Goal: Transaction & Acquisition: Purchase product/service

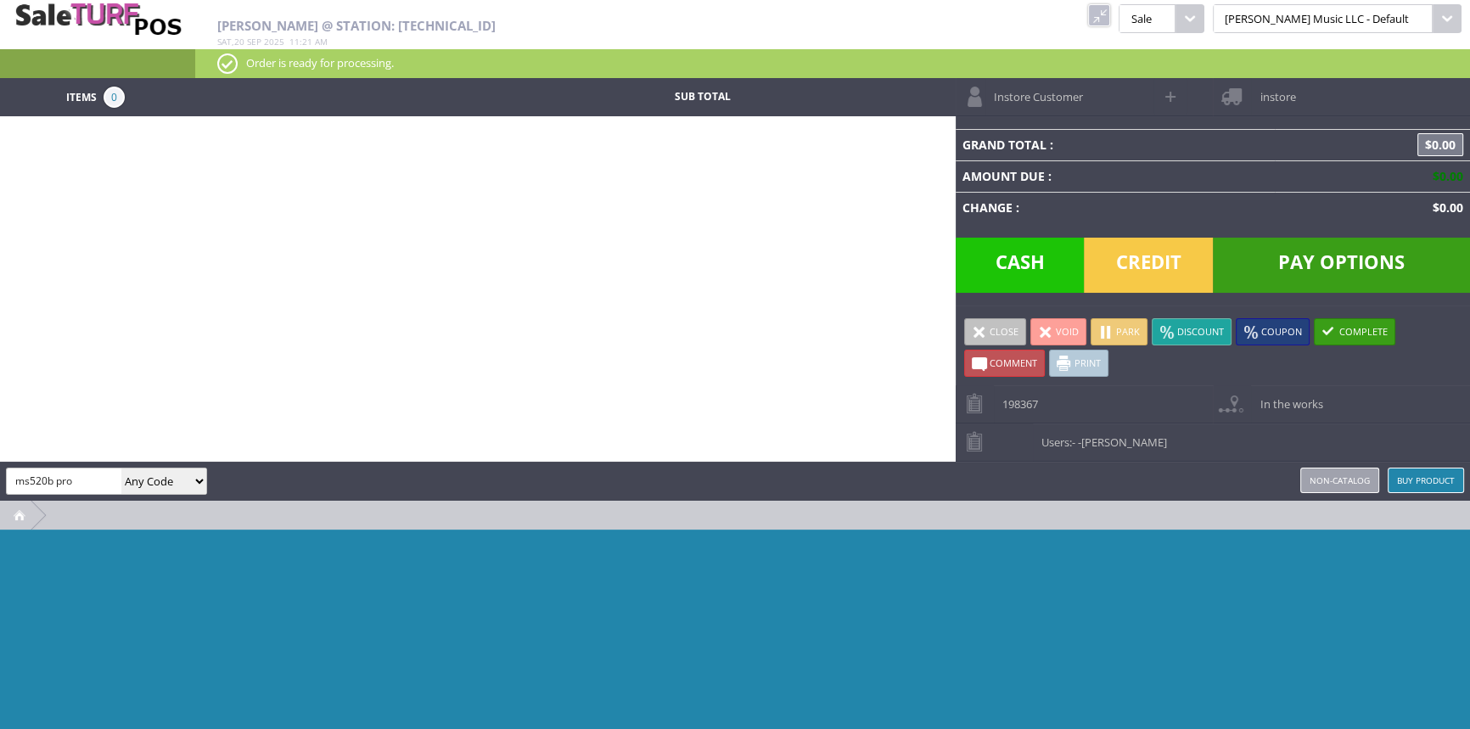
type input "ms520b pro"
click at [163, 470] on select "Any Code SKU UPC EAN Name Model" at bounding box center [163, 481] width 85 height 25
select select "sku"
click at [121, 469] on select "Any Code SKU UPC EAN Name Model" at bounding box center [163, 481] width 85 height 25
click at [70, 480] on input "ms520b pro" at bounding box center [64, 481] width 115 height 25
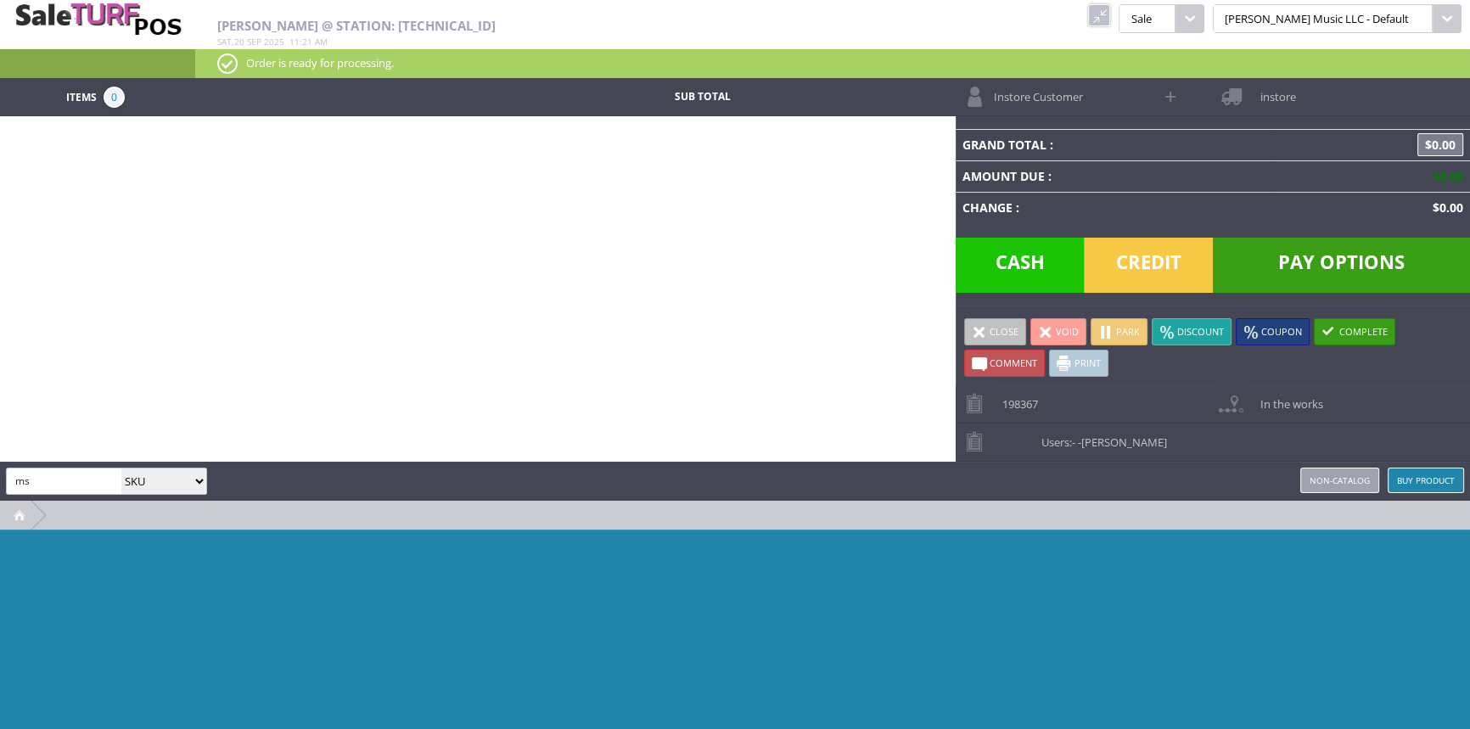
type input "m"
click at [1111, 17] on link at bounding box center [1099, 15] width 22 height 22
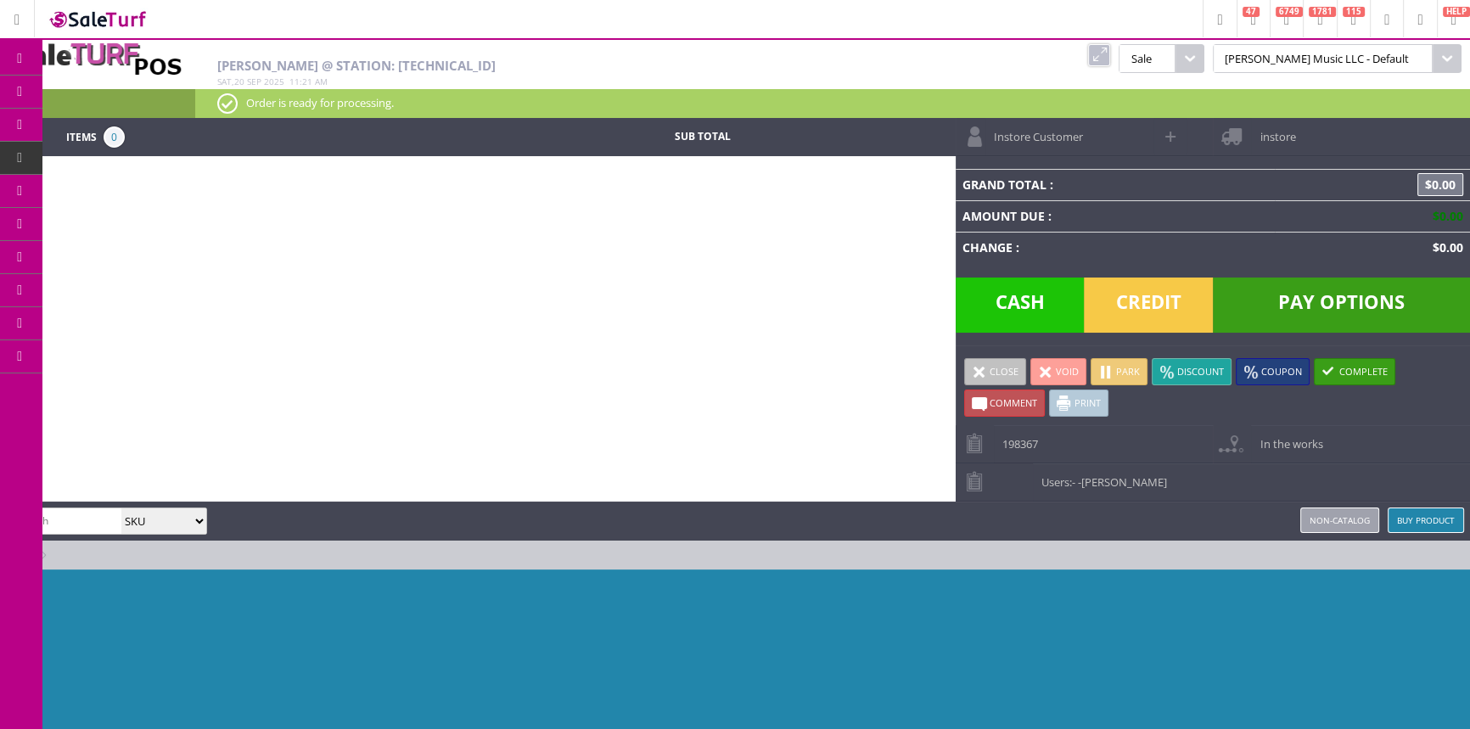
click at [76, 89] on link "Products" at bounding box center [131, 93] width 178 height 34
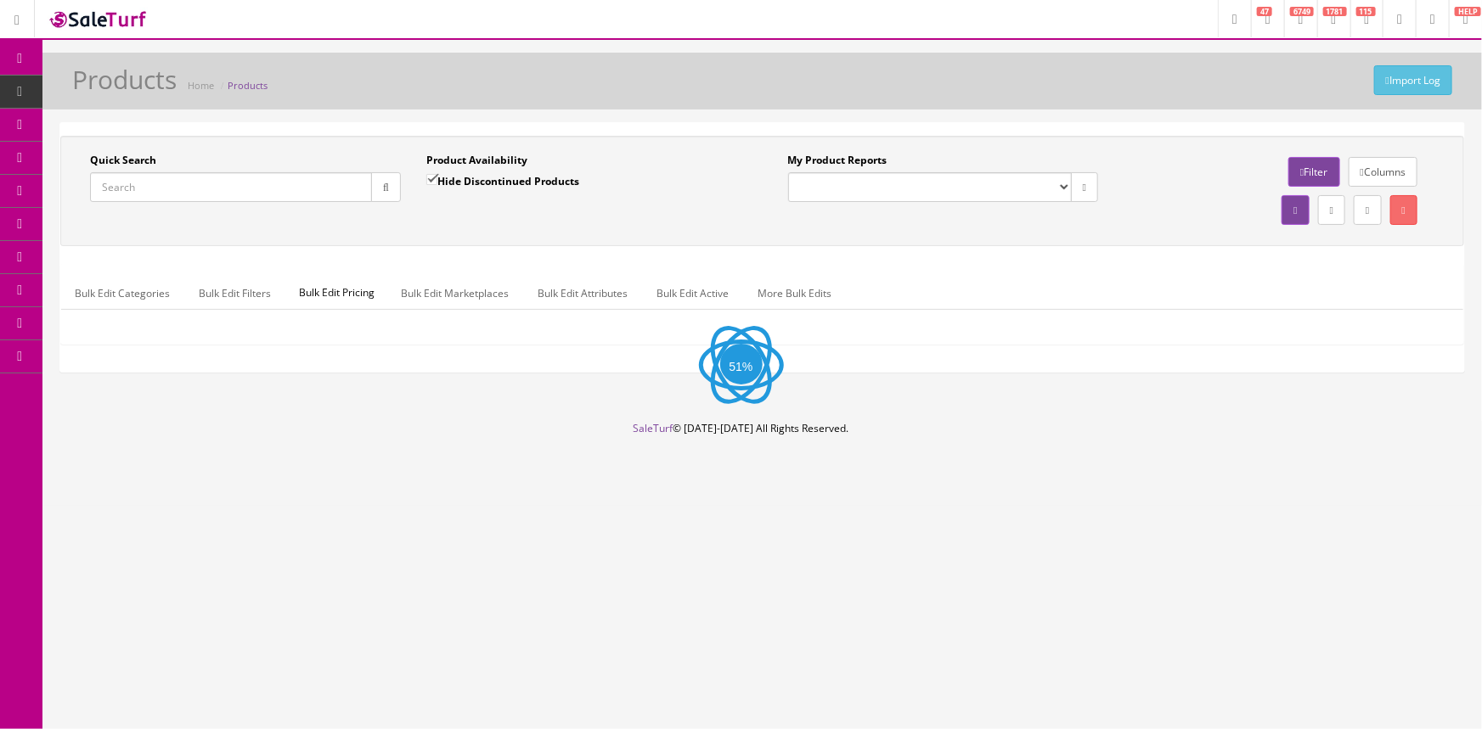
click at [166, 188] on input "Quick Search" at bounding box center [231, 187] width 282 height 30
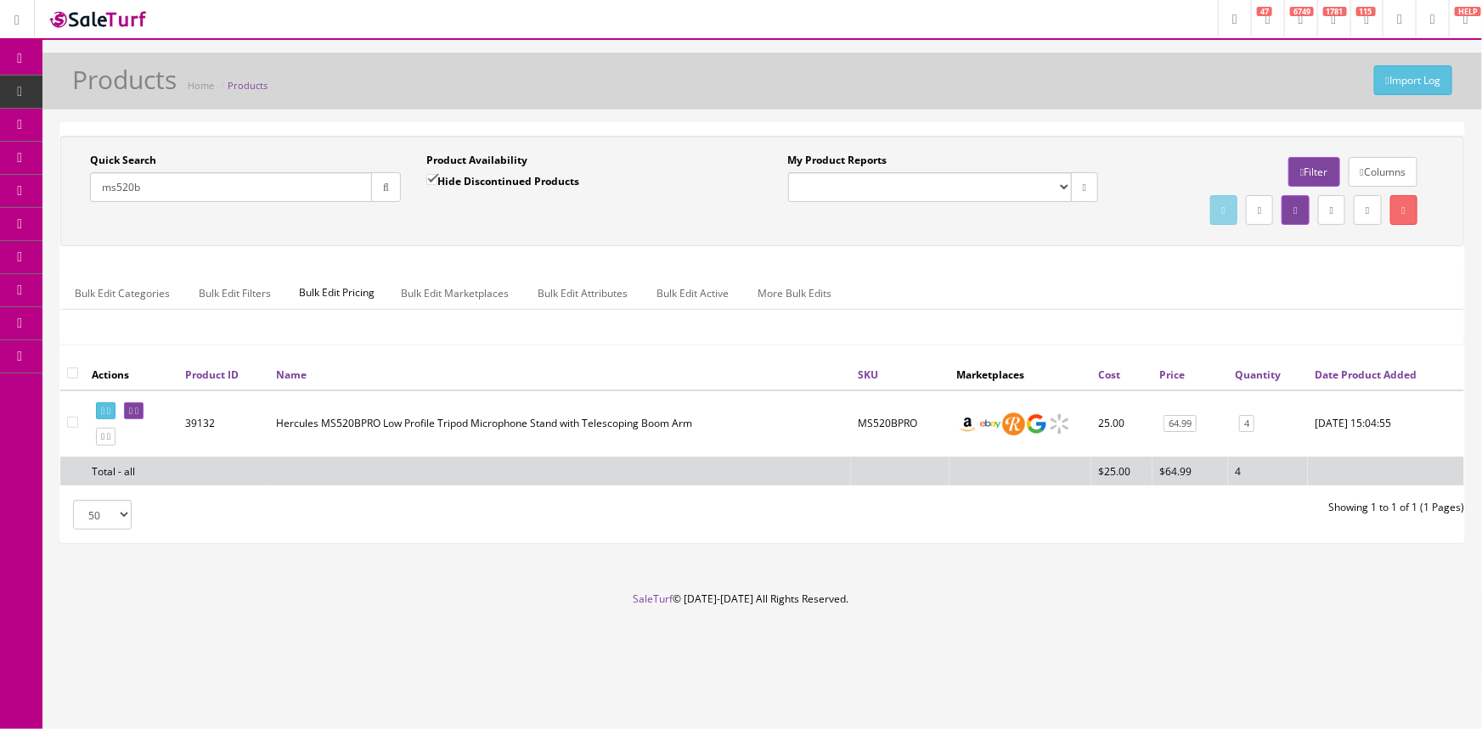
drag, startPoint x: 167, startPoint y: 191, endPoint x: 68, endPoint y: 188, distance: 99.4
click at [68, 191] on div "Quick Search ms520b Date From Product Availability Hide Discontinued Products D…" at bounding box center [414, 184] width 698 height 62
type input "ms533b"
click at [139, 155] on span "POS Console" at bounding box center [131, 157] width 60 height 14
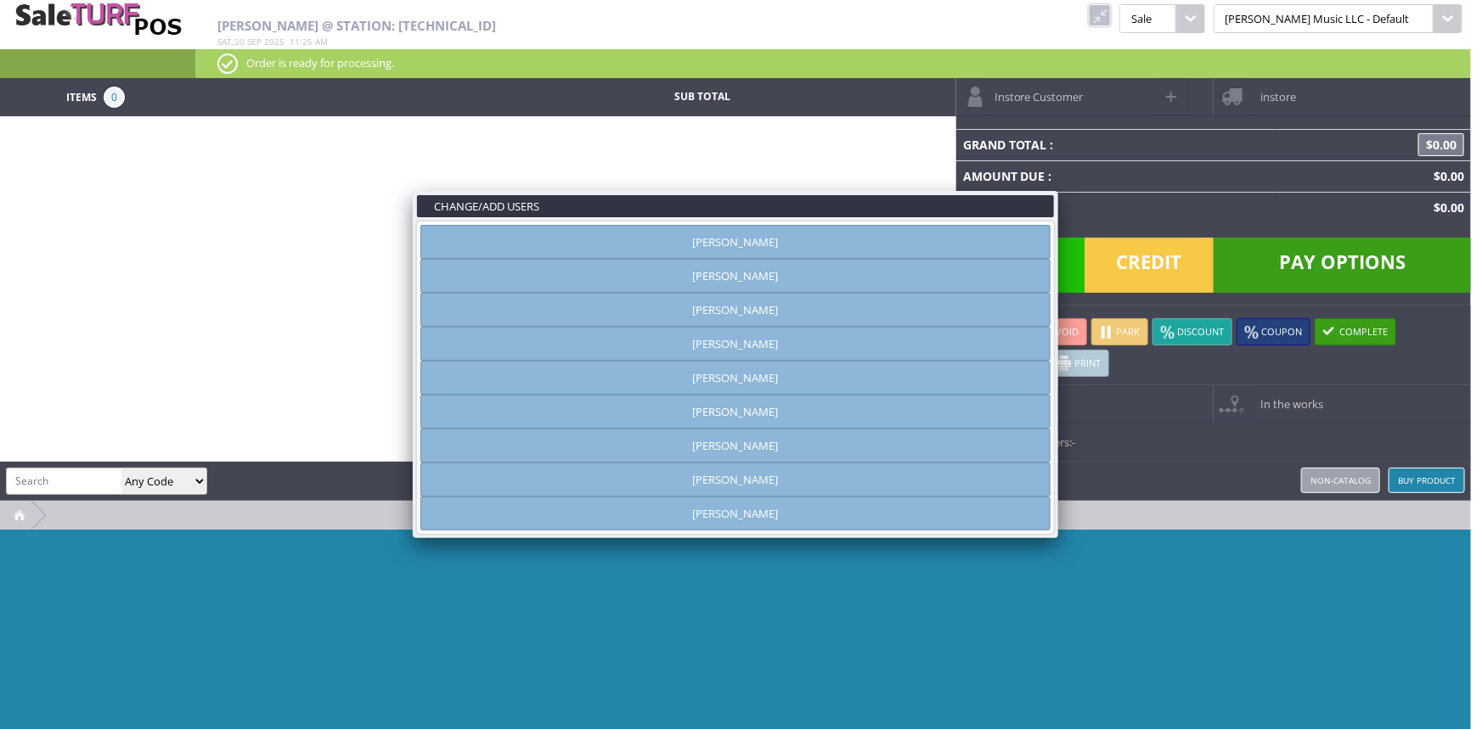
type input "[PERSON_NAME]"
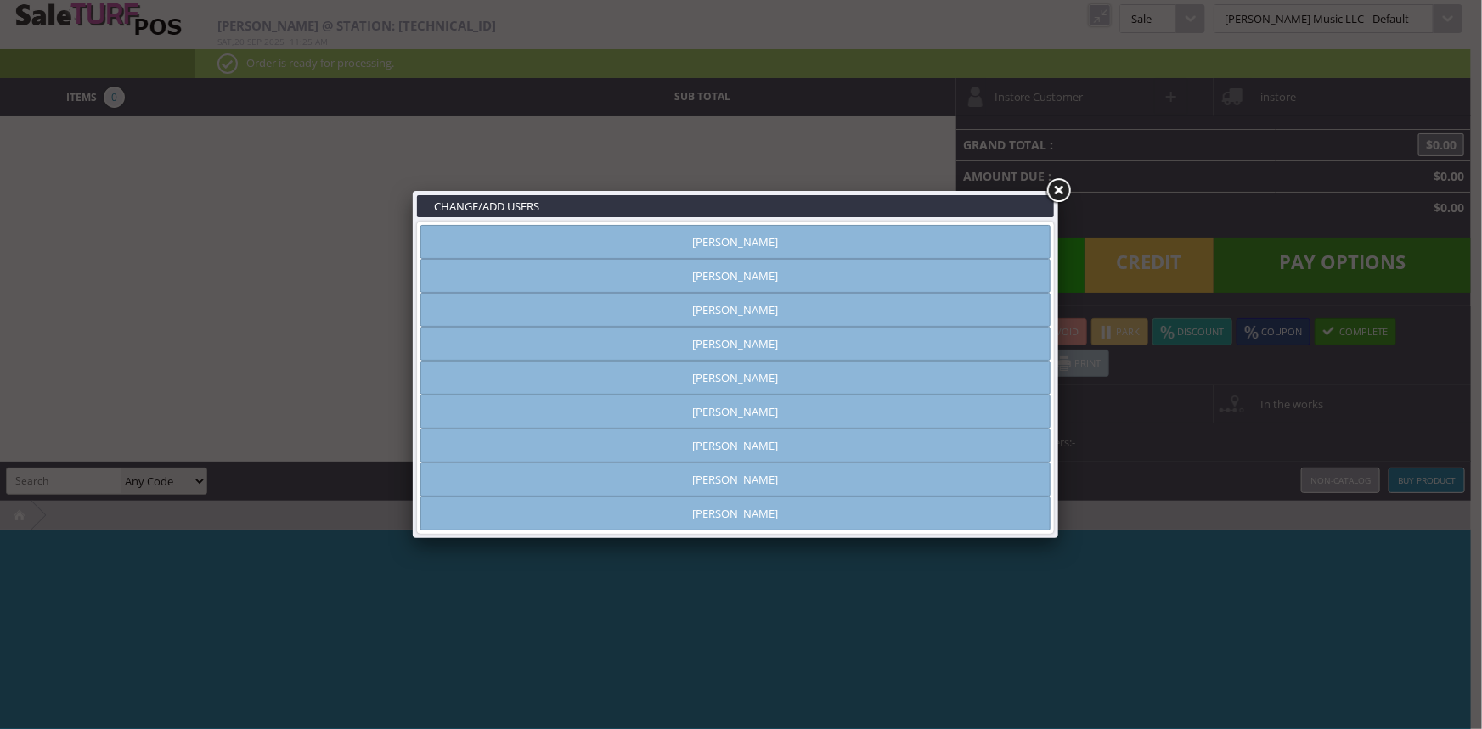
click at [760, 442] on link "Rich Newberry" at bounding box center [735, 446] width 630 height 34
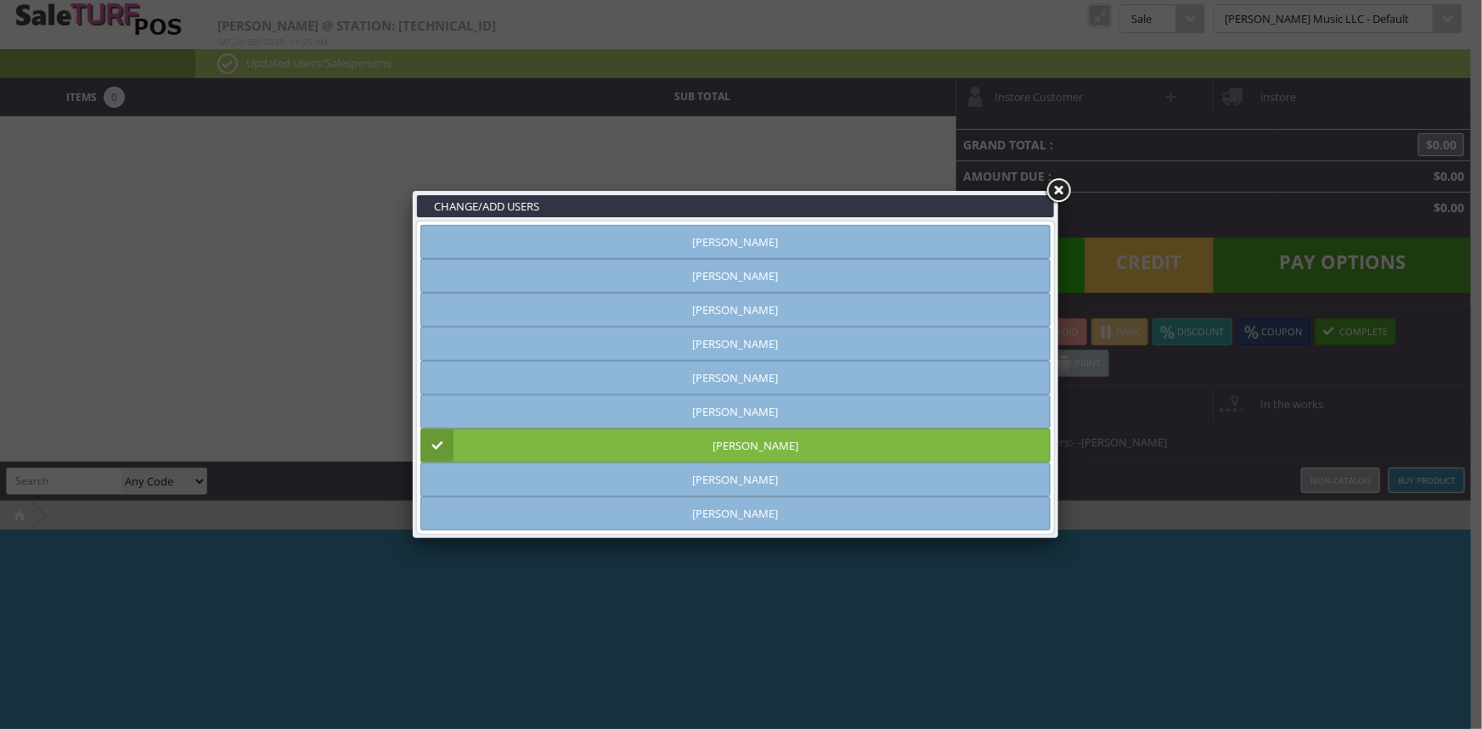
click at [1058, 184] on link at bounding box center [1058, 191] width 31 height 31
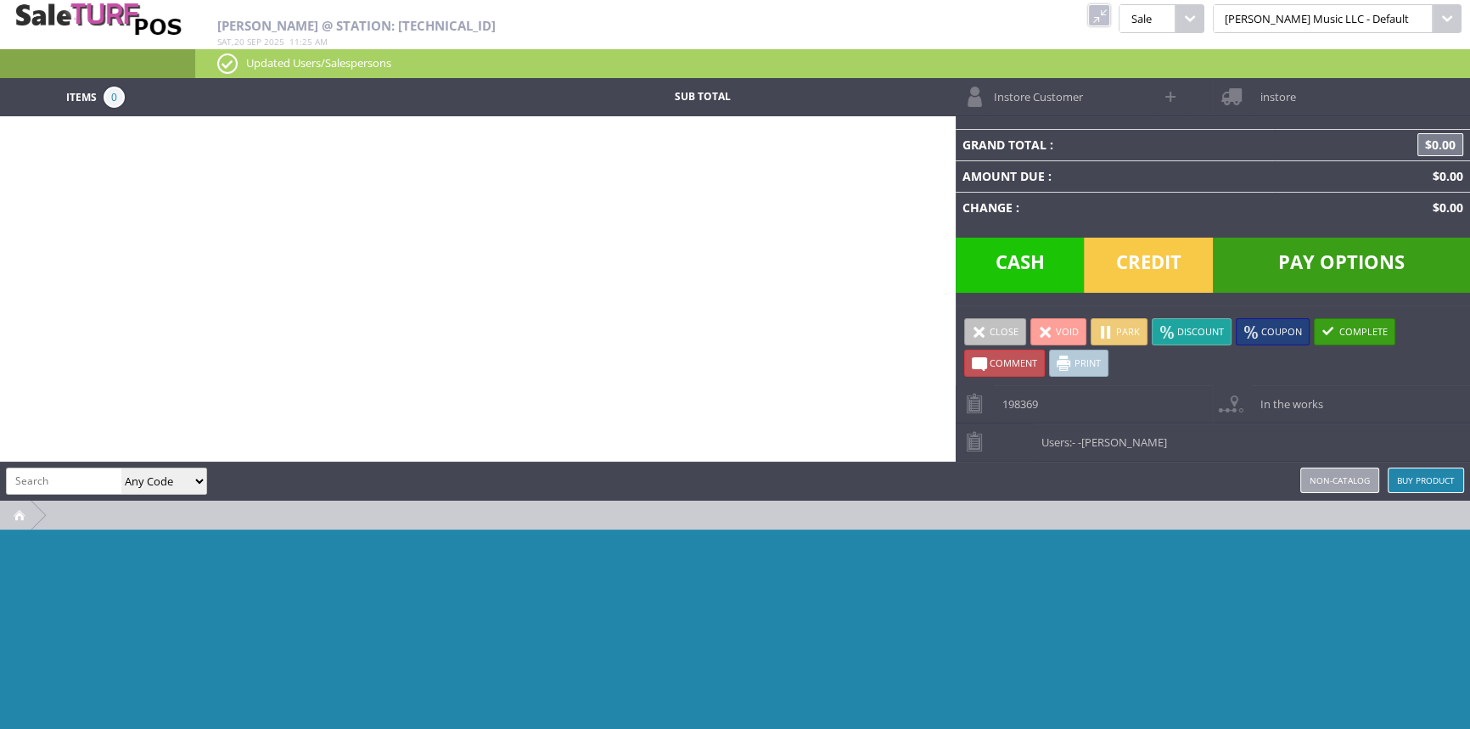
click at [95, 477] on input "search" at bounding box center [64, 481] width 115 height 25
click at [60, 478] on input "search" at bounding box center [64, 481] width 115 height 25
type input "sm58"
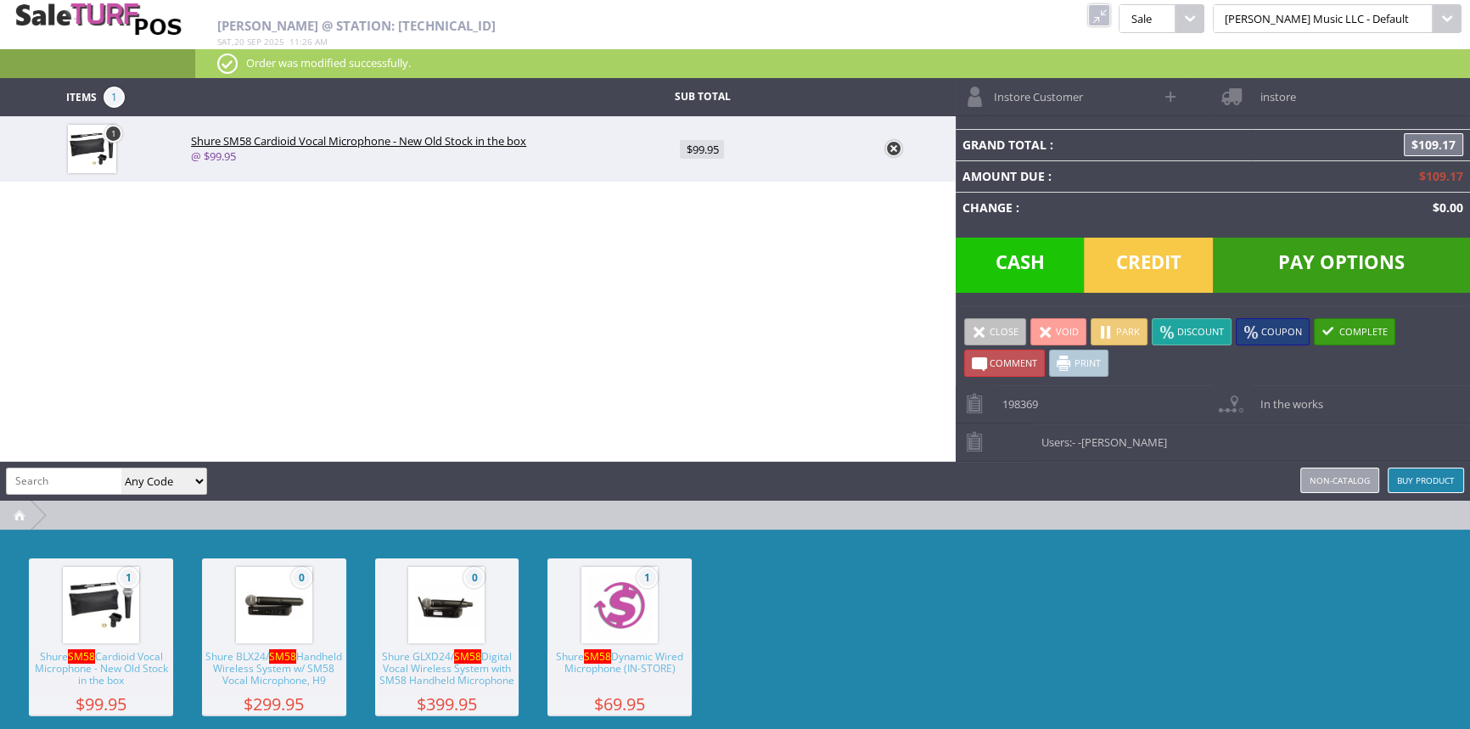
click at [63, 481] on input "search" at bounding box center [64, 481] width 115 height 25
type input "ti m0500"
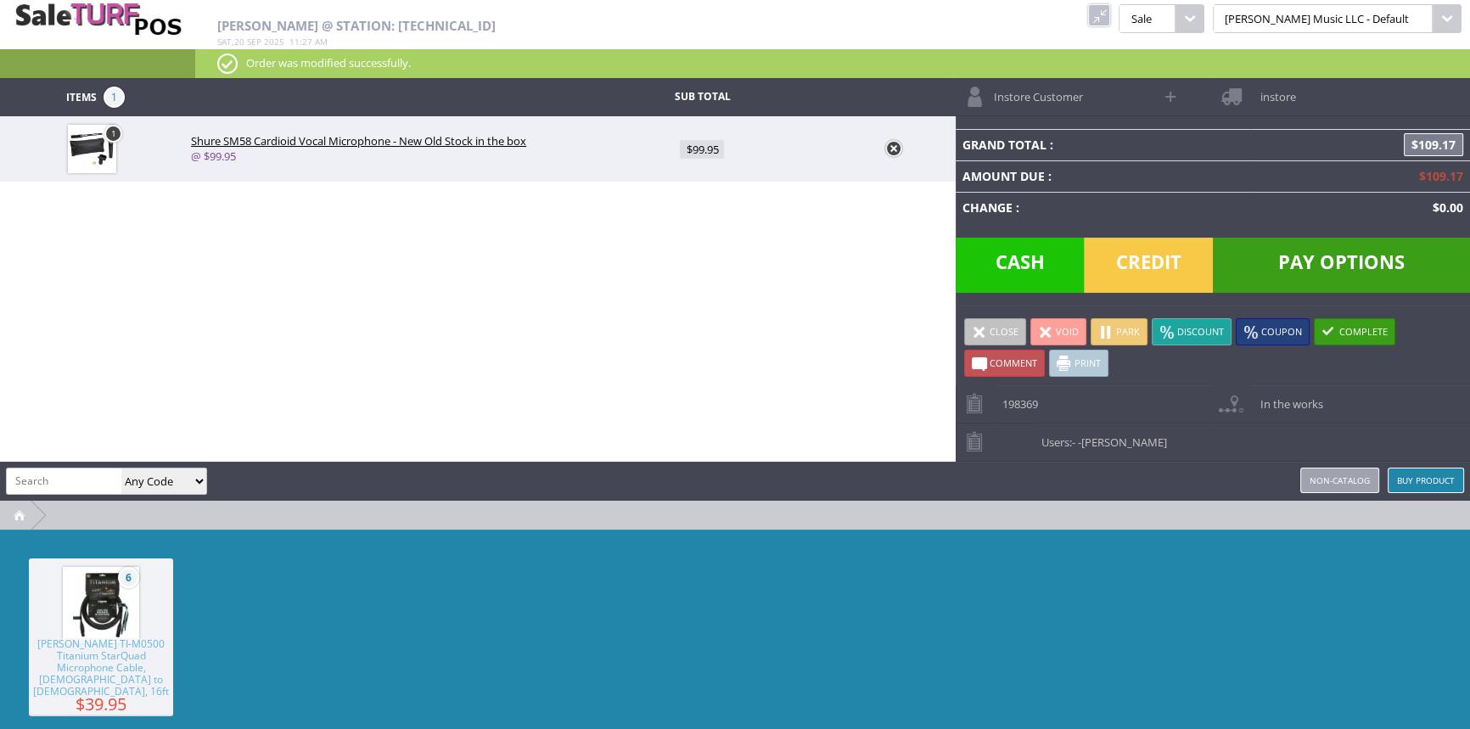
click at [77, 672] on span "Klotz TI-M0500 Titanium StarQuad Microphone Cable, Male to Female, 16ft" at bounding box center [101, 667] width 144 height 59
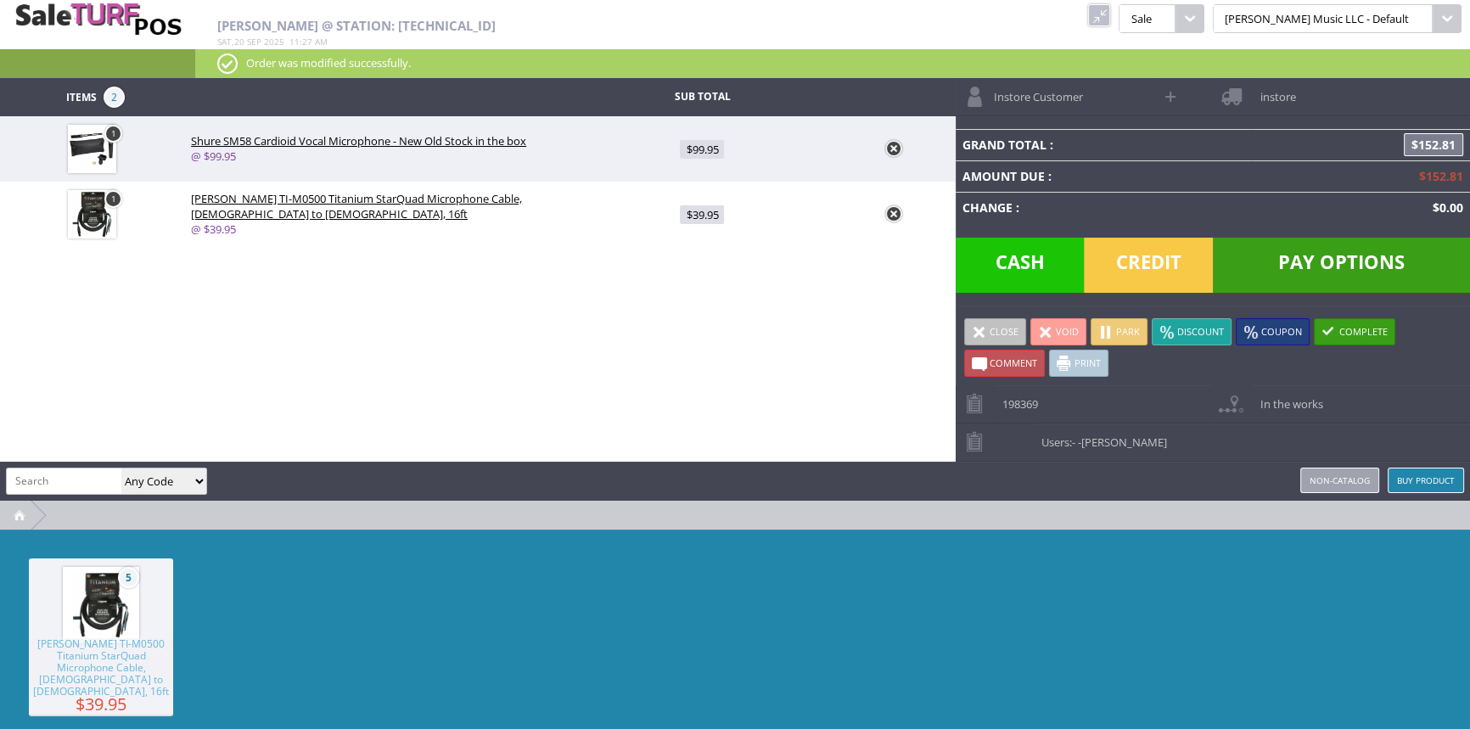
click at [711, 211] on span "$39.95" at bounding box center [702, 214] width 44 height 19
type input "39.95"
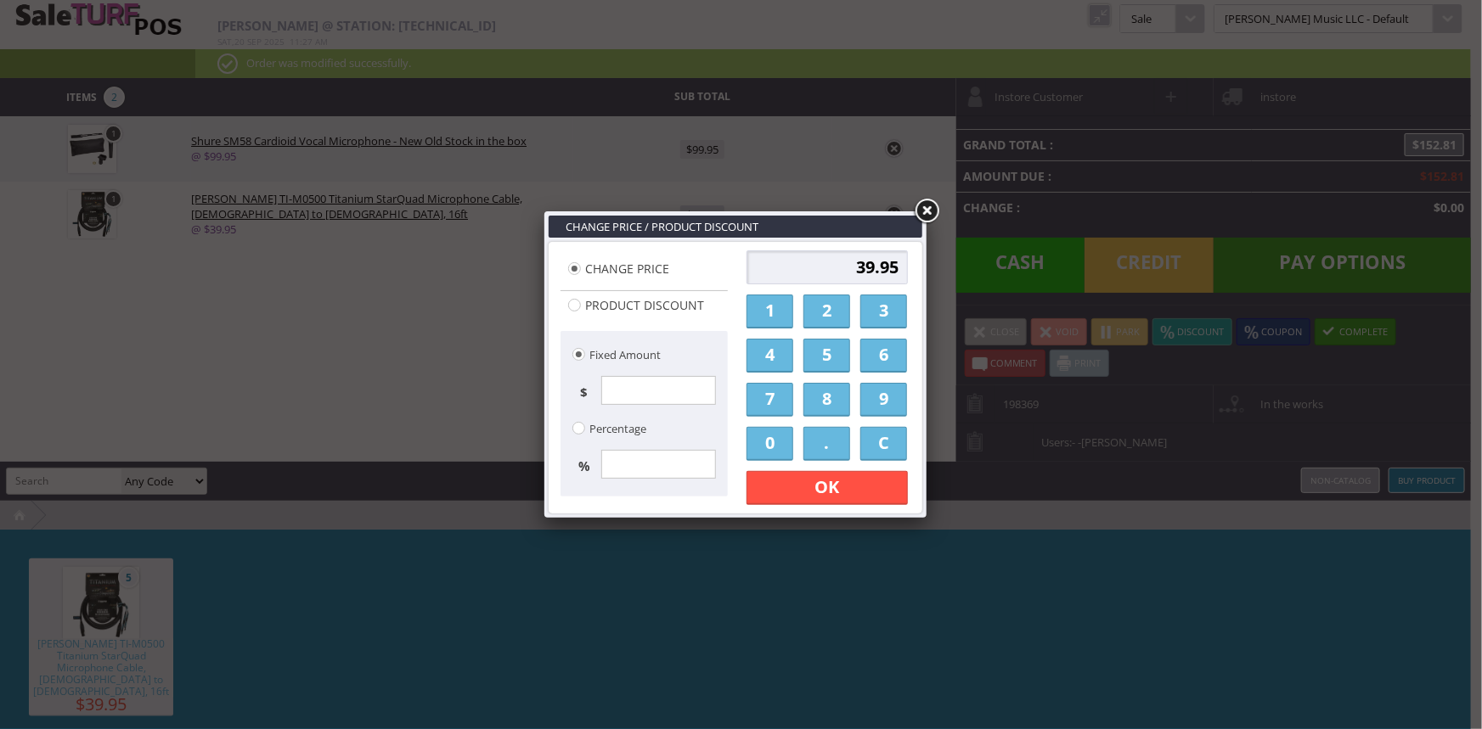
click at [898, 266] on input "39.95" at bounding box center [826, 267] width 161 height 34
type input "35.00"
click at [864, 470] on div "35.00 1 2 3 4 5 6 7 8 9 0 . C OK Apply Discount" at bounding box center [827, 377] width 172 height 265
click at [863, 486] on link "OK" at bounding box center [826, 488] width 161 height 34
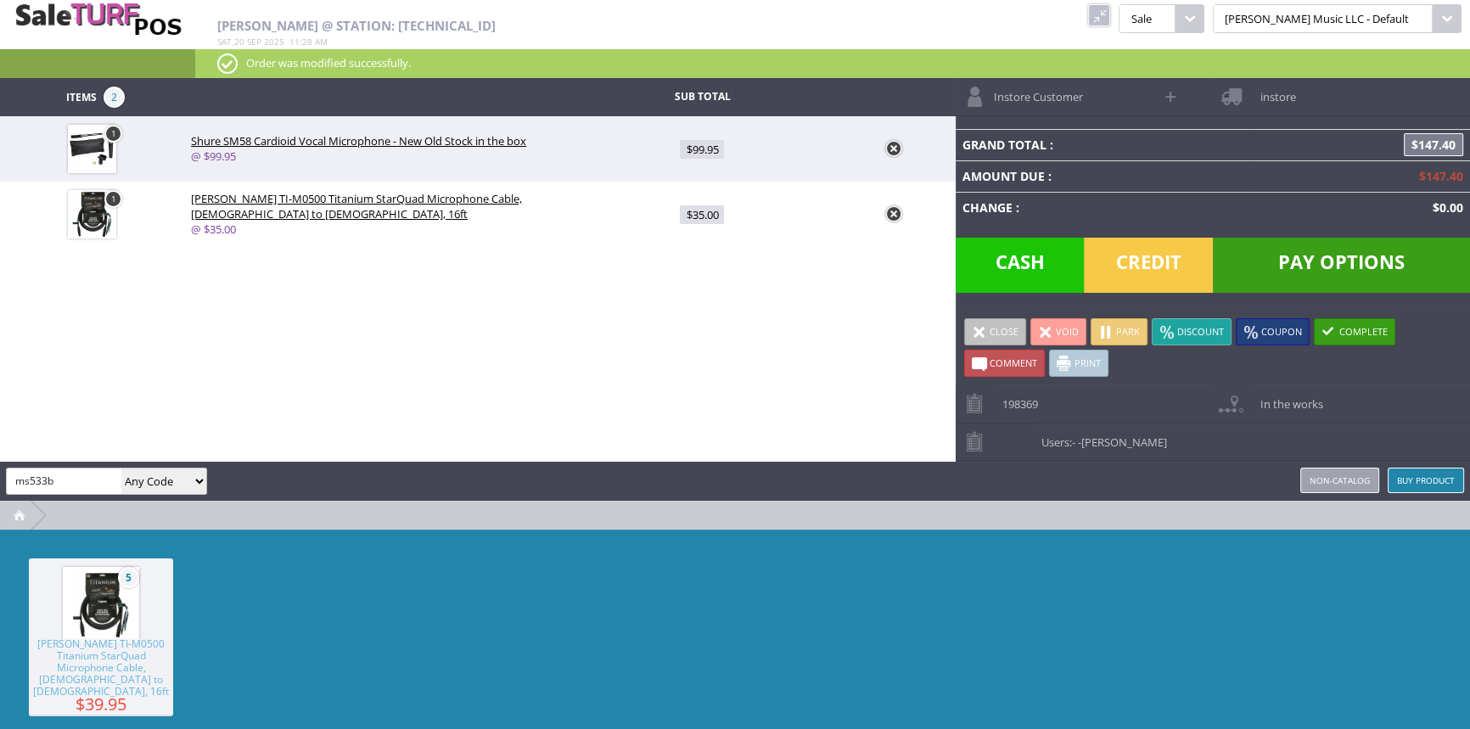
type input "ms533b"
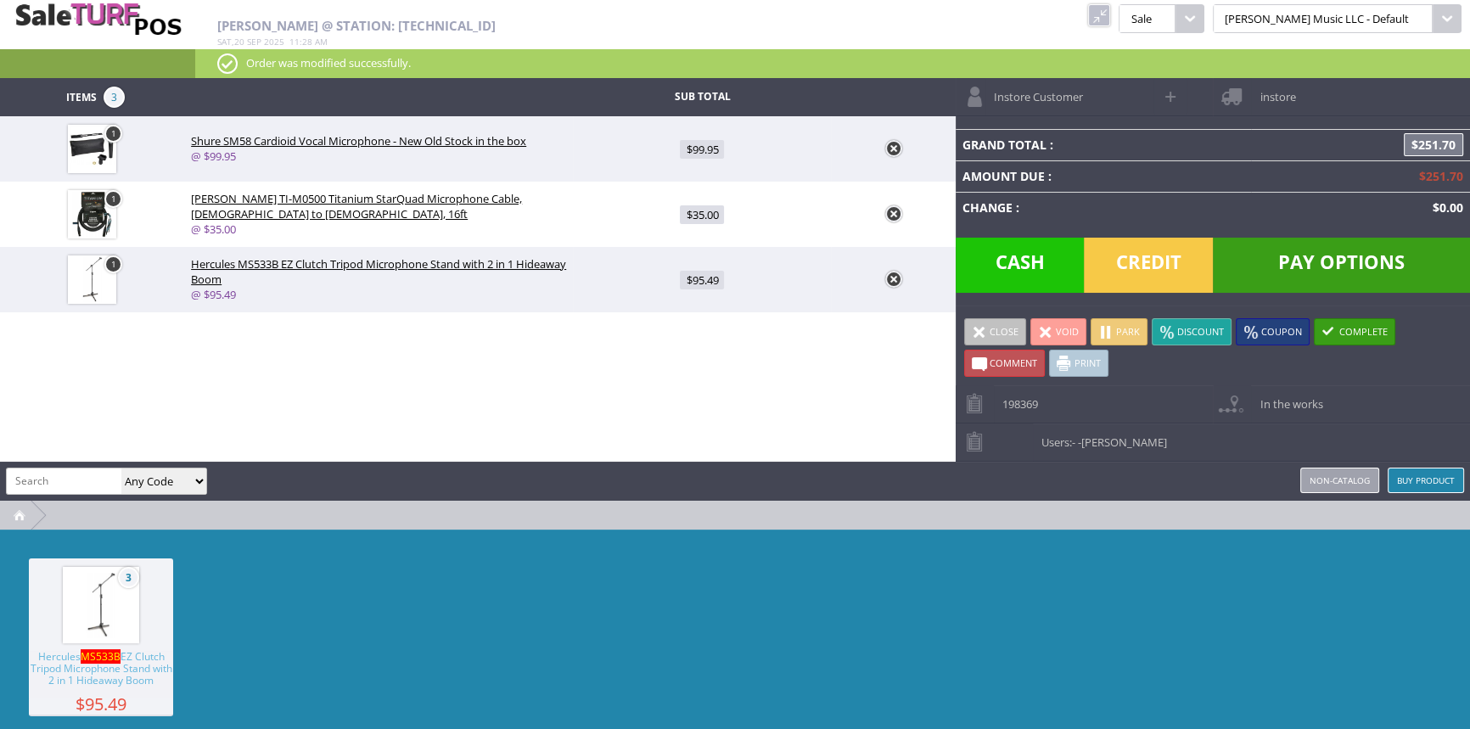
click at [717, 280] on span "$95.49" at bounding box center [702, 280] width 44 height 19
type input "95.49"
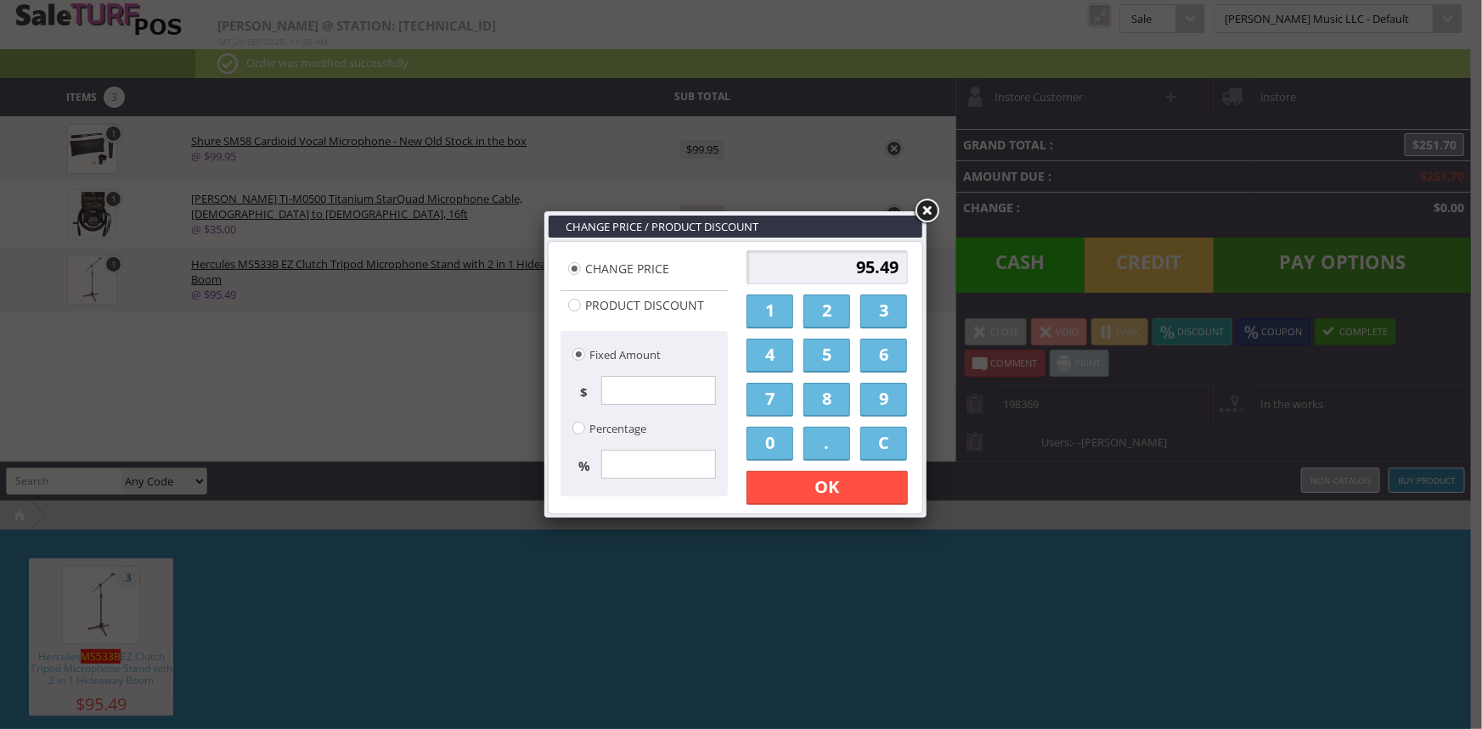
click at [897, 270] on input "95.49" at bounding box center [826, 267] width 161 height 34
type input "9"
type input "85.00"
click at [839, 489] on link "OK" at bounding box center [826, 488] width 161 height 34
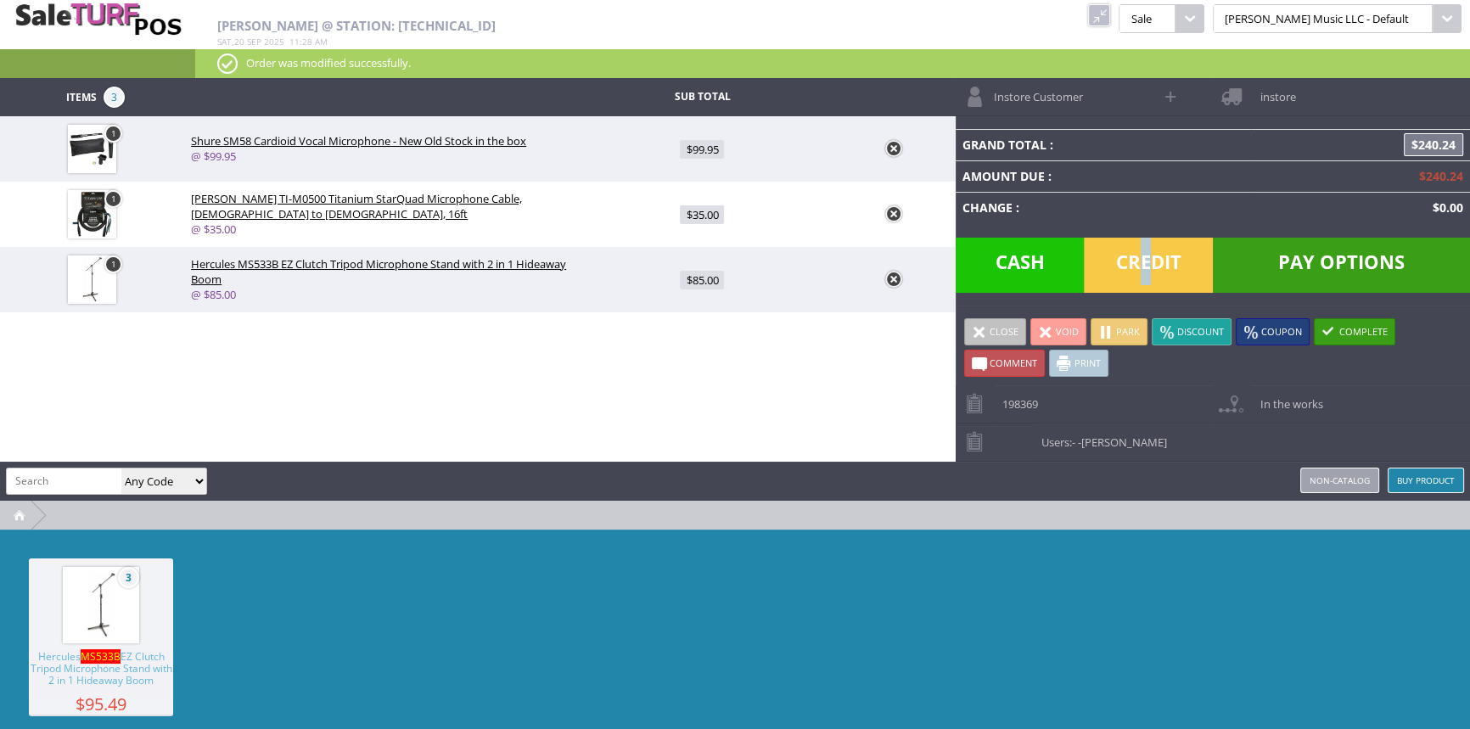
click at [1143, 267] on span "Credit" at bounding box center [1148, 265] width 129 height 55
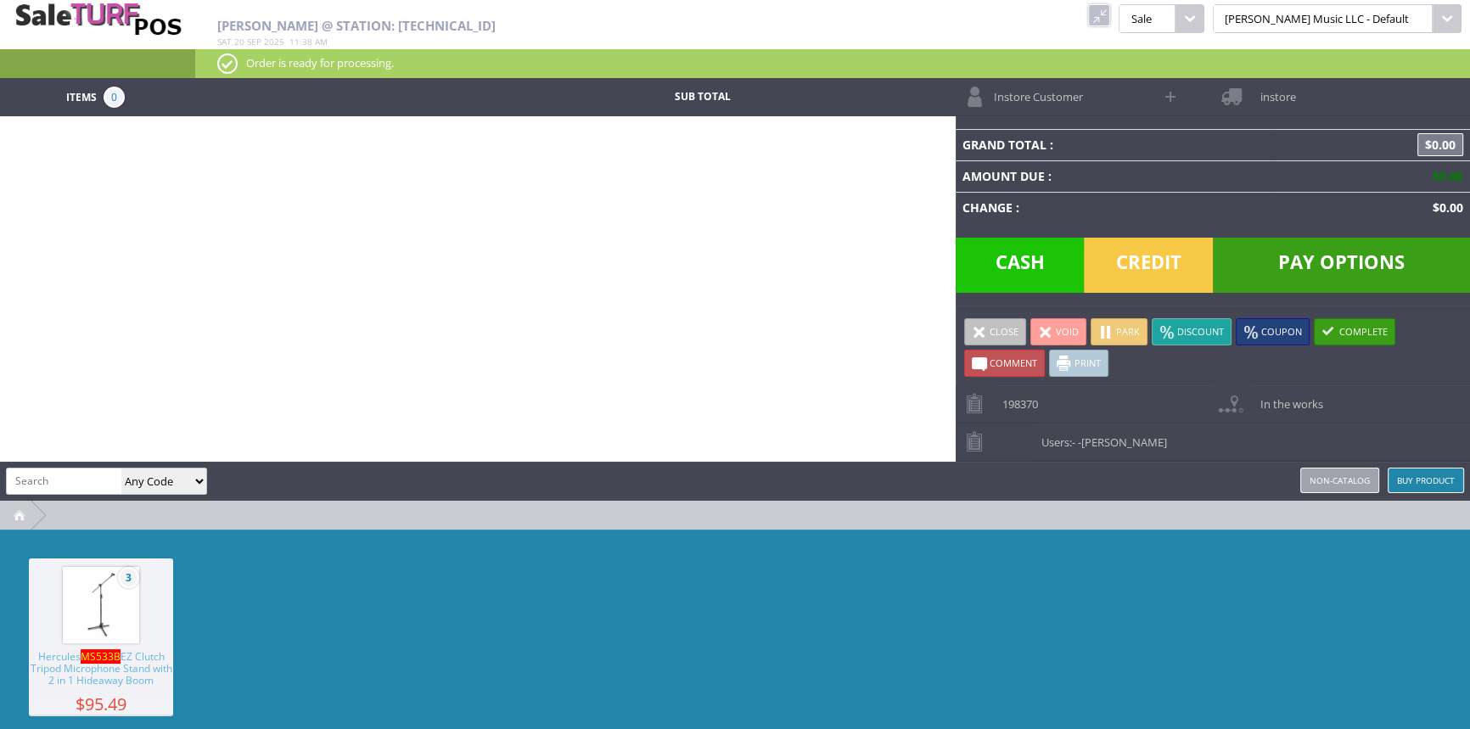
click at [1111, 20] on link at bounding box center [1099, 15] width 22 height 22
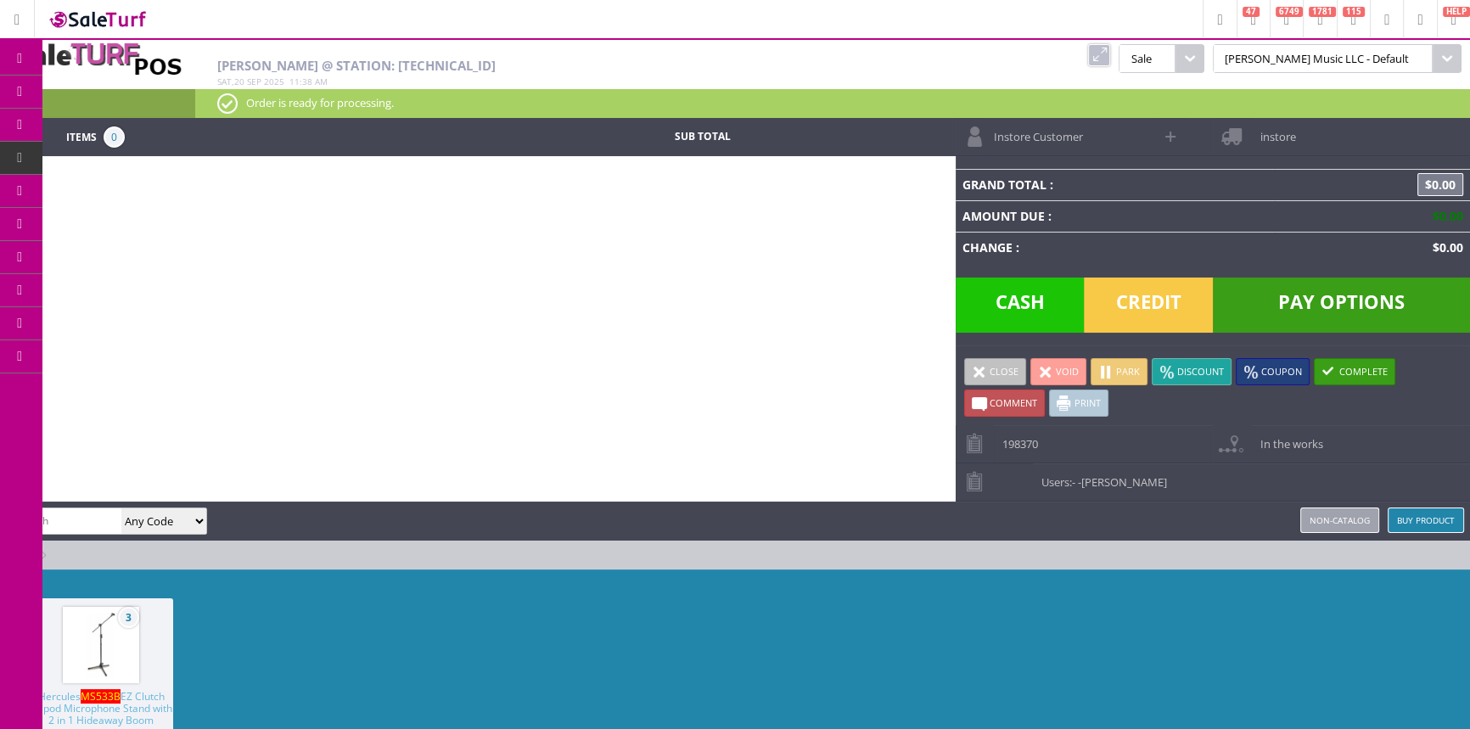
click at [141, 96] on span "Products" at bounding box center [124, 91] width 46 height 15
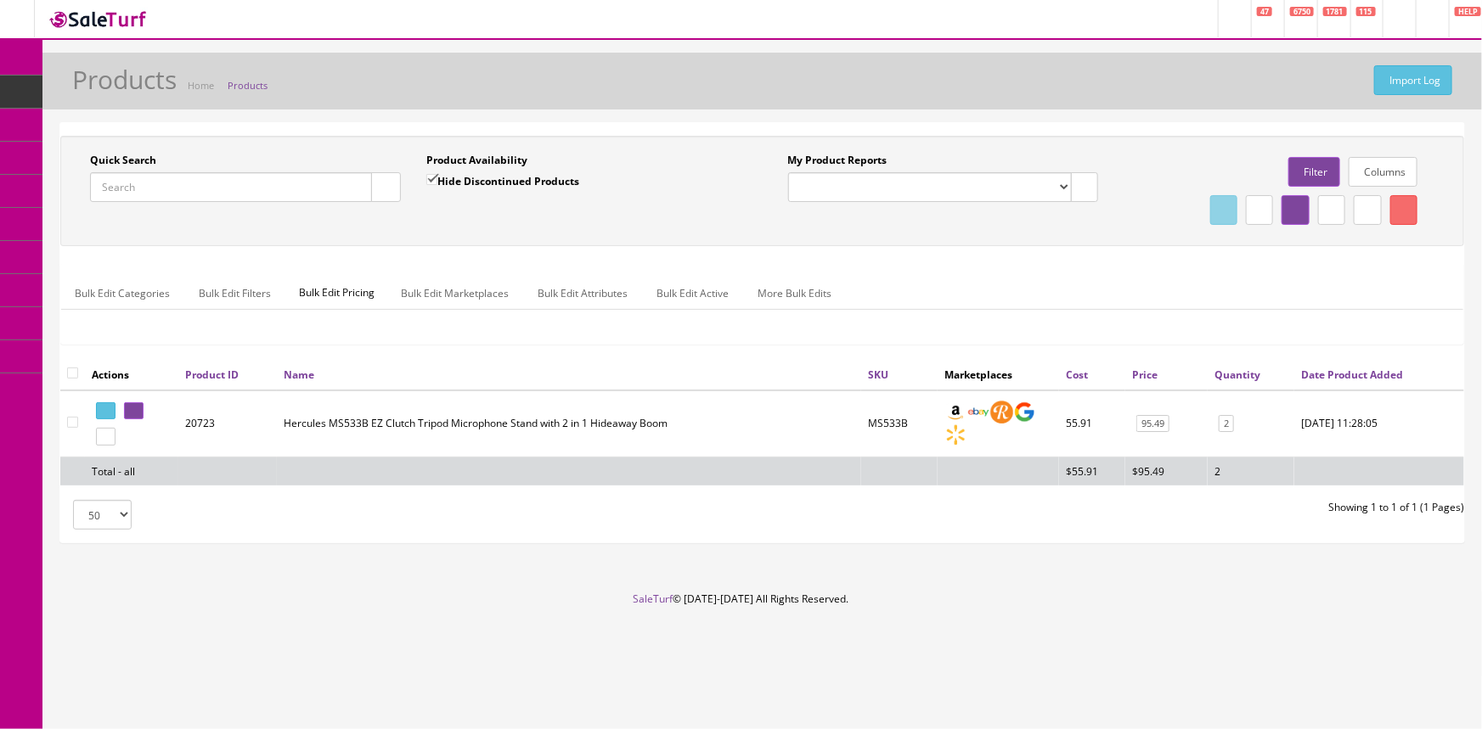
drag, startPoint x: 257, startPoint y: 186, endPoint x: 363, endPoint y: 287, distance: 145.9
click at [258, 186] on input "Quick Search" at bounding box center [231, 187] width 282 height 30
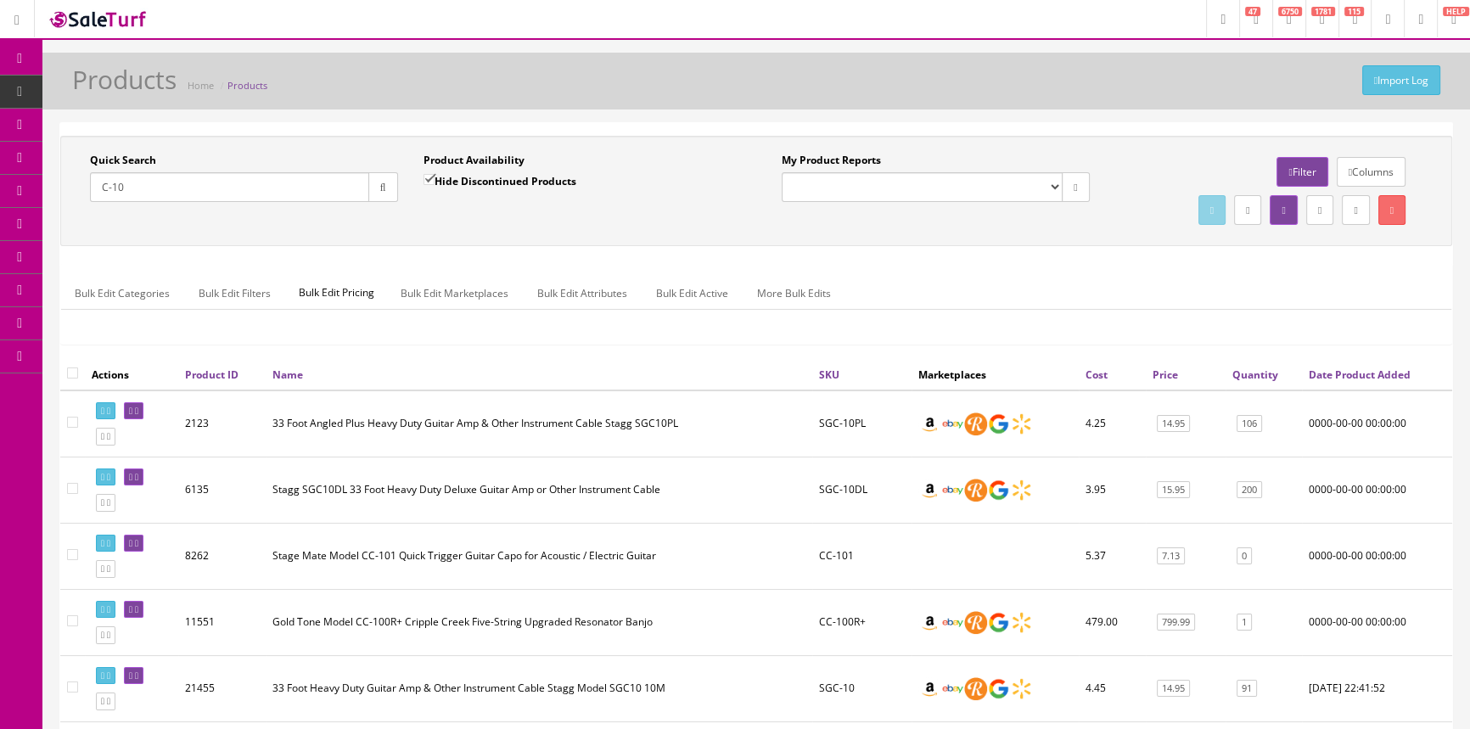
click at [232, 178] on input "C-10" at bounding box center [229, 187] width 279 height 30
click at [110, 194] on input "C-10" at bounding box center [229, 187] width 279 height 30
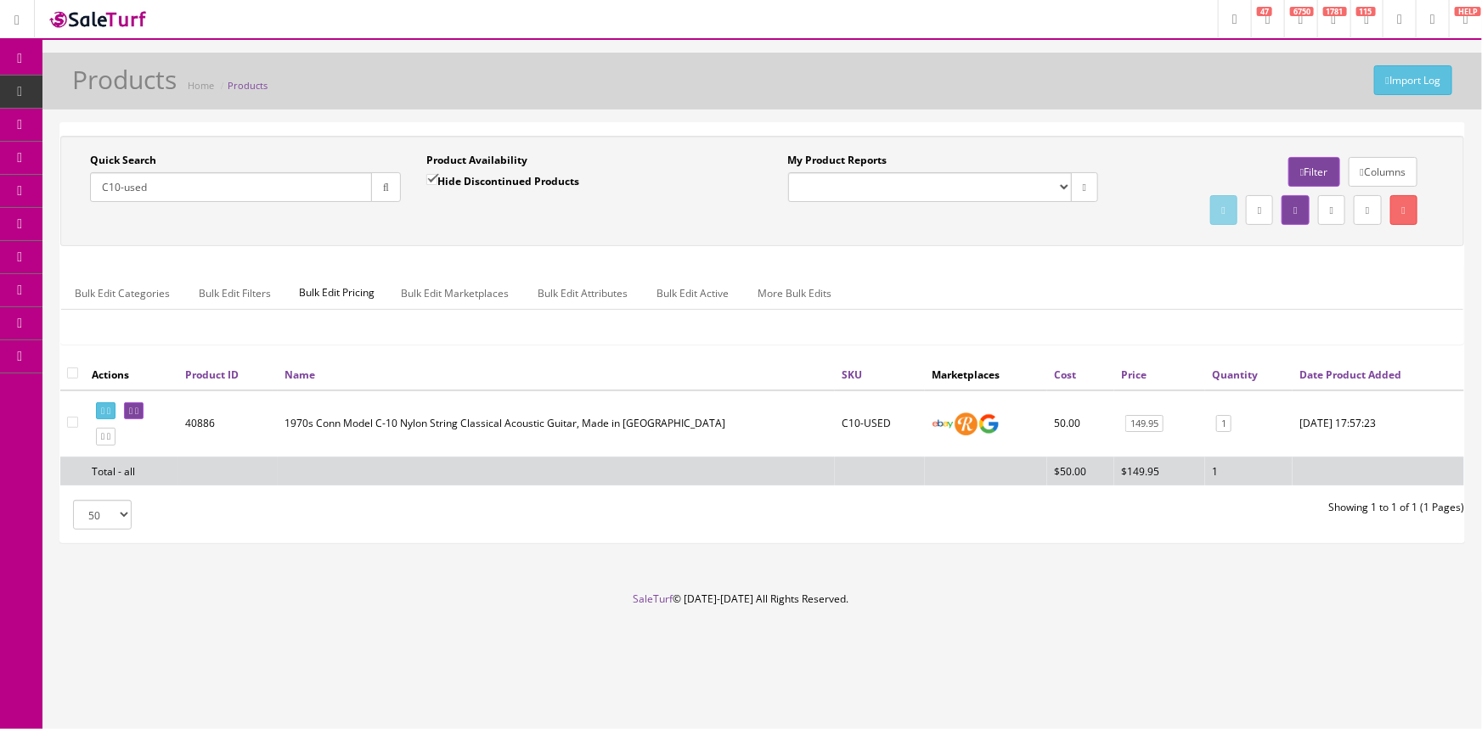
type input "C10-used"
drag, startPoint x: 883, startPoint y: 424, endPoint x: 747, endPoint y: 430, distance: 136.0
click at [750, 432] on tr "40886 1970s Conn Model C-10 Nylon String Classical Acoustic Guitar, Made in Jap…" at bounding box center [761, 424] width 1403 height 67
copy tr "C10-USED"
click at [89, 160] on link "POS Console" at bounding box center [131, 158] width 178 height 33
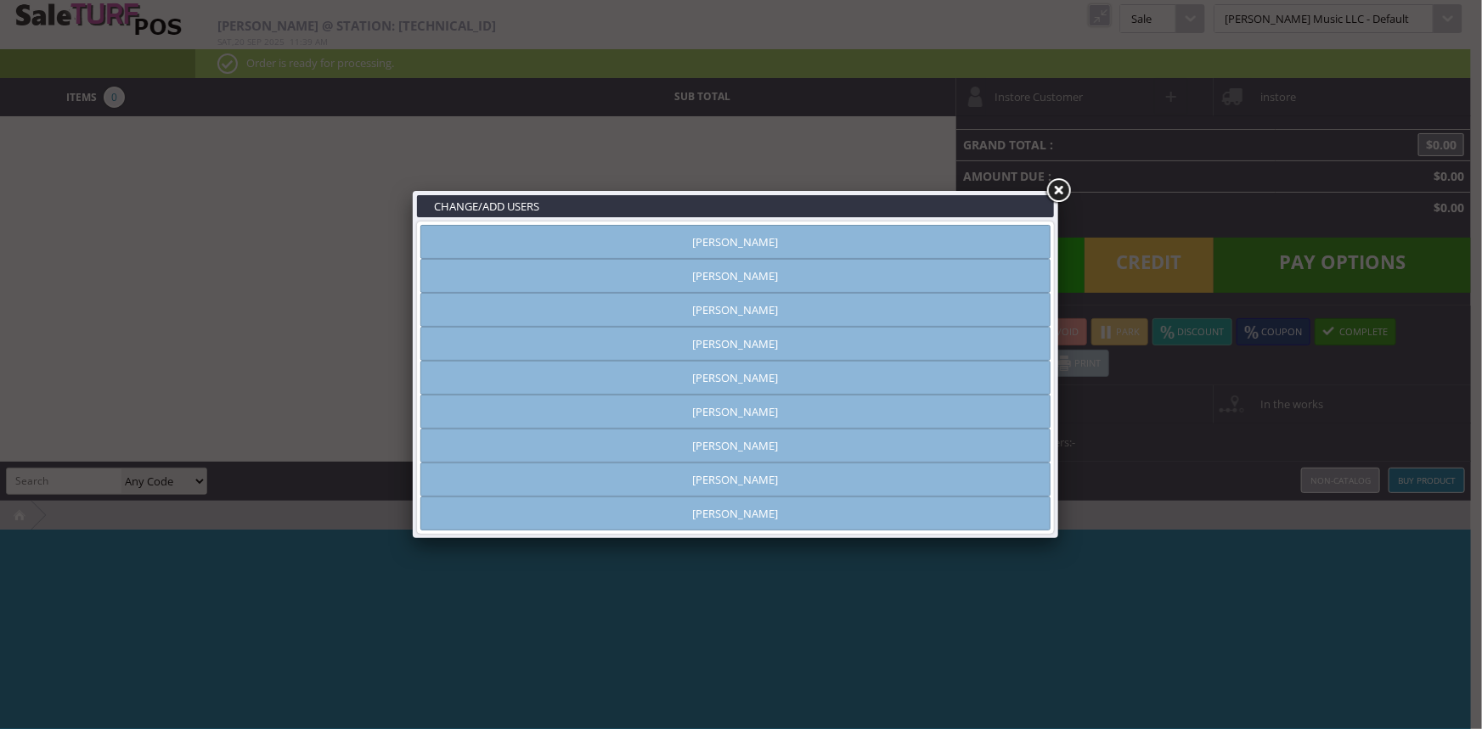
type input "[PERSON_NAME]"
click at [723, 442] on link "[PERSON_NAME]" at bounding box center [735, 446] width 630 height 34
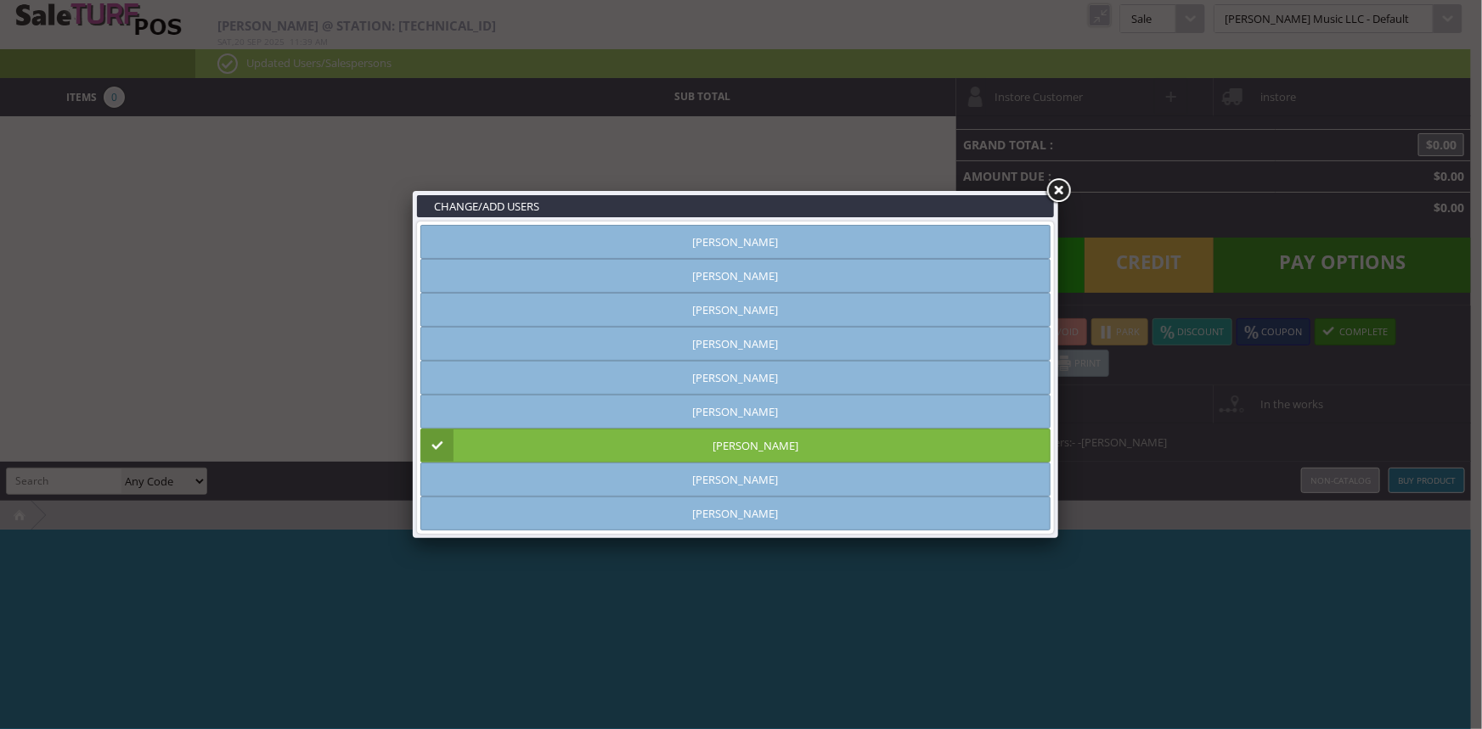
click at [1056, 189] on link at bounding box center [1058, 191] width 31 height 31
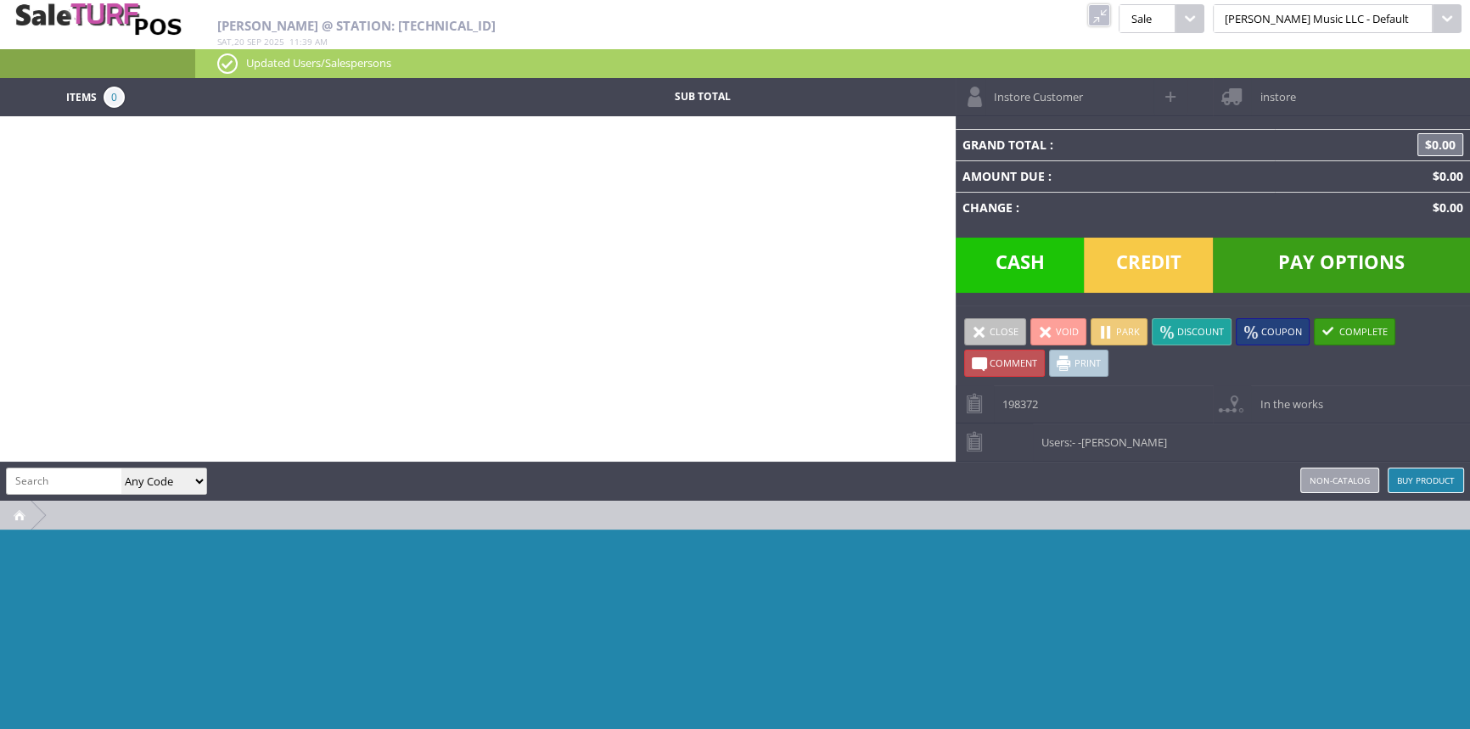
paste input "C10-USED"
type input "C10-USED"
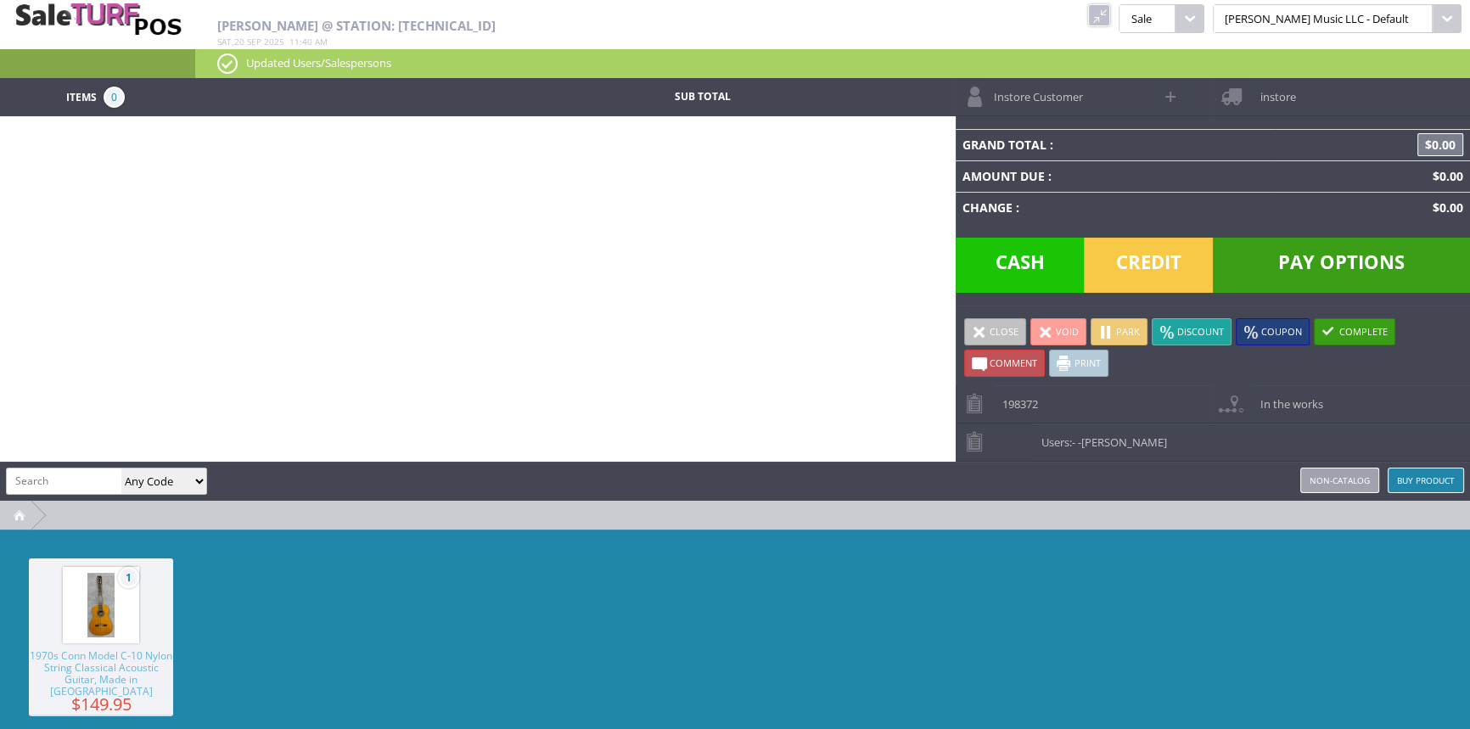
click at [59, 676] on span "1970s Conn Model C-10 Nylon String Classical Acoustic Guitar, Made in [GEOGRAPH…" at bounding box center [101, 674] width 144 height 48
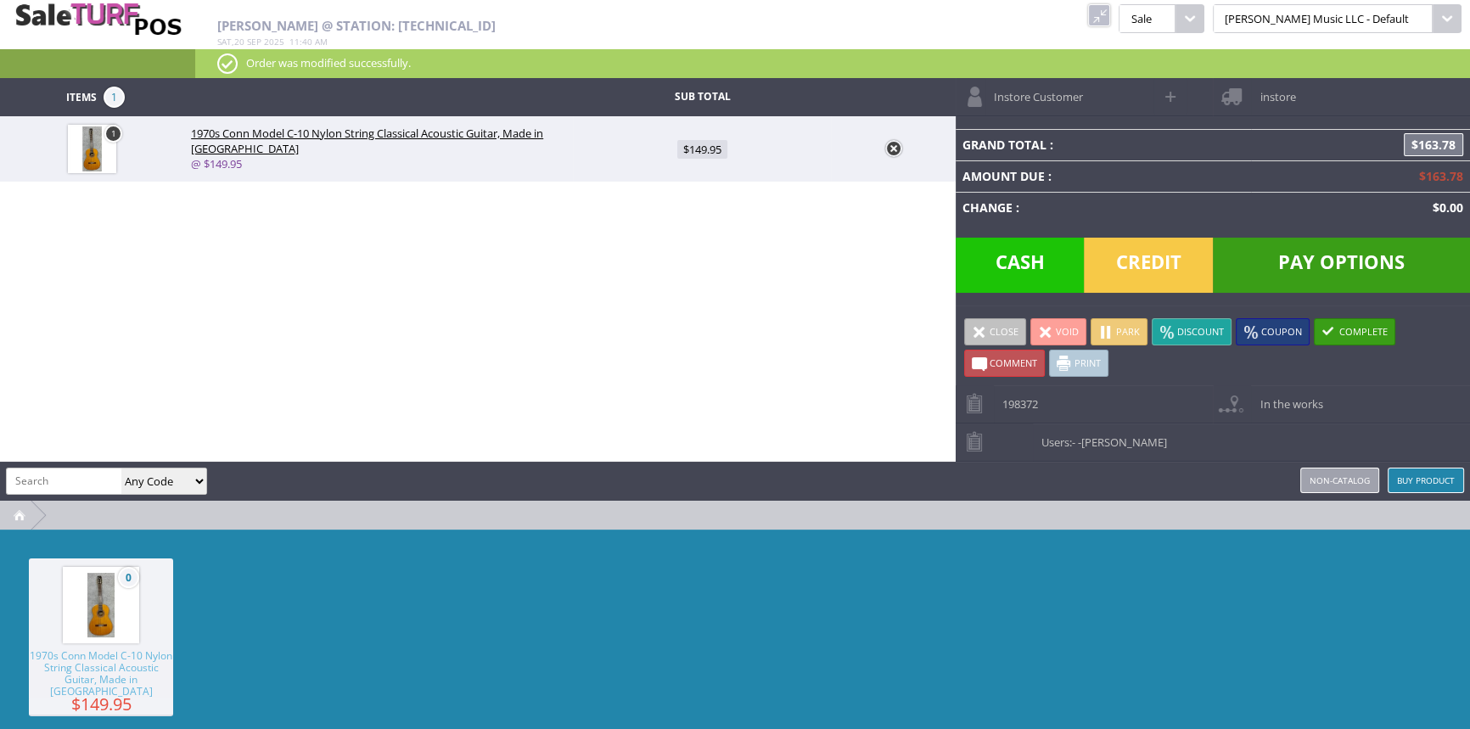
click at [59, 486] on input "search" at bounding box center [64, 481] width 115 height 25
type input "st-2"
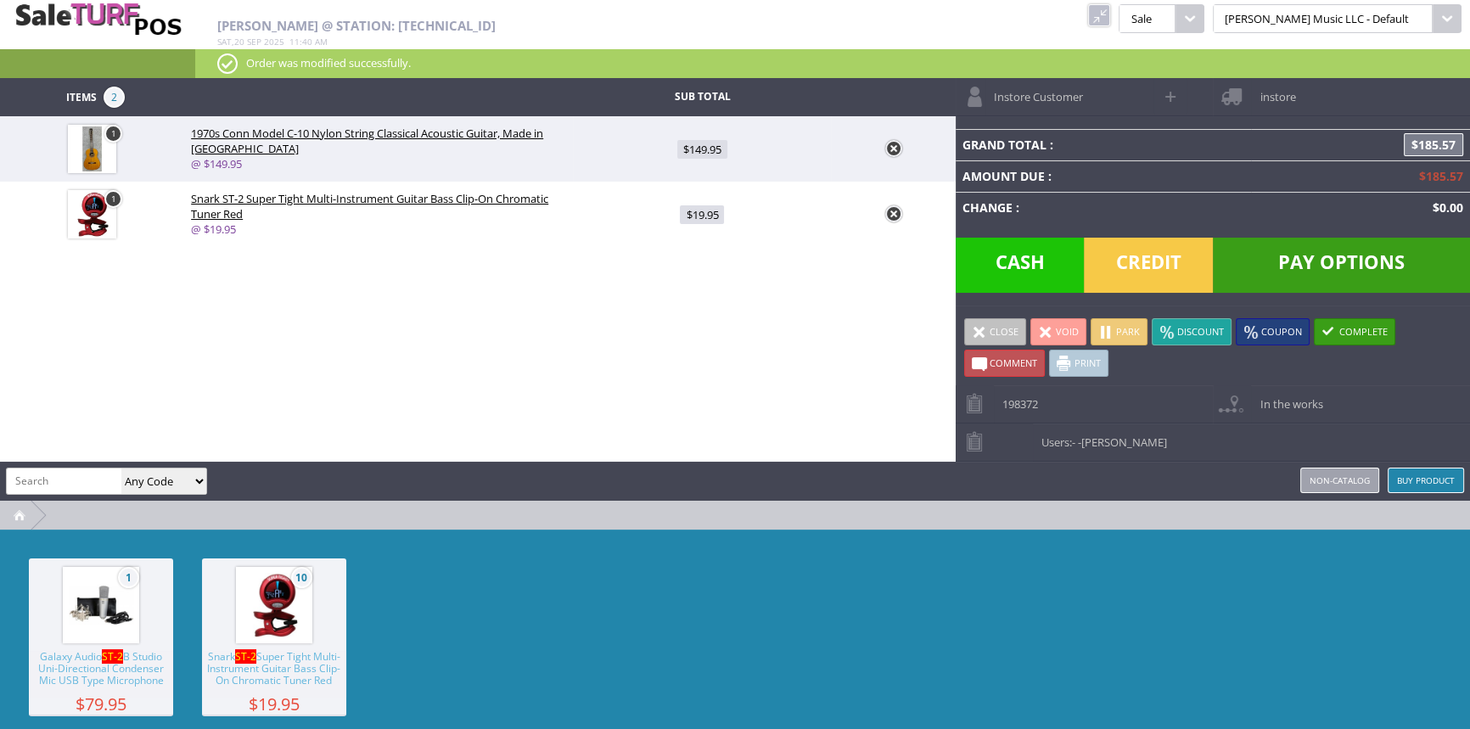
click at [723, 144] on span "$149.95" at bounding box center [703, 149] width 50 height 19
type input "149.95"
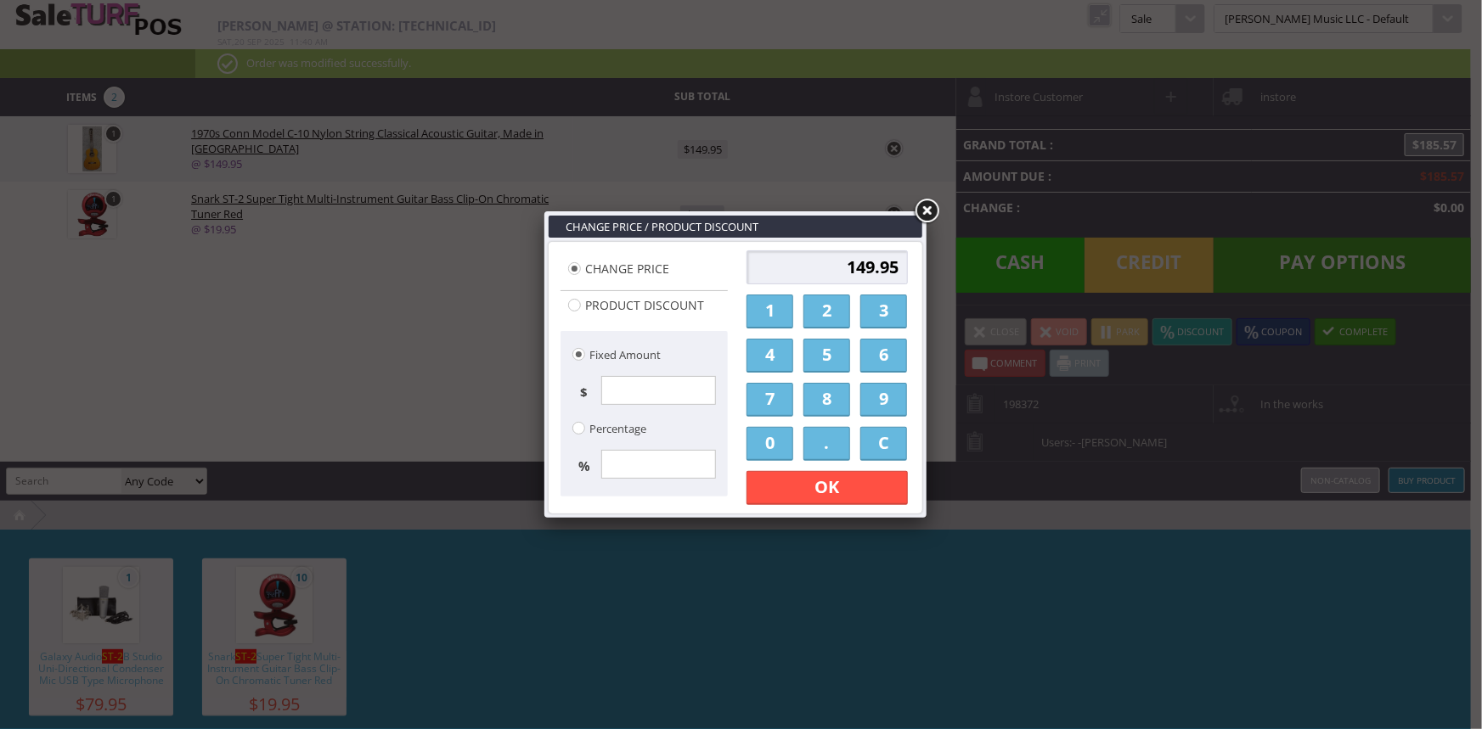
drag, startPoint x: 783, startPoint y: 314, endPoint x: 806, endPoint y: 308, distance: 23.7
click at [784, 314] on link "1" at bounding box center [769, 312] width 47 height 34
drag, startPoint x: 816, startPoint y: 311, endPoint x: 806, endPoint y: 370, distance: 60.3
click at [817, 313] on link "2" at bounding box center [826, 312] width 47 height 34
click at [783, 453] on link "0" at bounding box center [769, 444] width 47 height 34
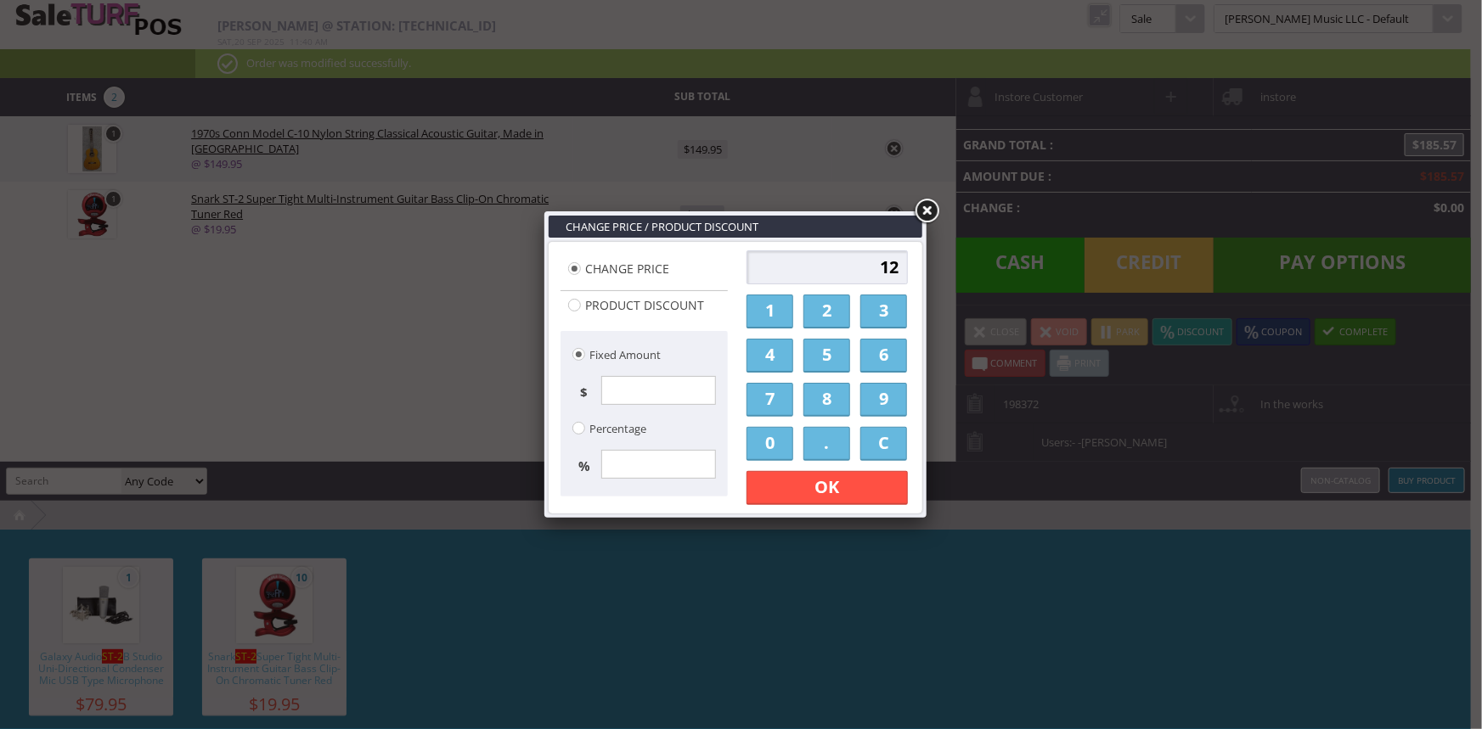
type input "120"
click at [801, 489] on link "OK" at bounding box center [826, 488] width 161 height 34
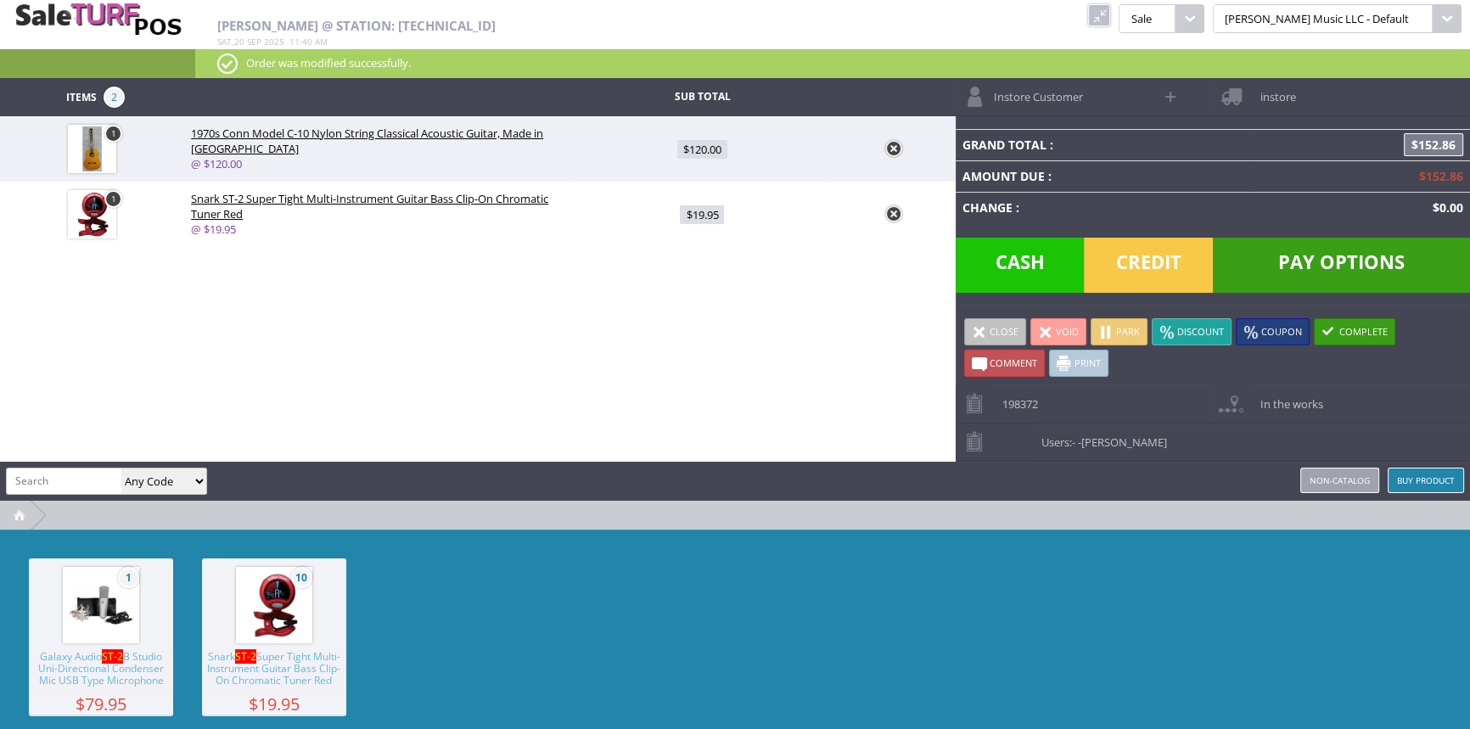
click at [779, 341] on div "Items 2 Sub Total 1 1970s Conn Model C-10 Nylon String Classical Acoustic Guita…" at bounding box center [735, 431] width 1470 height 706
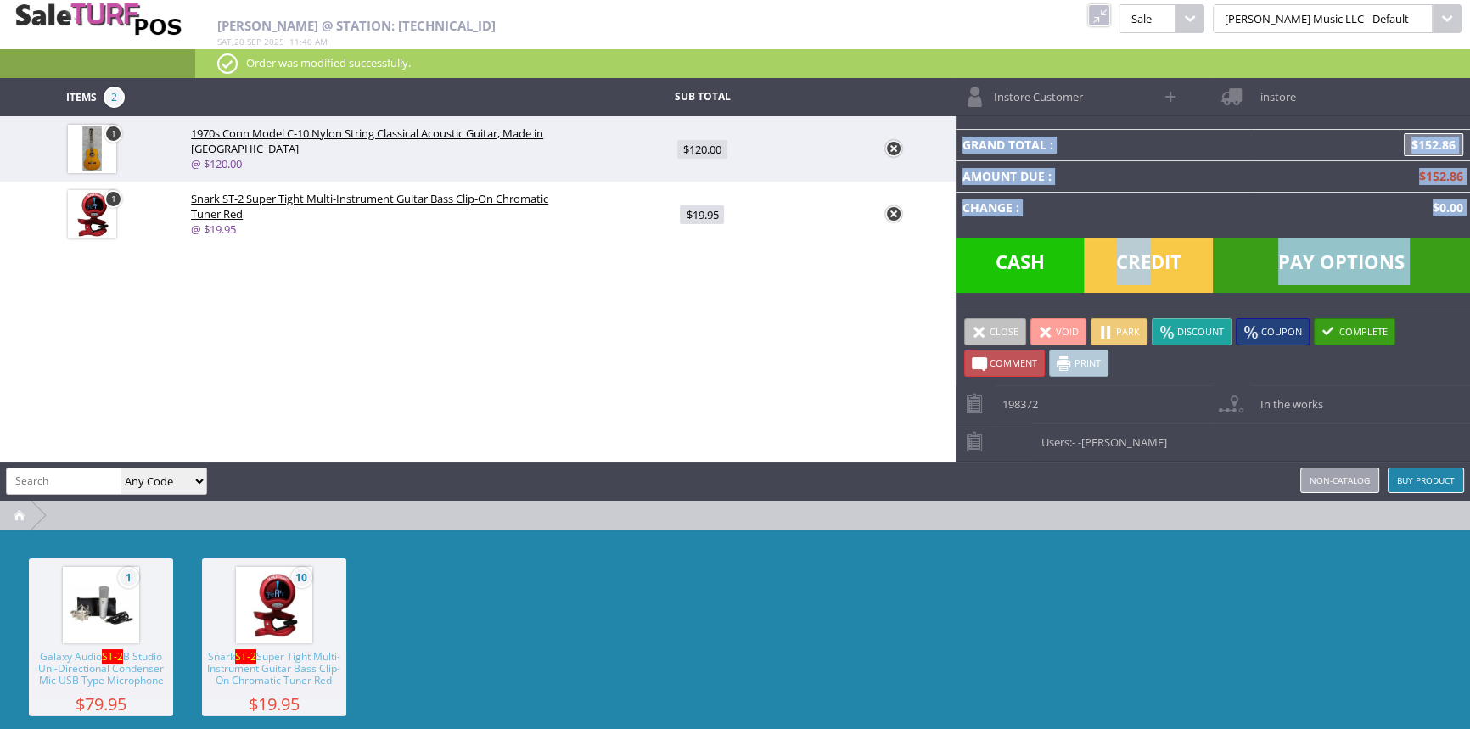
drag, startPoint x: 1152, startPoint y: 280, endPoint x: 1163, endPoint y: 295, distance: 18.2
click at [1163, 295] on div "Grand Total : $152.86 Amount Due : $152.86 Change : $0.00 Pay Options Credit Ca…" at bounding box center [1213, 210] width 515 height 189
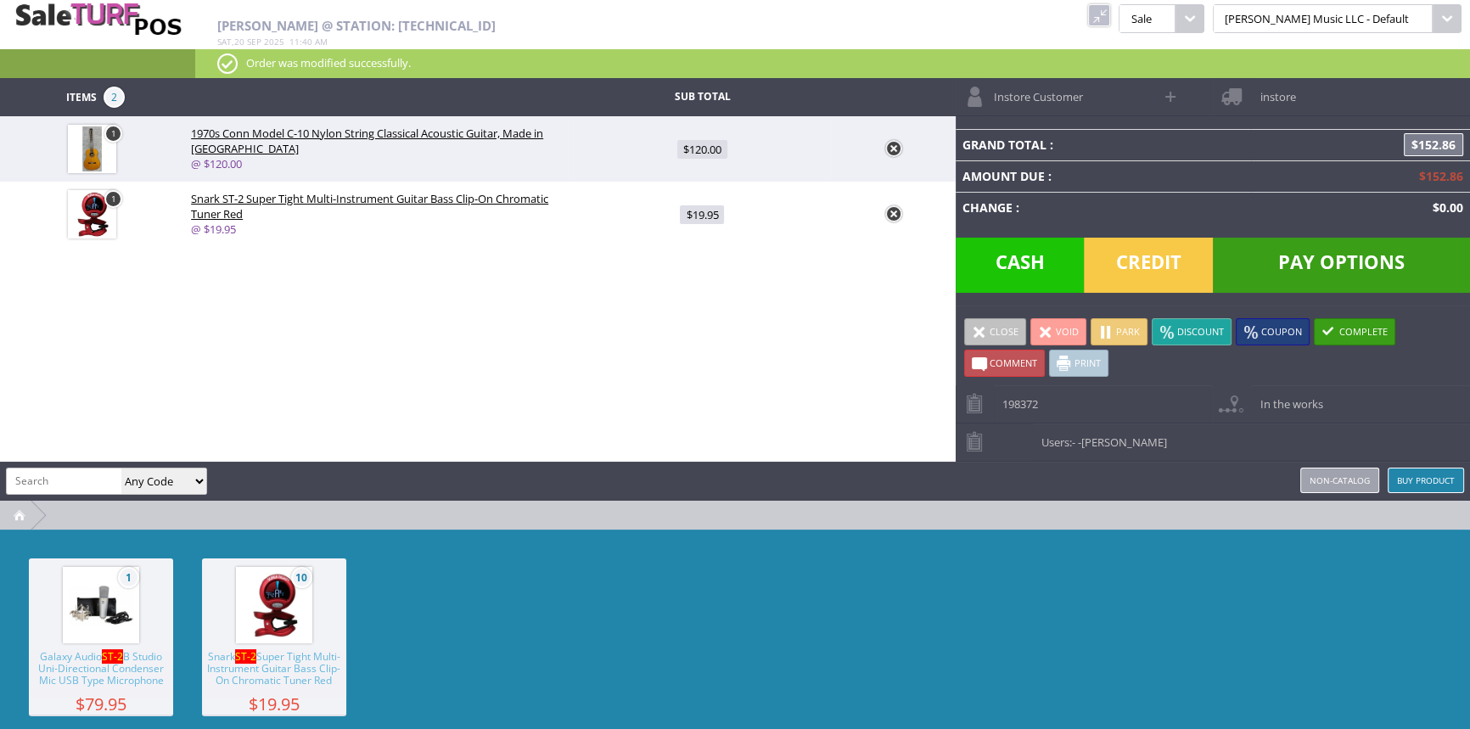
click at [1169, 279] on span "Credit" at bounding box center [1148, 265] width 129 height 55
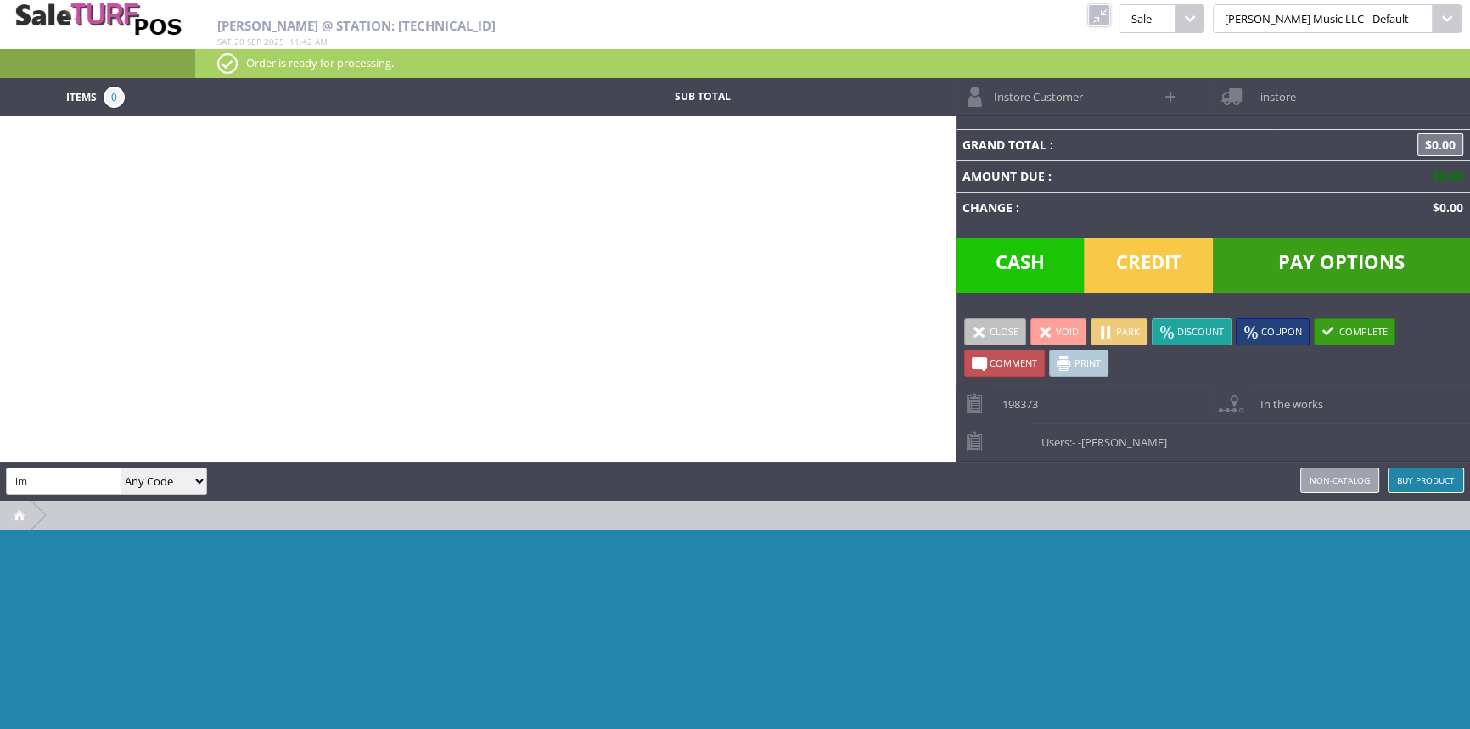
type input "i"
type input "tama"
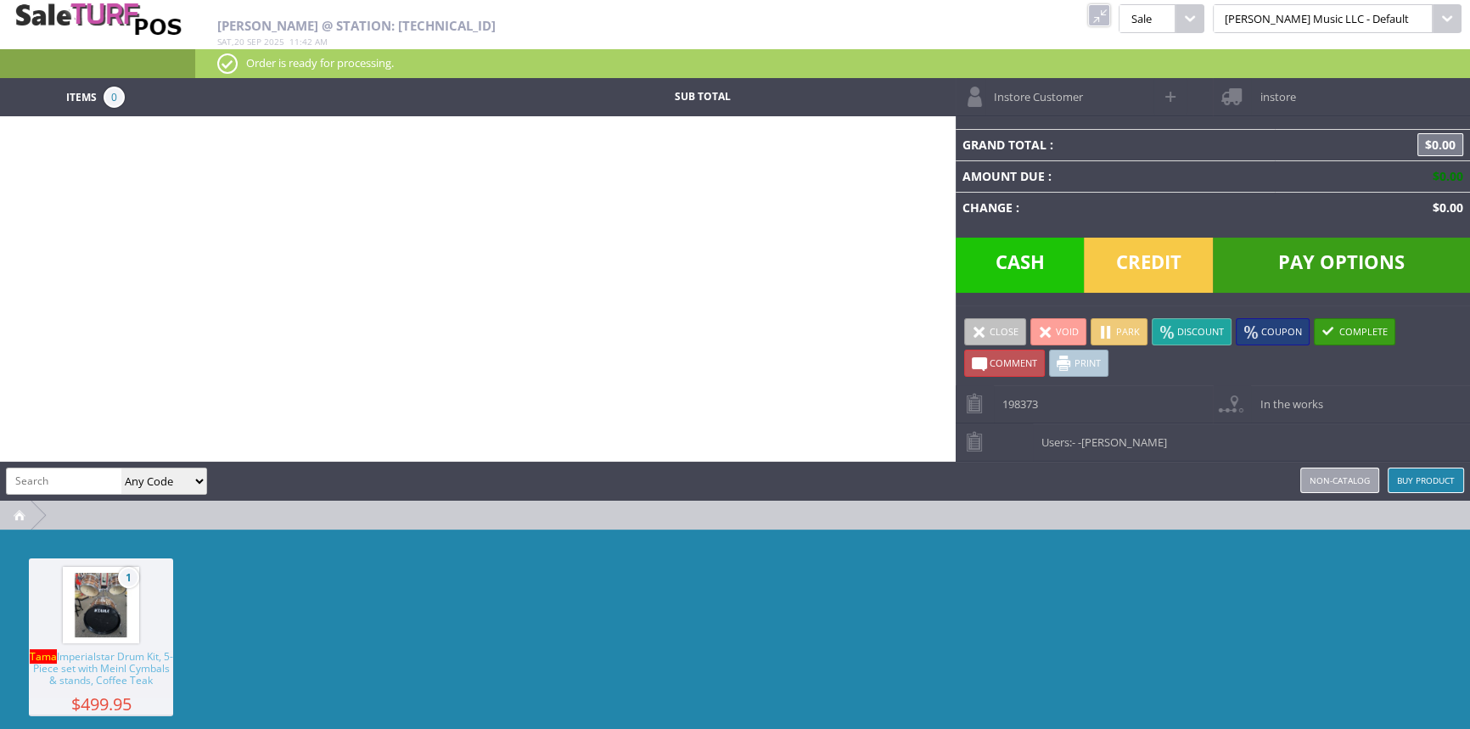
click at [98, 670] on span "Tama Imperialstar Drum Kit, 5-Piece set with Meinl Cymbals & stands, Coffee Teak" at bounding box center [101, 674] width 144 height 47
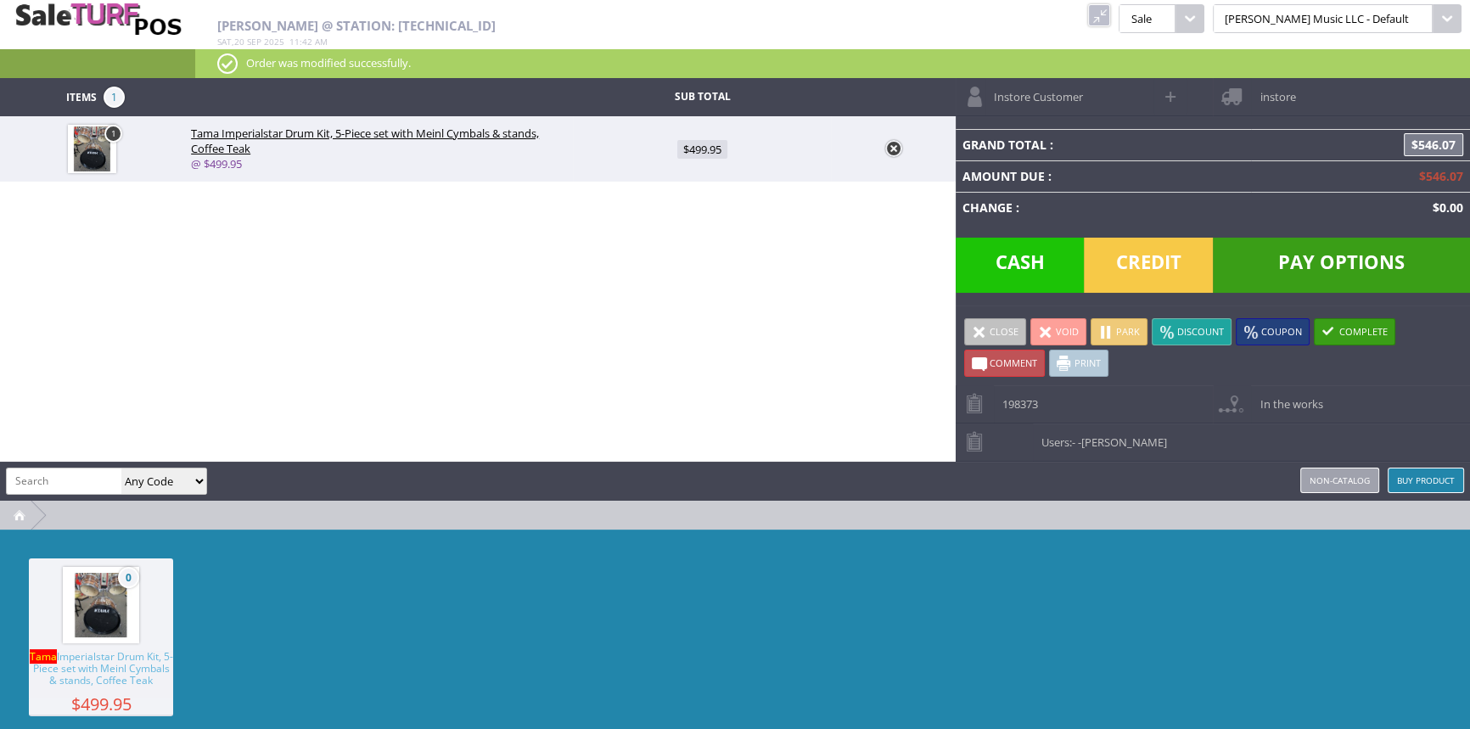
click at [1132, 251] on span "Credit" at bounding box center [1148, 265] width 129 height 55
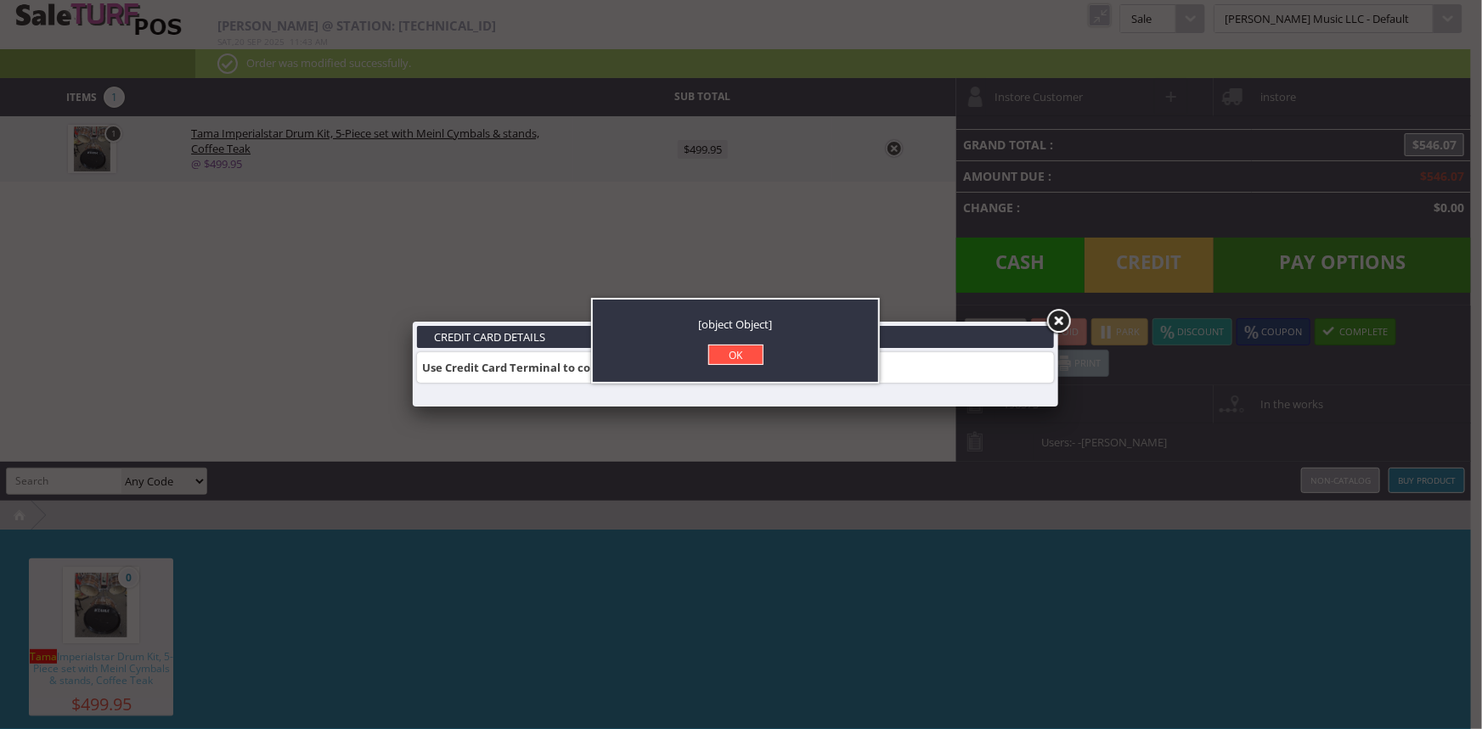
click at [739, 355] on link "OK" at bounding box center [735, 355] width 55 height 20
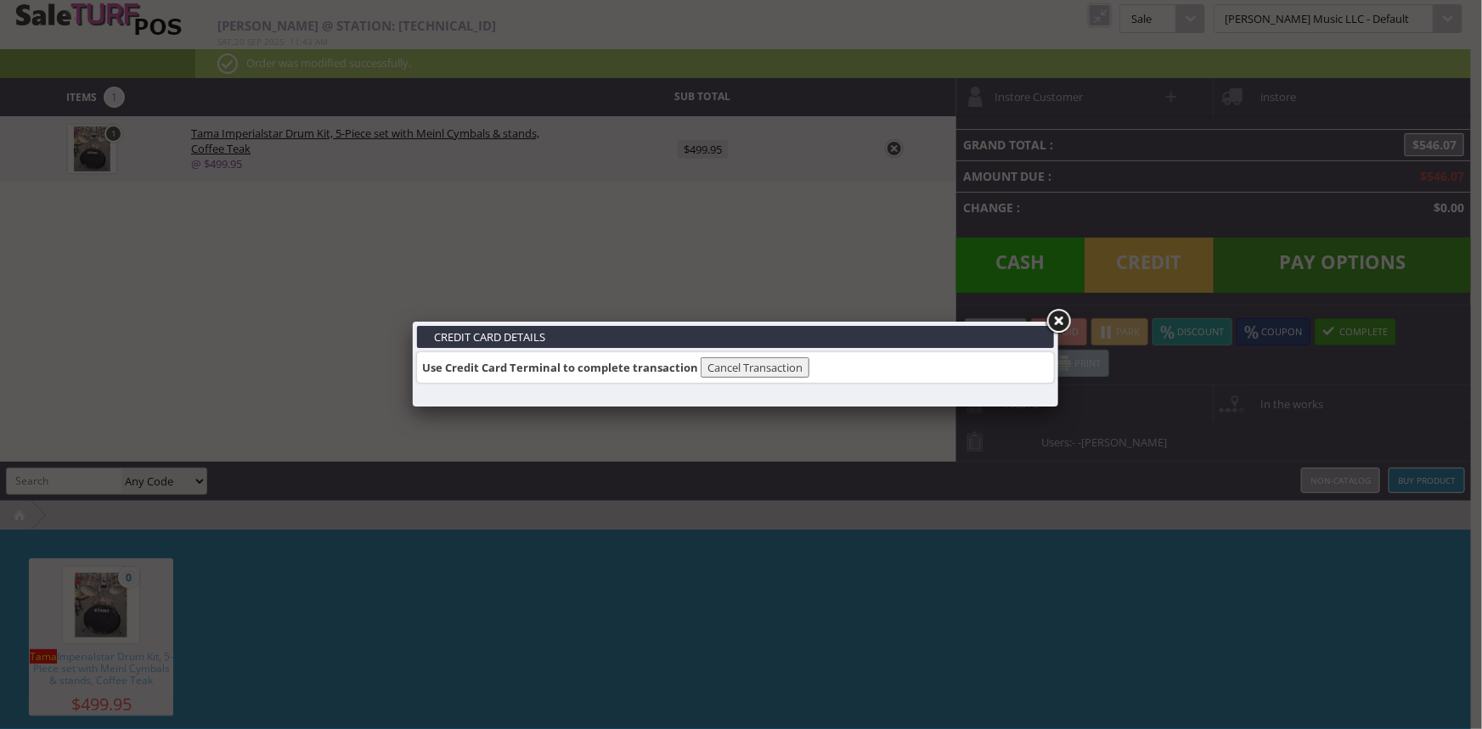
click at [1057, 322] on link at bounding box center [1058, 321] width 31 height 31
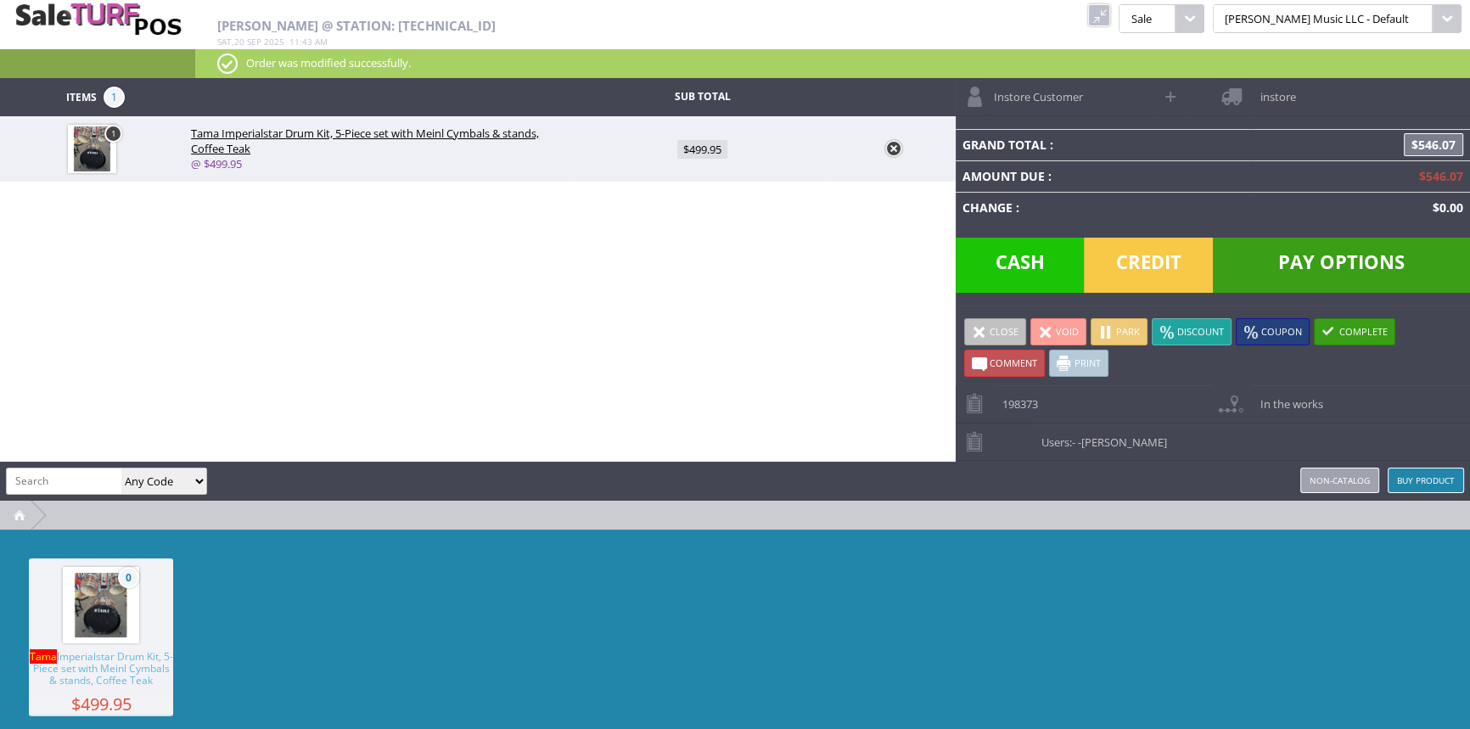
click at [350, 348] on div "Items 1 Sub Total 1 Tama Imperialstar Drum Kit, 5-Piece set with Meinl Cymbals …" at bounding box center [735, 431] width 1470 height 706
click at [1251, 250] on span "Pay Options" at bounding box center [1341, 265] width 257 height 55
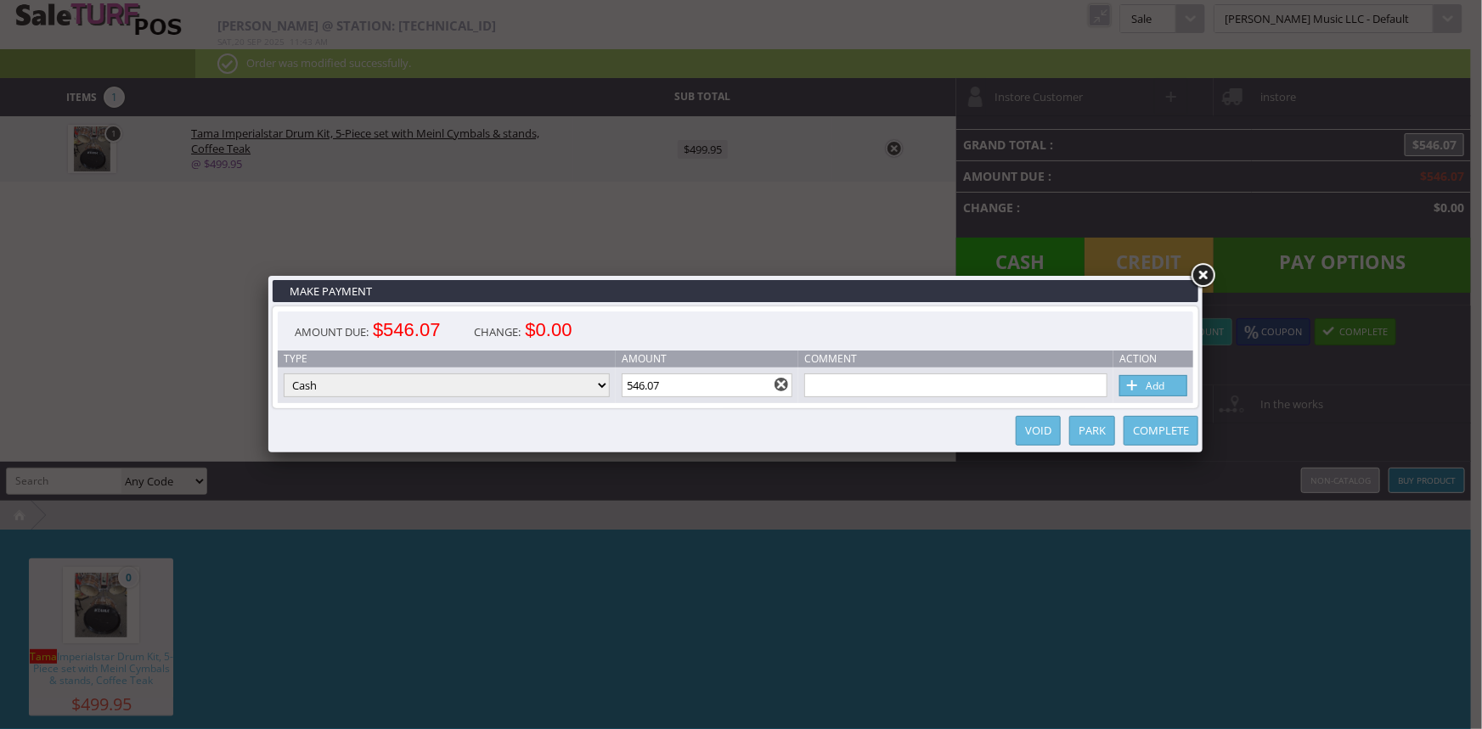
click at [346, 395] on select "Cash Credit Card Cheque or Money Order" at bounding box center [447, 386] width 326 height 24
select select "credit_card"
click at [284, 374] on select "Cash Credit Card Cheque or Money Order" at bounding box center [447, 386] width 326 height 24
click at [1135, 383] on span at bounding box center [1132, 386] width 17 height 19
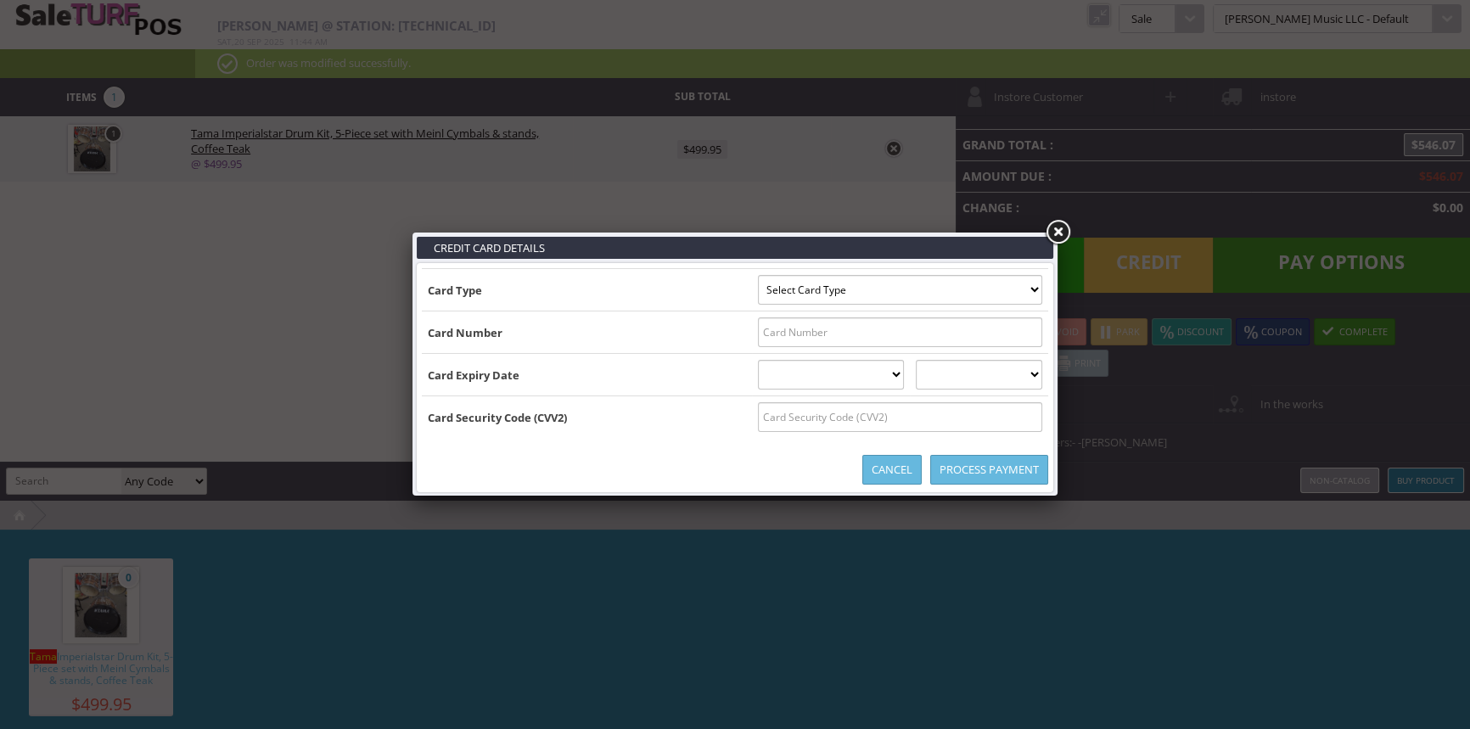
type input "B5303791007599332^PRICKETT/KEVIN ^270220100000005310000000000000053"
select select "MASTERCARD"
type input "5303791007599332"
select select "02"
select select "2027"
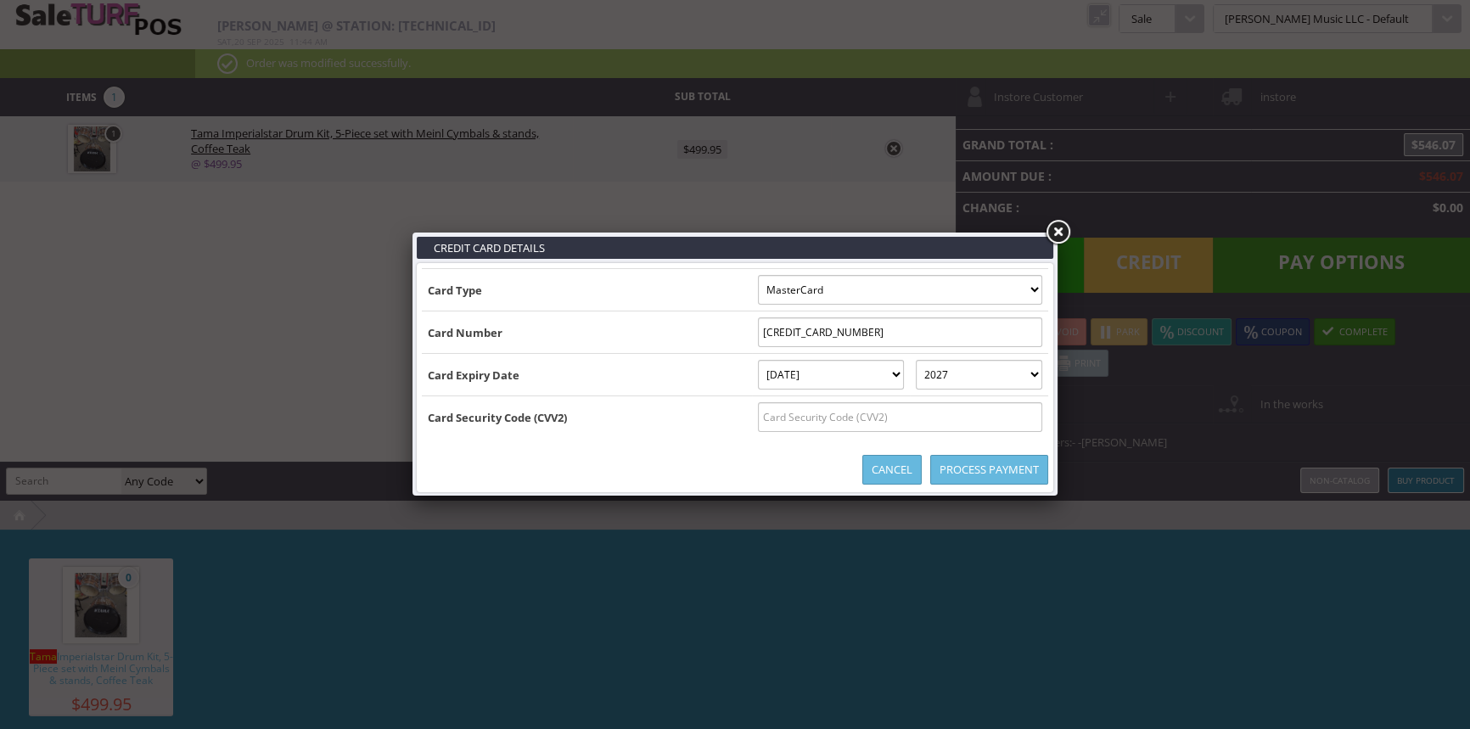
type input "B5303791007599332^PRICKETT/KEVIN ^270220100000005310000000000000053037910075993…"
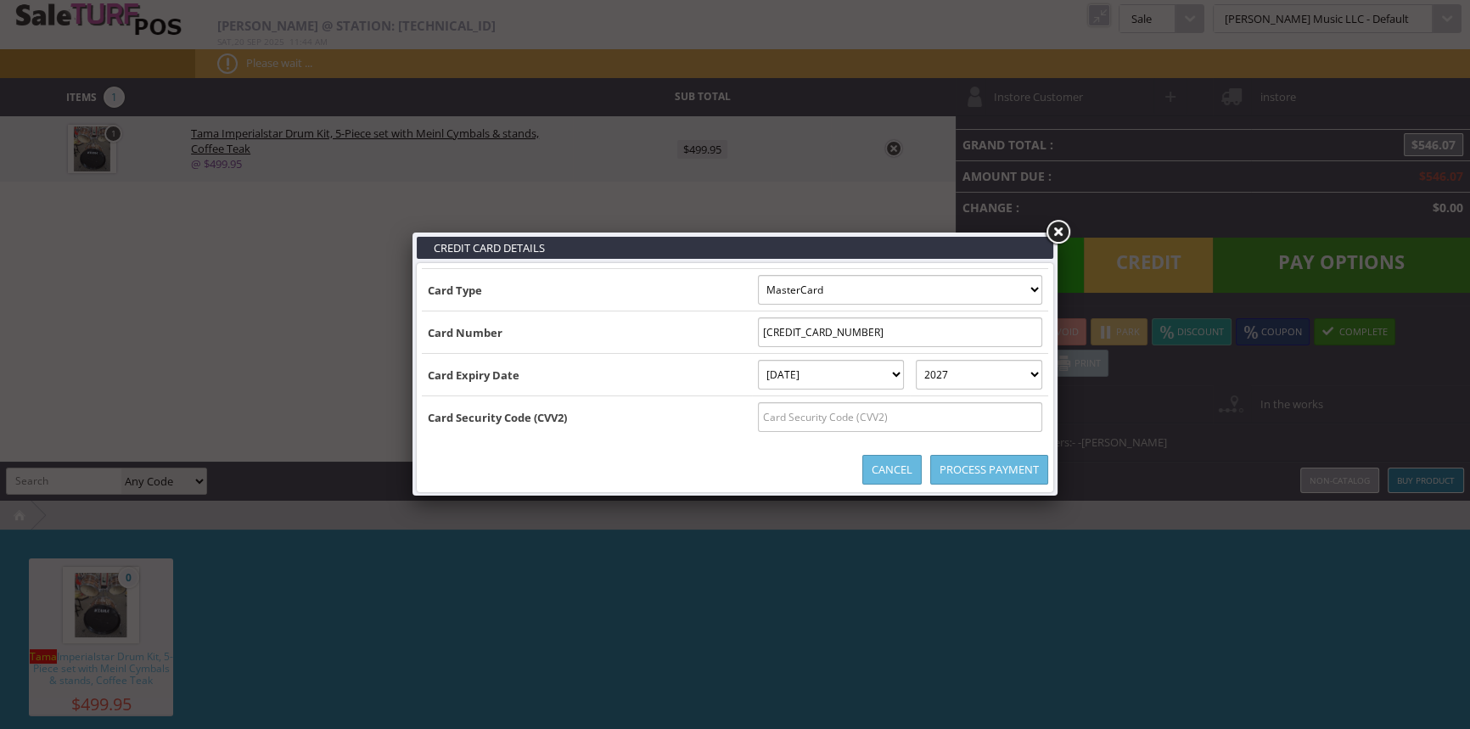
click at [807, 421] on input "text" at bounding box center [900, 417] width 284 height 30
type input "046"
click at [992, 475] on link "Process Payment" at bounding box center [990, 470] width 118 height 30
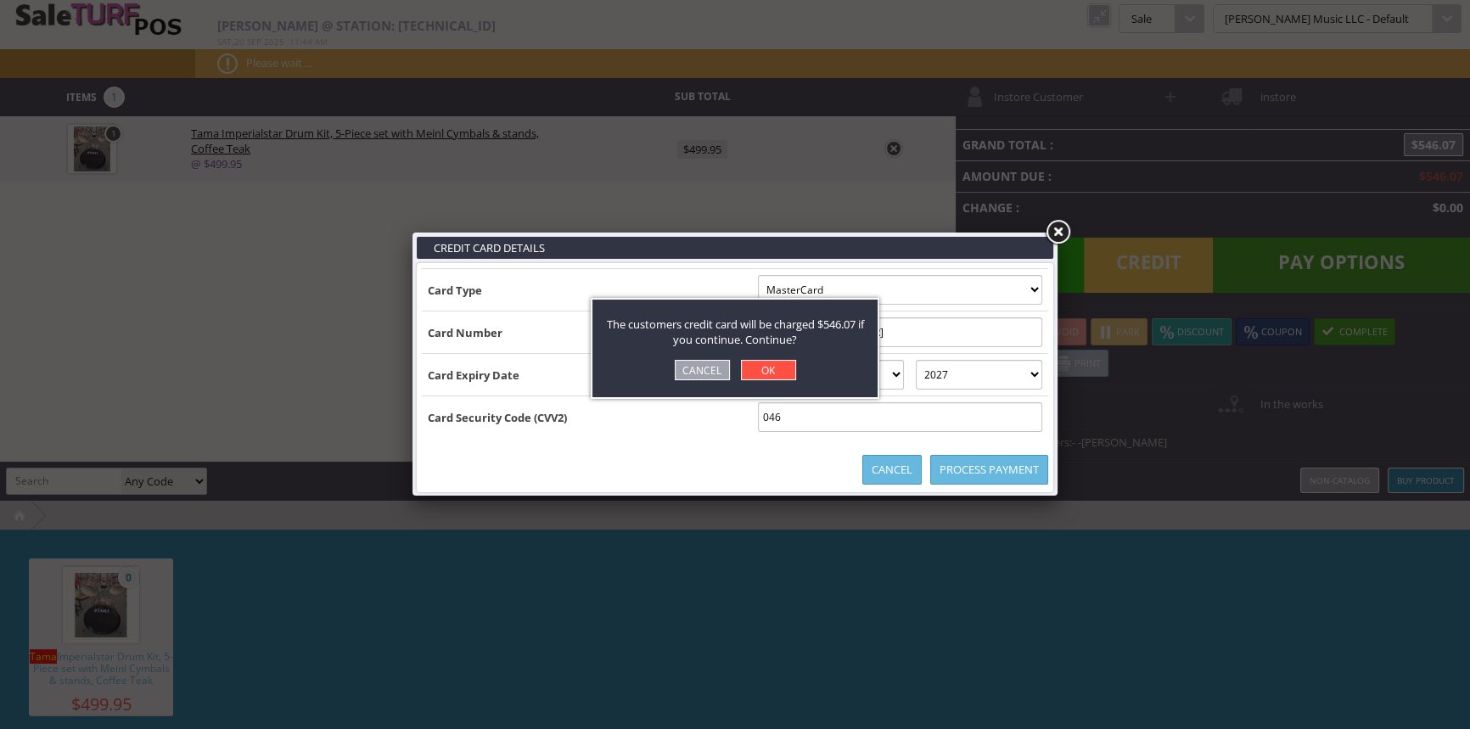
click at [759, 369] on link "OK" at bounding box center [768, 370] width 55 height 20
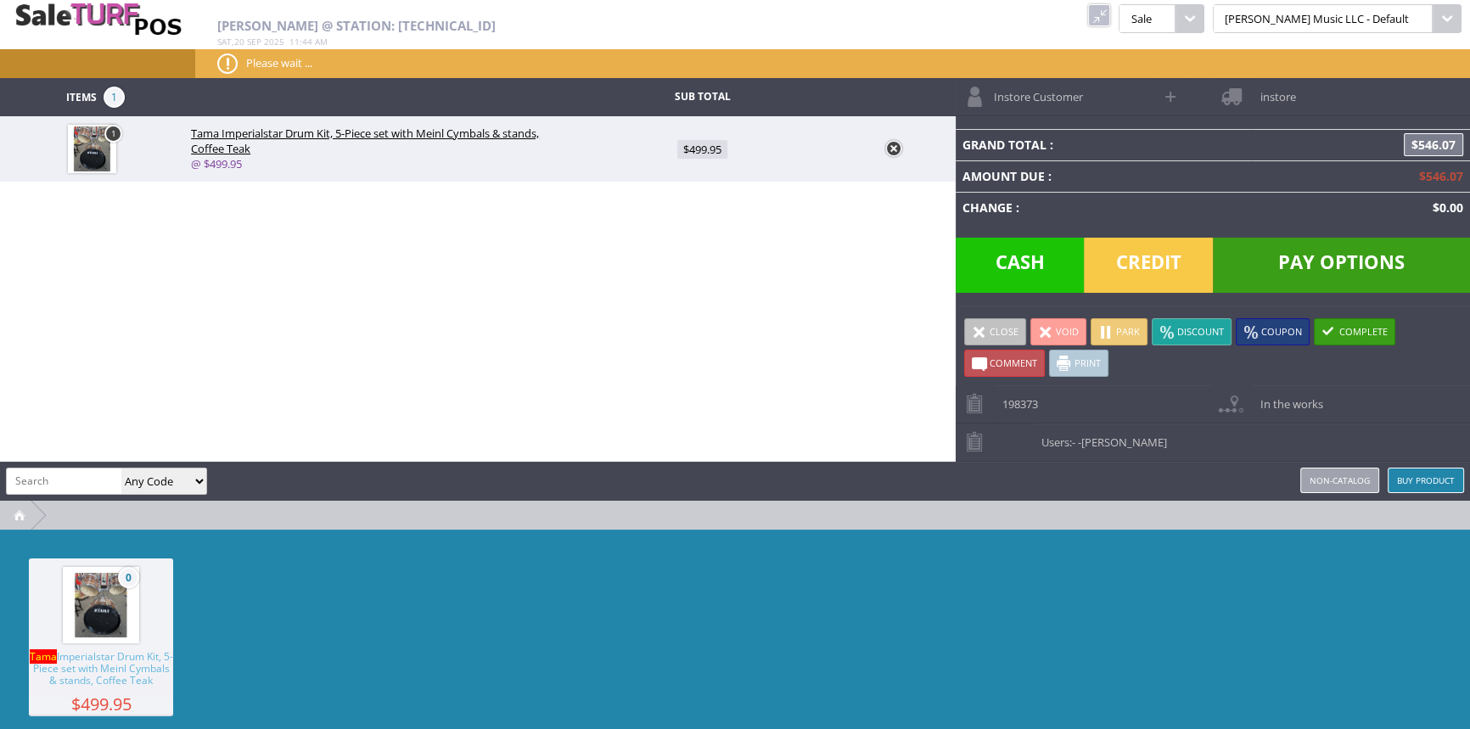
type input "0"
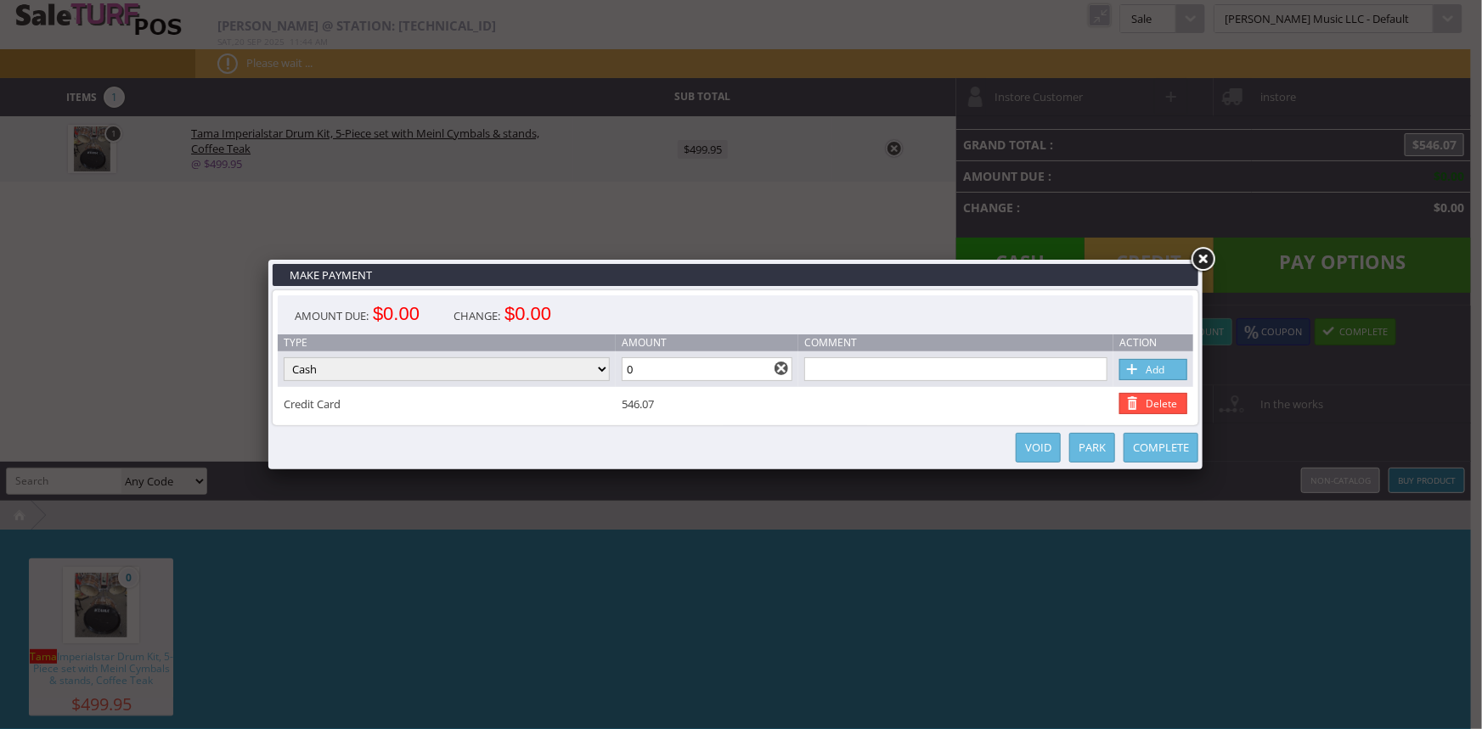
click at [1150, 441] on link "Complete" at bounding box center [1160, 448] width 75 height 30
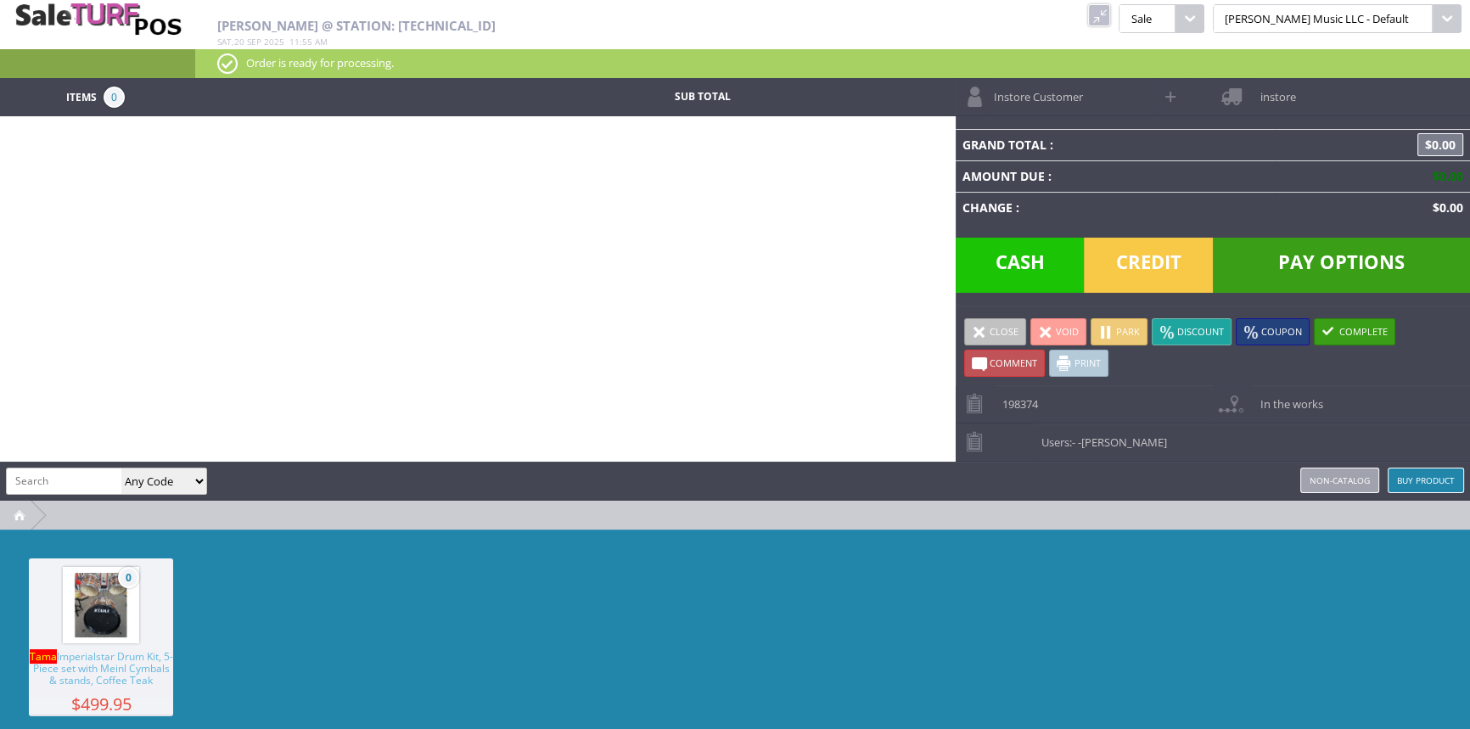
click at [1111, 16] on link at bounding box center [1099, 15] width 22 height 22
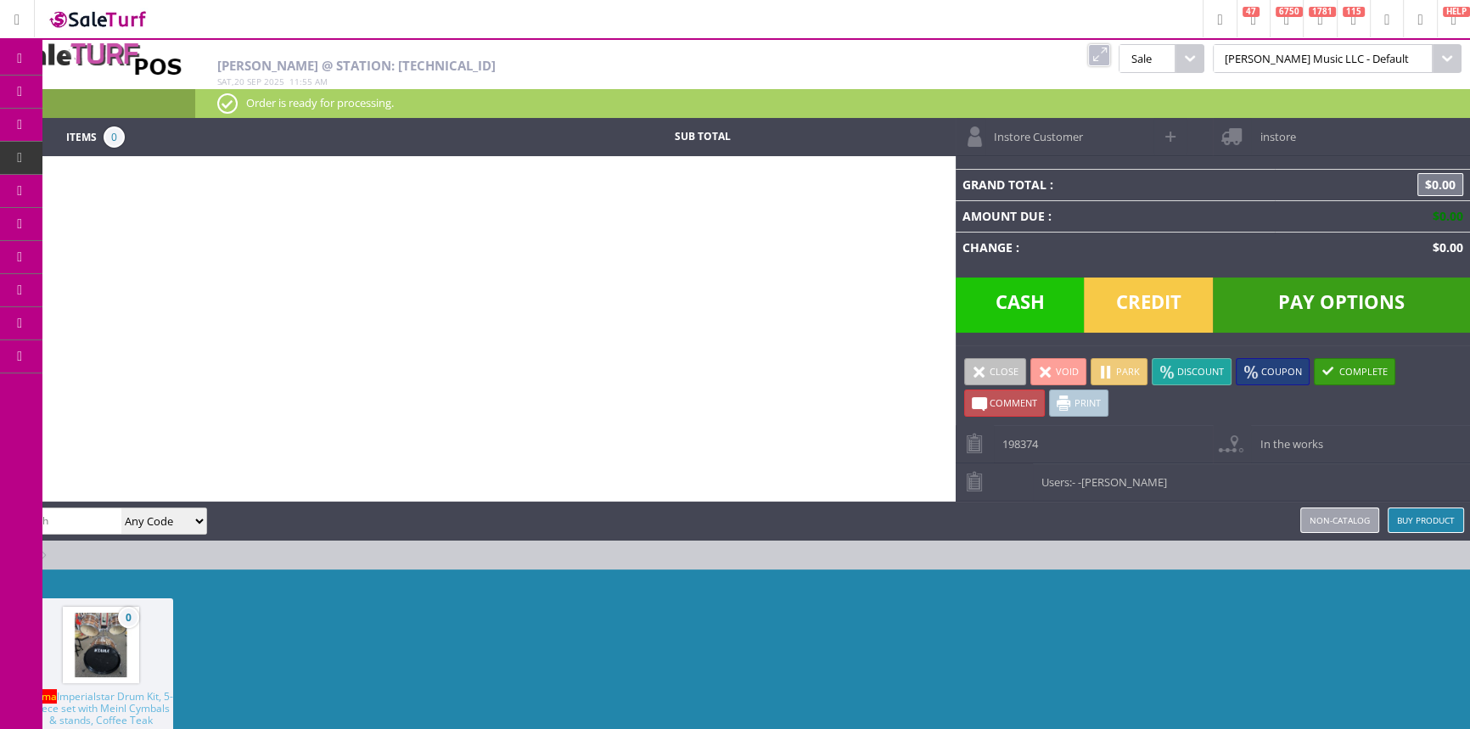
click at [95, 90] on icon at bounding box center [90, 92] width 18 height 14
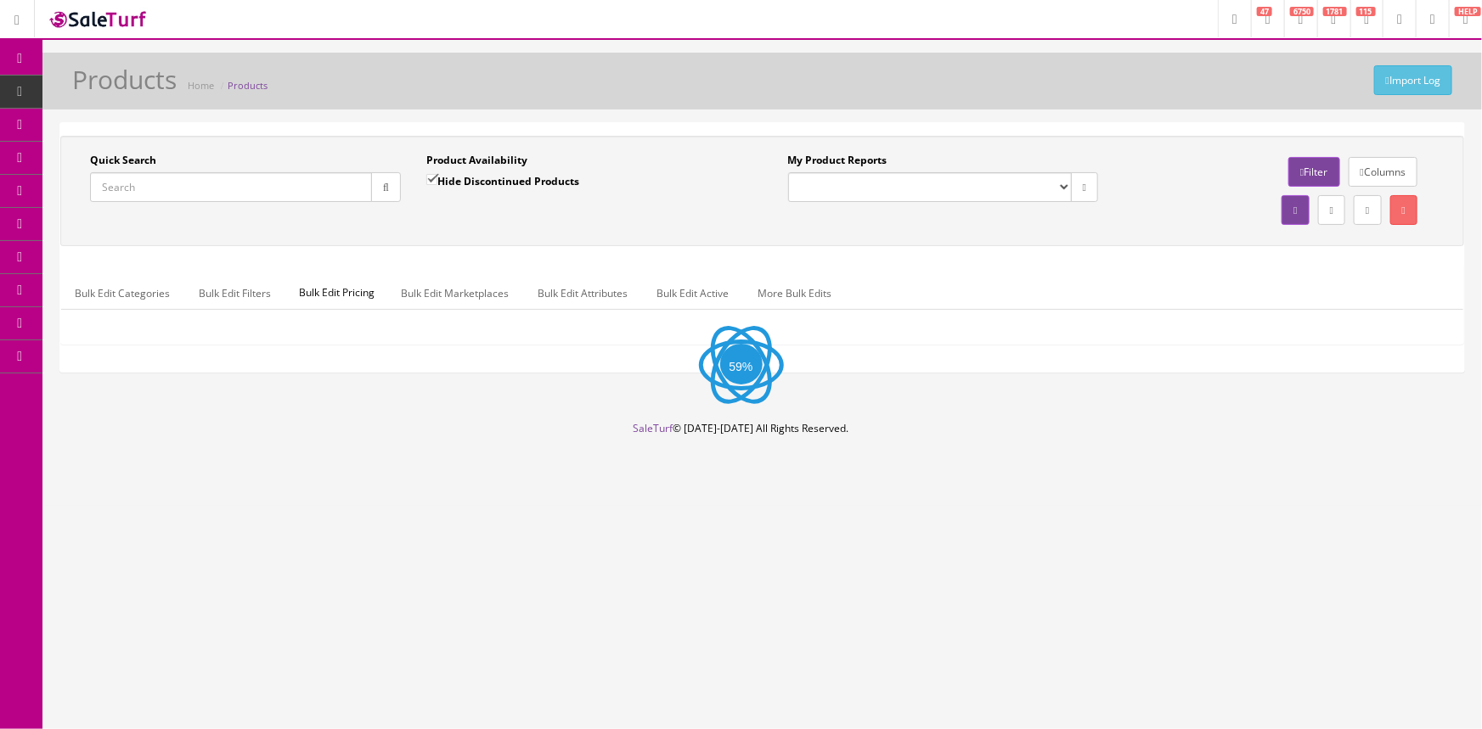
click at [98, 159] on icon at bounding box center [90, 157] width 18 height 14
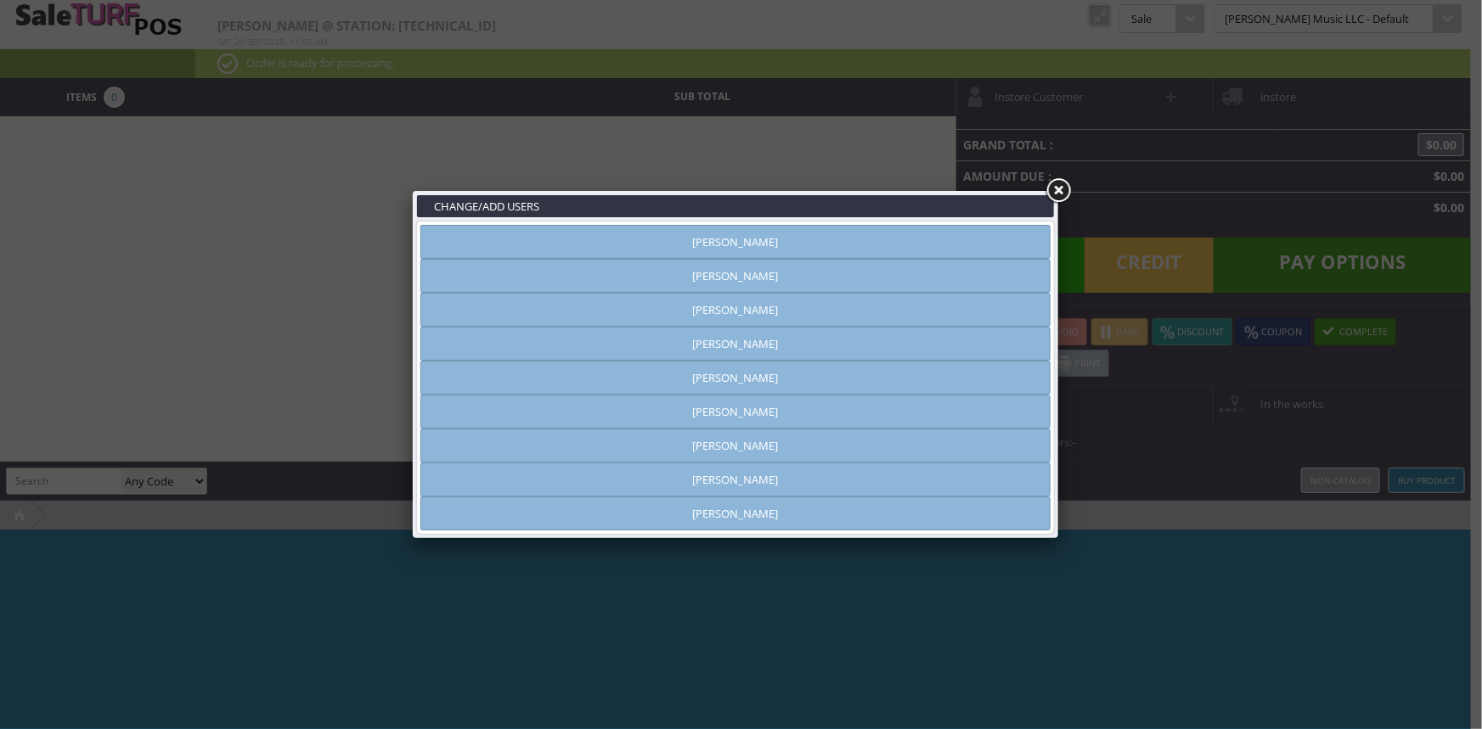
type input "[PERSON_NAME]"
click at [736, 280] on link "[PERSON_NAME]" at bounding box center [735, 276] width 630 height 34
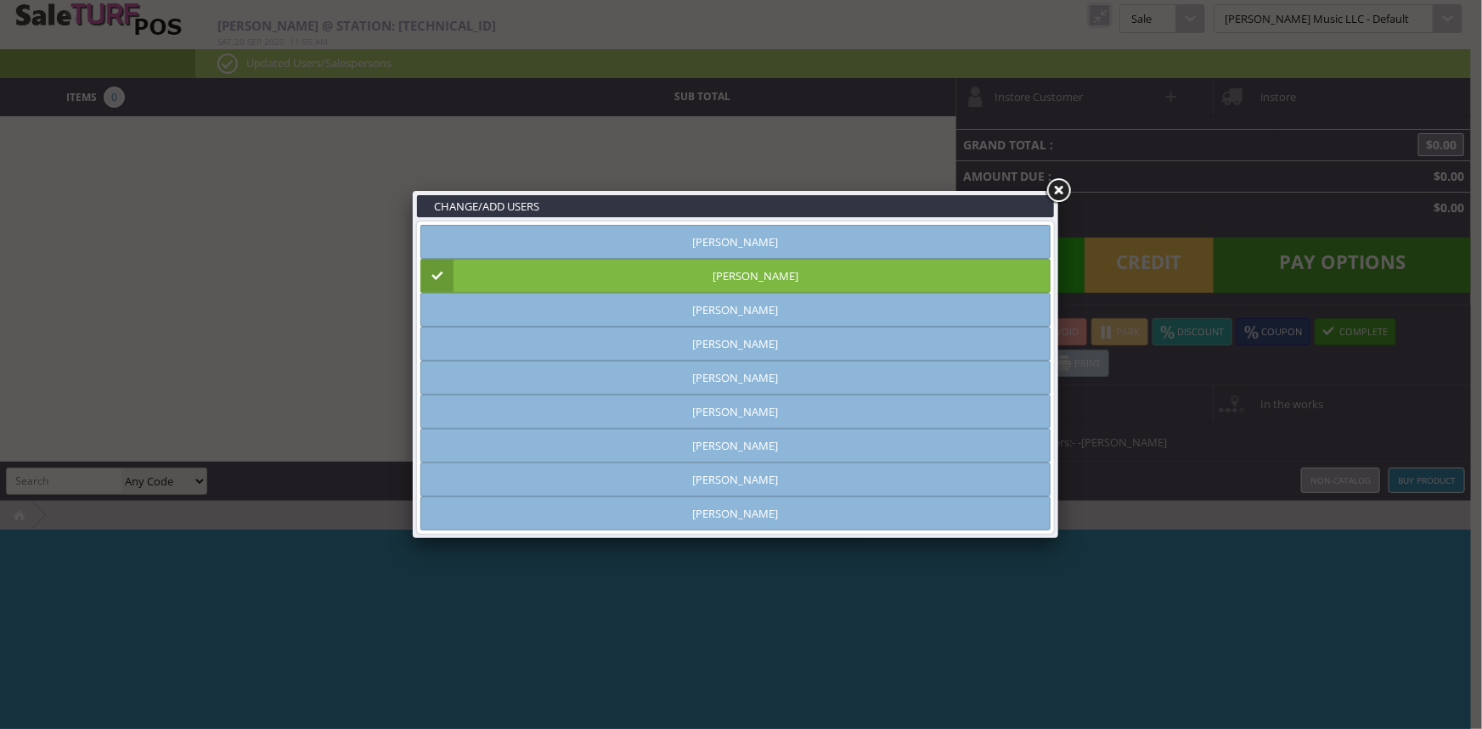
click at [1053, 188] on link at bounding box center [1058, 191] width 31 height 31
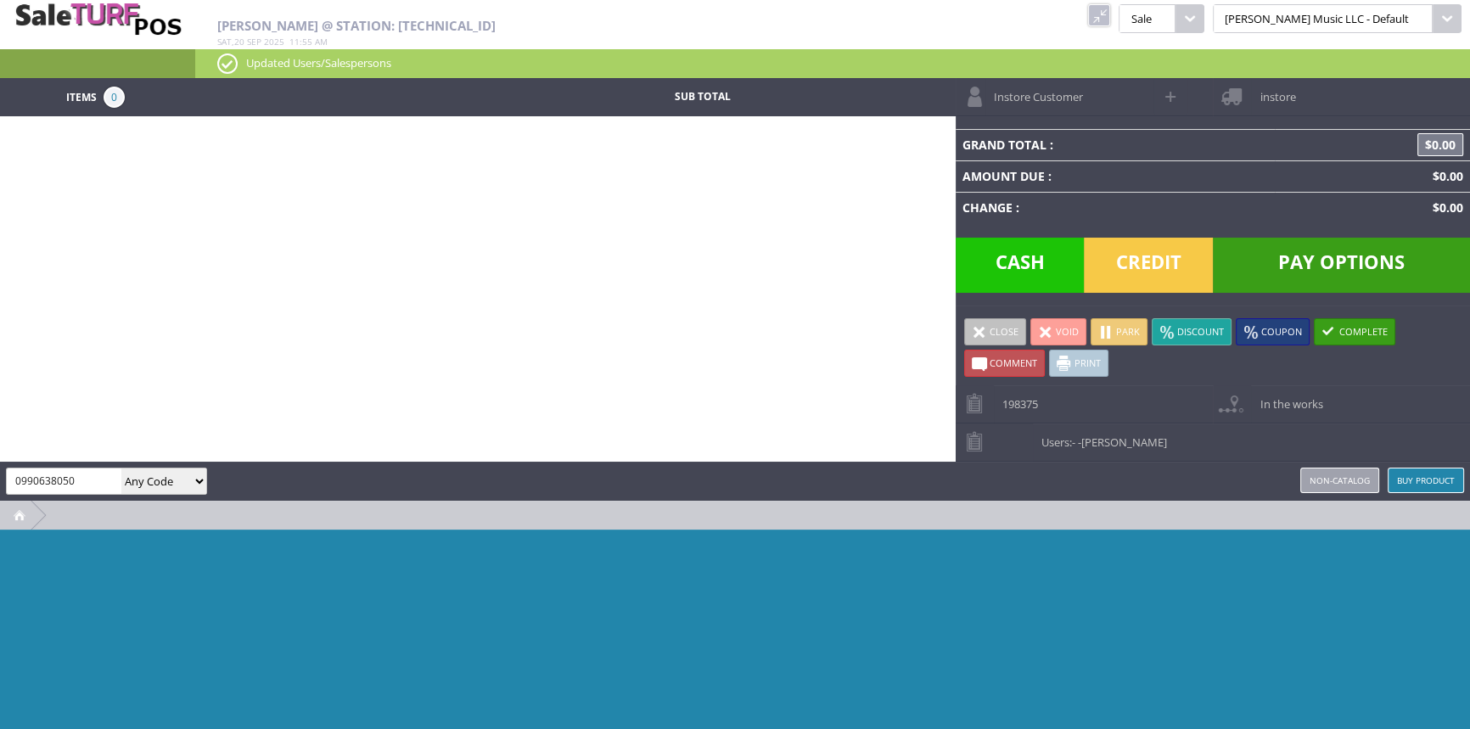
type input "0990638050"
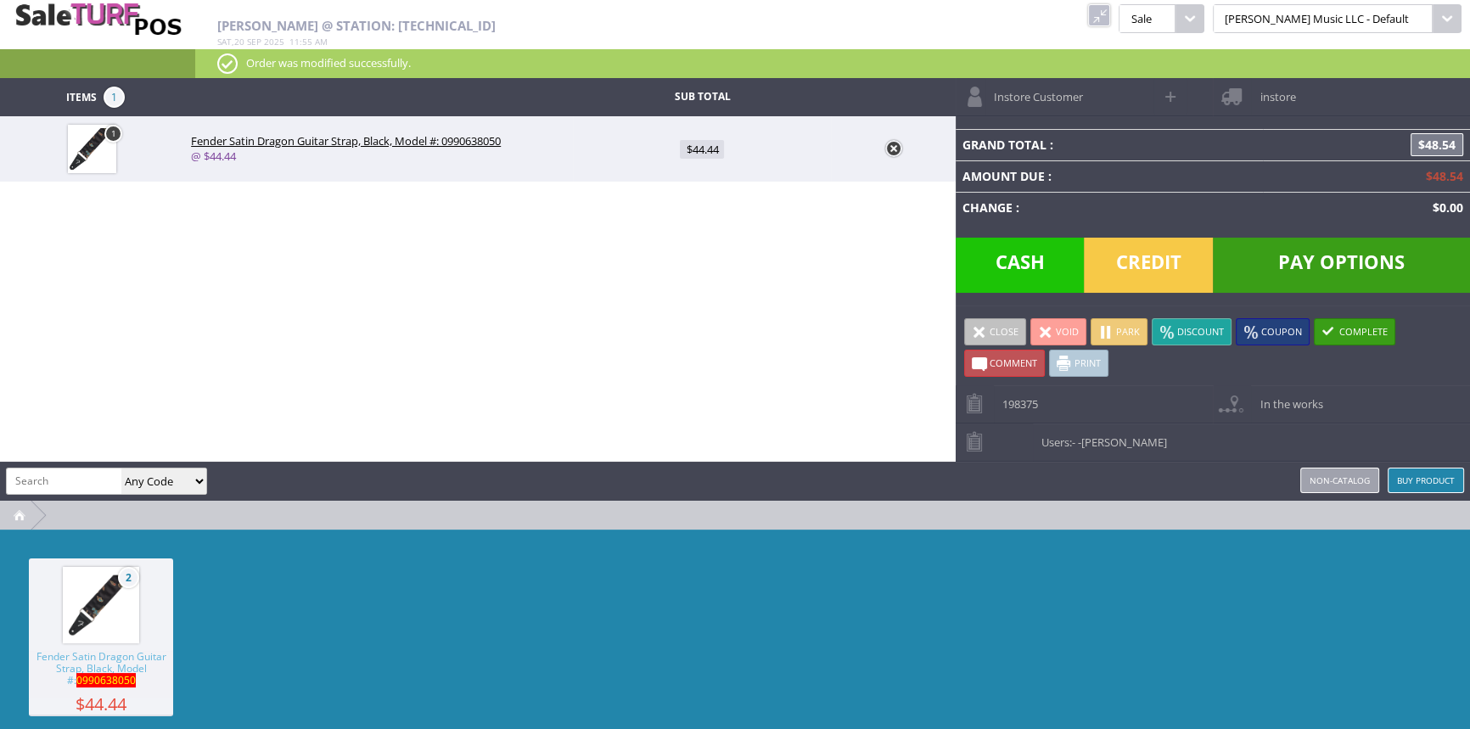
click at [891, 146] on link at bounding box center [894, 148] width 17 height 17
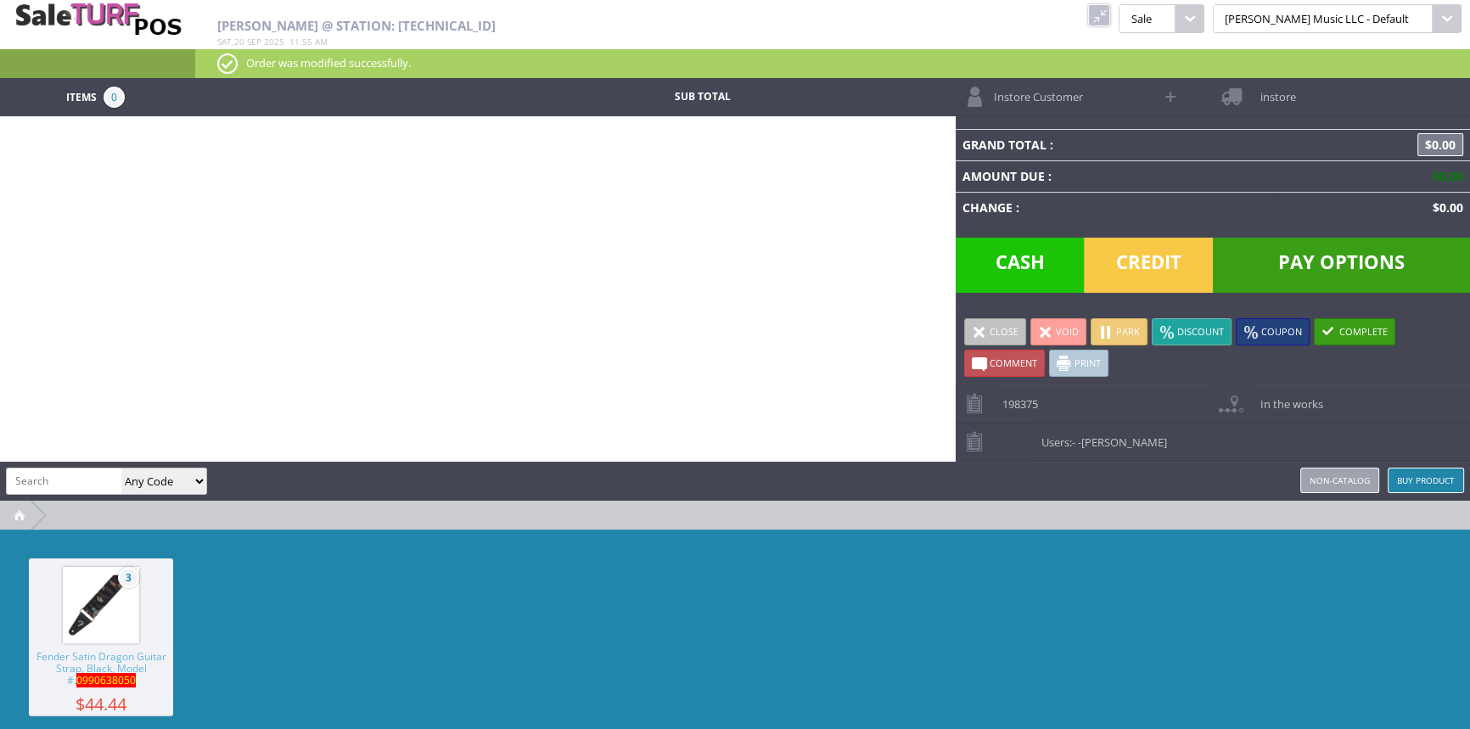
click at [1111, 14] on link at bounding box center [1099, 15] width 22 height 22
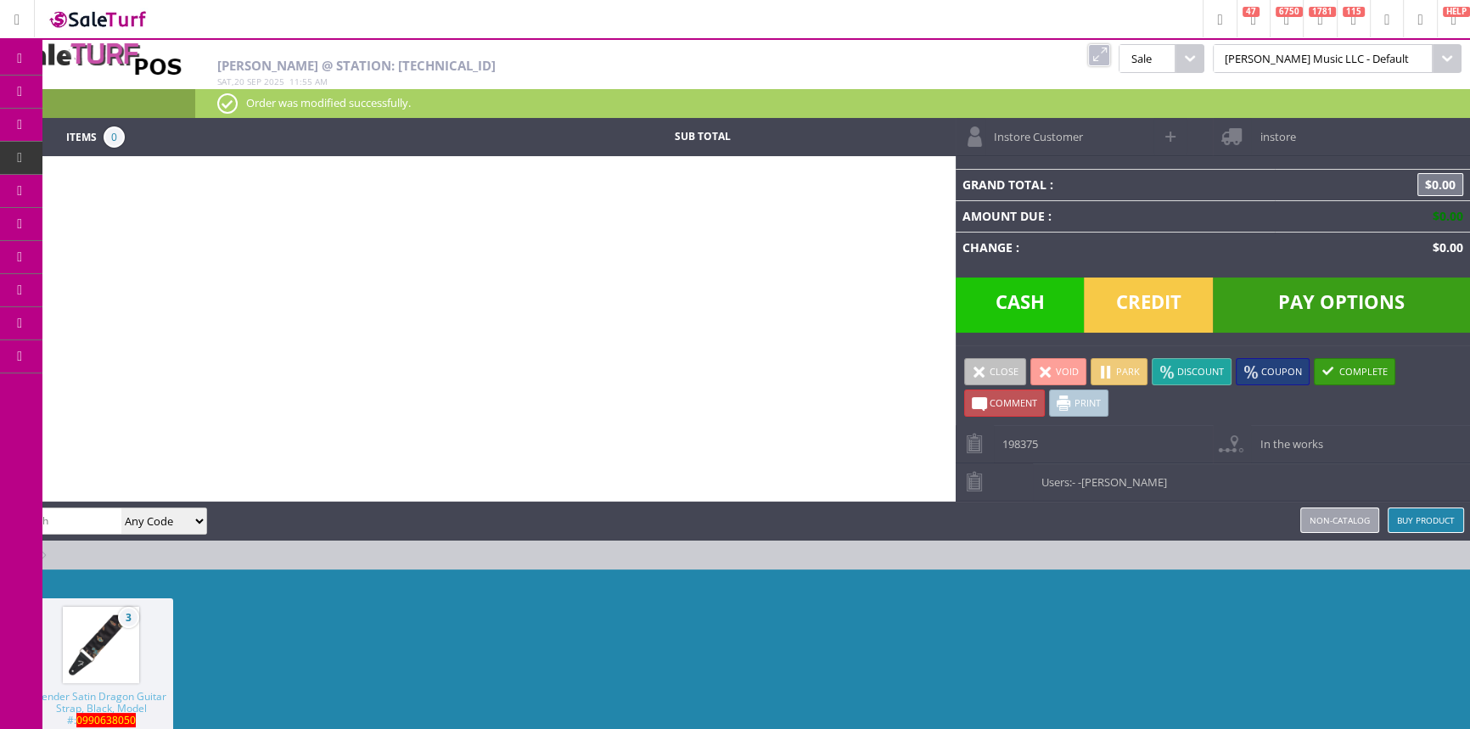
click at [95, 94] on icon at bounding box center [90, 92] width 18 height 14
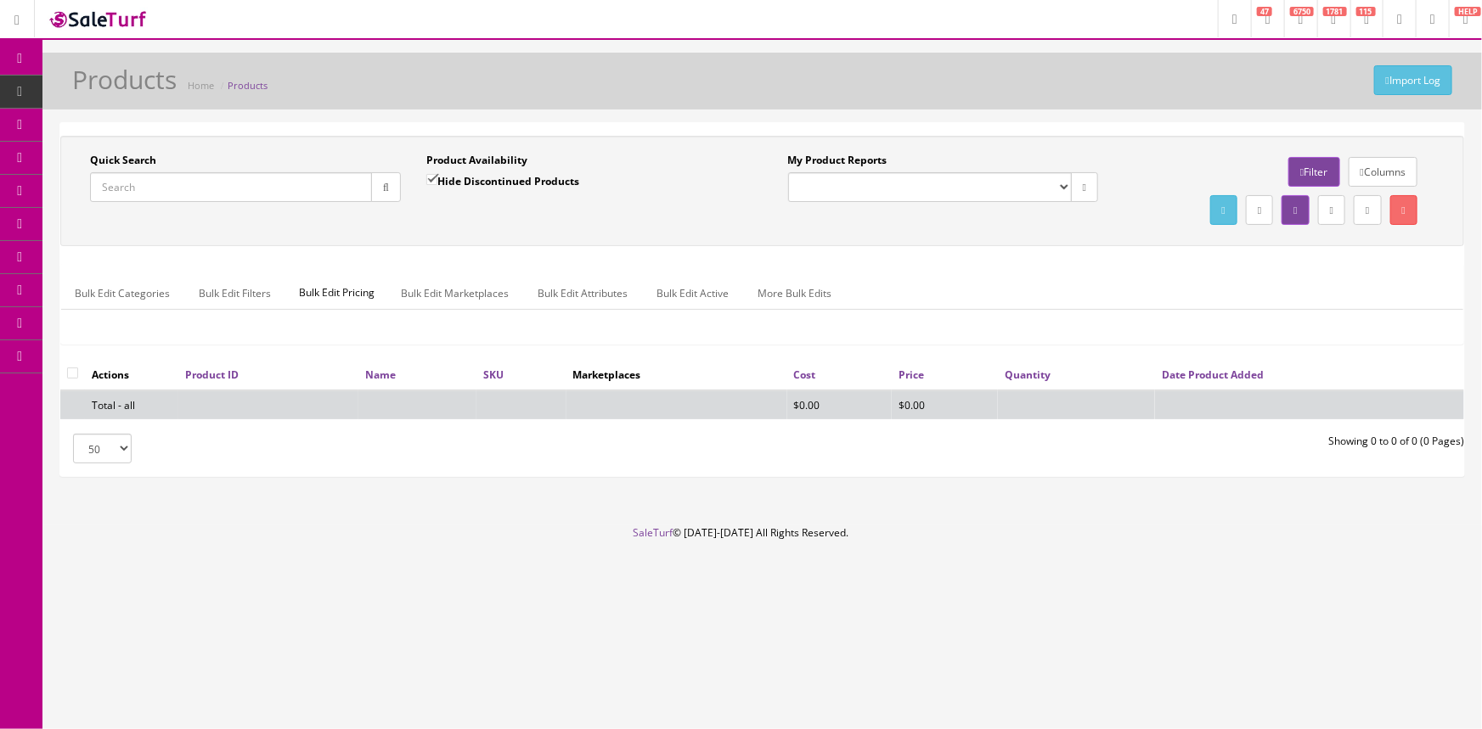
click at [110, 190] on input "Quick Search" at bounding box center [231, 187] width 282 height 30
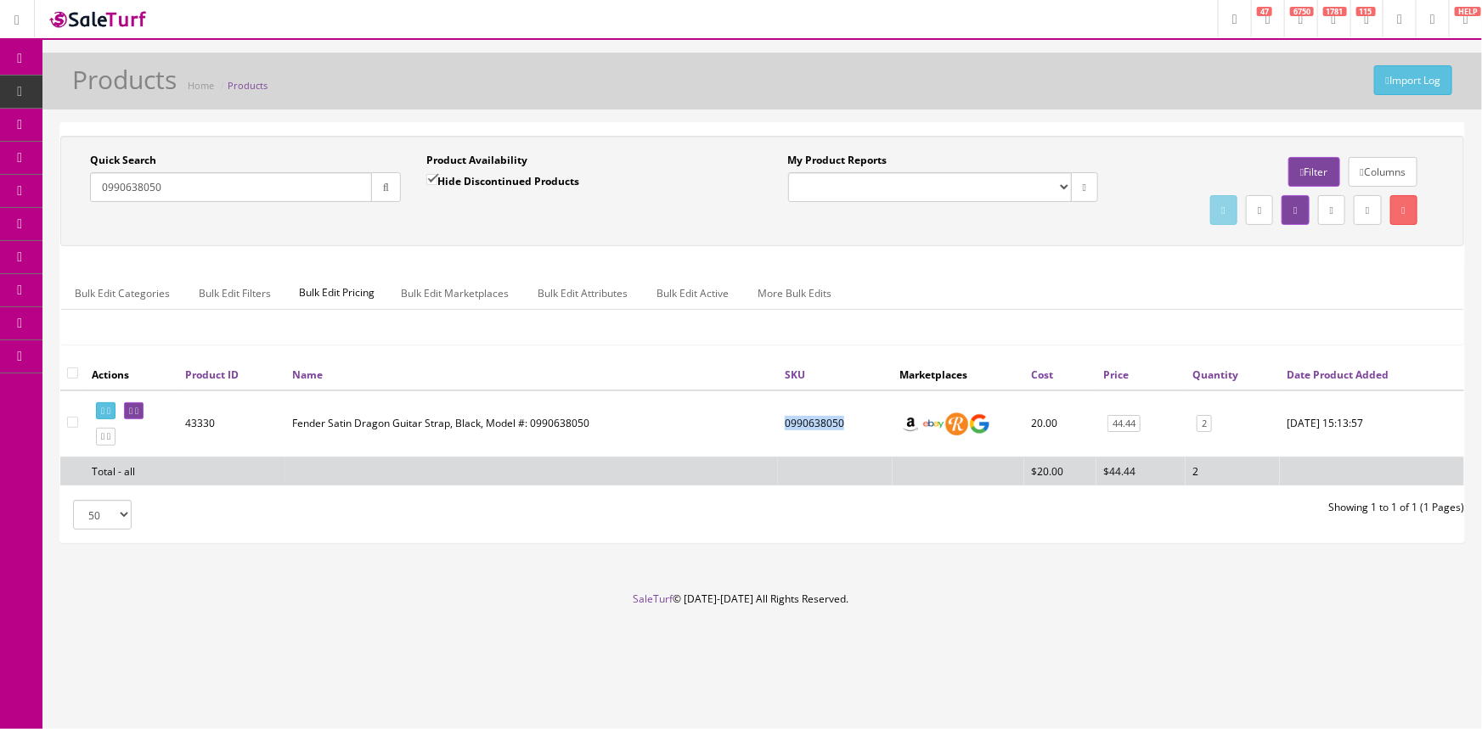
drag, startPoint x: 840, startPoint y: 426, endPoint x: 779, endPoint y: 423, distance: 61.2
click at [779, 423] on td "0990638050" at bounding box center [835, 424] width 115 height 67
copy td "0990638050"
drag, startPoint x: 29, startPoint y: 190, endPoint x: 8, endPoint y: 190, distance: 20.4
click at [8, 190] on div "Research Trends Trending on Ebay Google Trends Amazon Insights (Login Before Cl…" at bounding box center [741, 364] width 1482 height 729
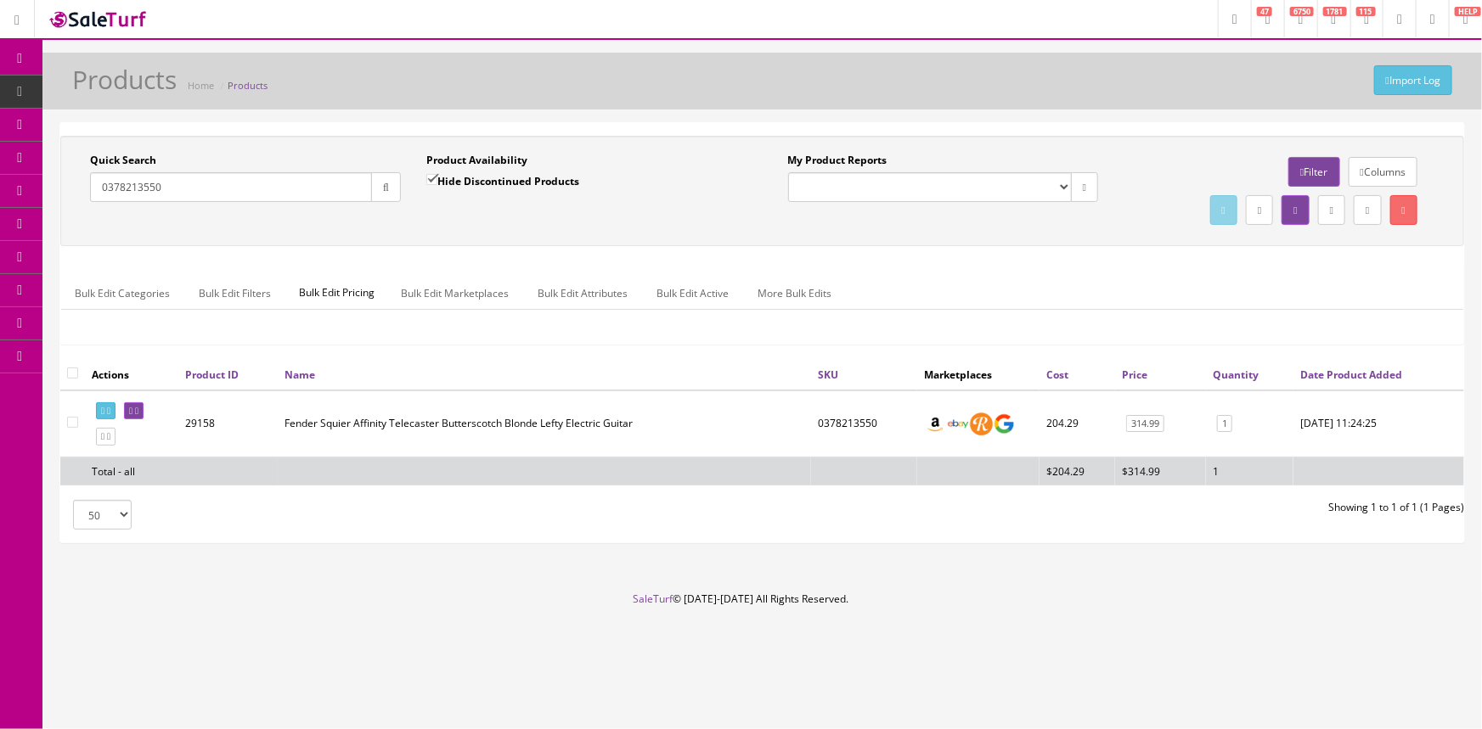
type input "0378213550"
drag, startPoint x: 874, startPoint y: 422, endPoint x: 785, endPoint y: 434, distance: 89.1
click at [785, 434] on tr "29158 Fender Squier Affinity Telecaster Butterscotch Blonde Lefty Electric Guit…" at bounding box center [761, 424] width 1403 height 67
copy tr "0378213550"
click at [110, 160] on link "POS Console" at bounding box center [131, 158] width 178 height 33
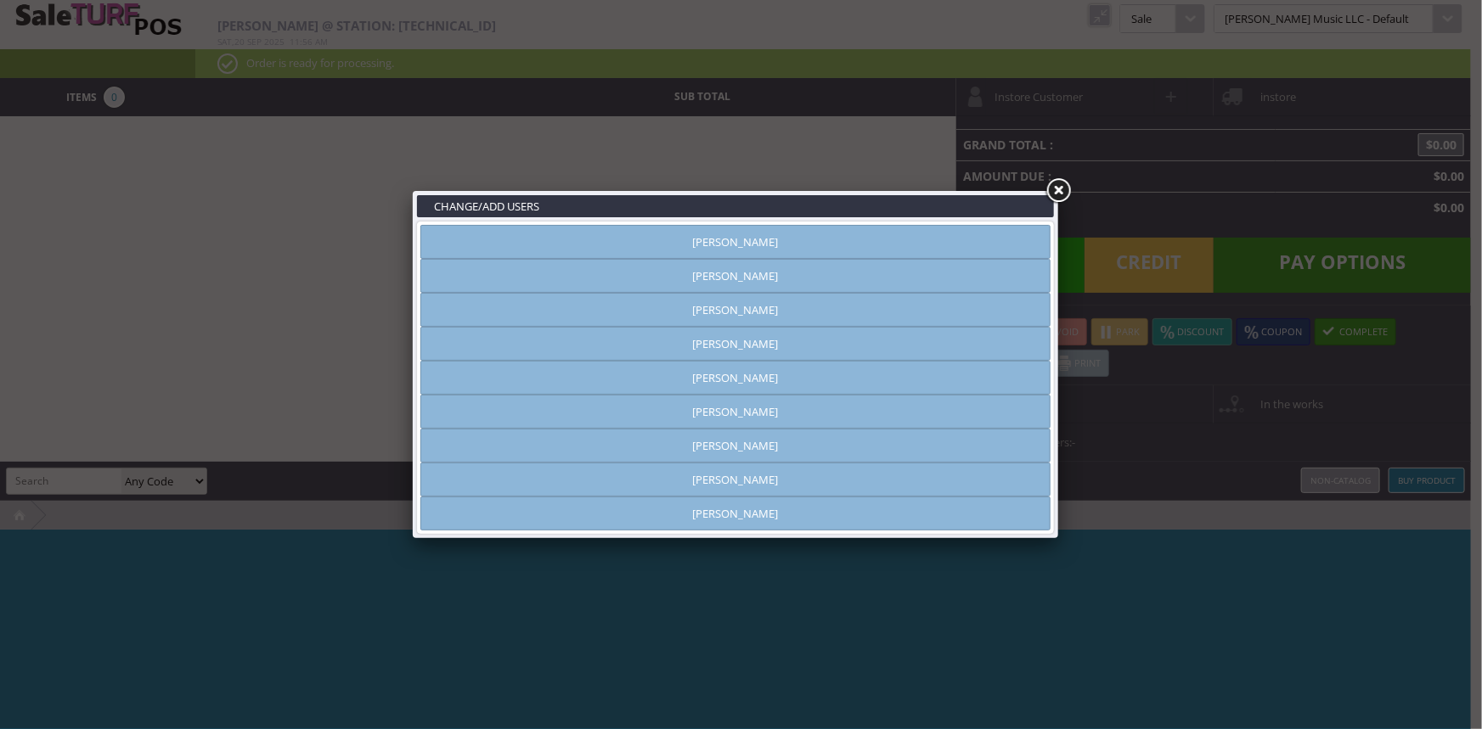
type input "[PERSON_NAME]"
drag, startPoint x: 747, startPoint y: 268, endPoint x: 918, endPoint y: 251, distance: 171.5
click at [748, 269] on link "[PERSON_NAME]" at bounding box center [735, 276] width 630 height 34
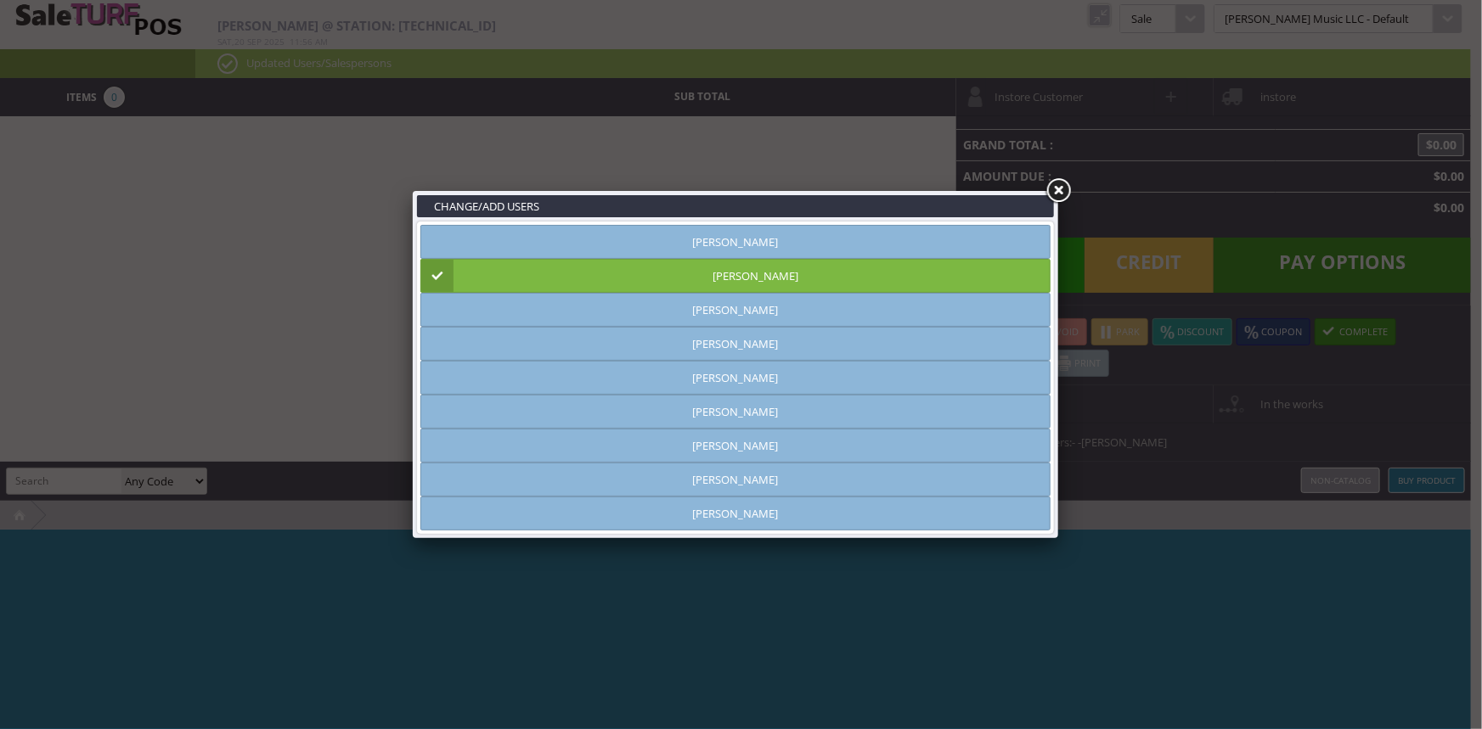
click at [1062, 194] on link at bounding box center [1058, 191] width 31 height 31
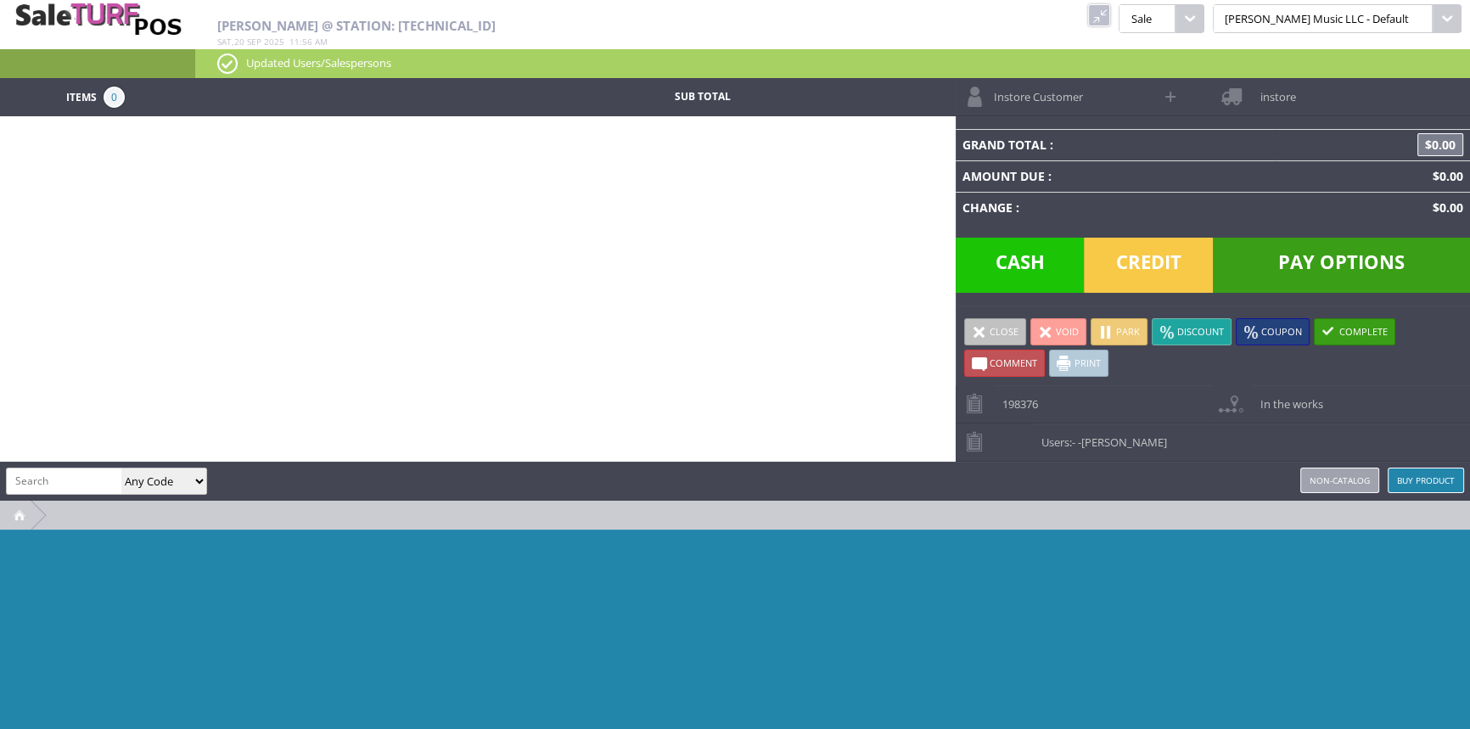
paste input "0378213550"
type input "0378213550"
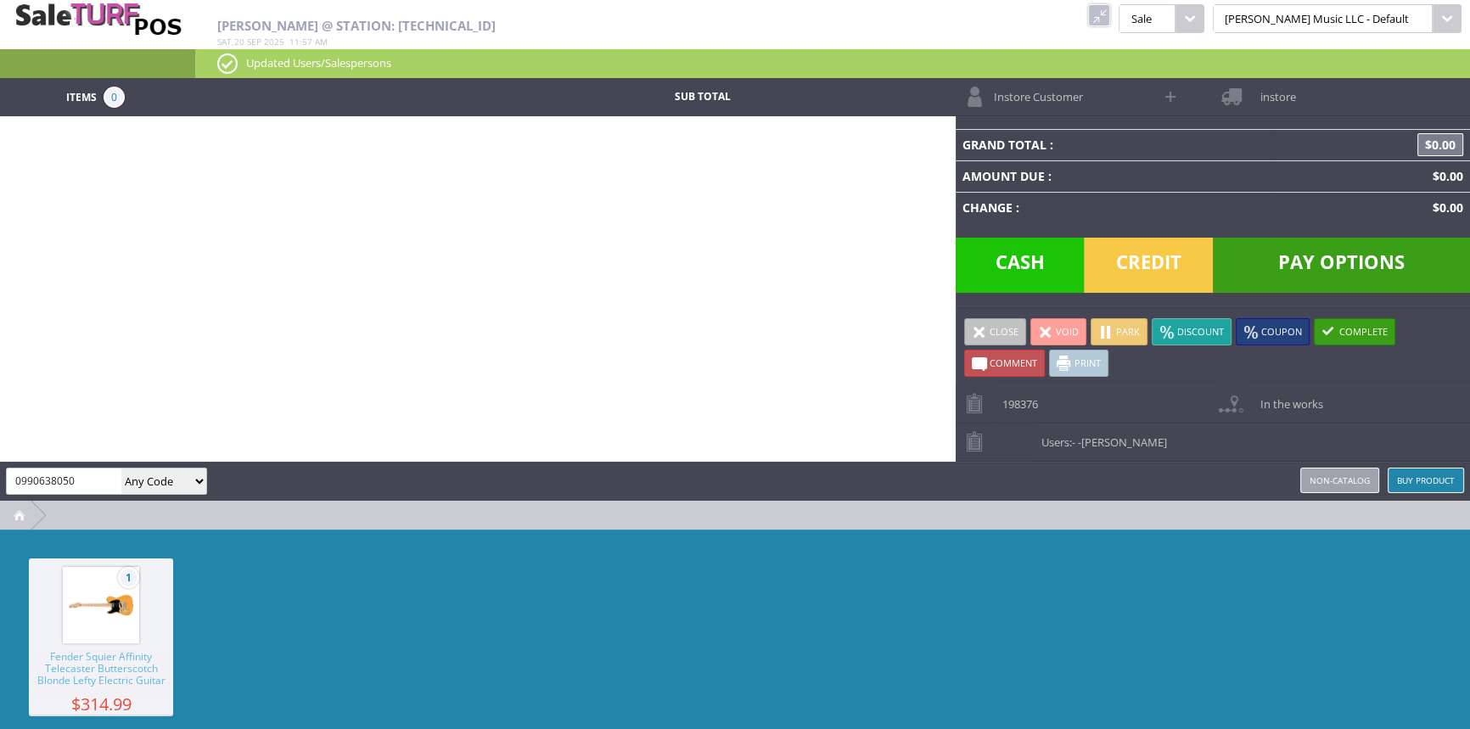
type input "0990638050"
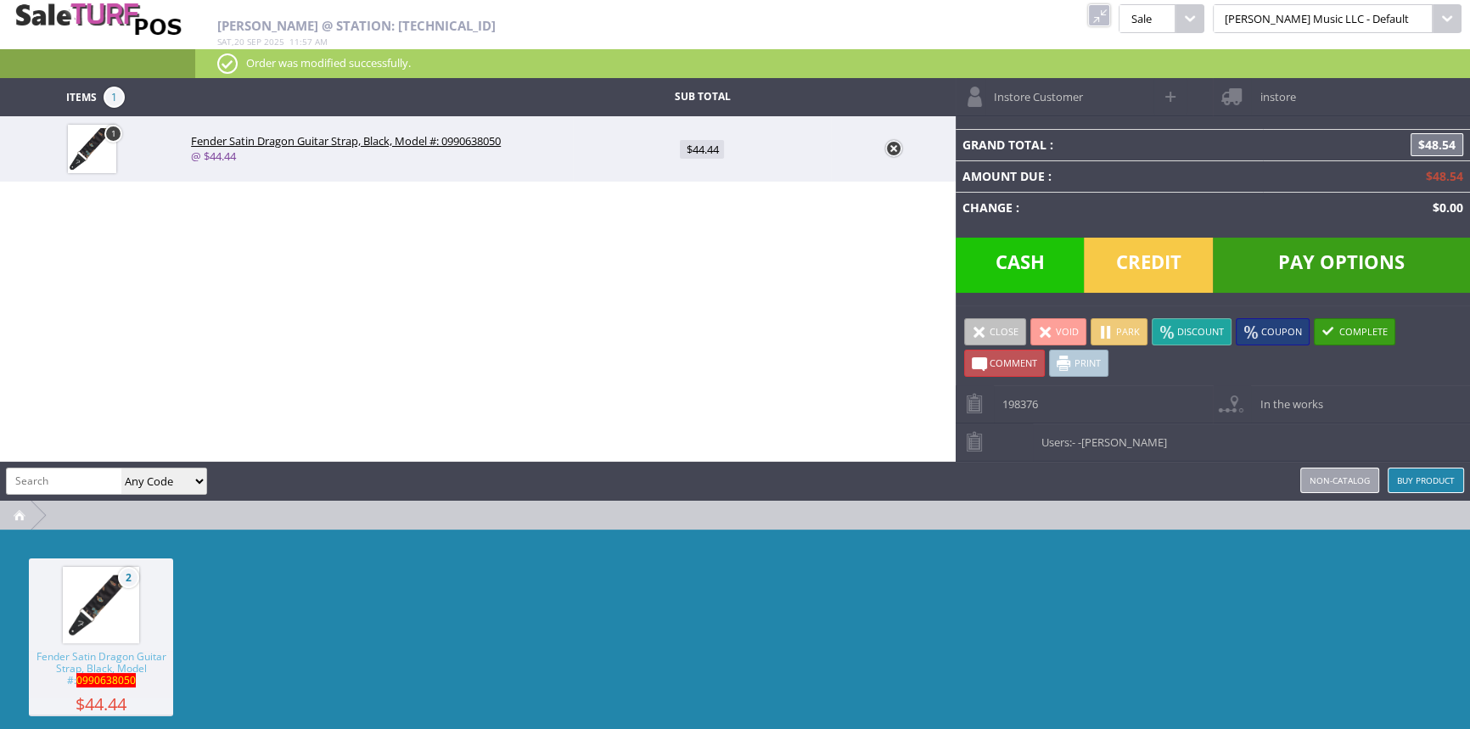
click at [698, 149] on span "$44.44" at bounding box center [702, 149] width 44 height 19
type input "44.44"
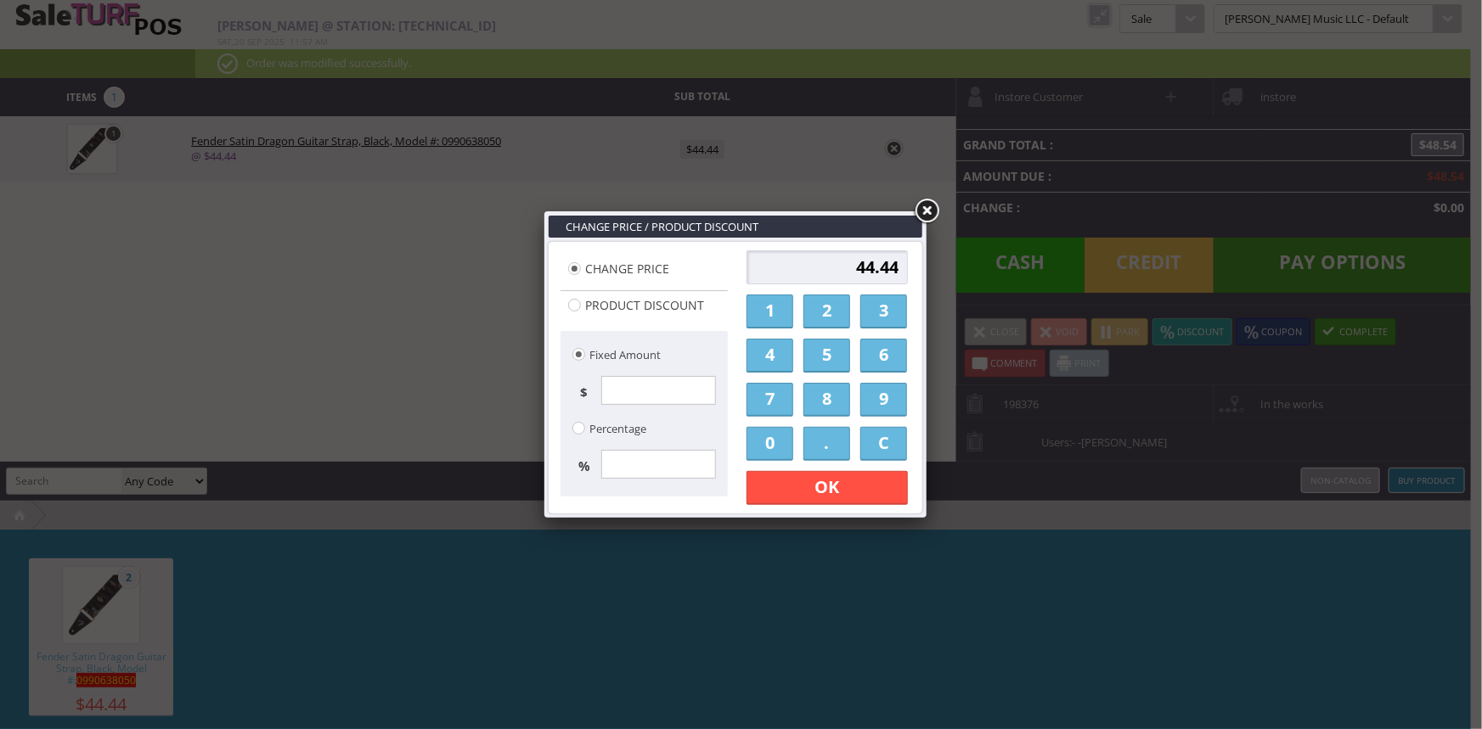
click at [883, 319] on link "3" at bounding box center [883, 312] width 47 height 34
drag, startPoint x: 774, startPoint y: 440, endPoint x: 814, endPoint y: 439, distance: 39.9
click at [776, 441] on link "0" at bounding box center [769, 444] width 47 height 34
drag, startPoint x: 830, startPoint y: 437, endPoint x: 808, endPoint y: 439, distance: 22.1
click at [829, 437] on link "." at bounding box center [826, 444] width 47 height 34
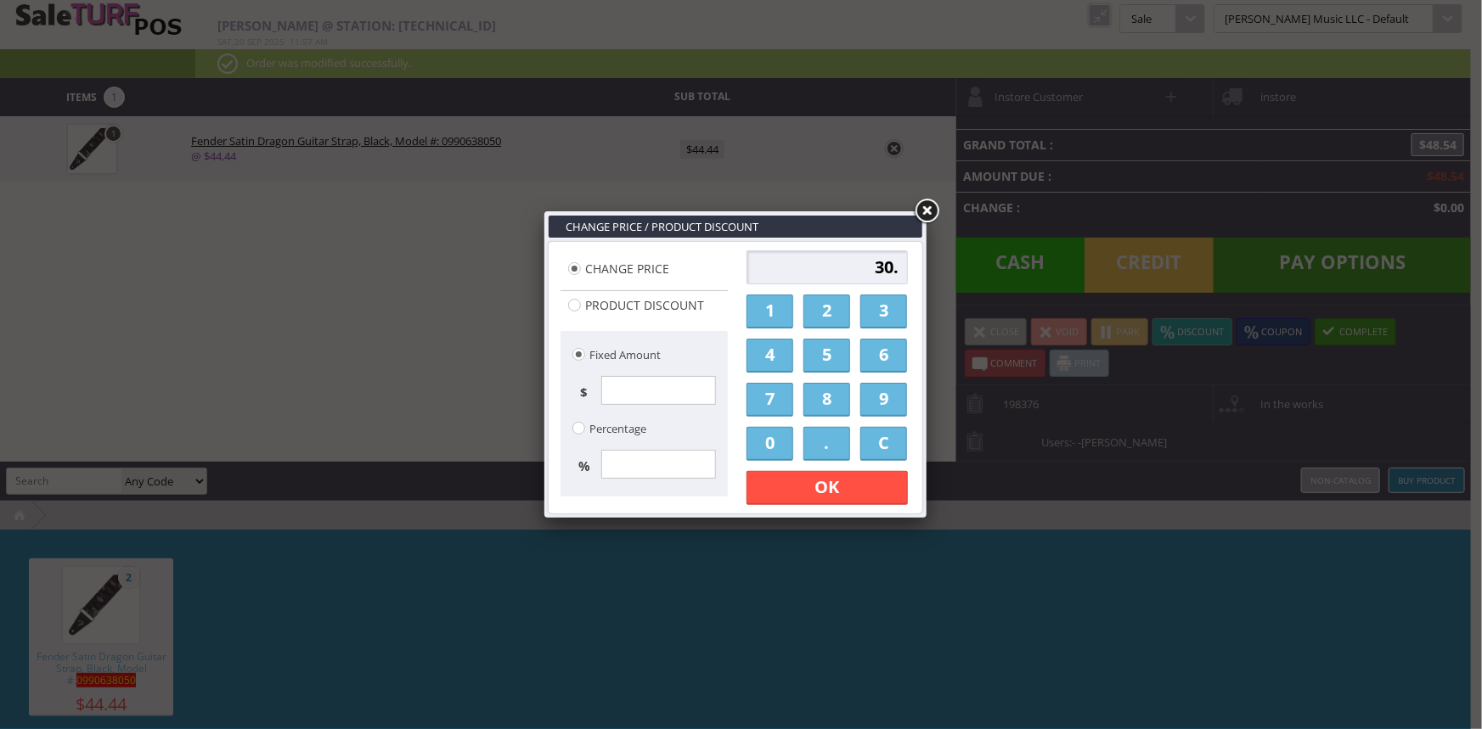
click at [773, 451] on link "0" at bounding box center [769, 444] width 47 height 34
click at [775, 454] on link "0" at bounding box center [769, 444] width 47 height 34
type input "30.00"
click at [806, 491] on link "OK" at bounding box center [826, 488] width 161 height 34
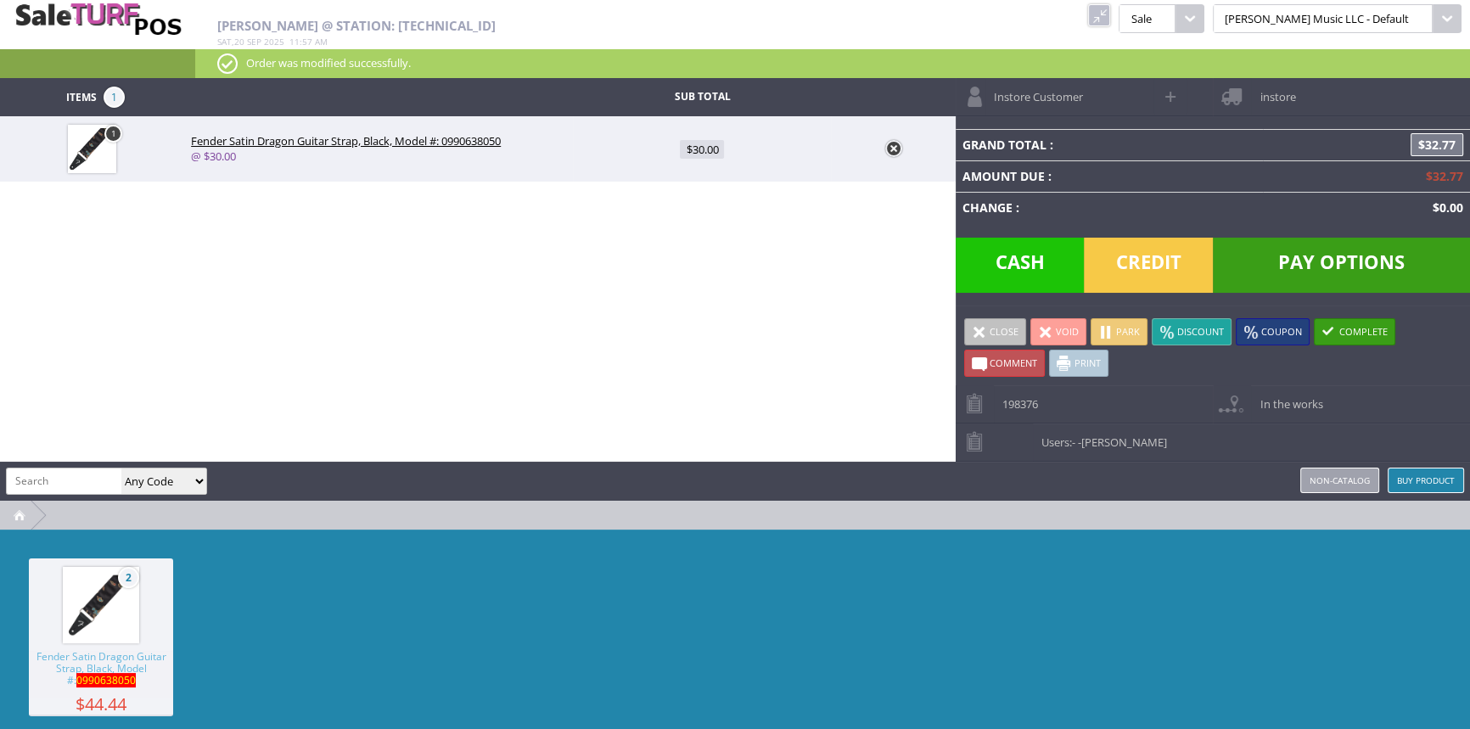
click at [53, 475] on input "search" at bounding box center [64, 481] width 115 height 25
paste input "0378213550"
type input "0378213550"
click at [90, 653] on span "Fender Squier Affinity Telecaster Butterscotch Blonde Lefty Electric Guitar" at bounding box center [101, 674] width 144 height 47
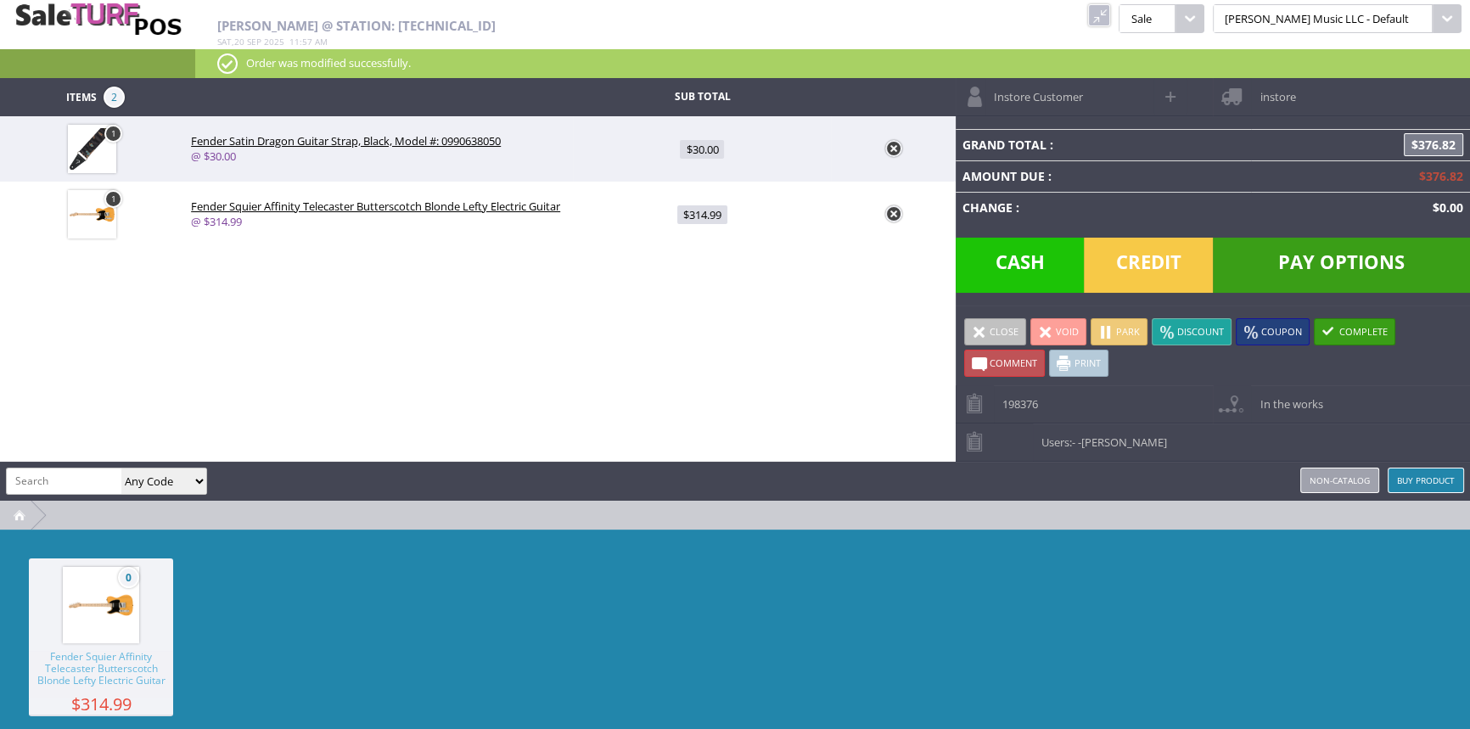
drag, startPoint x: 705, startPoint y: 147, endPoint x: 634, endPoint y: 281, distance: 151.5
click at [636, 281] on div "Items 2 Sub Total 1 Fender Satin Dragon Guitar Strap, Black, Model #: 099063805…" at bounding box center [735, 431] width 1470 height 706
click at [713, 145] on span "$30.00" at bounding box center [702, 149] width 44 height 19
type input "30"
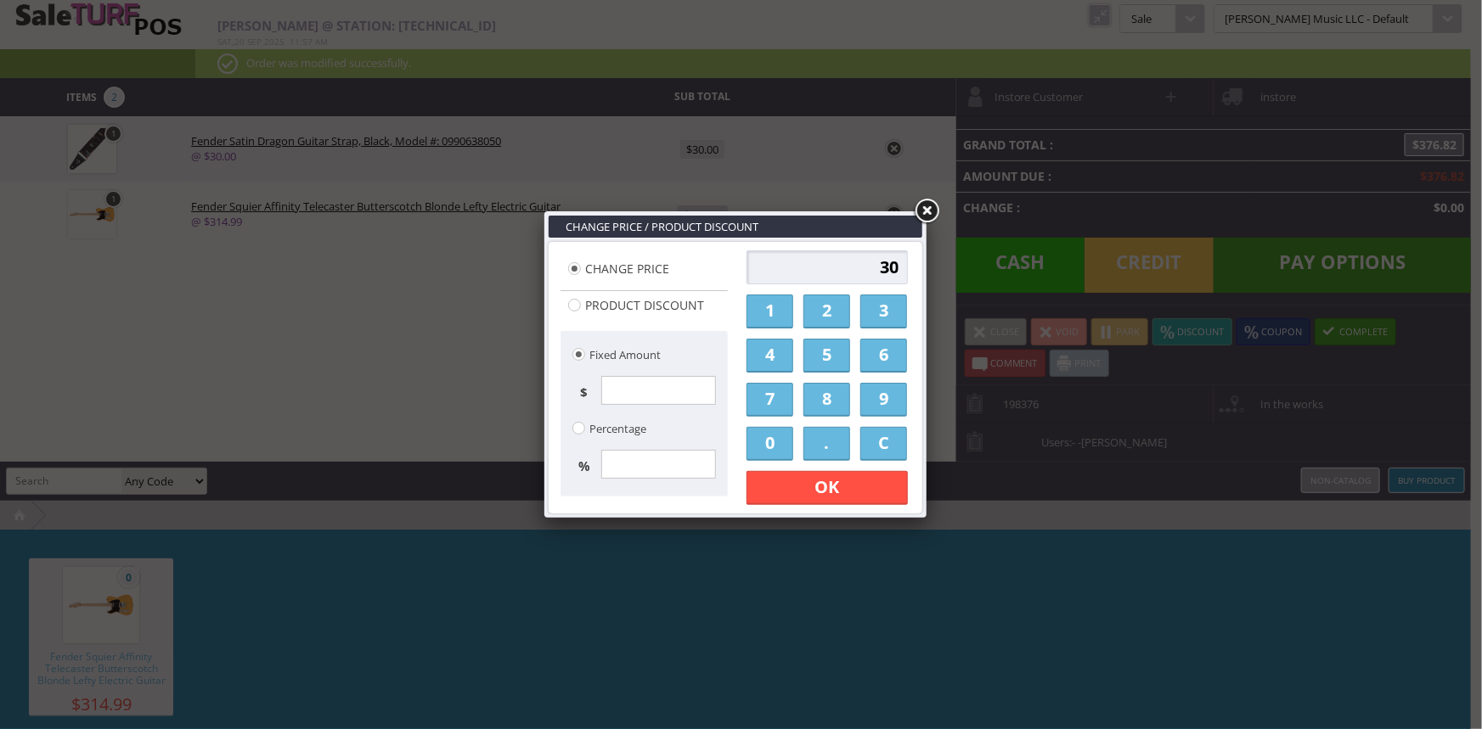
click at [818, 306] on link "2" at bounding box center [826, 312] width 47 height 34
drag, startPoint x: 821, startPoint y: 450, endPoint x: 819, endPoint y: 435, distance: 15.4
click at [821, 450] on link "." at bounding box center [826, 444] width 47 height 34
click at [829, 344] on link "5" at bounding box center [826, 356] width 47 height 34
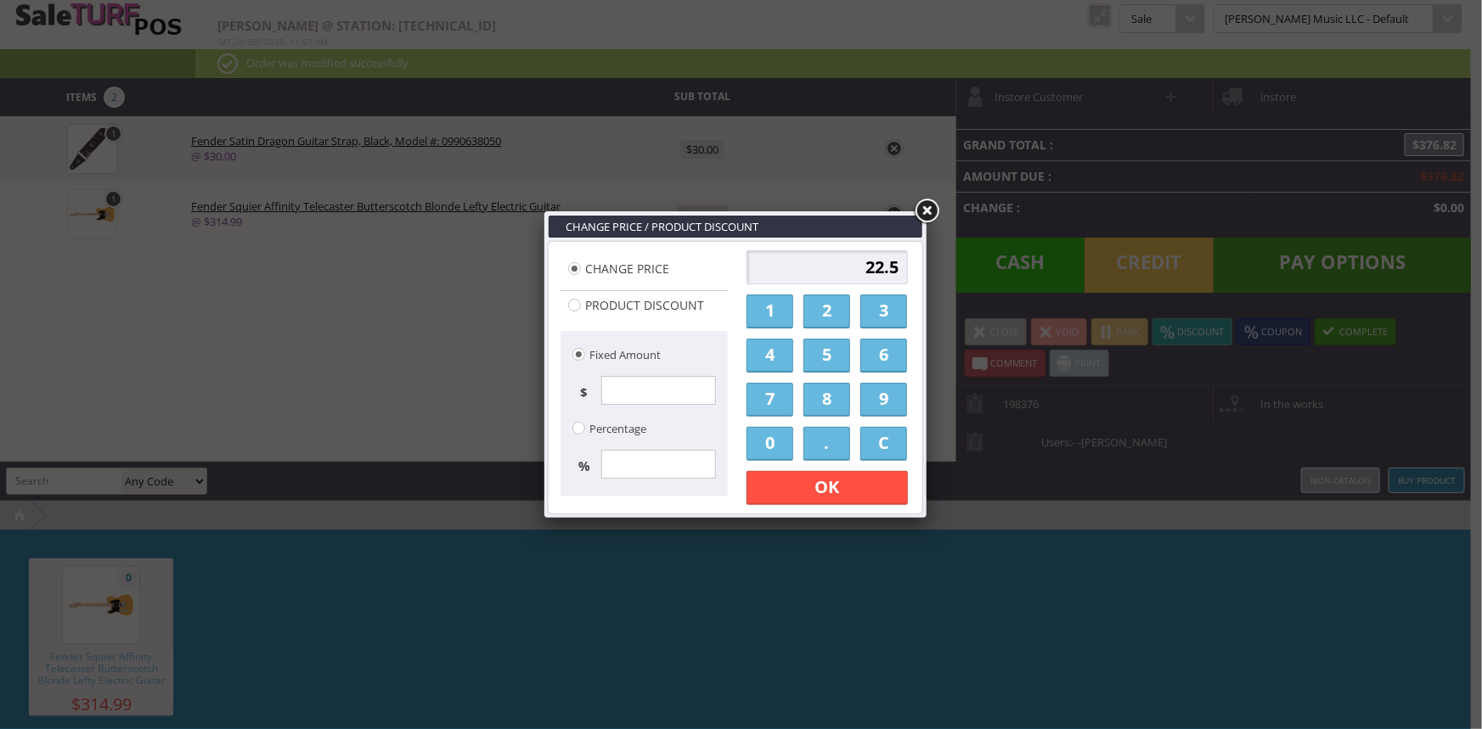
click at [762, 449] on link "0" at bounding box center [769, 444] width 47 height 34
type input "22.50"
click at [839, 487] on link "OK" at bounding box center [826, 488] width 161 height 34
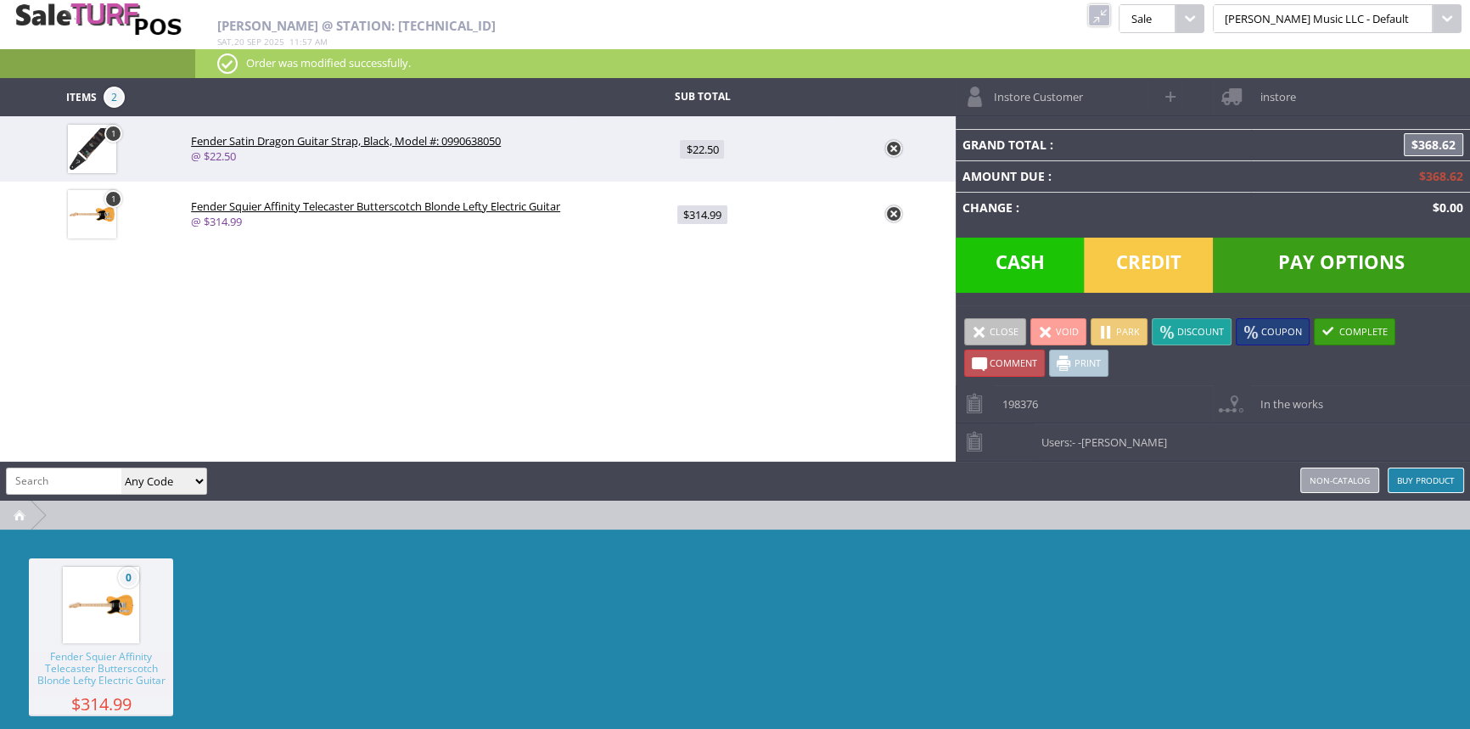
click at [1144, 259] on span "Credit" at bounding box center [1148, 265] width 129 height 55
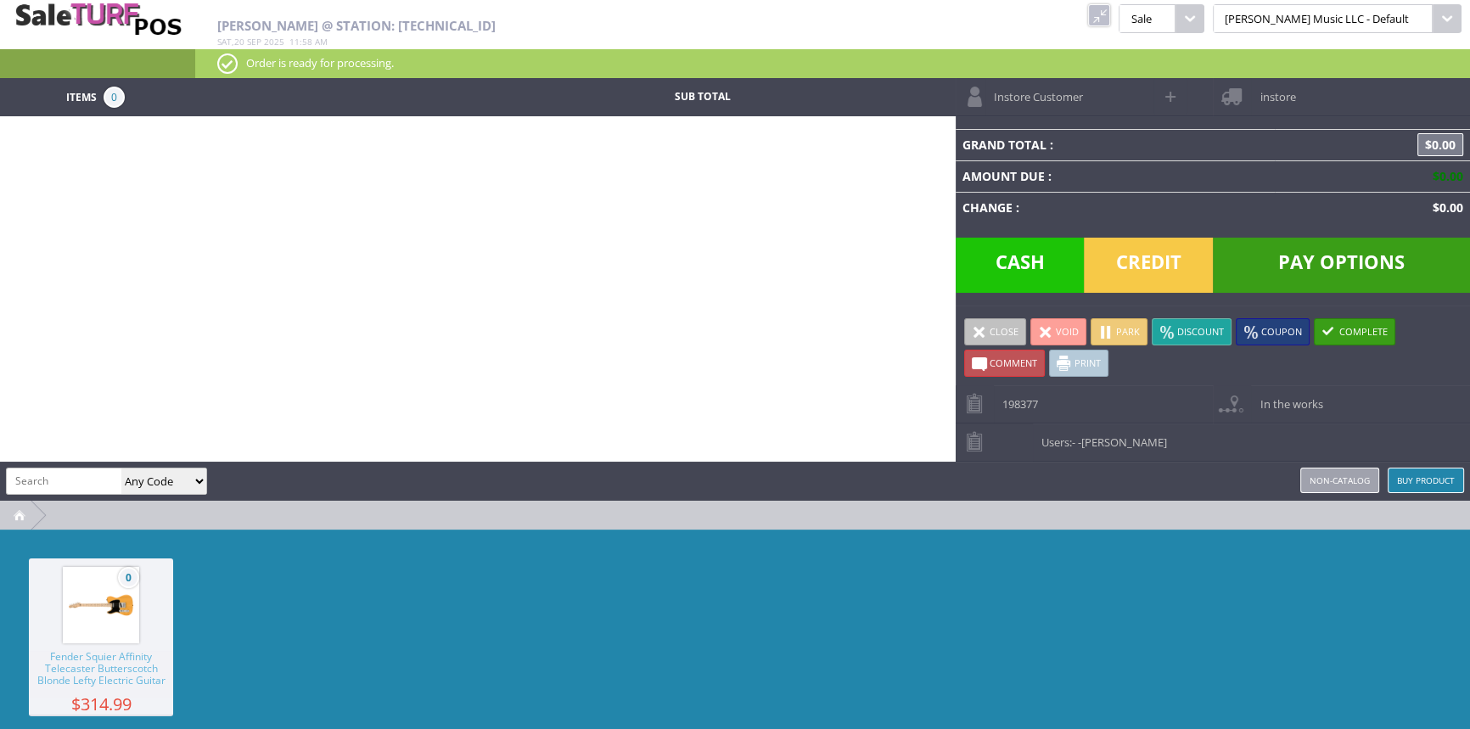
click at [1111, 17] on link at bounding box center [1099, 15] width 22 height 22
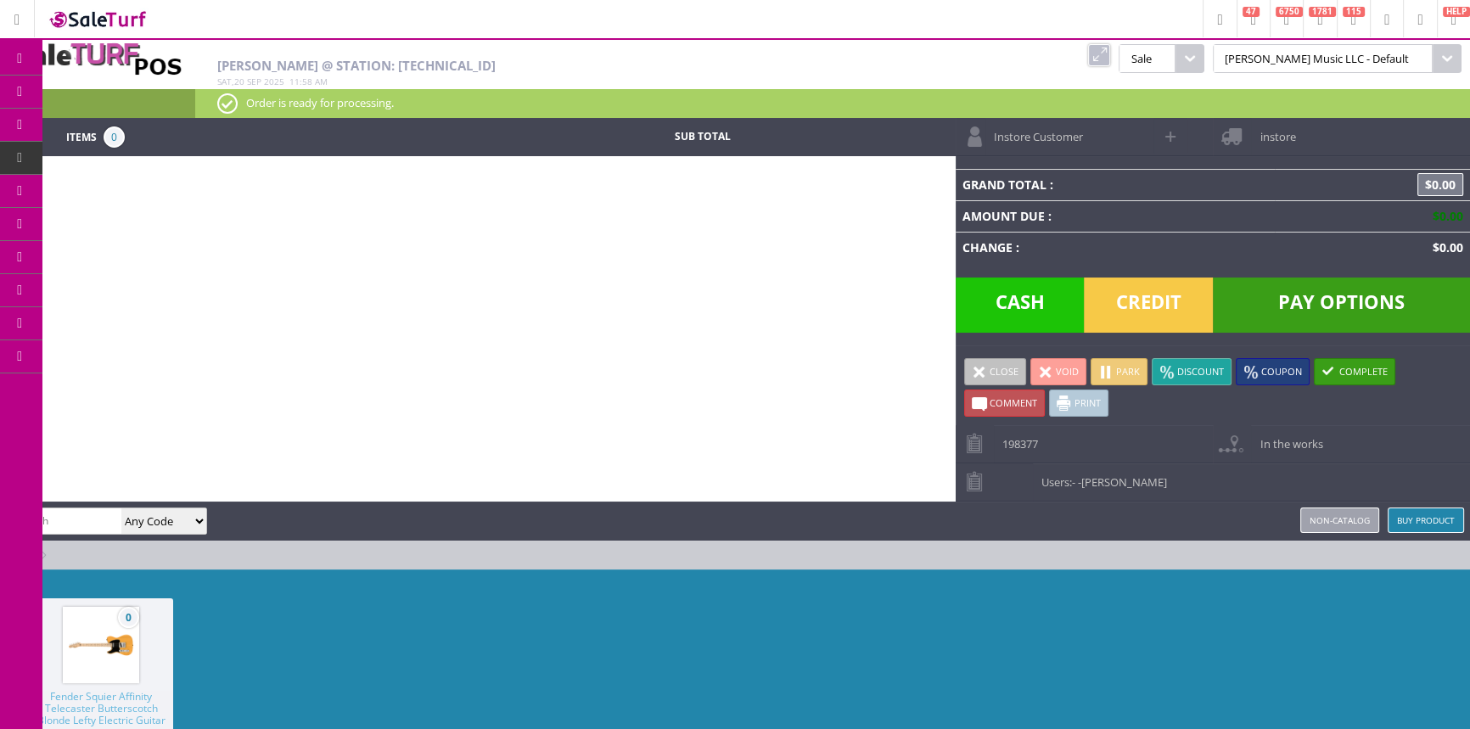
click at [121, 78] on link "Products" at bounding box center [131, 93] width 178 height 34
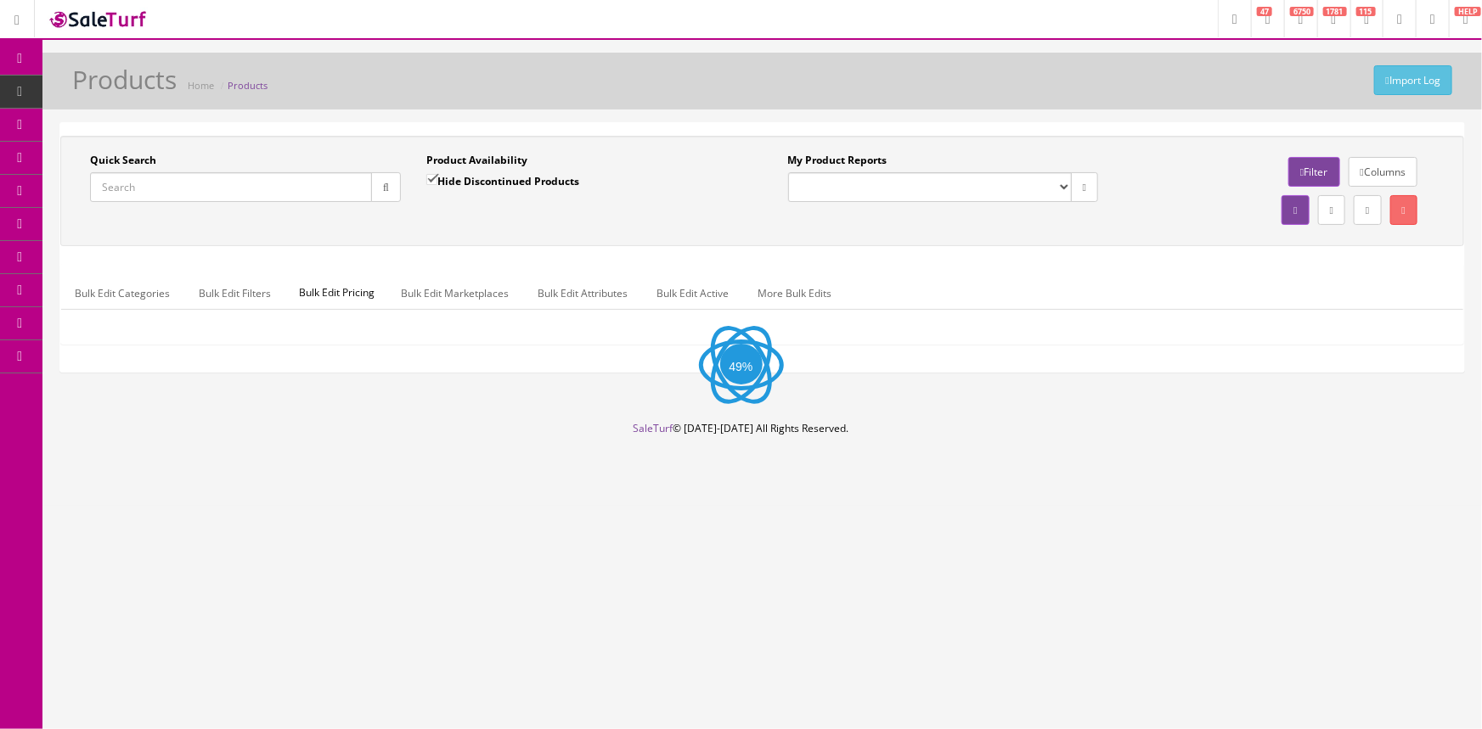
click at [149, 189] on input "Quick Search" at bounding box center [231, 187] width 282 height 30
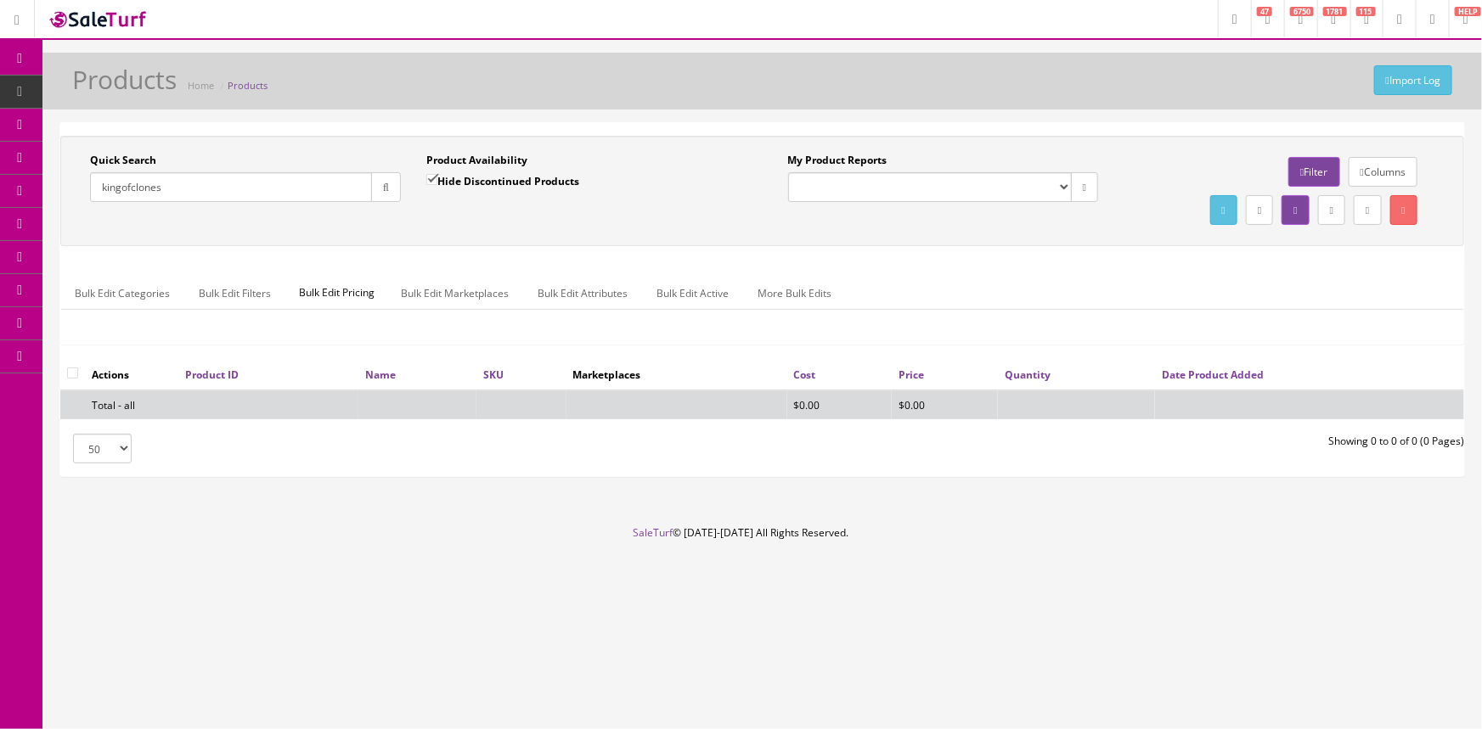
type input "kingofclones"
click at [441, 176] on label "Hide Discontinued Products" at bounding box center [502, 180] width 153 height 17
click at [437, 176] on input "Hide Discontinued Products" at bounding box center [431, 179] width 11 height 11
checkbox input "false"
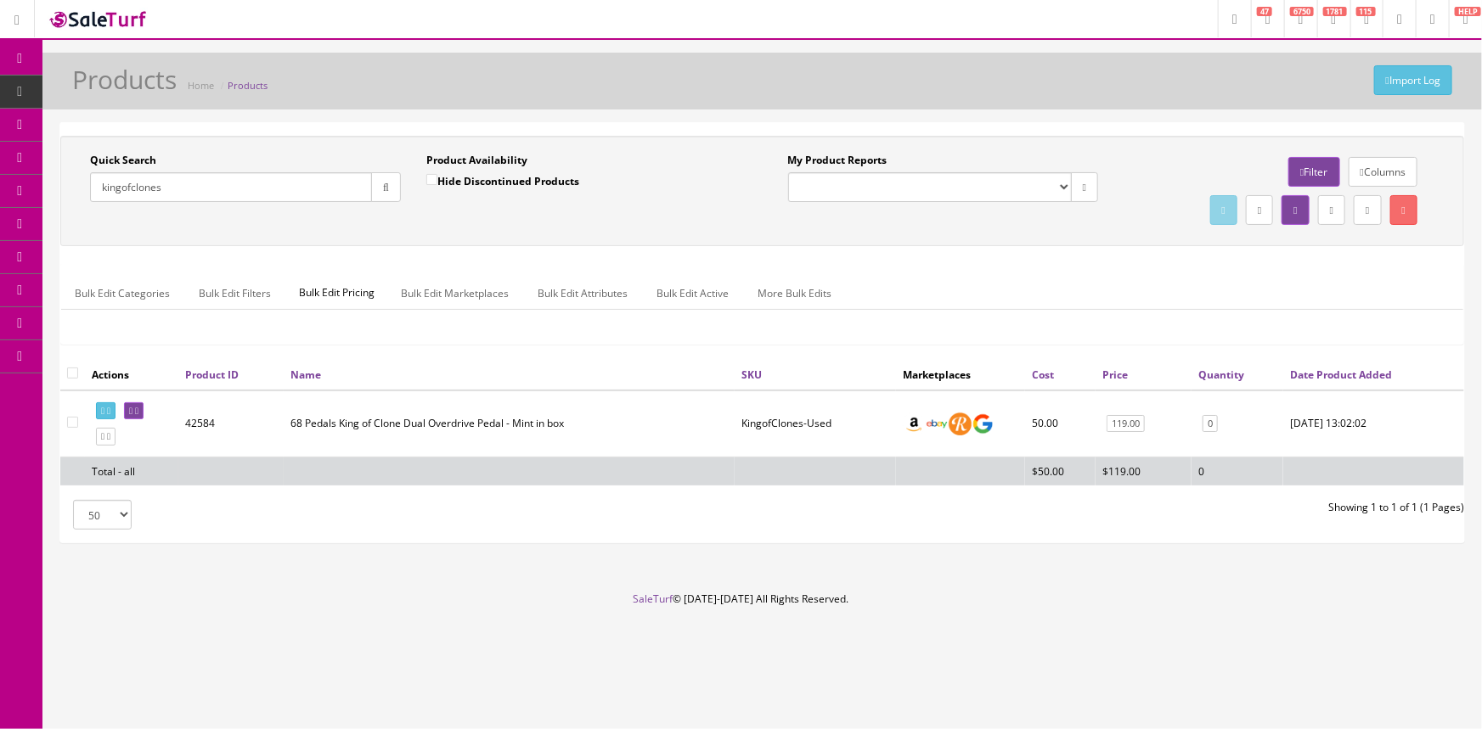
drag, startPoint x: 1390, startPoint y: 422, endPoint x: 1277, endPoint y: 432, distance: 113.4
click at [1277, 432] on div "Actions Product ID Name SKU Marketplaces Cost Price Quantity Date Product Added…" at bounding box center [761, 429] width 1403 height 140
click at [542, 419] on td "68 Pedals King of Clone Dual Overdrive Pedal - Mint in box" at bounding box center [510, 424] width 452 height 67
click at [143, 415] on link at bounding box center [134, 411] width 20 height 18
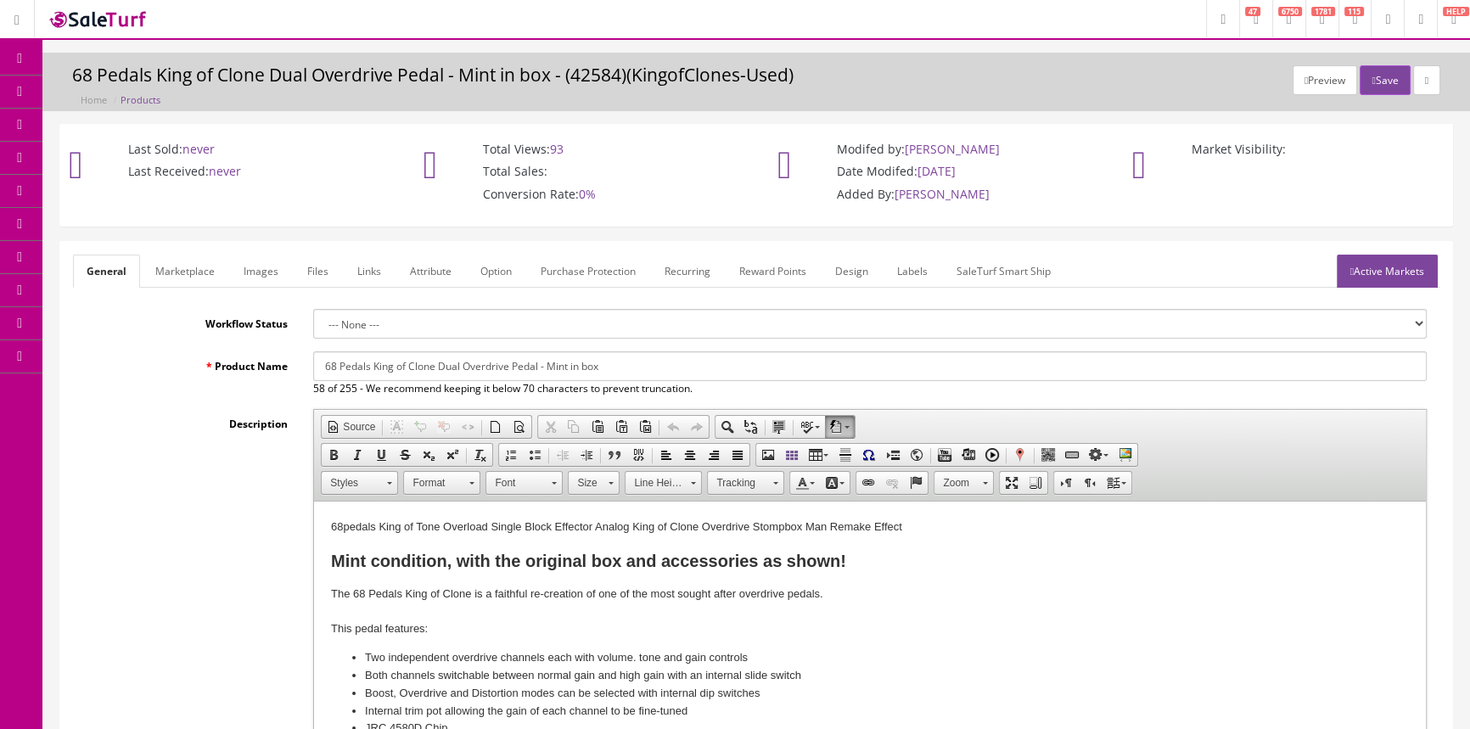
click at [125, 98] on span "Products" at bounding box center [122, 91] width 42 height 14
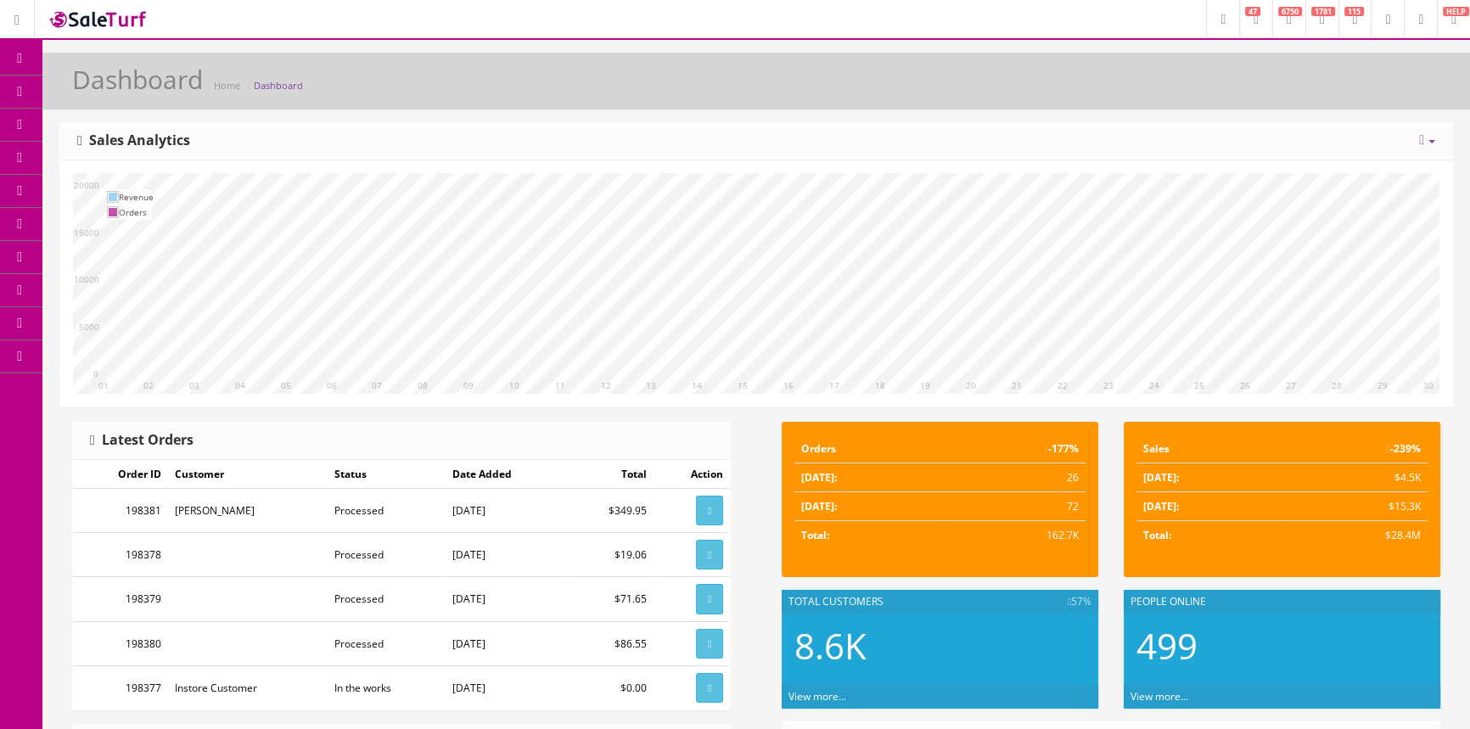
click at [161, 161] on span "POS Console" at bounding box center [131, 157] width 60 height 14
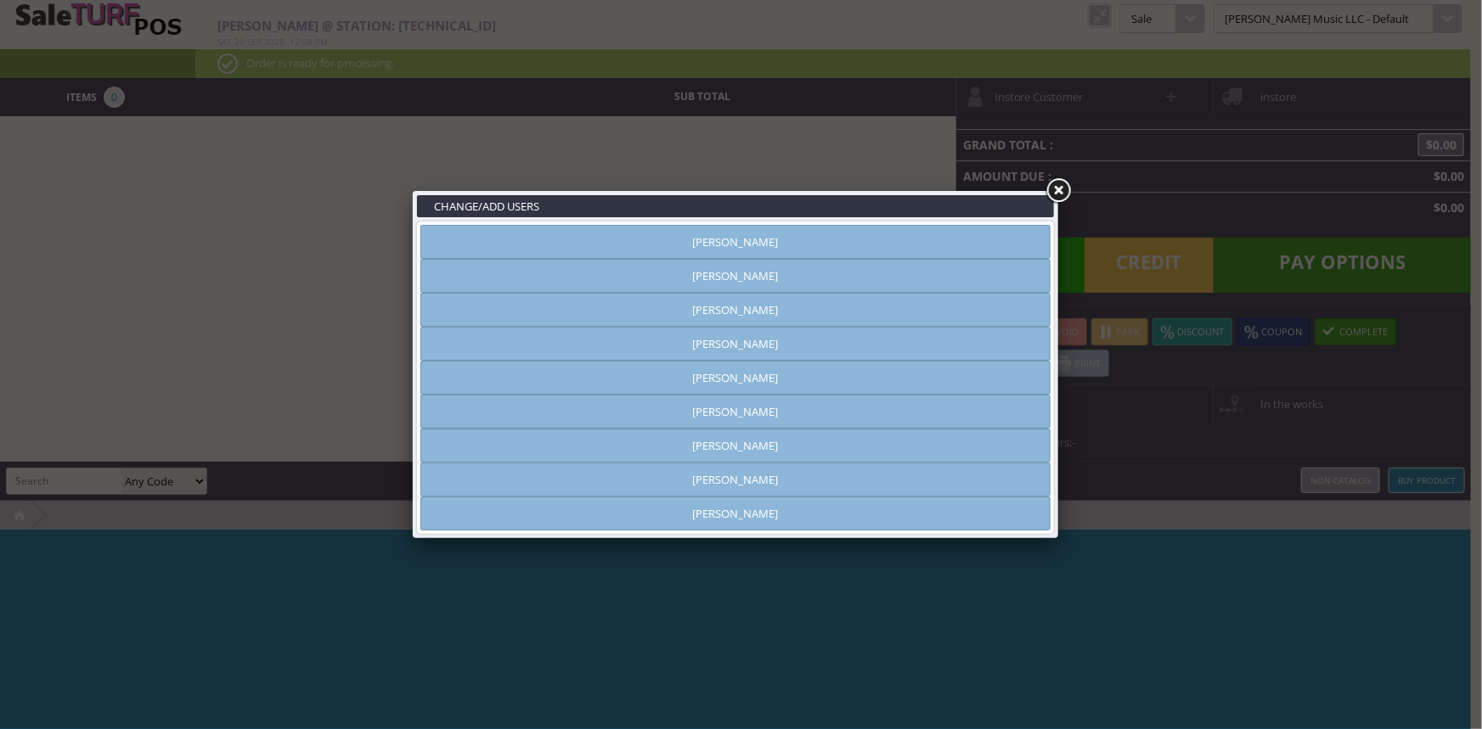
type input "[PERSON_NAME]"
click at [758, 439] on link "[PERSON_NAME]" at bounding box center [735, 446] width 630 height 34
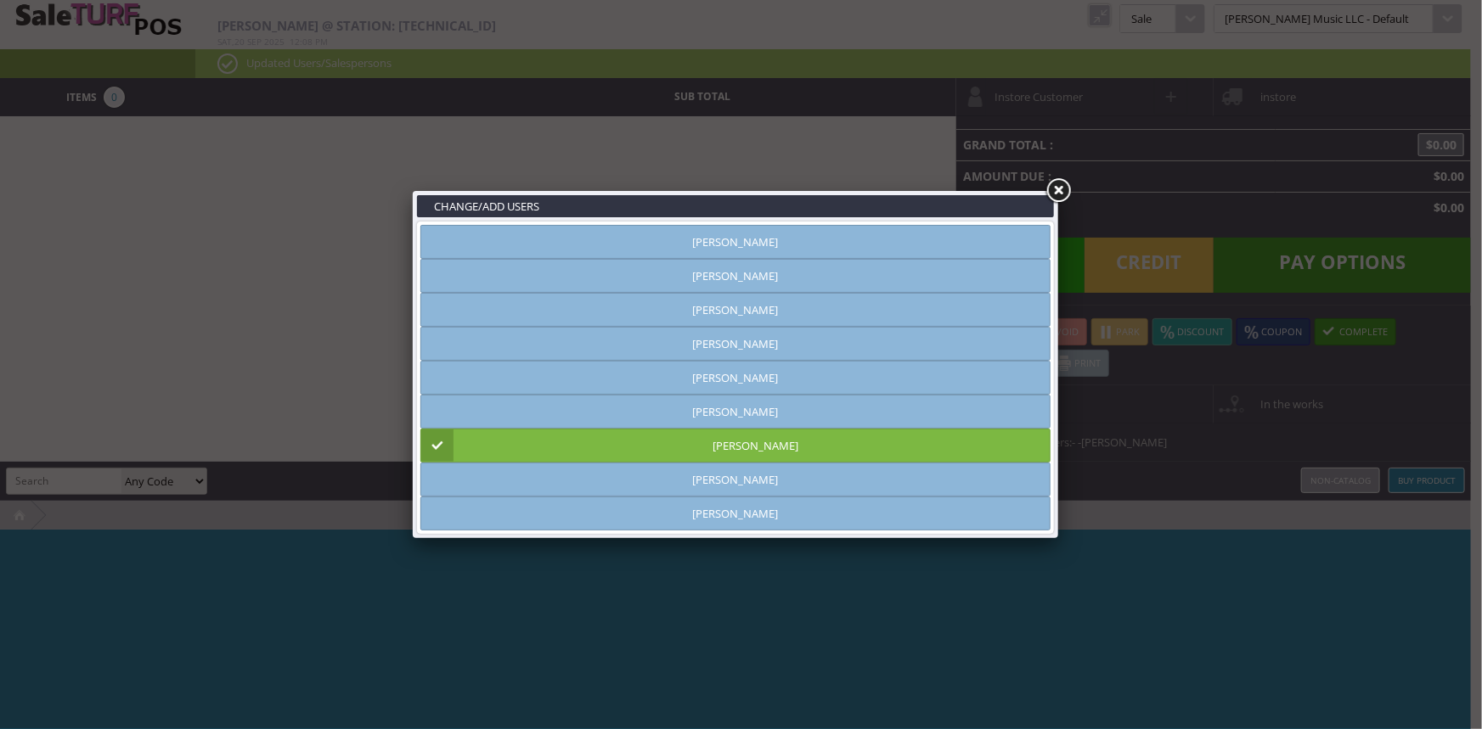
click at [1052, 184] on link at bounding box center [1058, 191] width 31 height 31
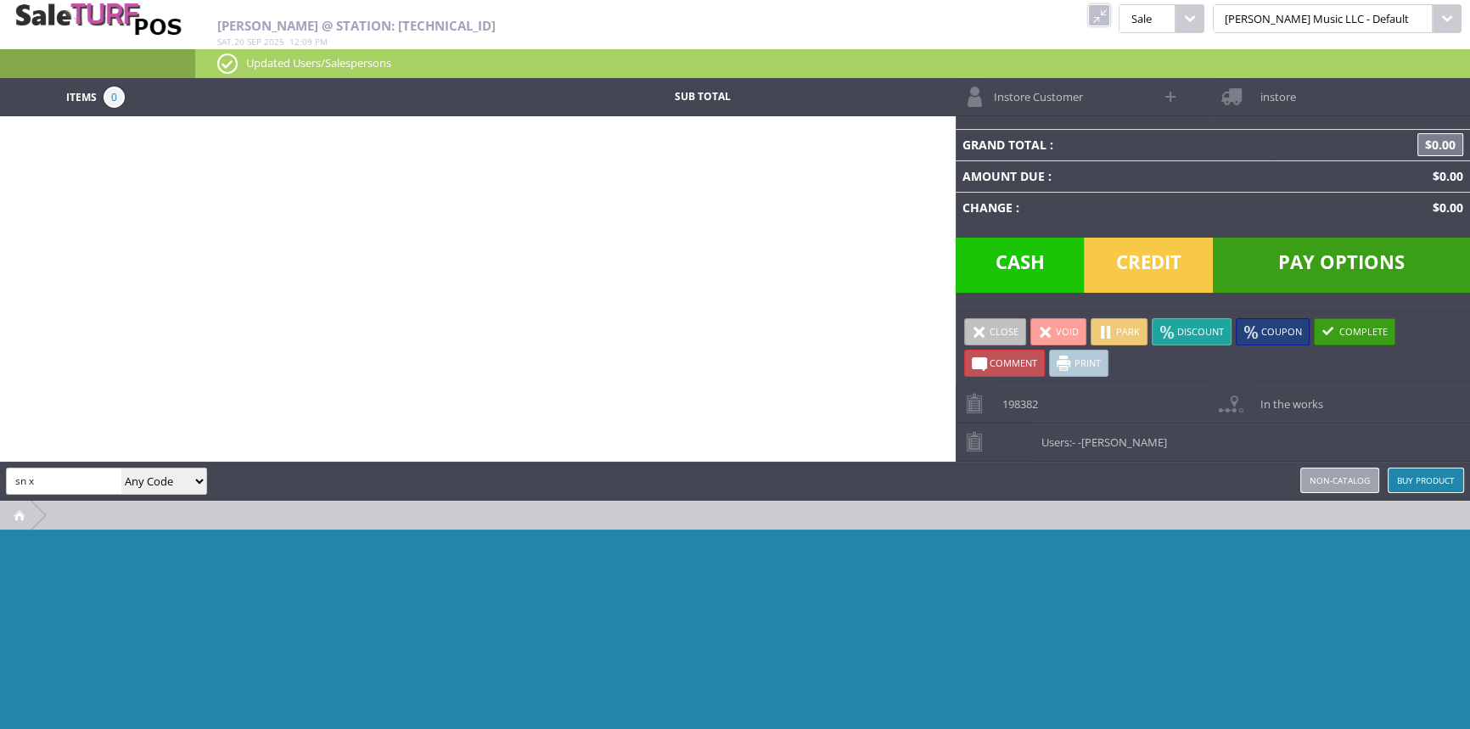
type input "sn x"
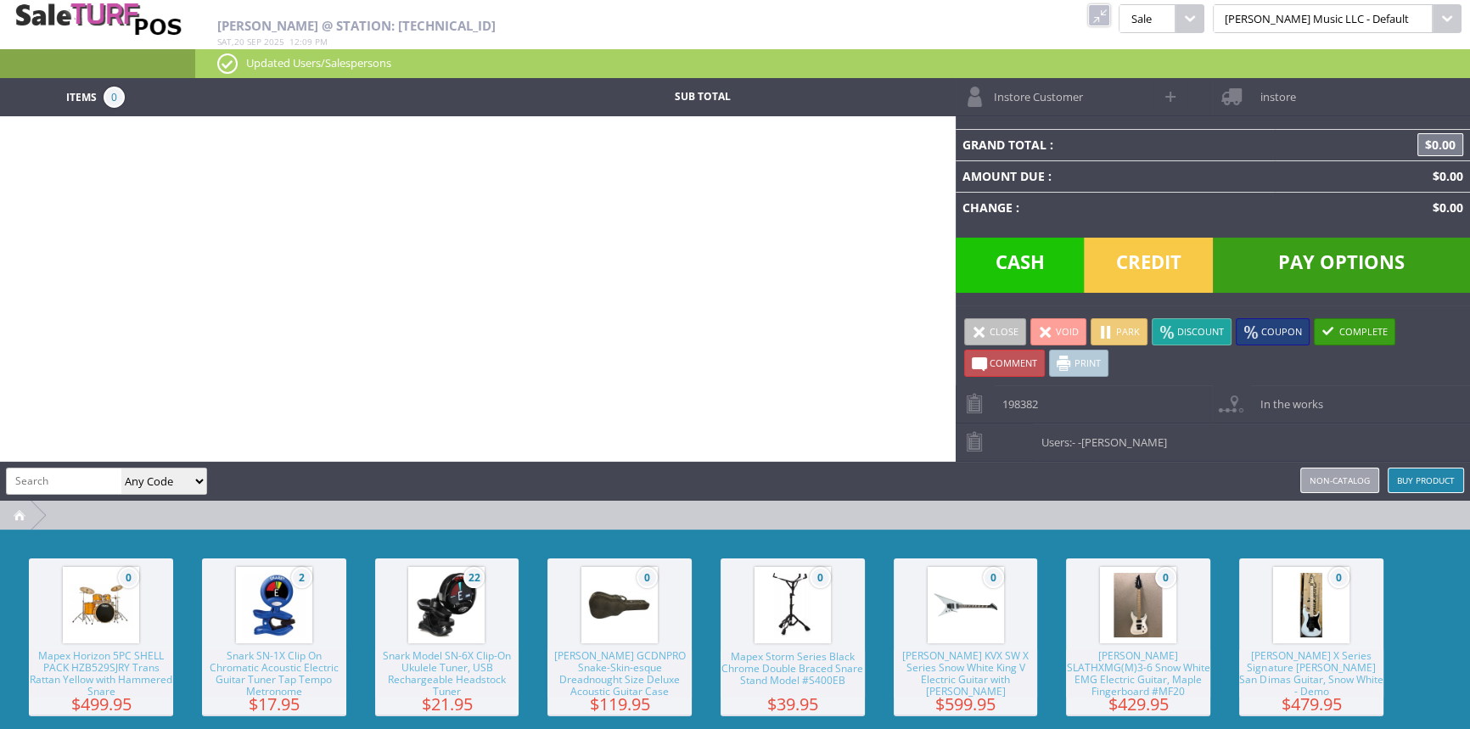
scroll to position [385, 0]
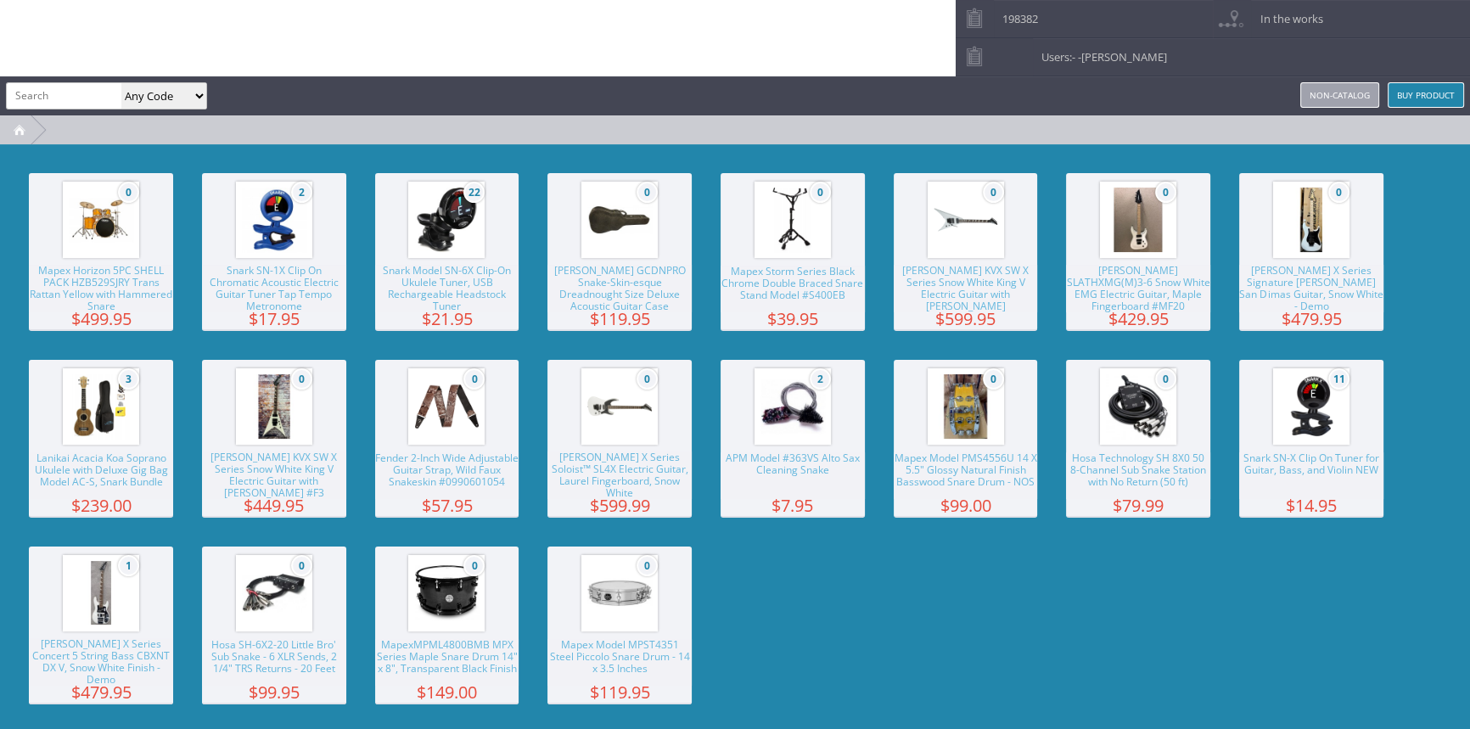
click at [1322, 419] on img at bounding box center [1311, 406] width 65 height 65
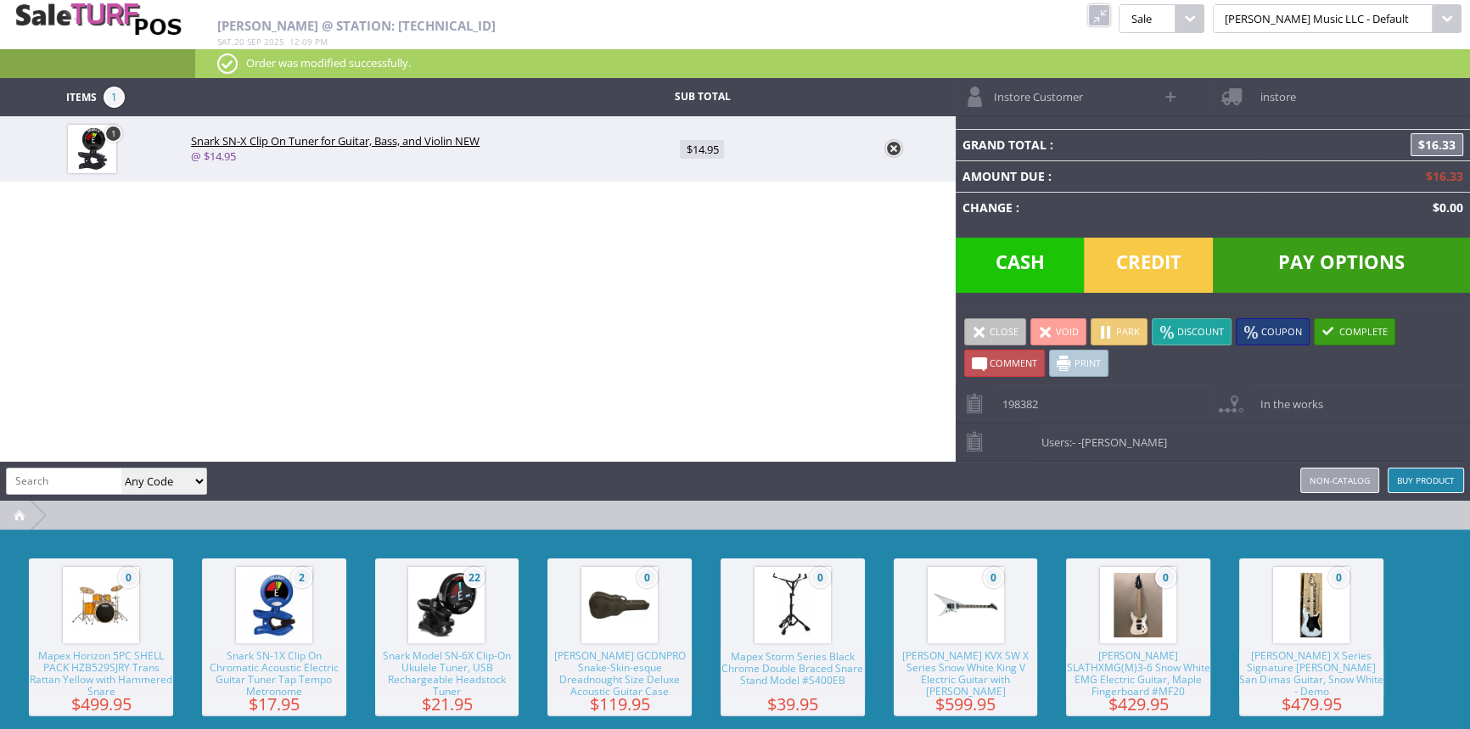
click at [1158, 267] on span "Credit" at bounding box center [1148, 265] width 129 height 55
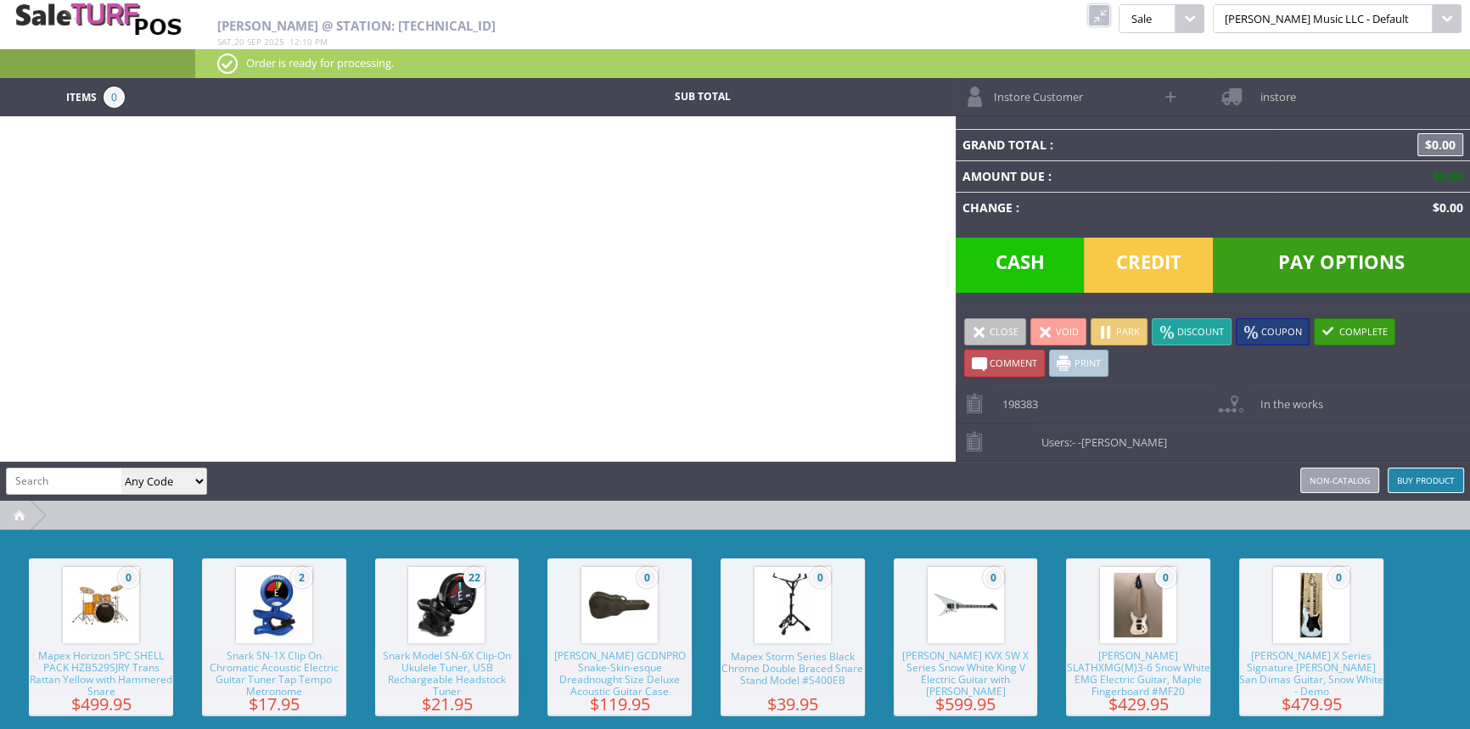
click at [50, 480] on input "search" at bounding box center [64, 481] width 115 height 25
type input "fender full moon"
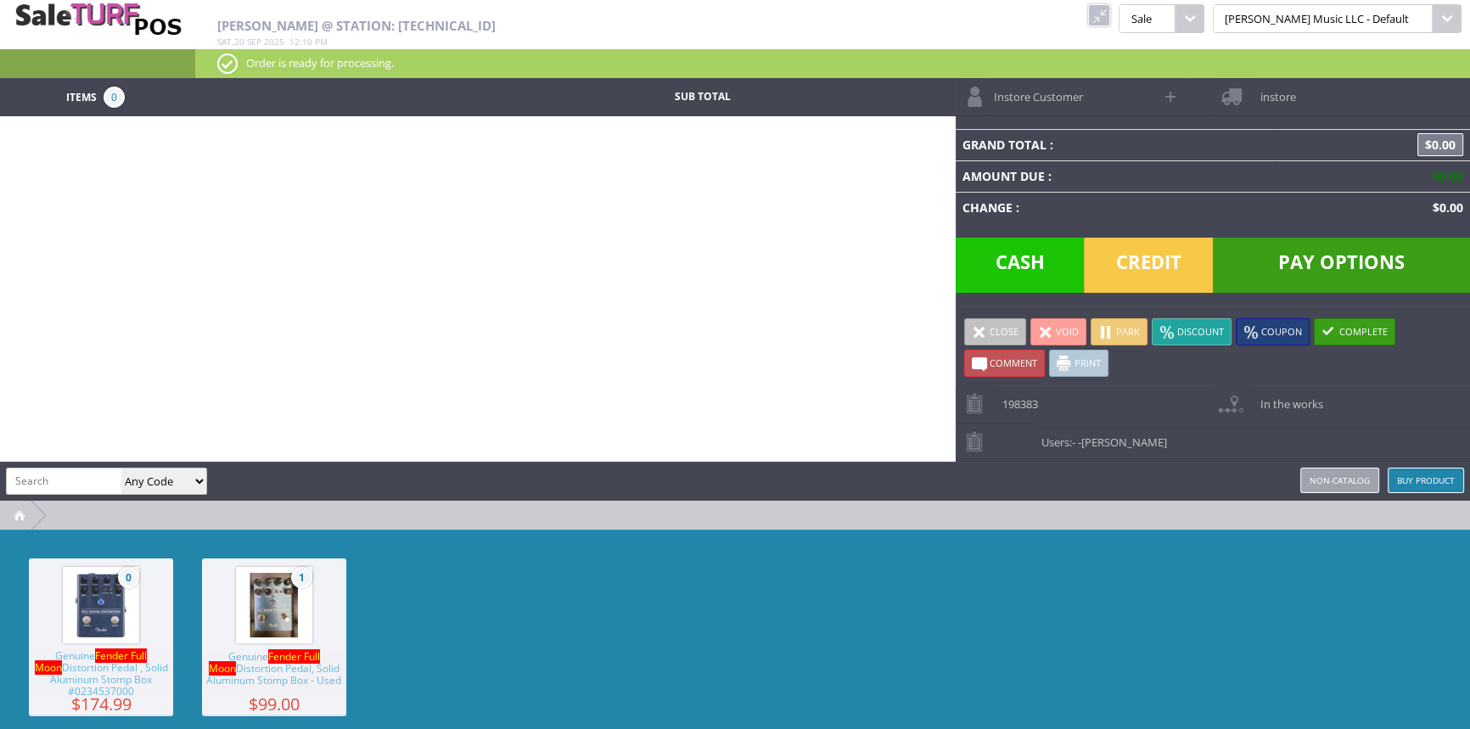
click at [270, 672] on span "Genuine Fender Full Moon Distortion Pedal, Solid Aluminum Stomp Box - Used" at bounding box center [274, 674] width 144 height 47
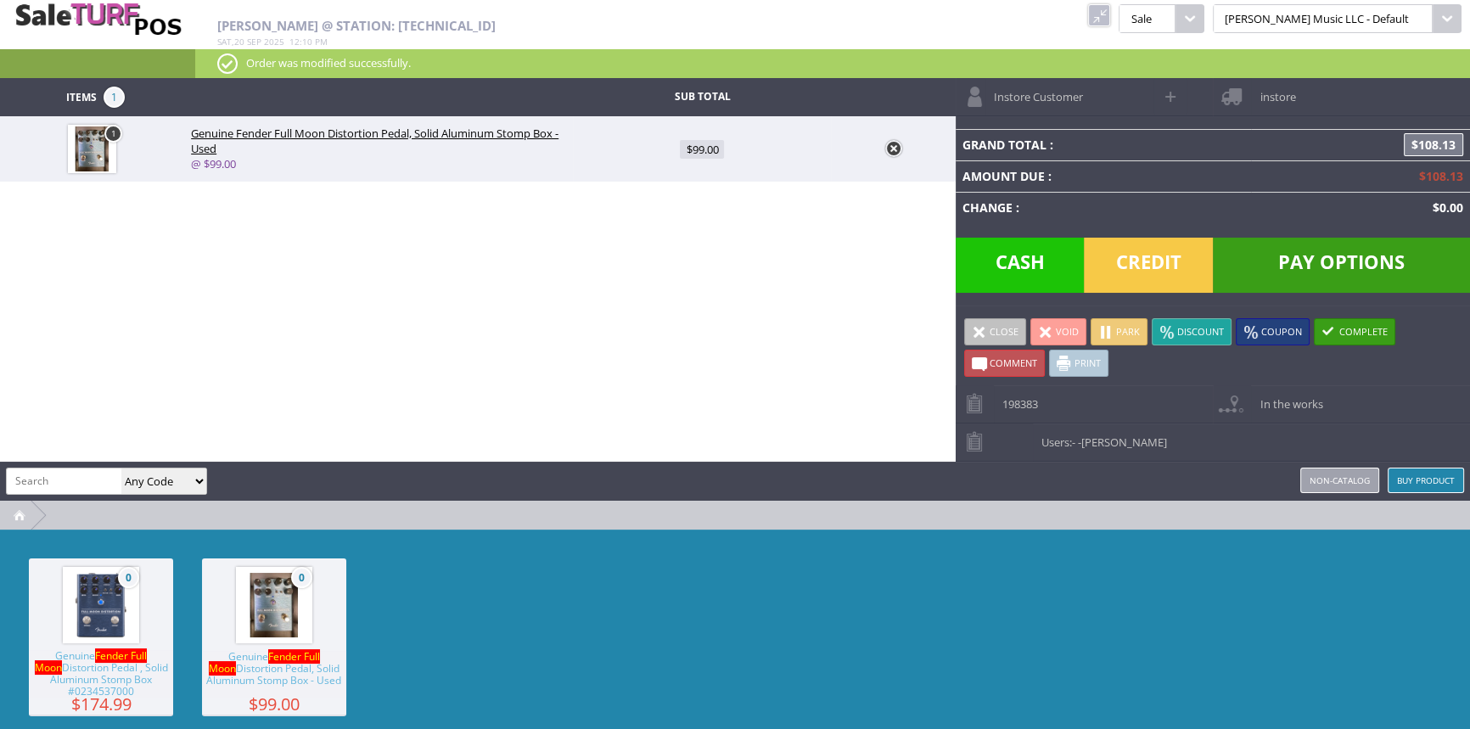
click at [101, 486] on input "search" at bounding box center [64, 481] width 115 height 25
type input "sps 9v"
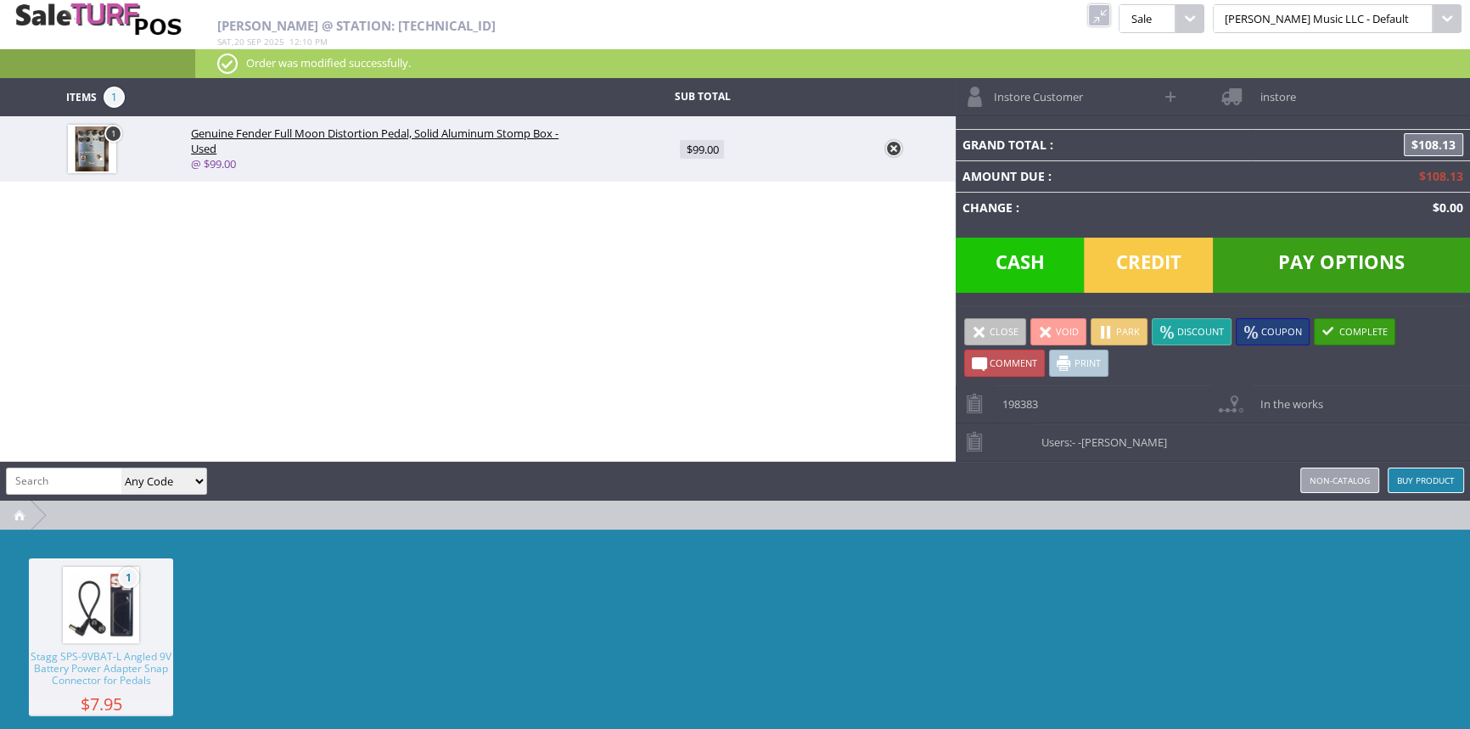
click at [80, 671] on span "Stagg SPS-9VBAT-L Angled 9V Battery Power Adapter Snap Connector for Pedals" at bounding box center [101, 674] width 144 height 47
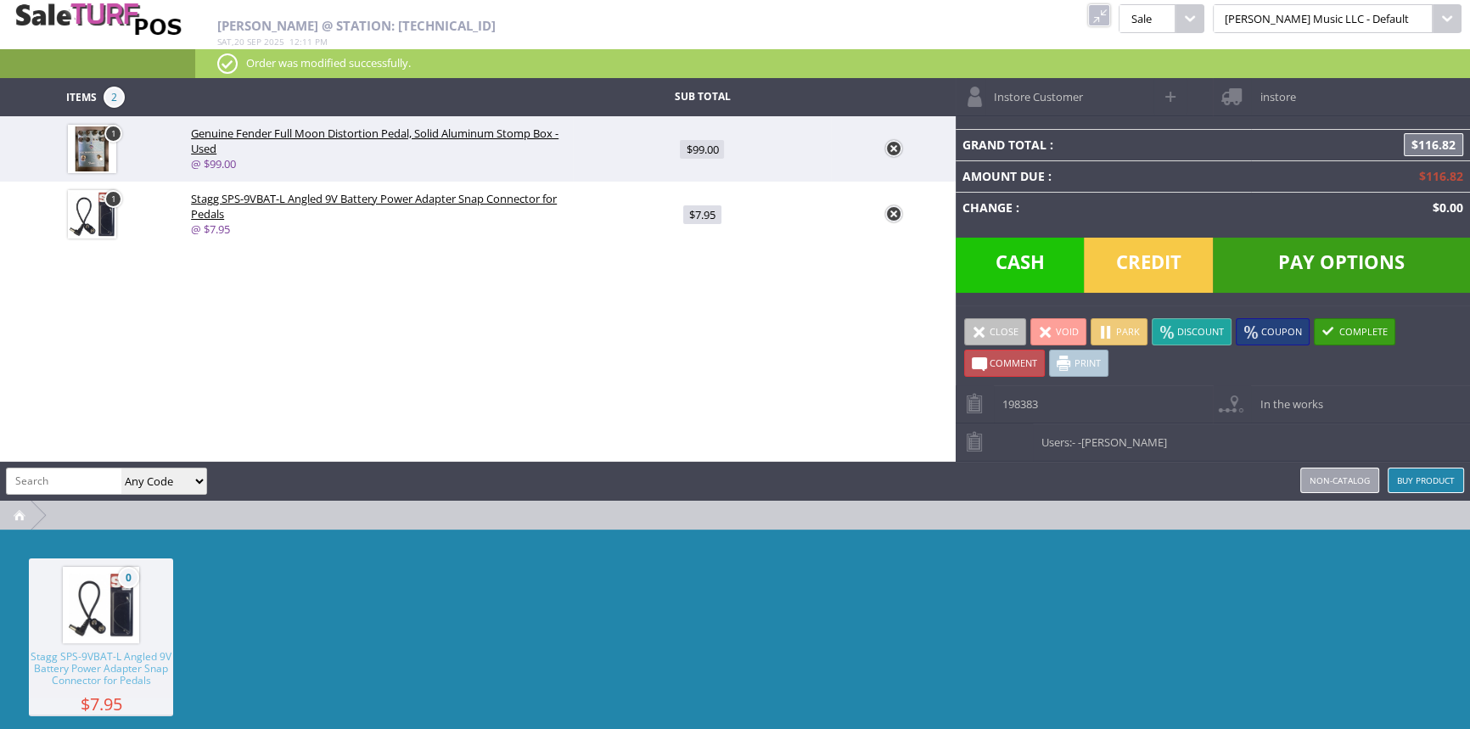
click at [1139, 277] on span "Credit" at bounding box center [1148, 265] width 129 height 55
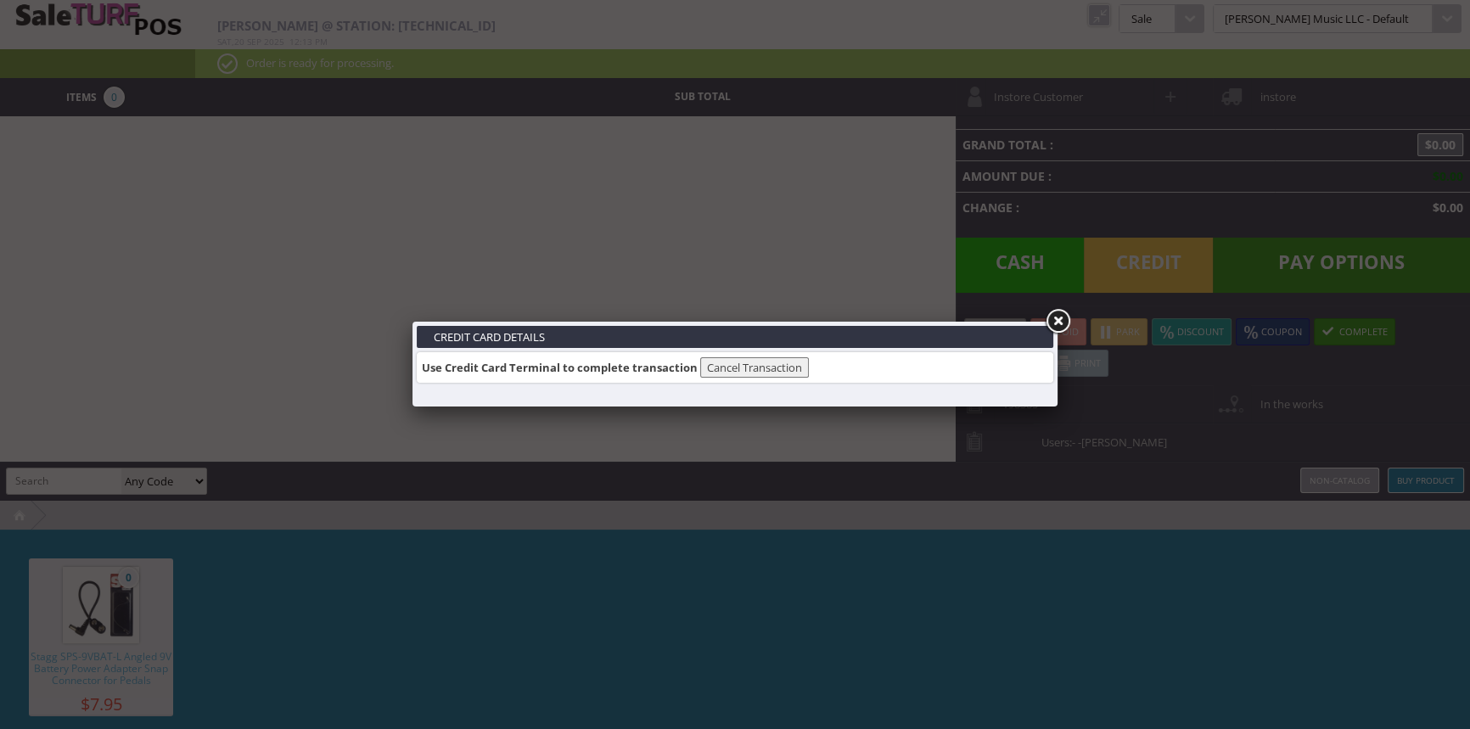
click at [1063, 315] on link at bounding box center [1058, 321] width 31 height 31
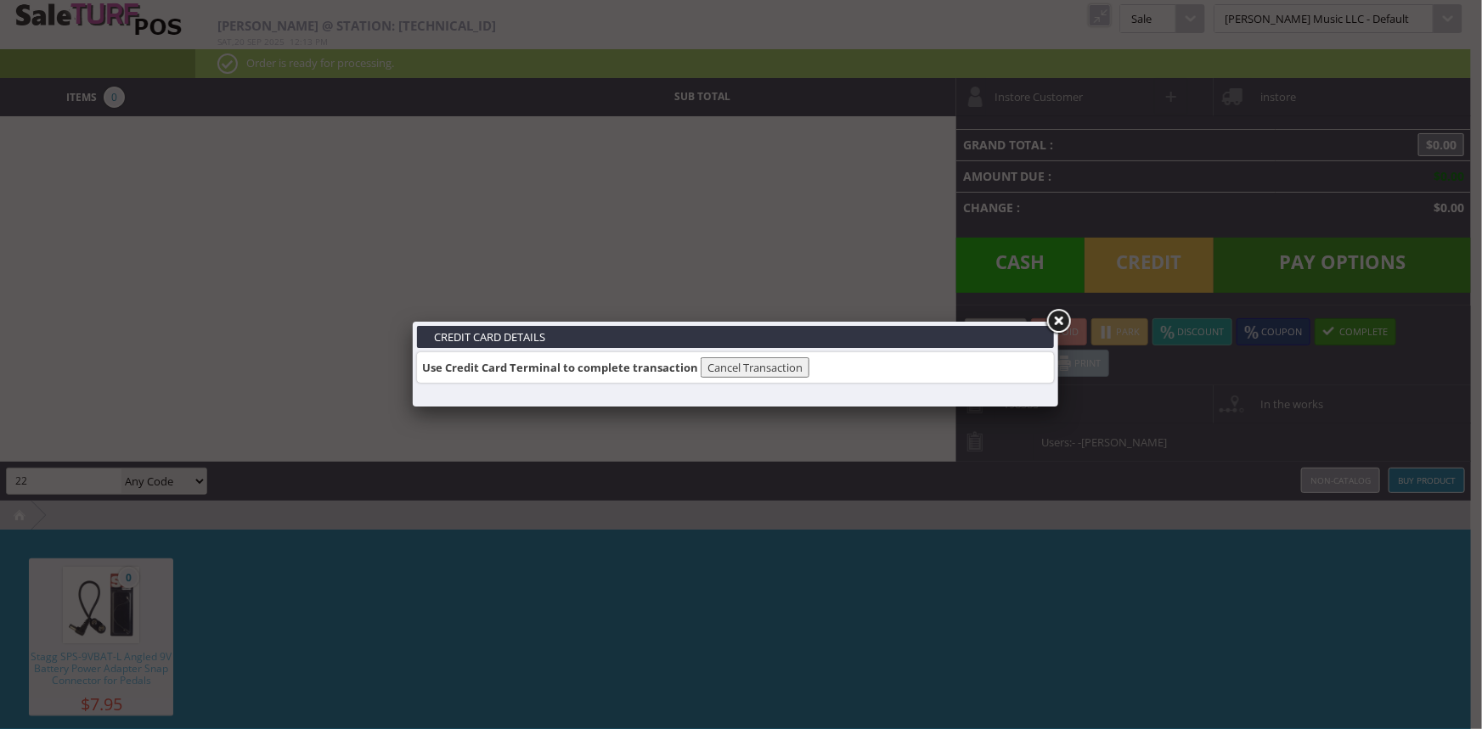
click at [1058, 314] on link at bounding box center [1058, 321] width 31 height 31
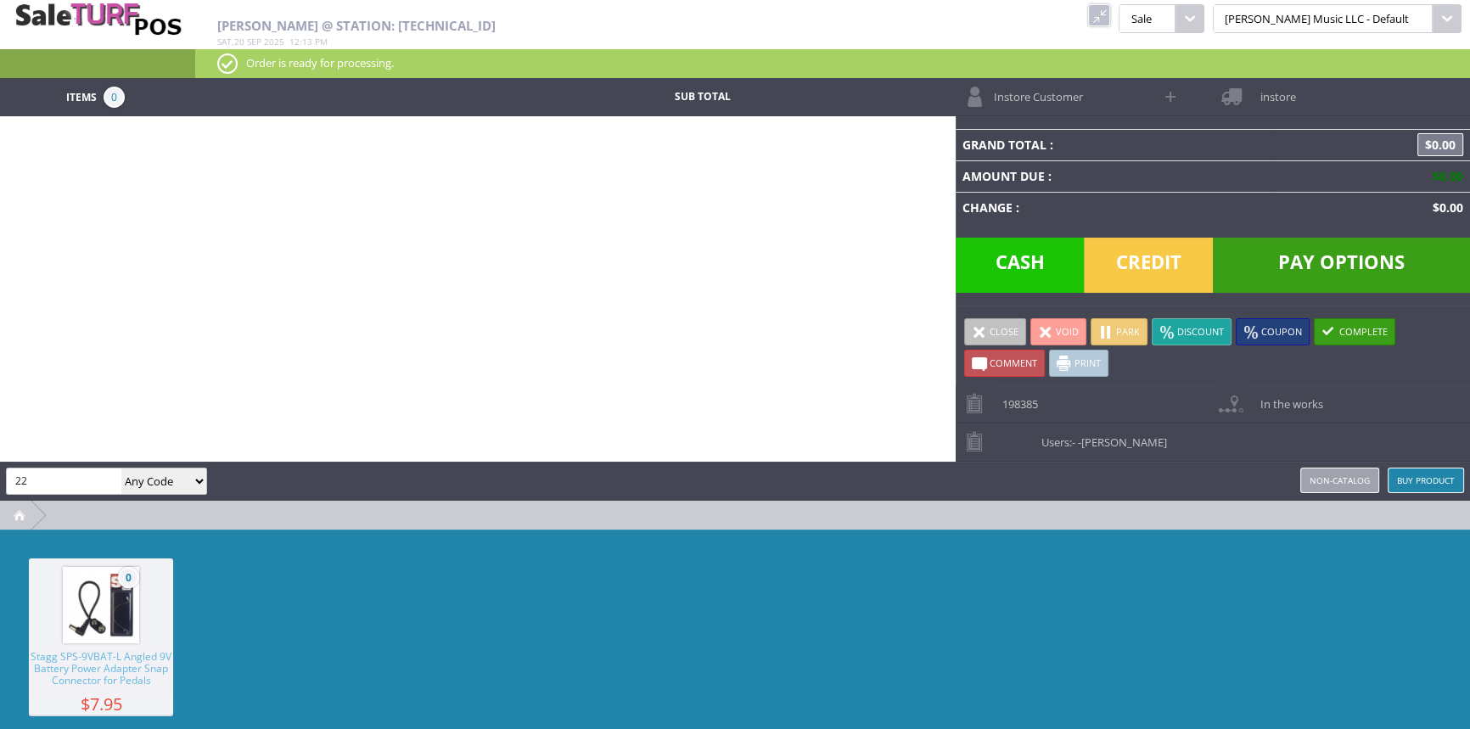
type input "5"
type input "2255"
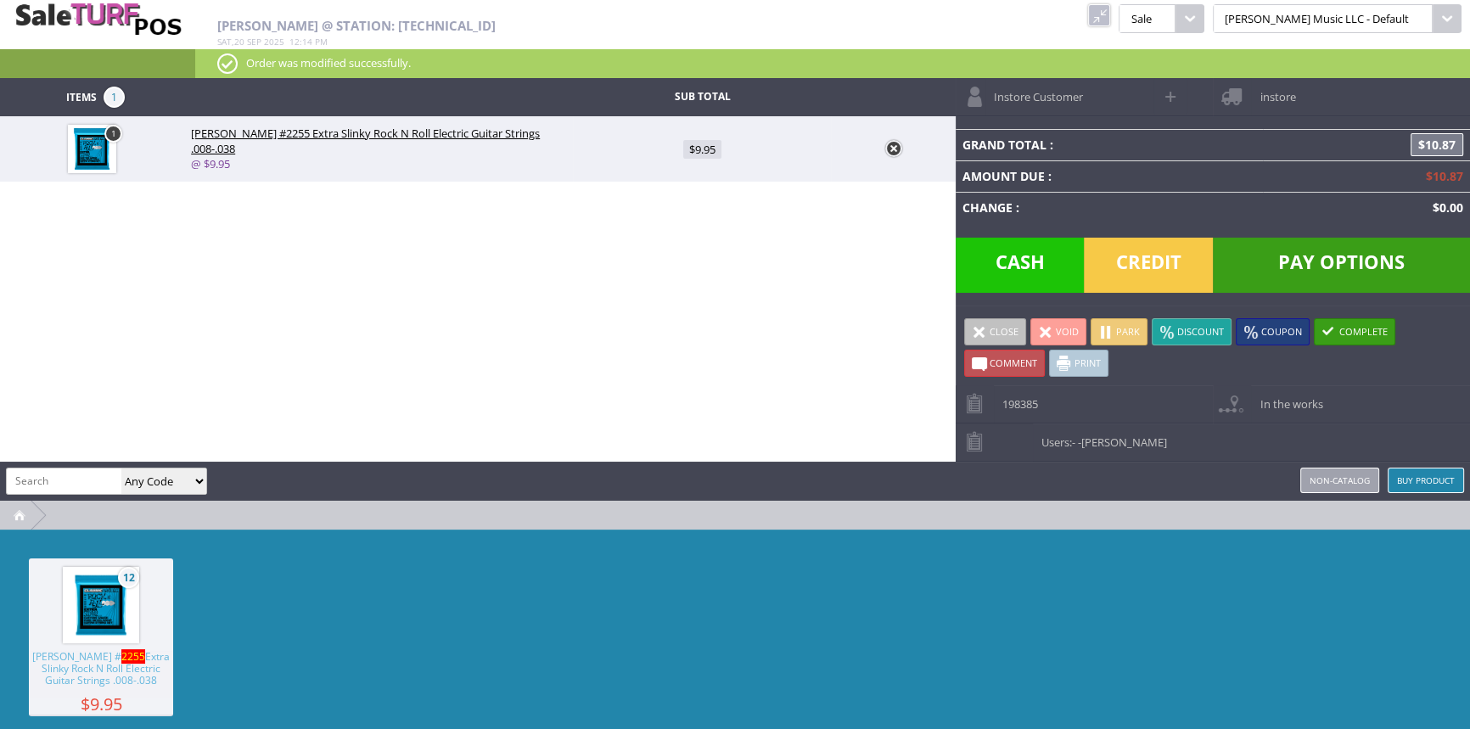
click at [110, 622] on img at bounding box center [101, 605] width 65 height 65
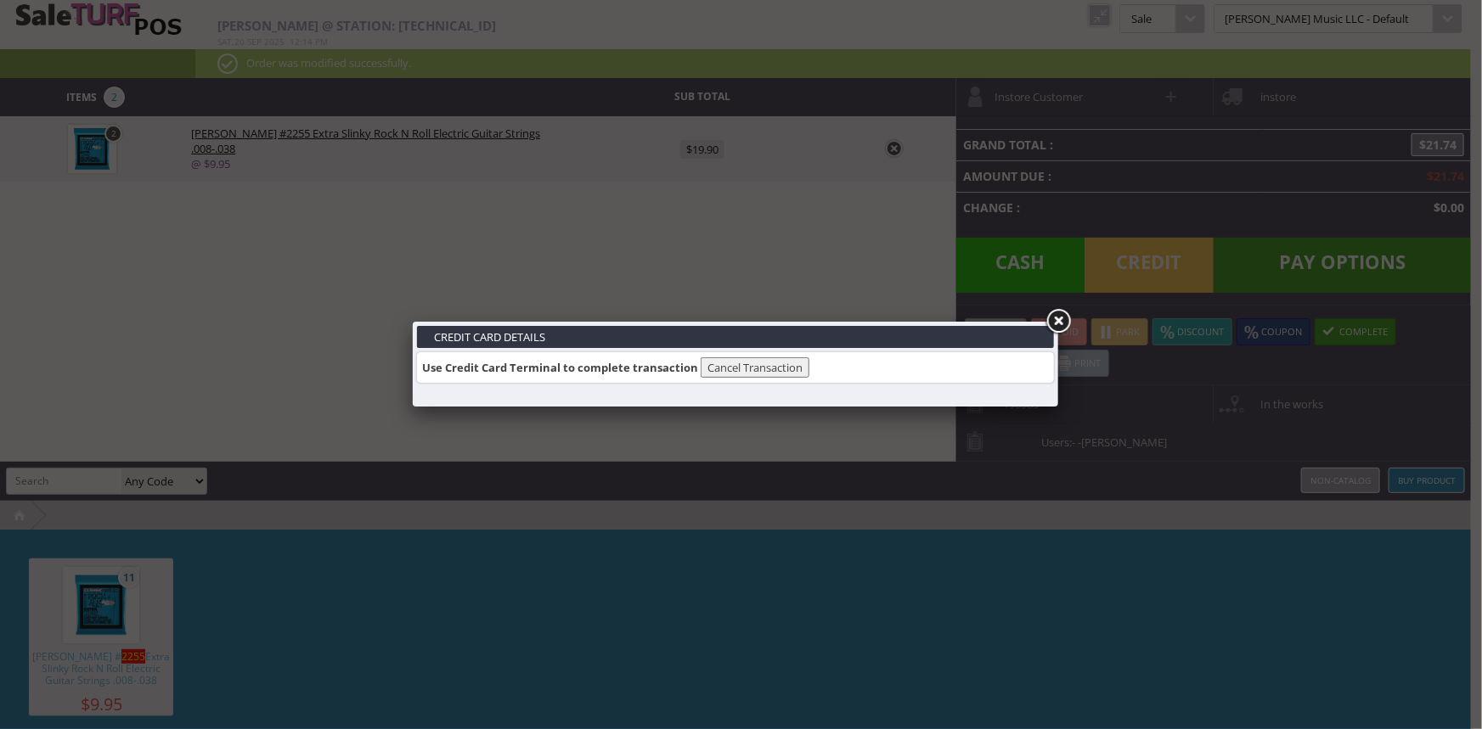
click at [1060, 318] on link at bounding box center [1058, 321] width 31 height 31
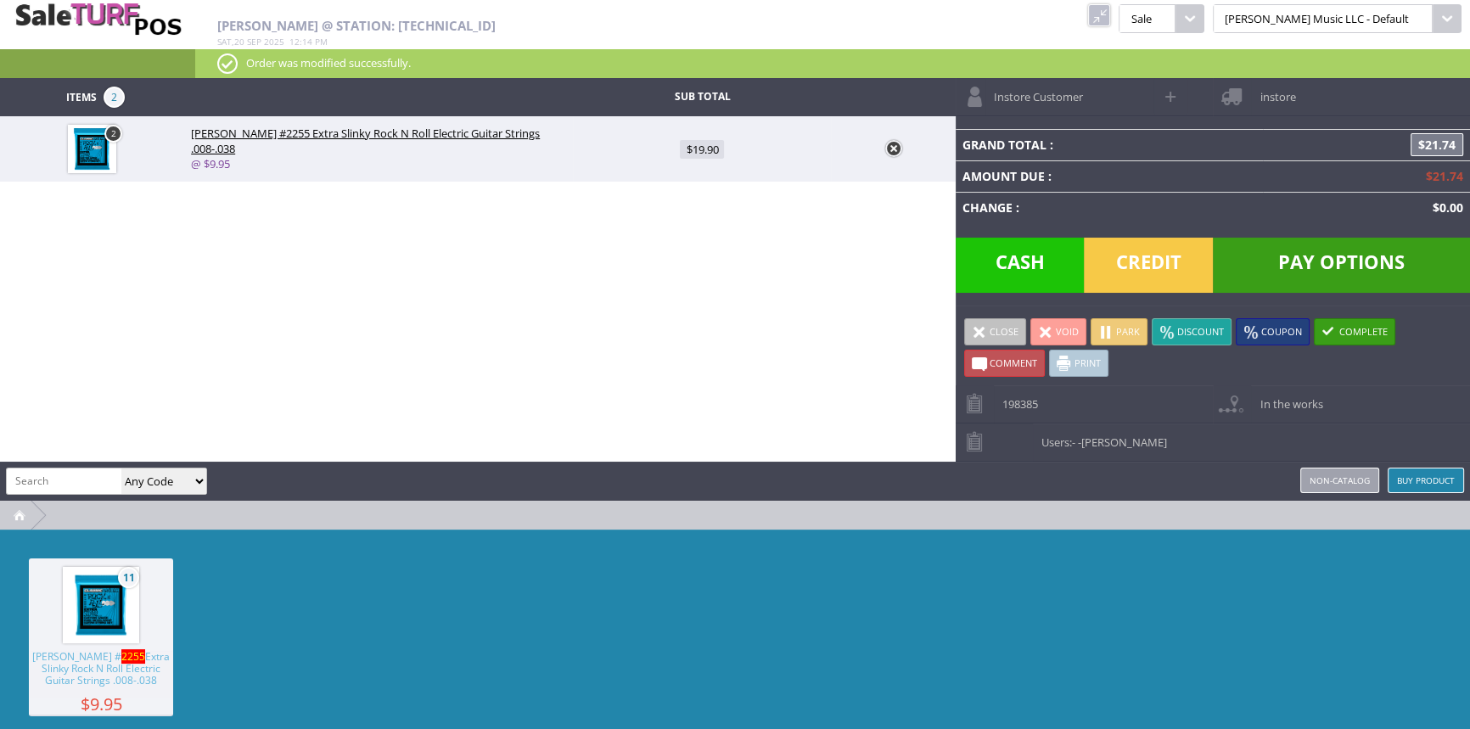
click at [109, 141] on img at bounding box center [92, 149] width 48 height 48
type input "2"
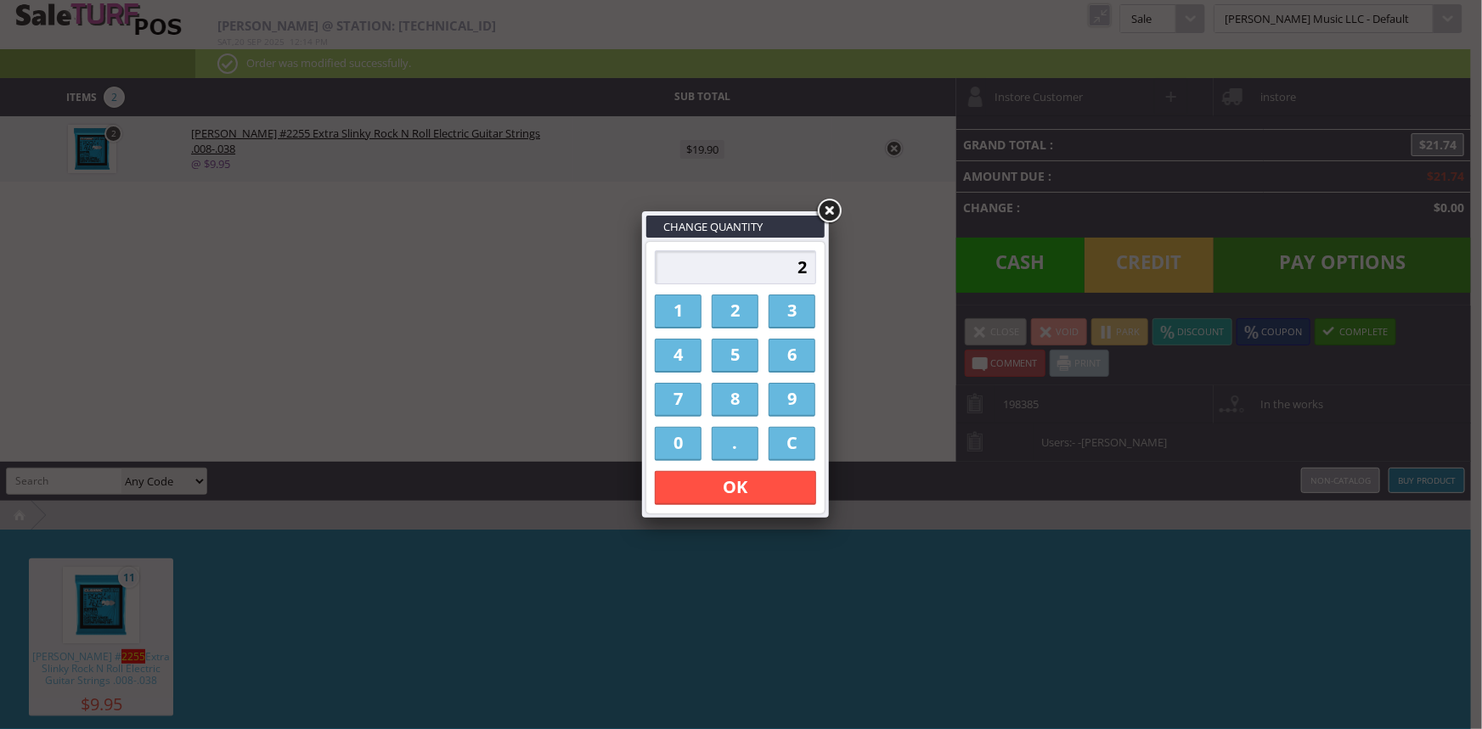
click at [809, 261] on input "2" at bounding box center [735, 267] width 161 height 34
type input "1"
click at [712, 487] on link "OK" at bounding box center [735, 488] width 161 height 34
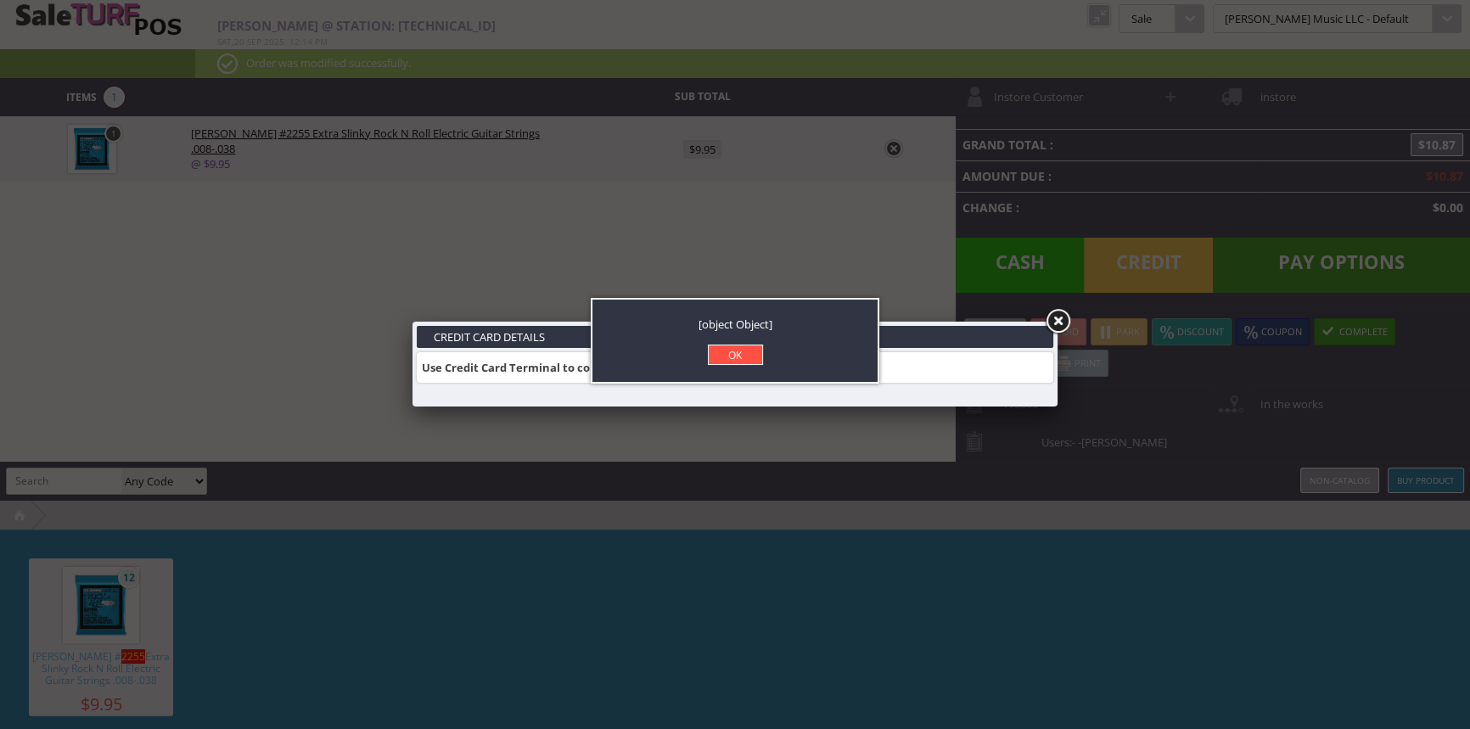
click at [746, 351] on link "OK" at bounding box center [735, 355] width 55 height 20
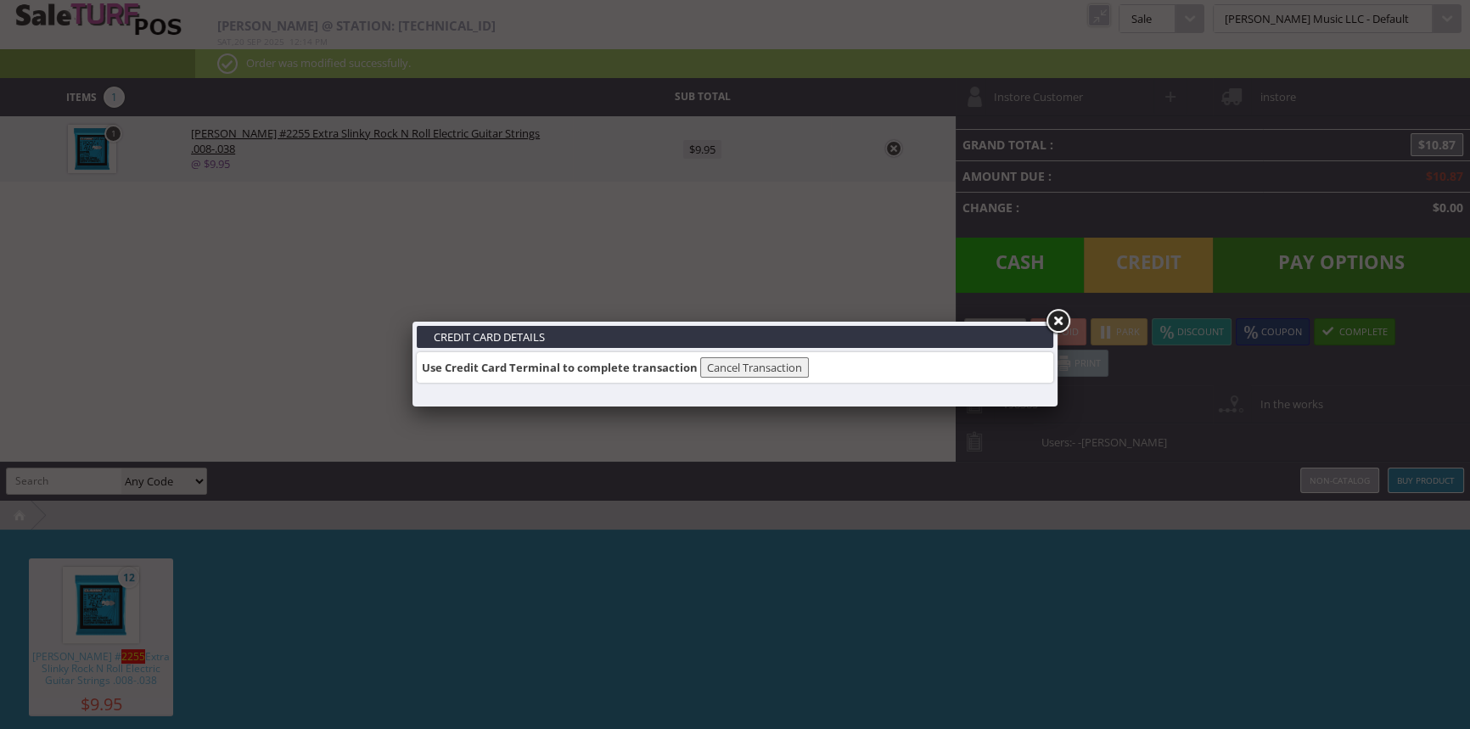
click at [1054, 321] on link at bounding box center [1058, 321] width 31 height 31
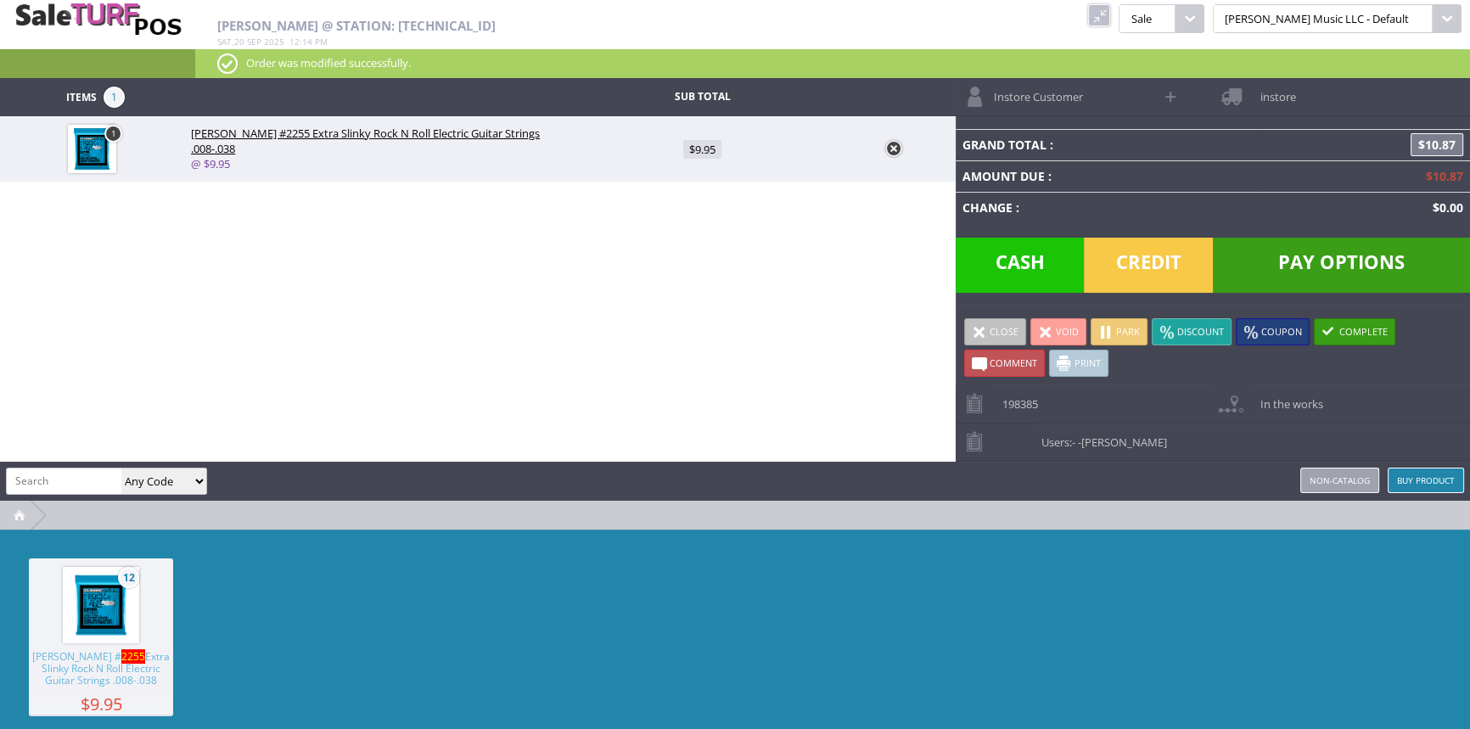
click at [1123, 261] on span "Credit" at bounding box center [1148, 265] width 129 height 55
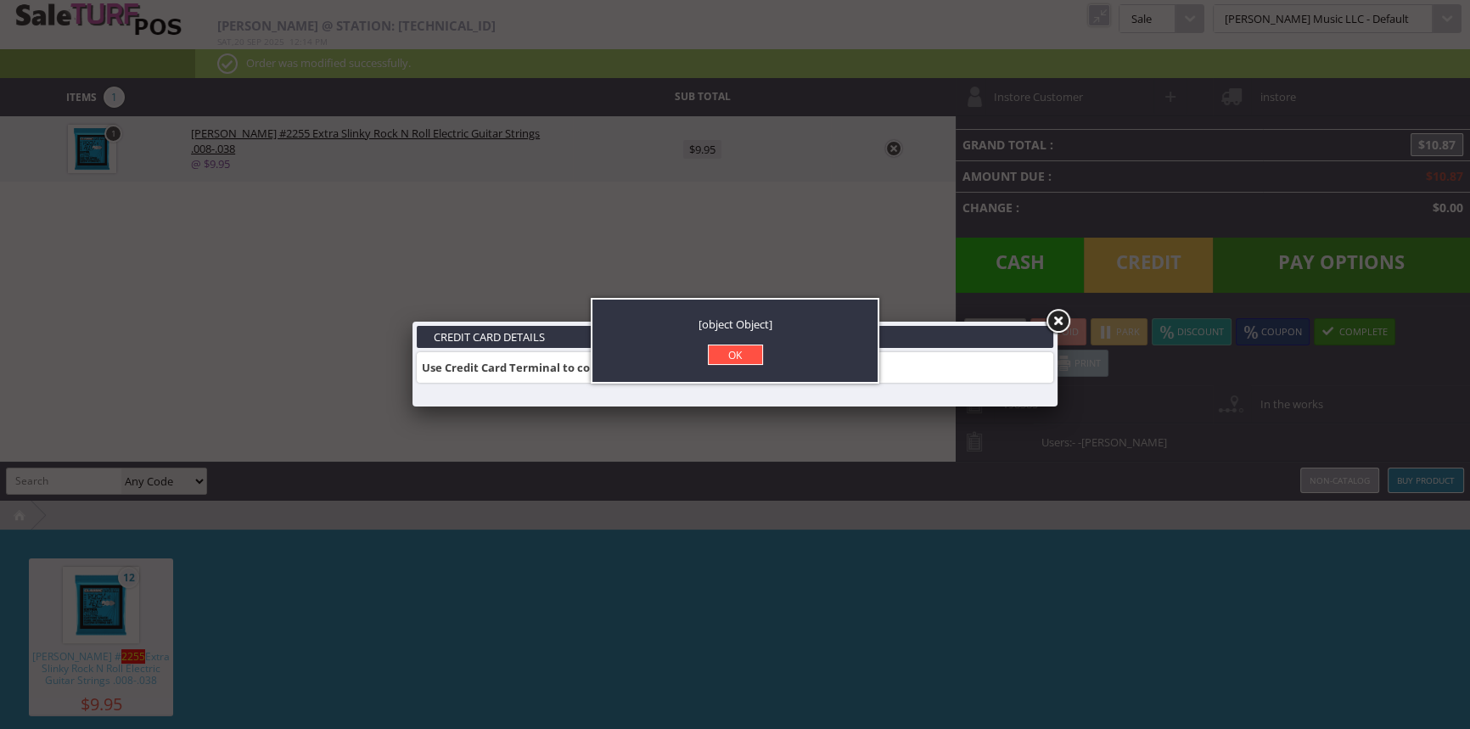
click at [747, 348] on link "OK" at bounding box center [735, 355] width 55 height 20
click at [754, 363] on link "OK" at bounding box center [735, 355] width 55 height 20
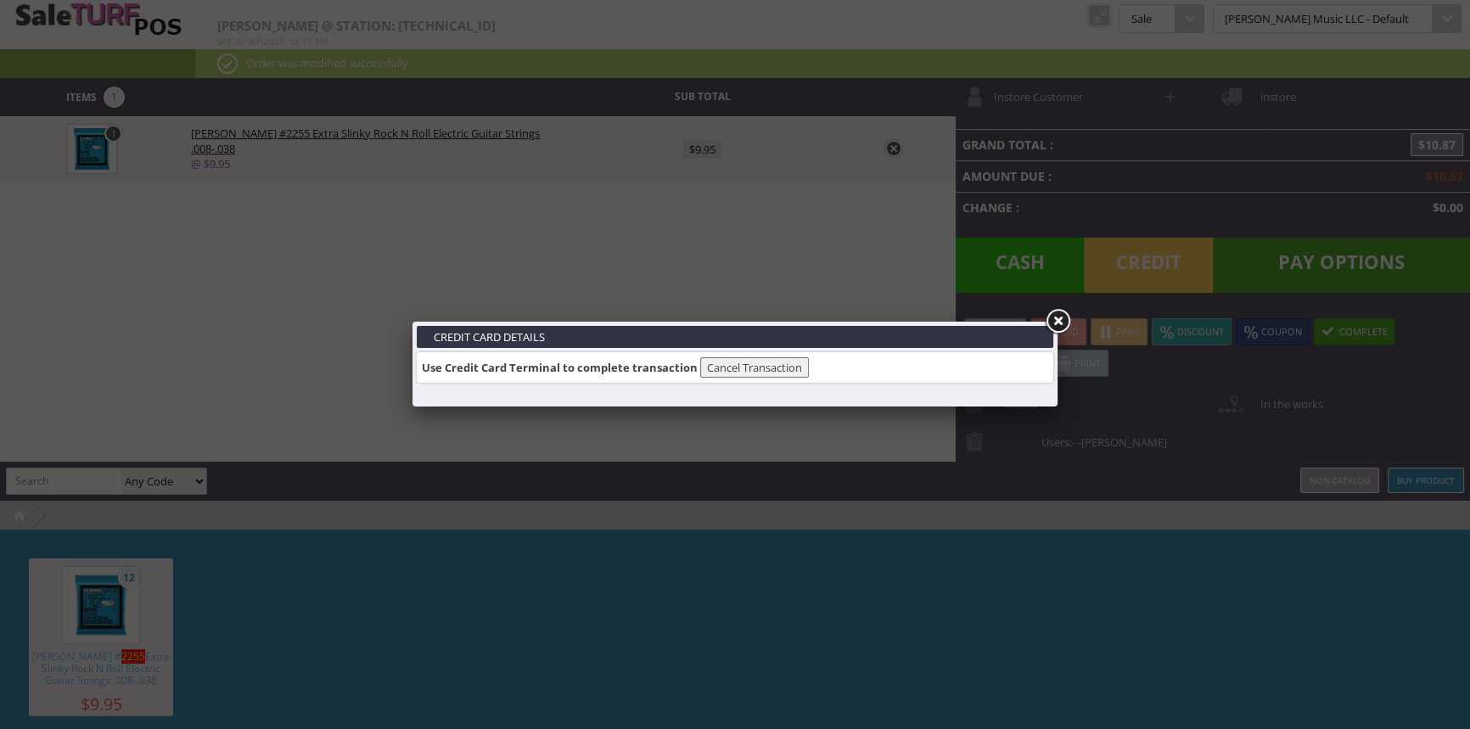
click at [773, 372] on button "Cancel Transaction" at bounding box center [754, 367] width 109 height 20
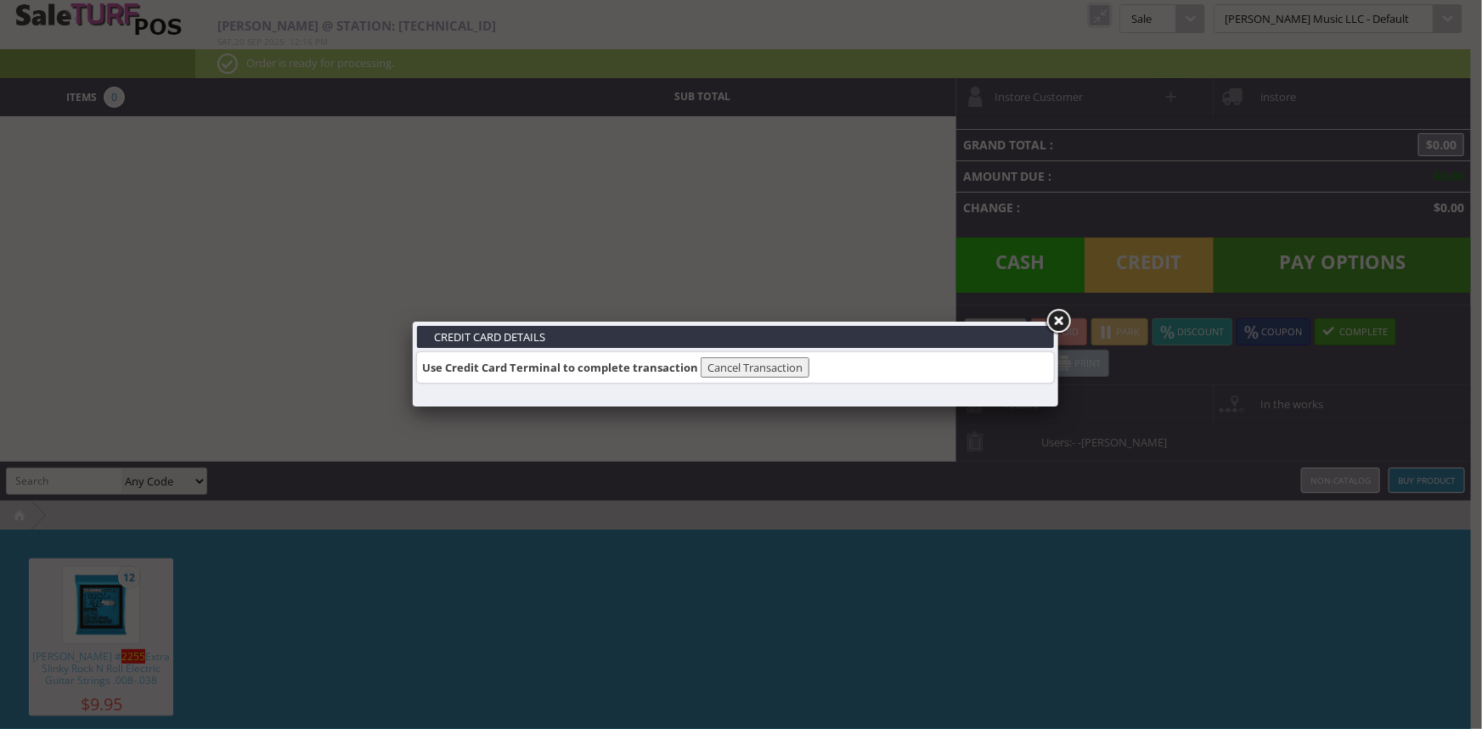
click at [1059, 325] on link at bounding box center [1058, 321] width 31 height 31
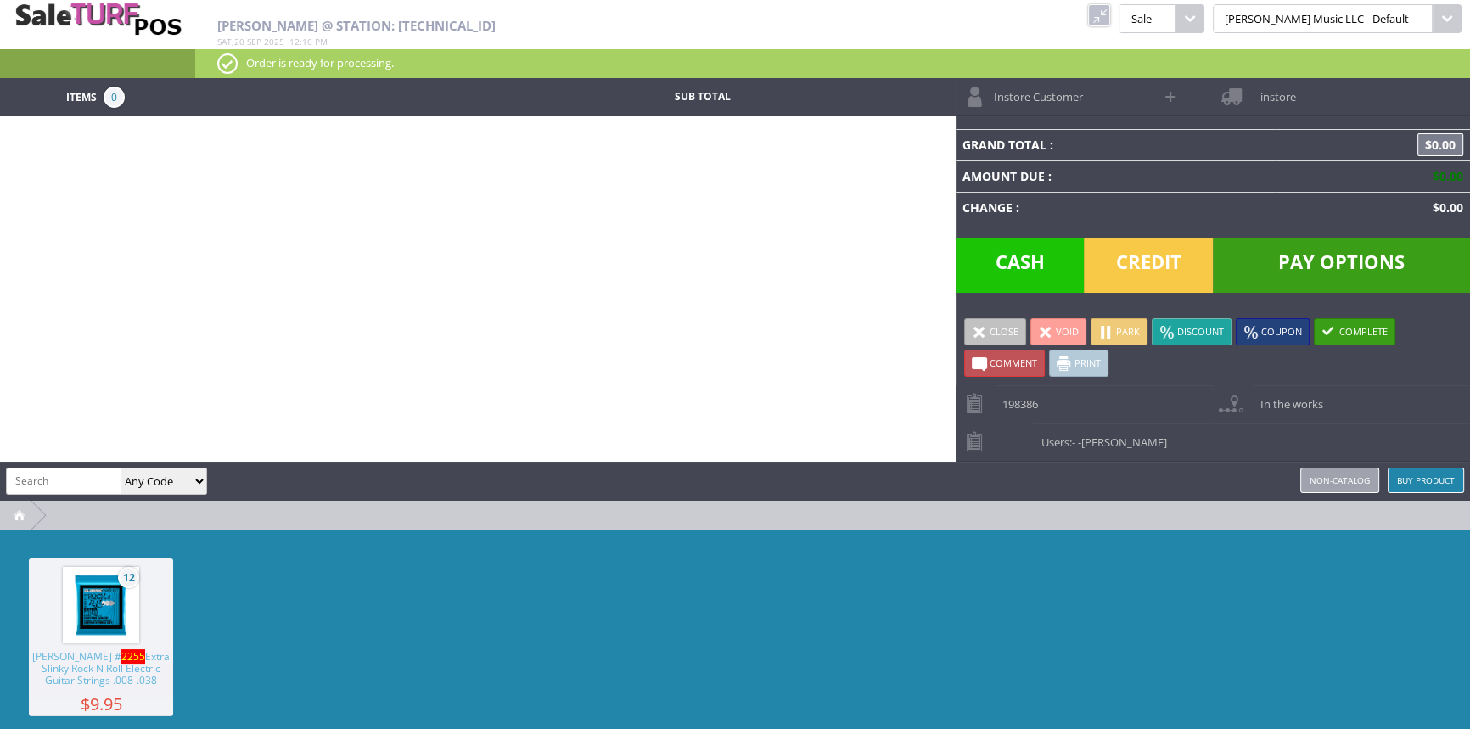
click at [1111, 9] on link at bounding box center [1099, 15] width 22 height 22
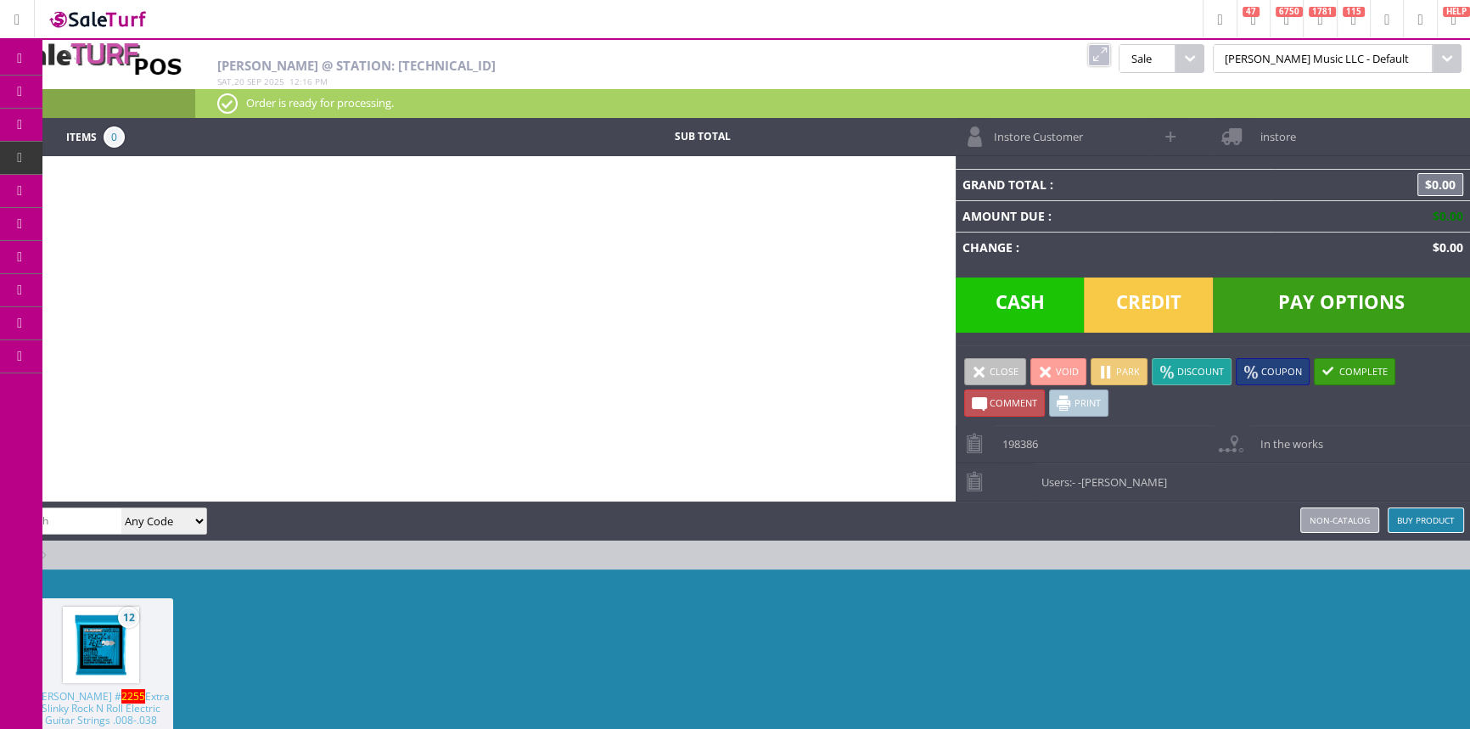
click at [115, 189] on span "Order List" at bounding box center [126, 191] width 50 height 15
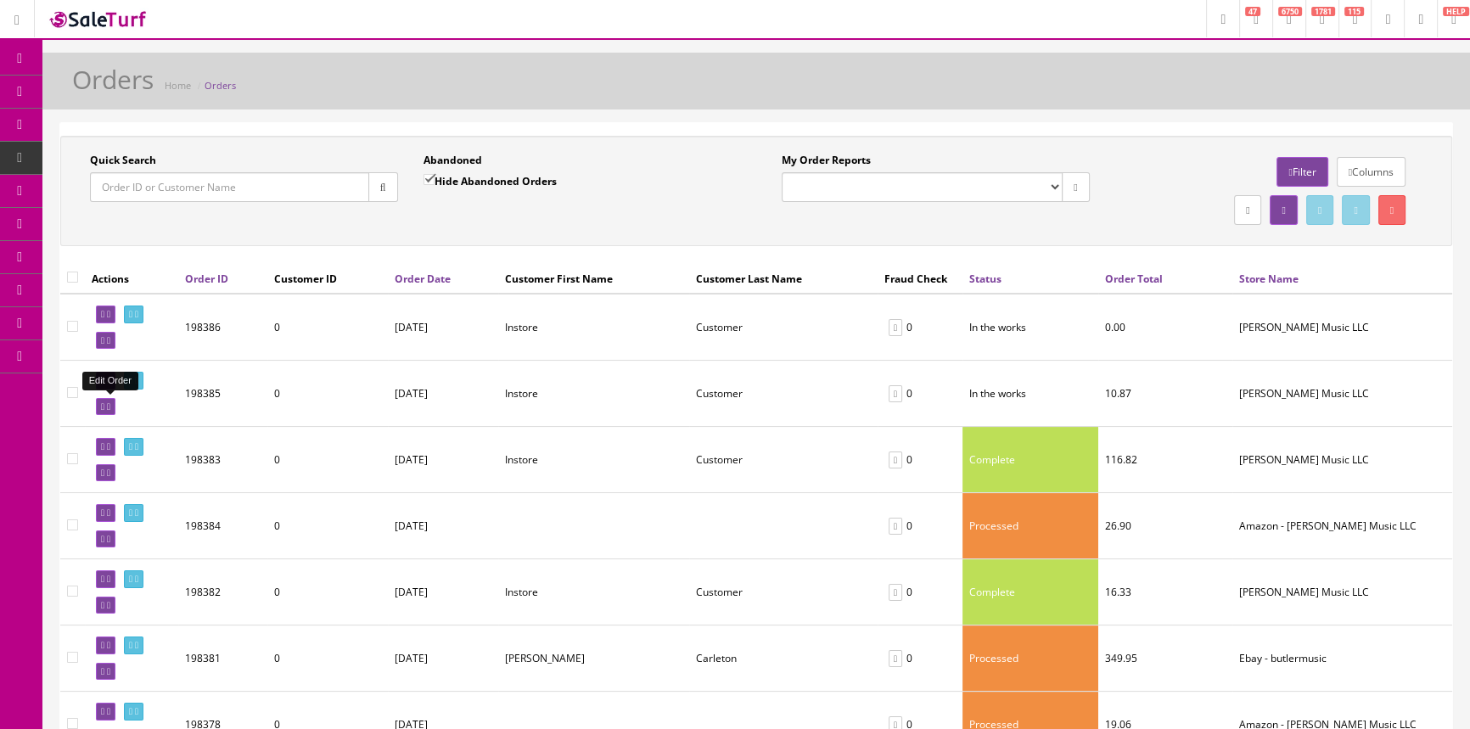
click at [104, 406] on icon at bounding box center [102, 406] width 3 height 9
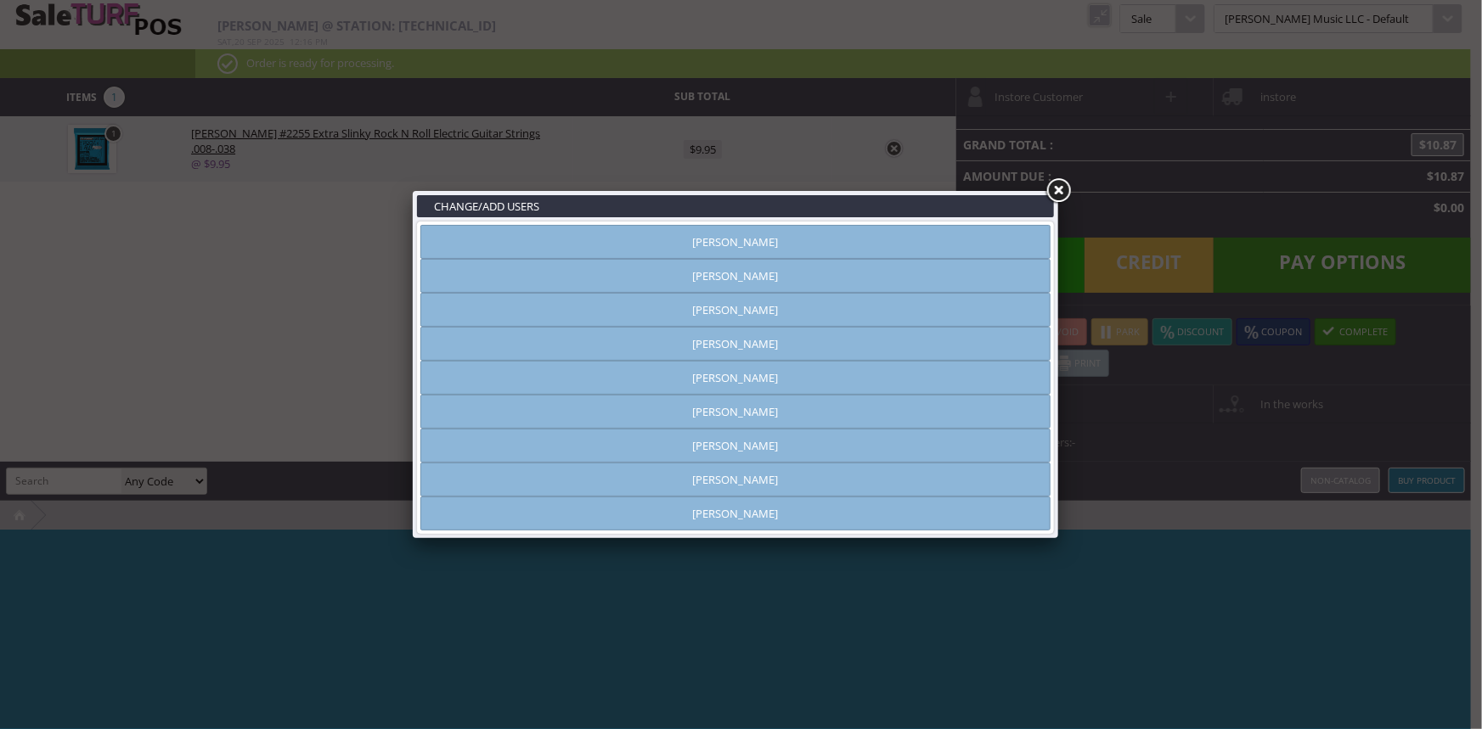
type input "[PERSON_NAME]"
click at [1051, 189] on link at bounding box center [1058, 191] width 31 height 31
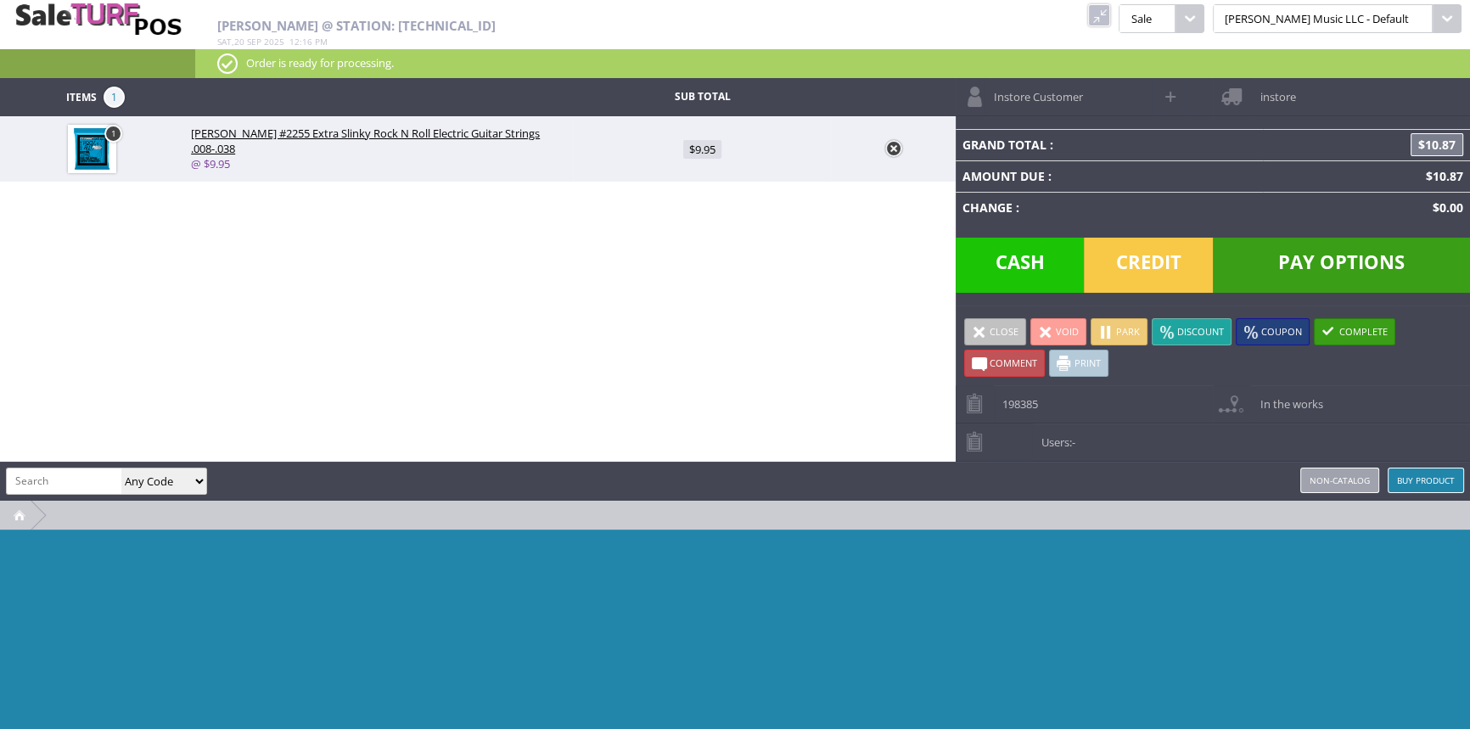
click at [1008, 275] on span "Cash" at bounding box center [1020, 265] width 129 height 55
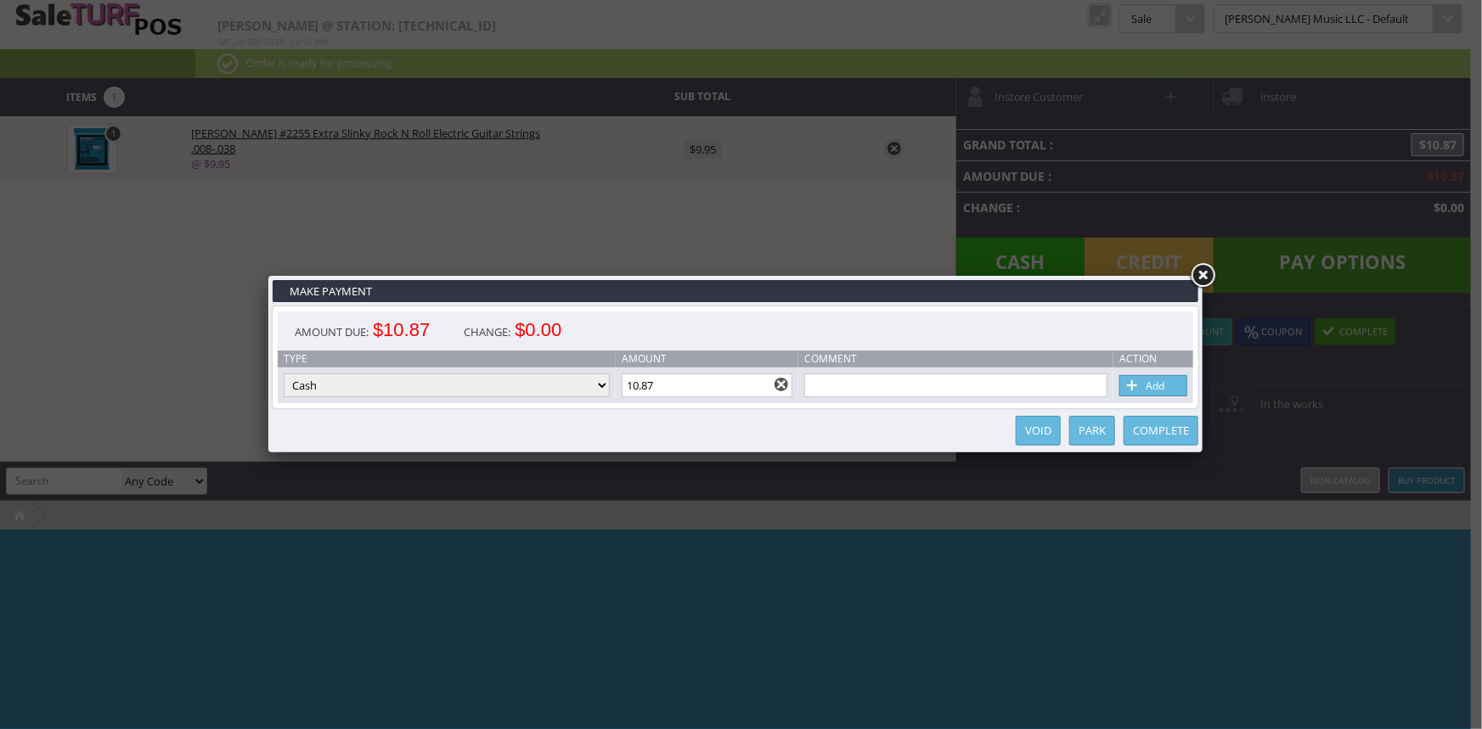
click at [1206, 272] on link at bounding box center [1202, 276] width 31 height 31
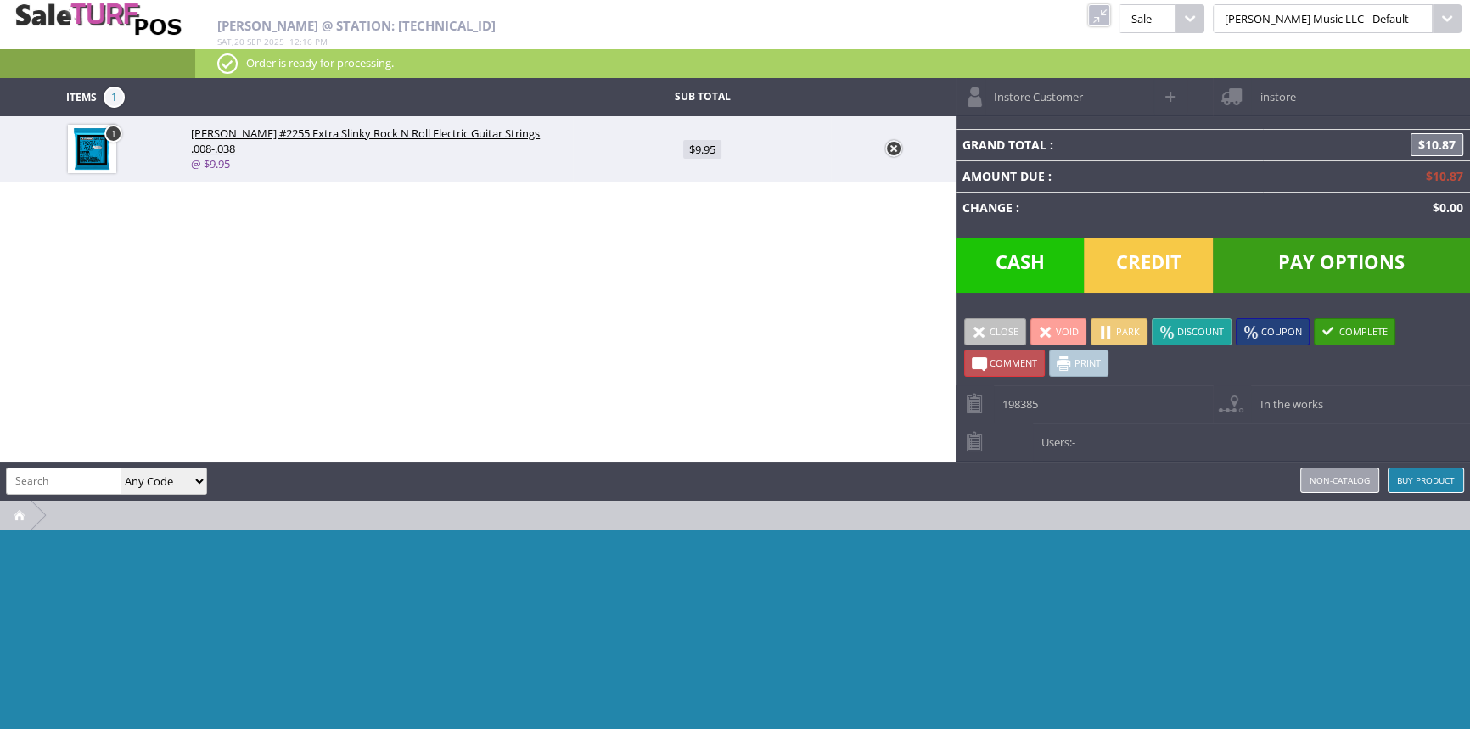
click at [696, 145] on span "$9.95" at bounding box center [702, 149] width 38 height 19
type input "9.95"
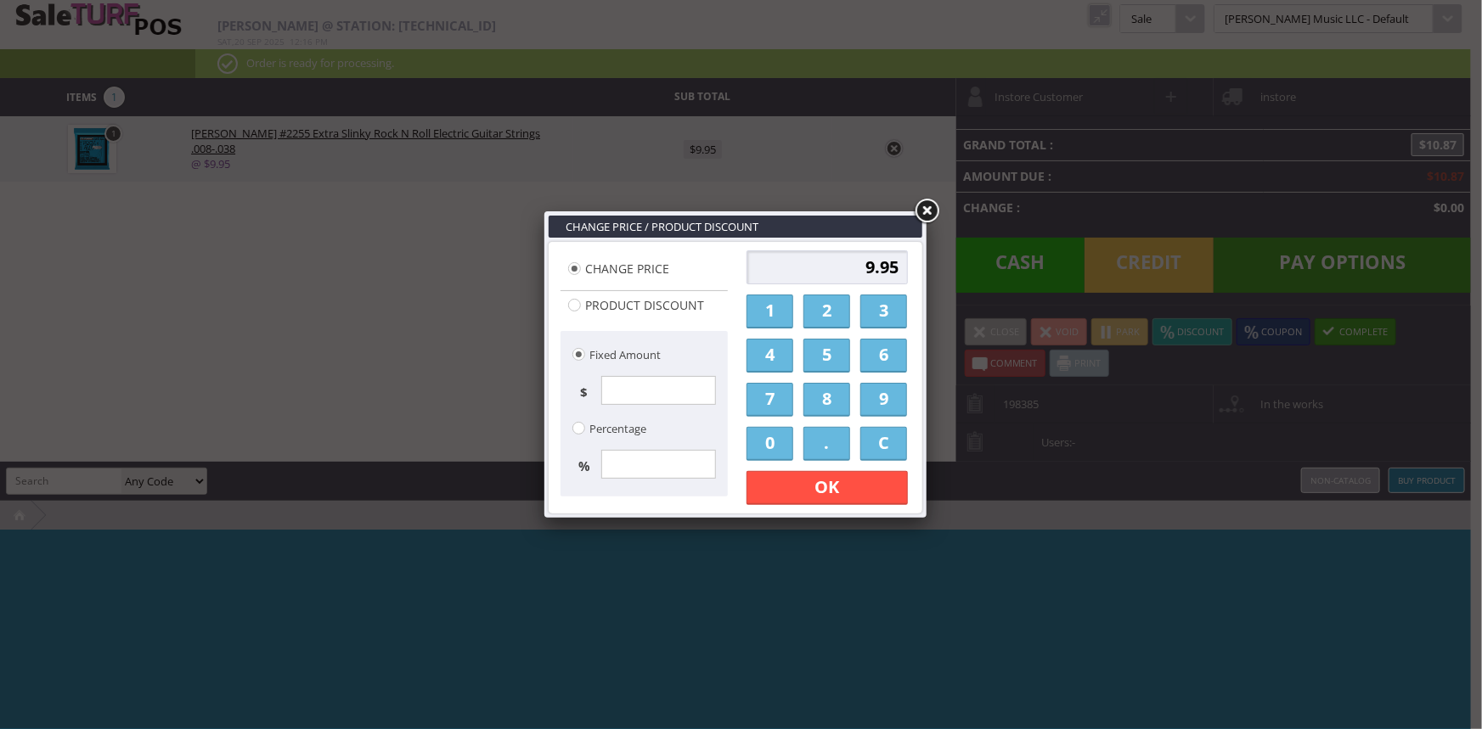
click at [878, 412] on link "9" at bounding box center [883, 400] width 47 height 34
drag, startPoint x: 831, startPoint y: 451, endPoint x: 809, endPoint y: 444, distance: 23.1
click at [831, 451] on link "." at bounding box center [826, 444] width 47 height 34
click at [780, 449] on link "0" at bounding box center [769, 444] width 47 height 34
click at [780, 448] on link "0" at bounding box center [769, 444] width 47 height 34
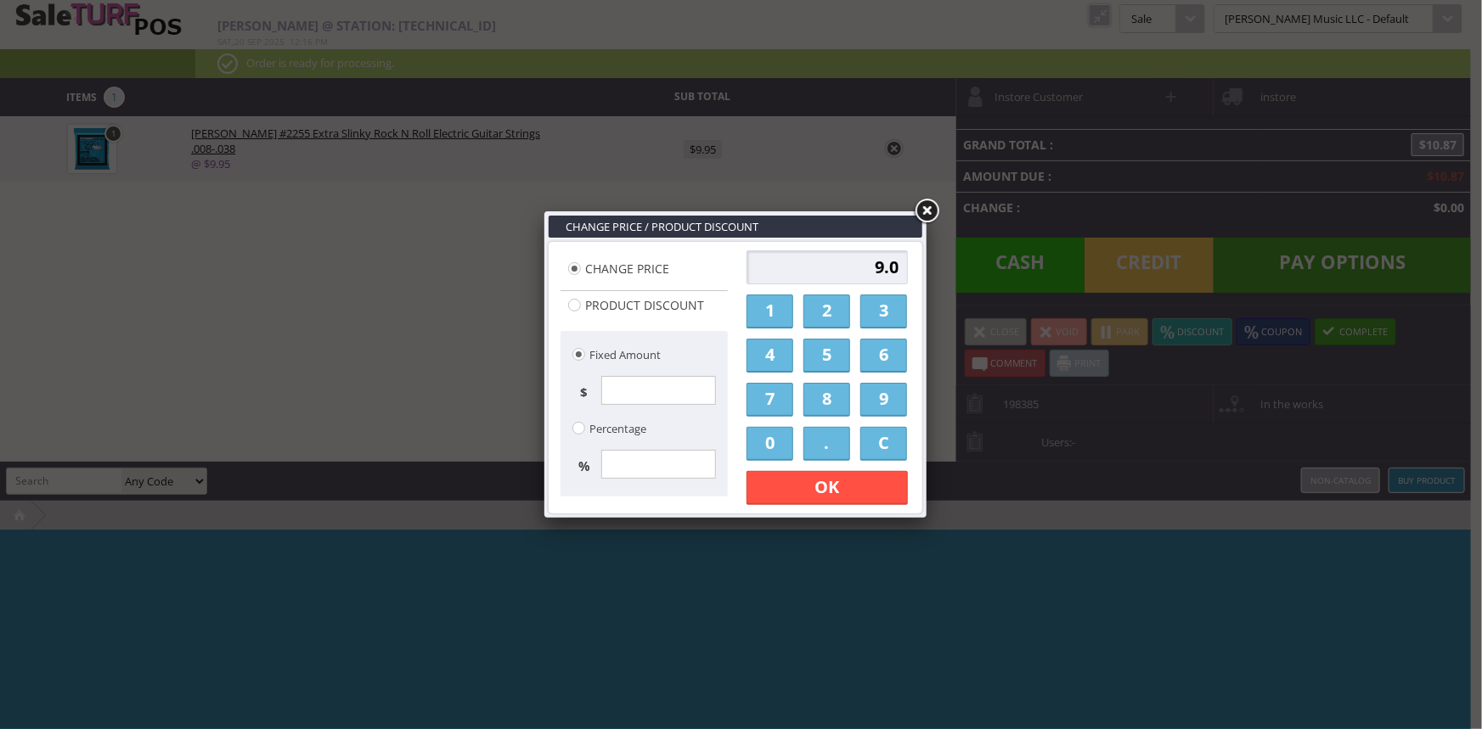
type input "9.00"
click at [788, 491] on link "OK" at bounding box center [826, 488] width 161 height 34
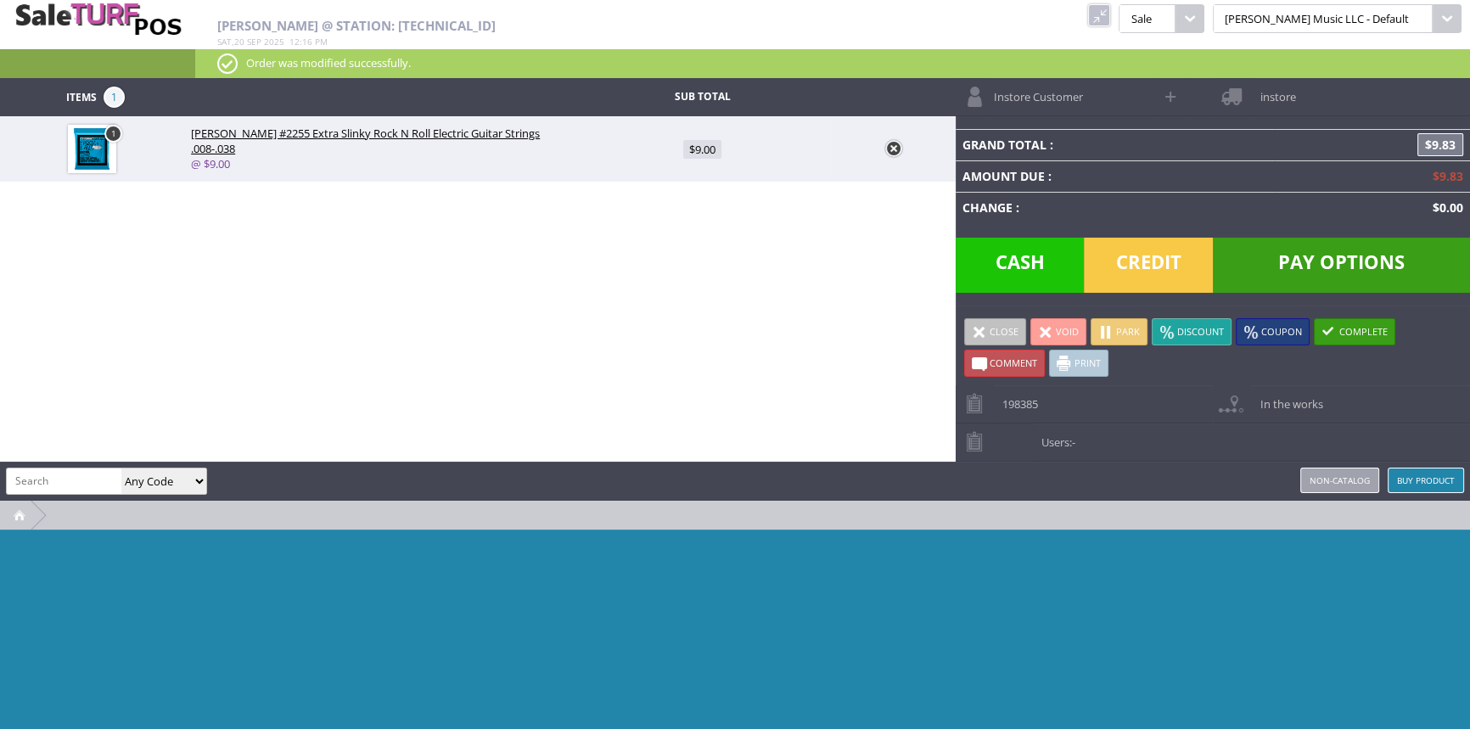
click at [989, 283] on span "Cash" at bounding box center [1020, 265] width 129 height 55
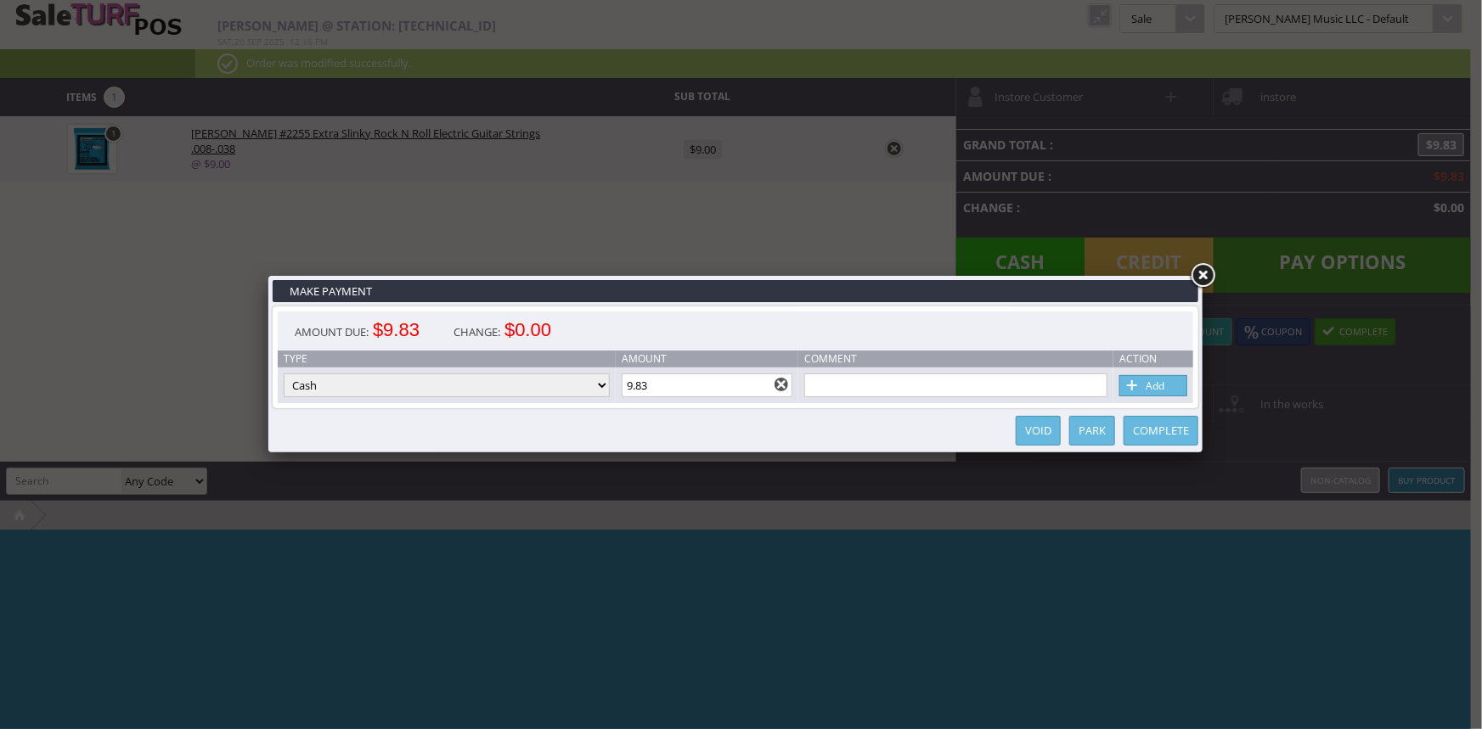
click at [1156, 383] on link "Add" at bounding box center [1153, 385] width 68 height 21
type input "0"
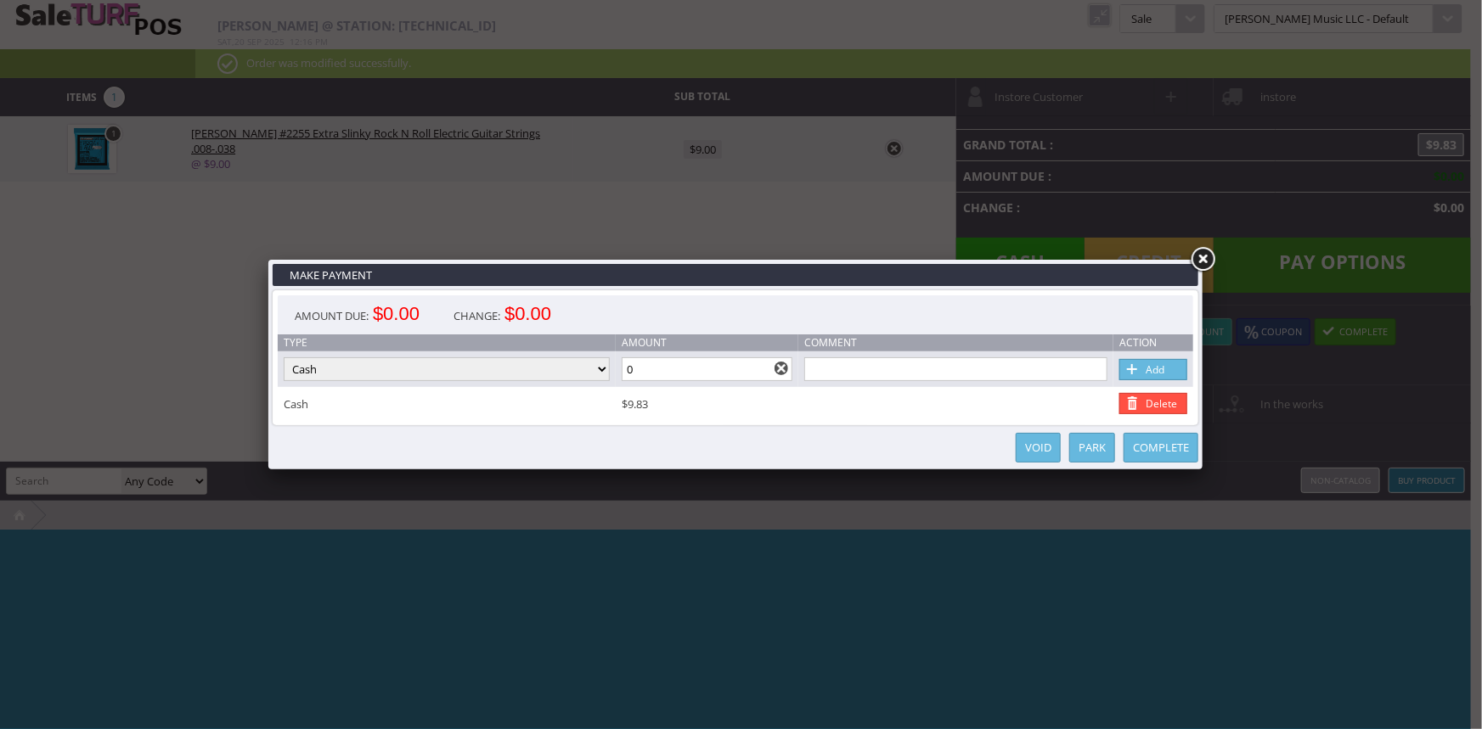
click at [1167, 449] on link "Complete" at bounding box center [1160, 448] width 75 height 30
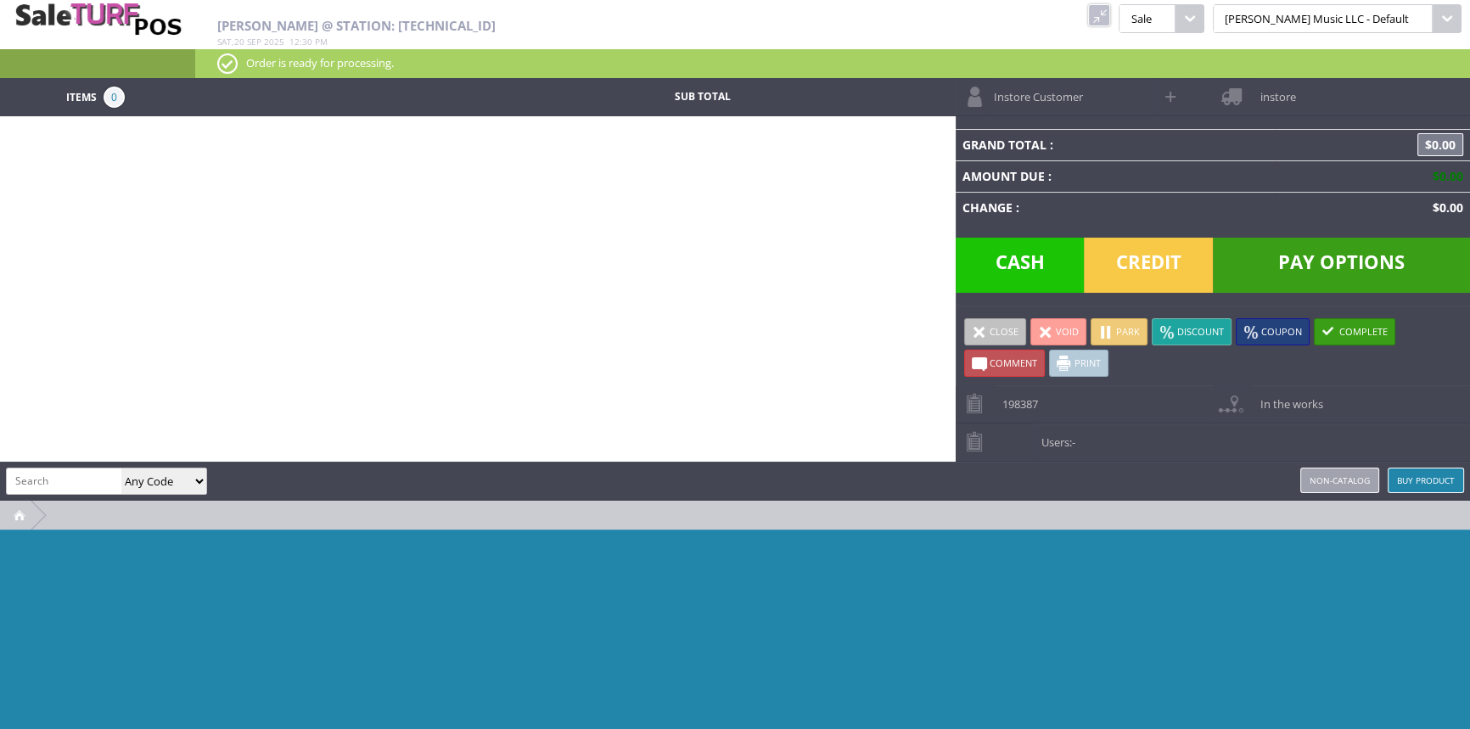
click at [1111, 19] on link at bounding box center [1099, 15] width 22 height 22
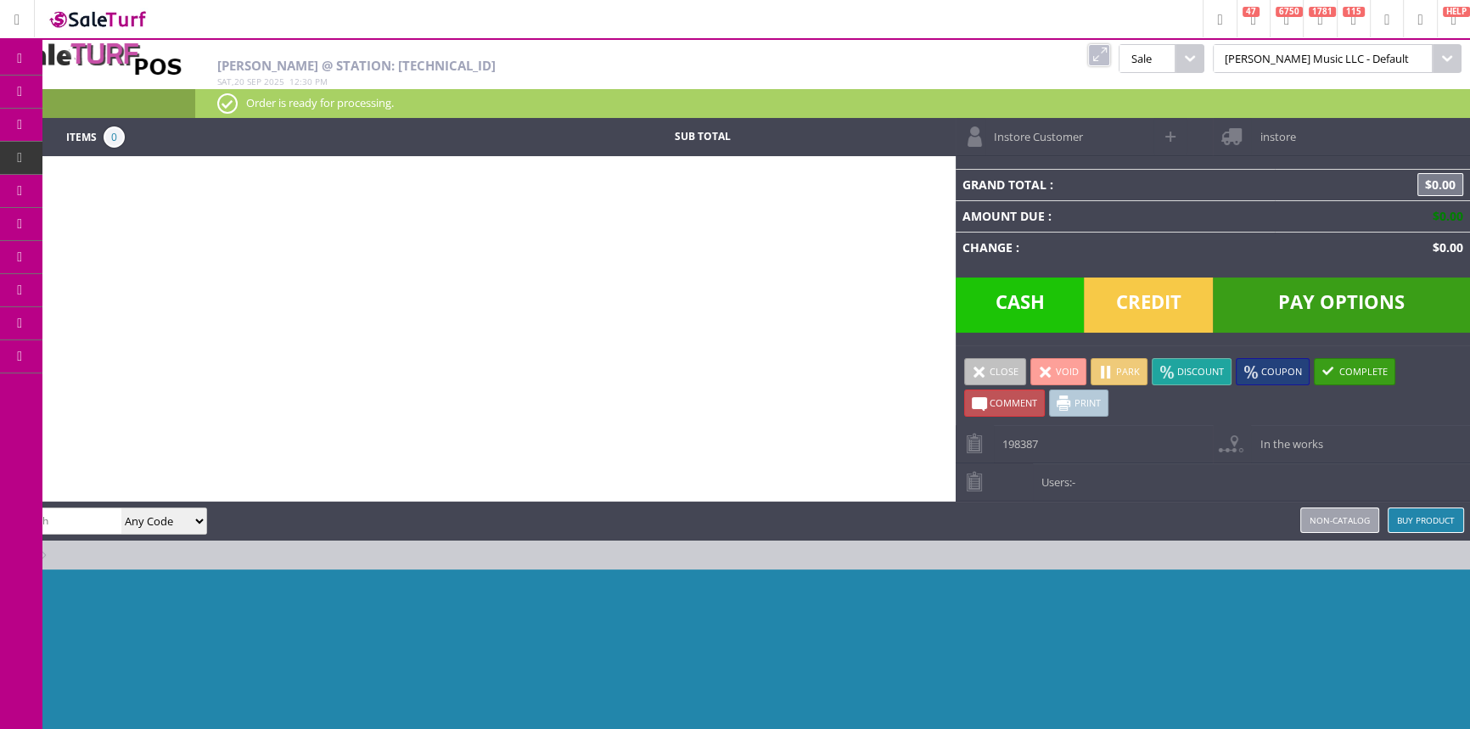
click at [129, 91] on span "Products" at bounding box center [124, 91] width 46 height 15
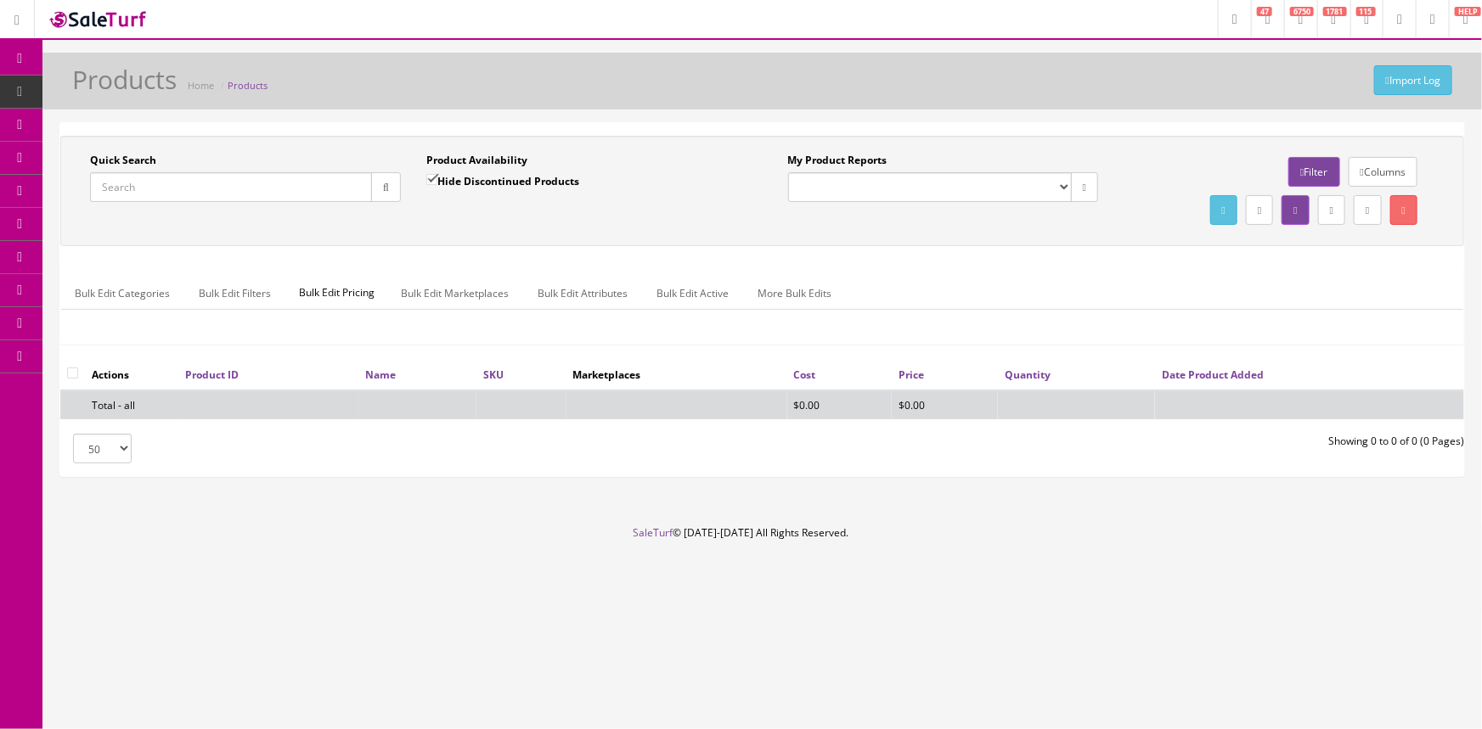
click at [131, 186] on input "Quick Search" at bounding box center [231, 187] width 282 height 30
paste input "Fina-BajoSexto"
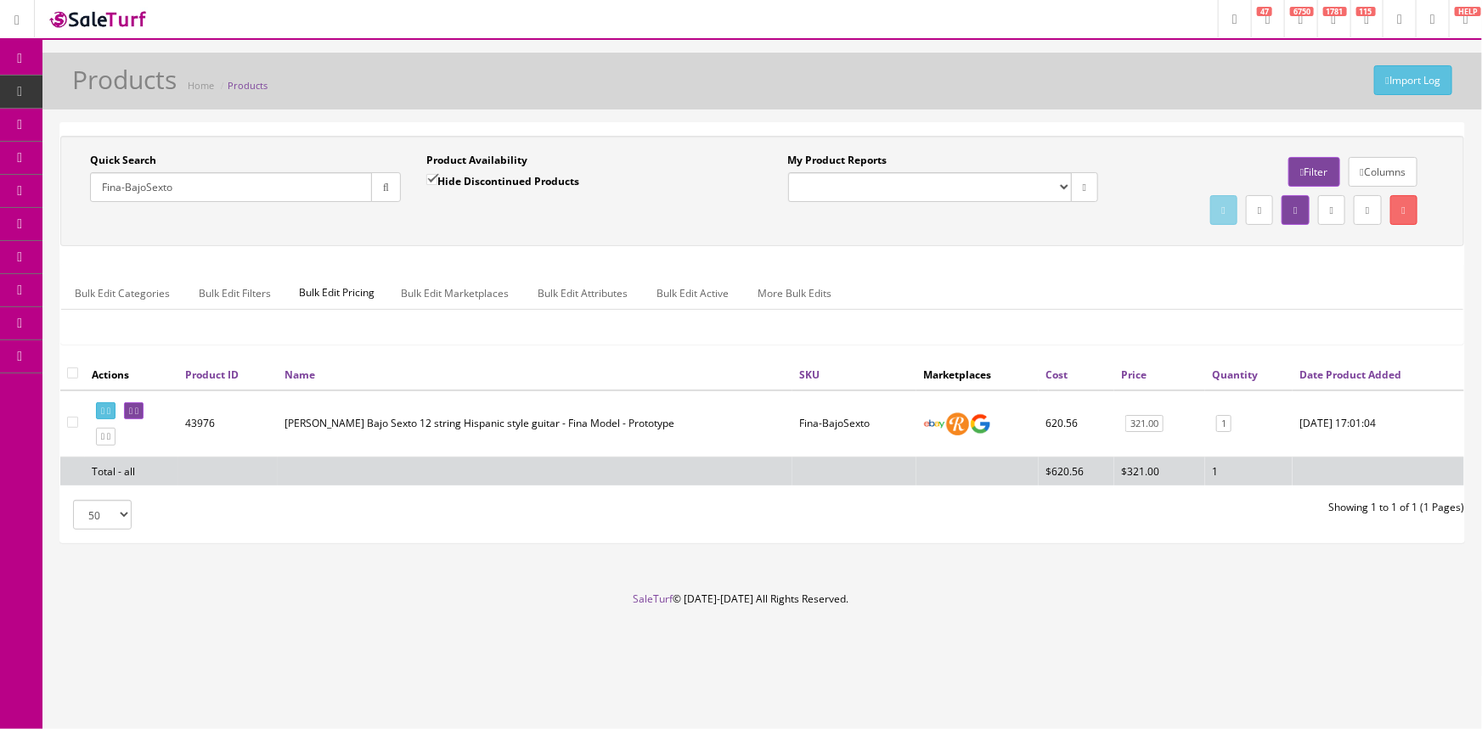
type input "Fina-BajoSexto"
drag, startPoint x: 869, startPoint y: 422, endPoint x: 792, endPoint y: 427, distance: 76.6
click at [792, 427] on td "Fina-BajoSexto" at bounding box center [854, 424] width 124 height 67
click at [308, 436] on td "Luna Bajo Sexto 12 string Hispanic style guitar - Fina Model - Prototype" at bounding box center [535, 424] width 515 height 67
click at [138, 407] on icon at bounding box center [136, 411] width 3 height 9
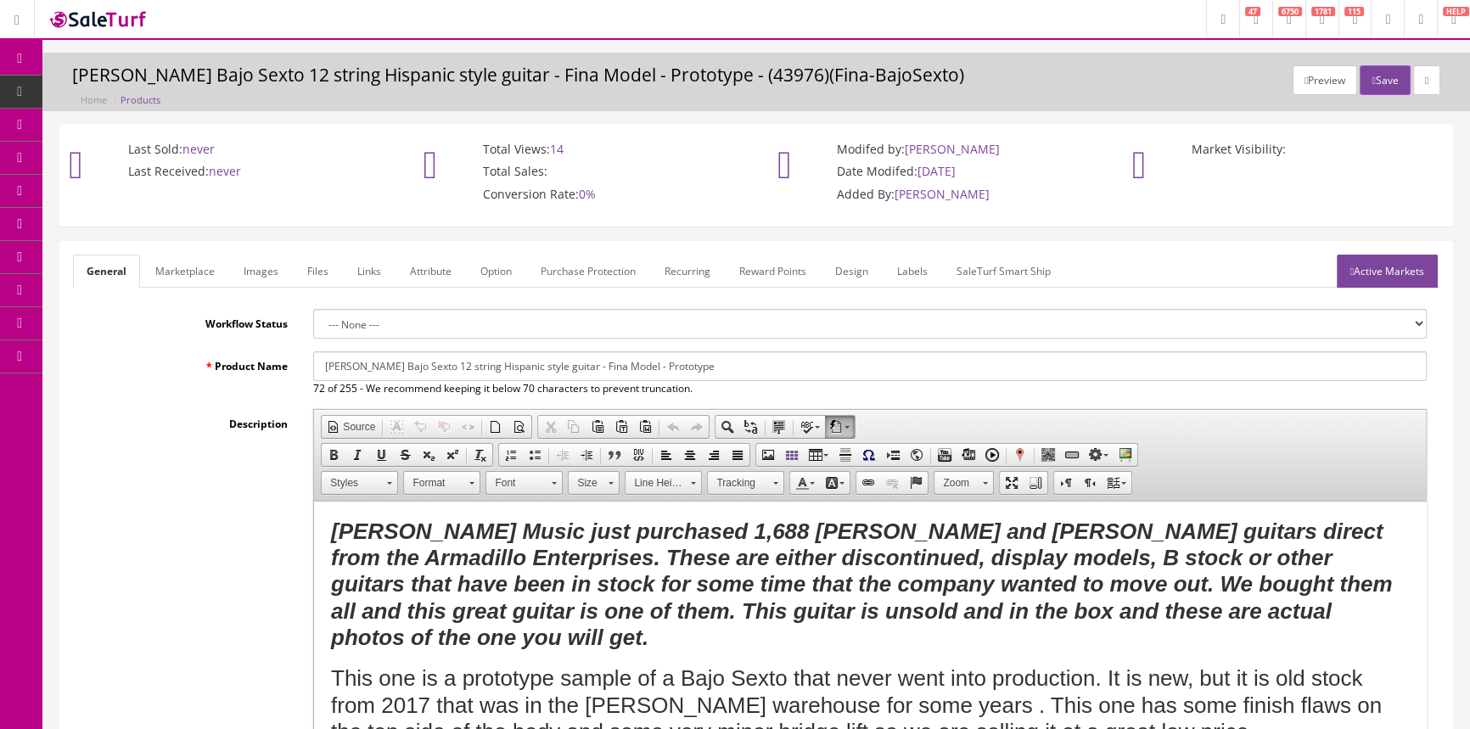
click at [98, 161] on icon at bounding box center [90, 157] width 18 height 14
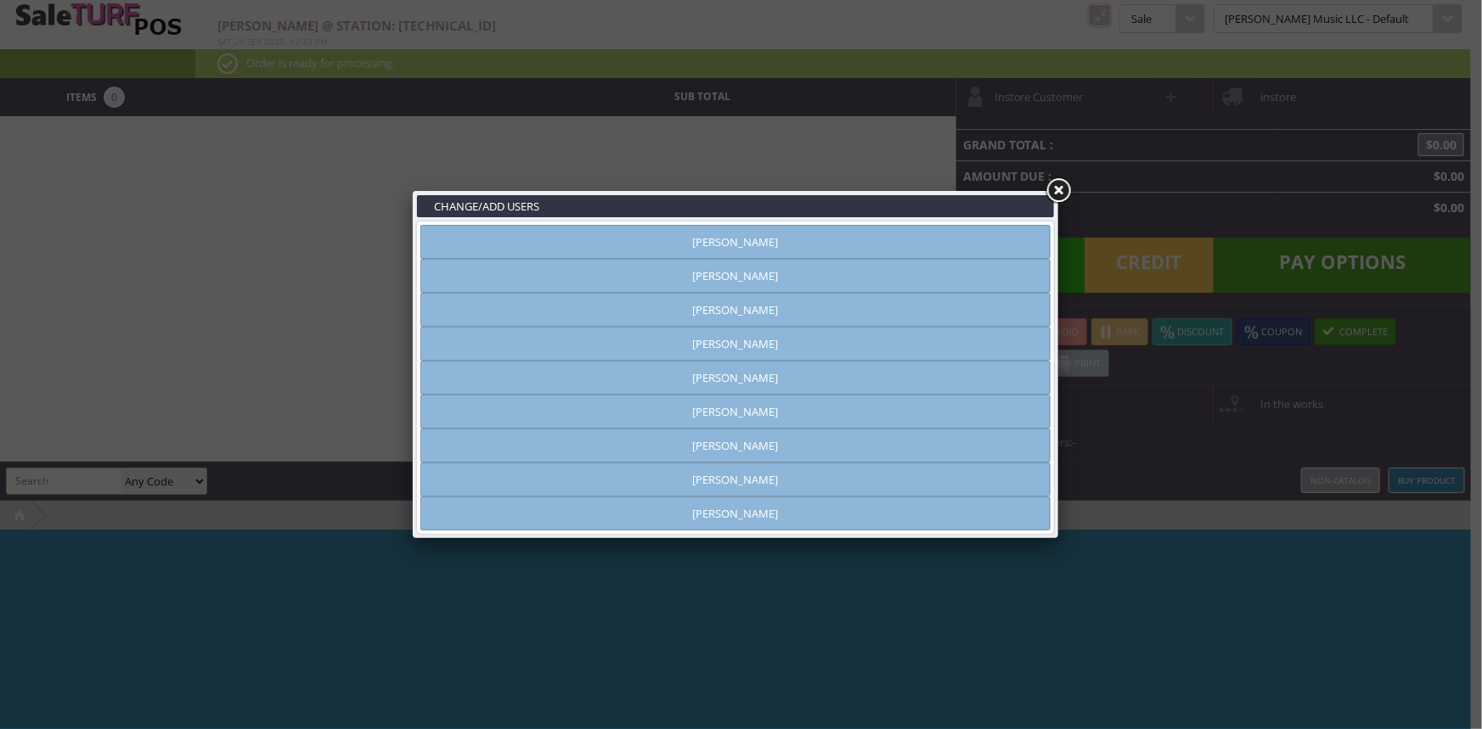
type input "[PERSON_NAME]"
click at [726, 280] on link "[PERSON_NAME]" at bounding box center [735, 276] width 630 height 34
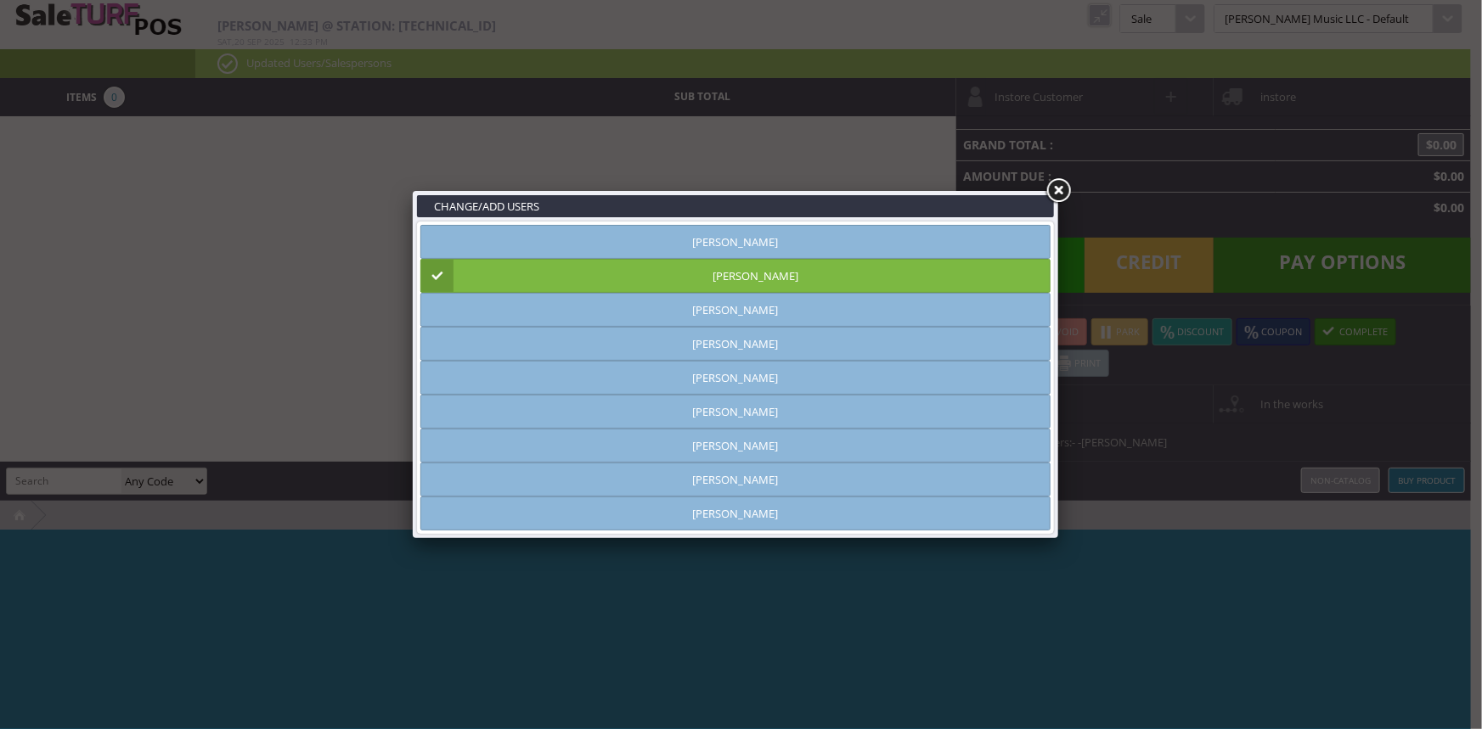
click at [1063, 189] on link at bounding box center [1058, 191] width 31 height 31
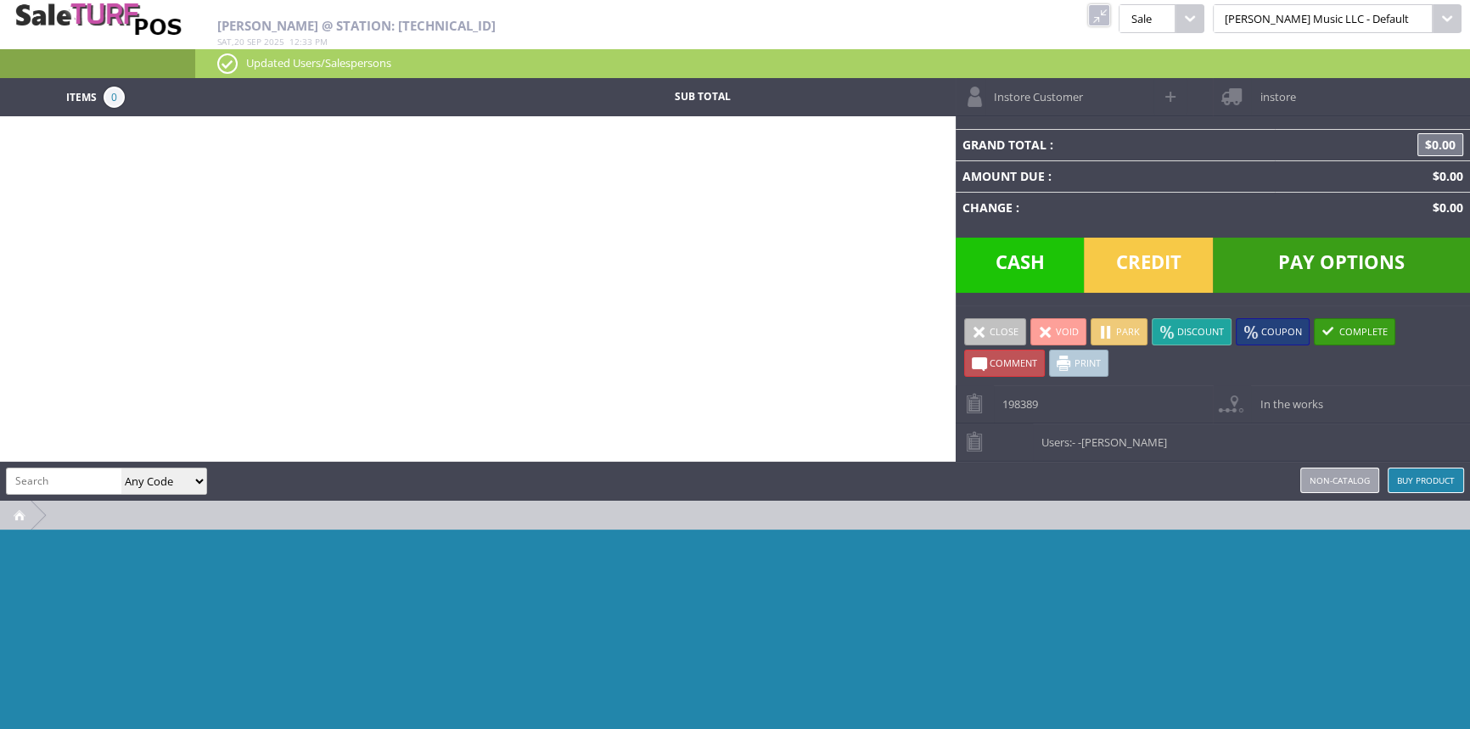
click at [83, 473] on input "search" at bounding box center [64, 481] width 115 height 25
paste input "Fina-BajoSexto"
type input "Fina-BajoSexto"
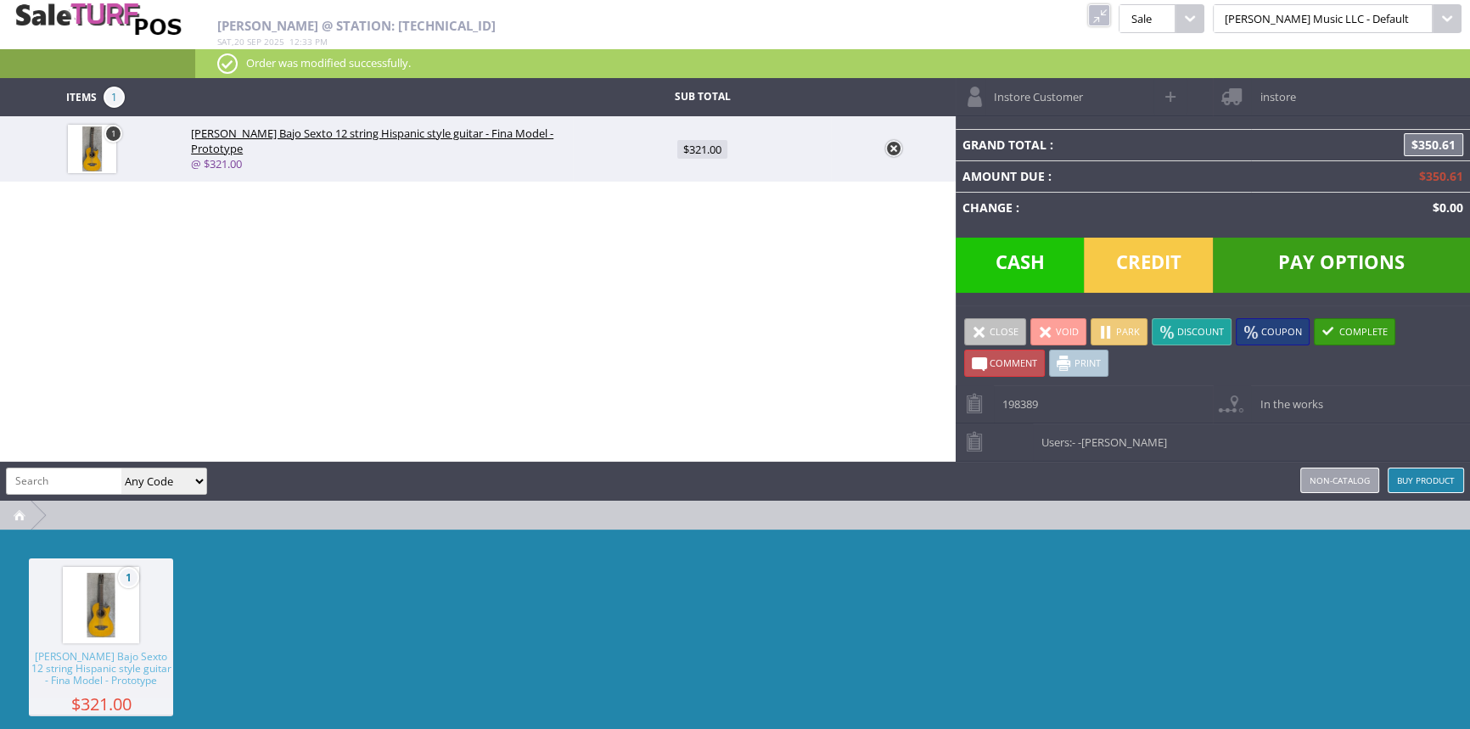
click at [1178, 94] on span at bounding box center [1172, 97] width 20 height 20
select select "6"
select select "1"
select select "6"
select select "1"
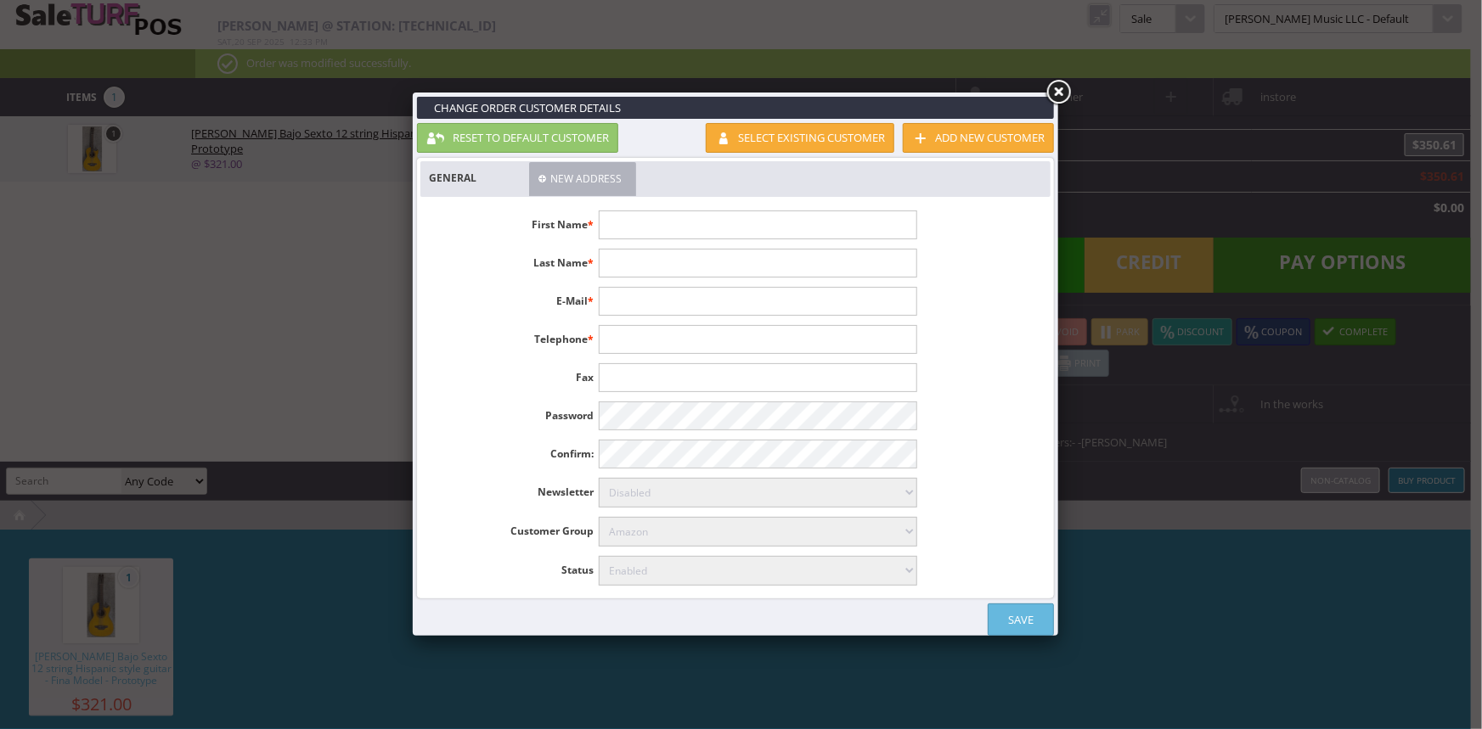
click at [1061, 93] on link at bounding box center [1058, 92] width 31 height 31
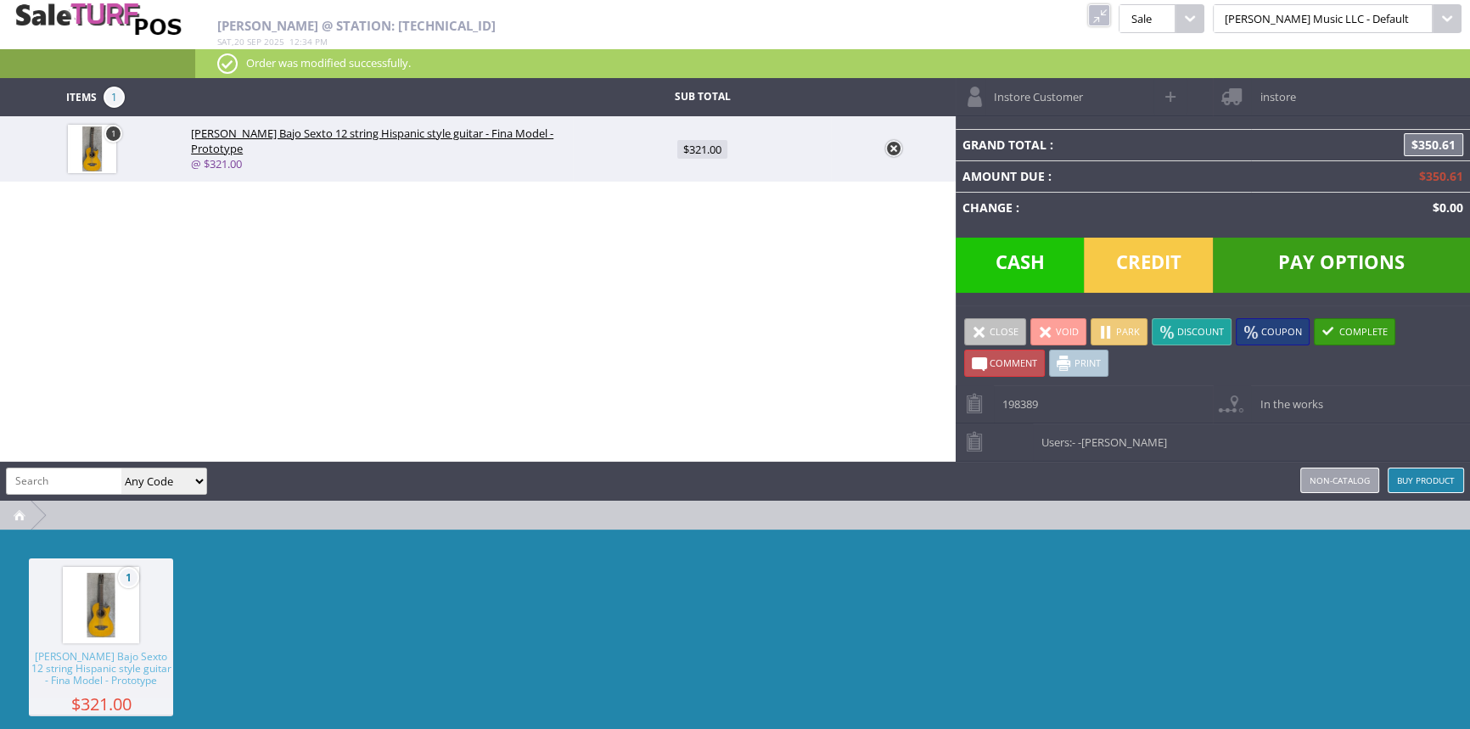
click at [1015, 93] on span "Instore Customer" at bounding box center [1035, 91] width 98 height 26
type input "Instore"
type input "Customer"
type input "[EMAIL_ADDRESS][DOMAIN_NAME]"
type input "[PHONE_NUMBER]"
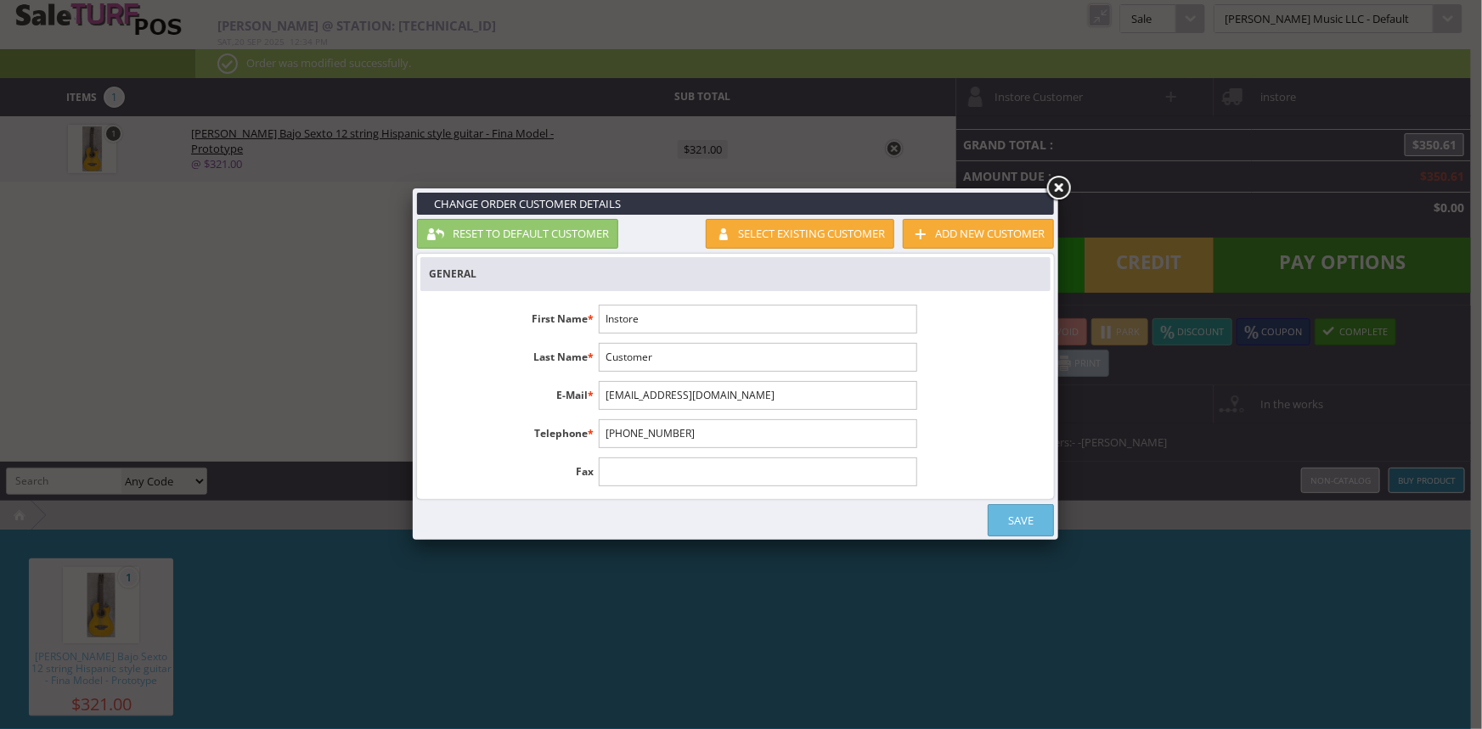
drag, startPoint x: 657, startPoint y: 318, endPoint x: 593, endPoint y: 314, distance: 64.6
click at [593, 314] on li "First Name * Instore" at bounding box center [672, 319] width 504 height 29
drag, startPoint x: 666, startPoint y: 327, endPoint x: 610, endPoint y: 323, distance: 56.2
click at [610, 323] on input "Instore" at bounding box center [758, 319] width 318 height 29
type input "I"
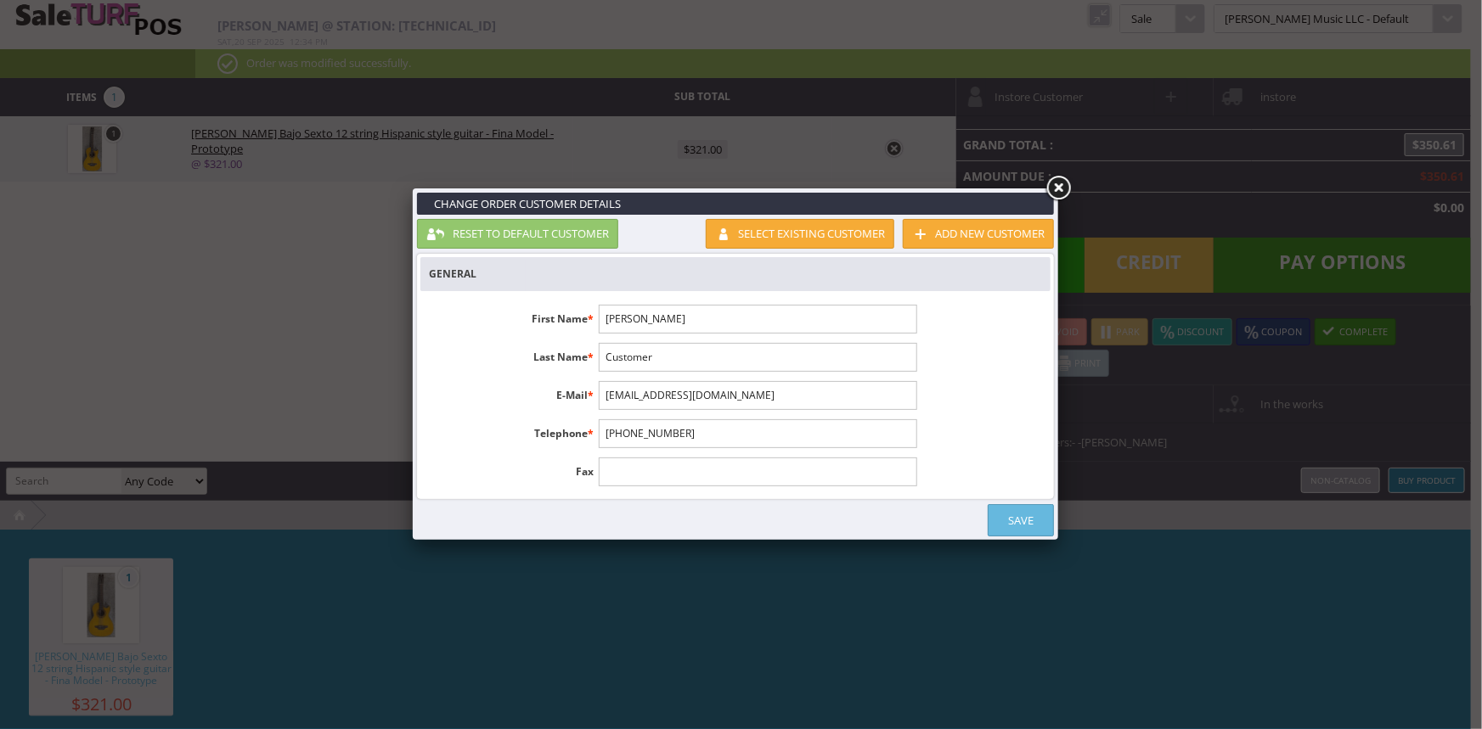
type input "Mary"
type input "Ann"
drag, startPoint x: 738, startPoint y: 397, endPoint x: 527, endPoint y: 412, distance: 211.0
click at [527, 412] on ul "First Name * Mary Last Name * Ann E-Mail * customer@instore.com Telephone * 1-5…" at bounding box center [672, 395] width 504 height 200
click at [739, 396] on input "[EMAIL_ADDRESS][DOMAIN_NAME]" at bounding box center [758, 395] width 318 height 29
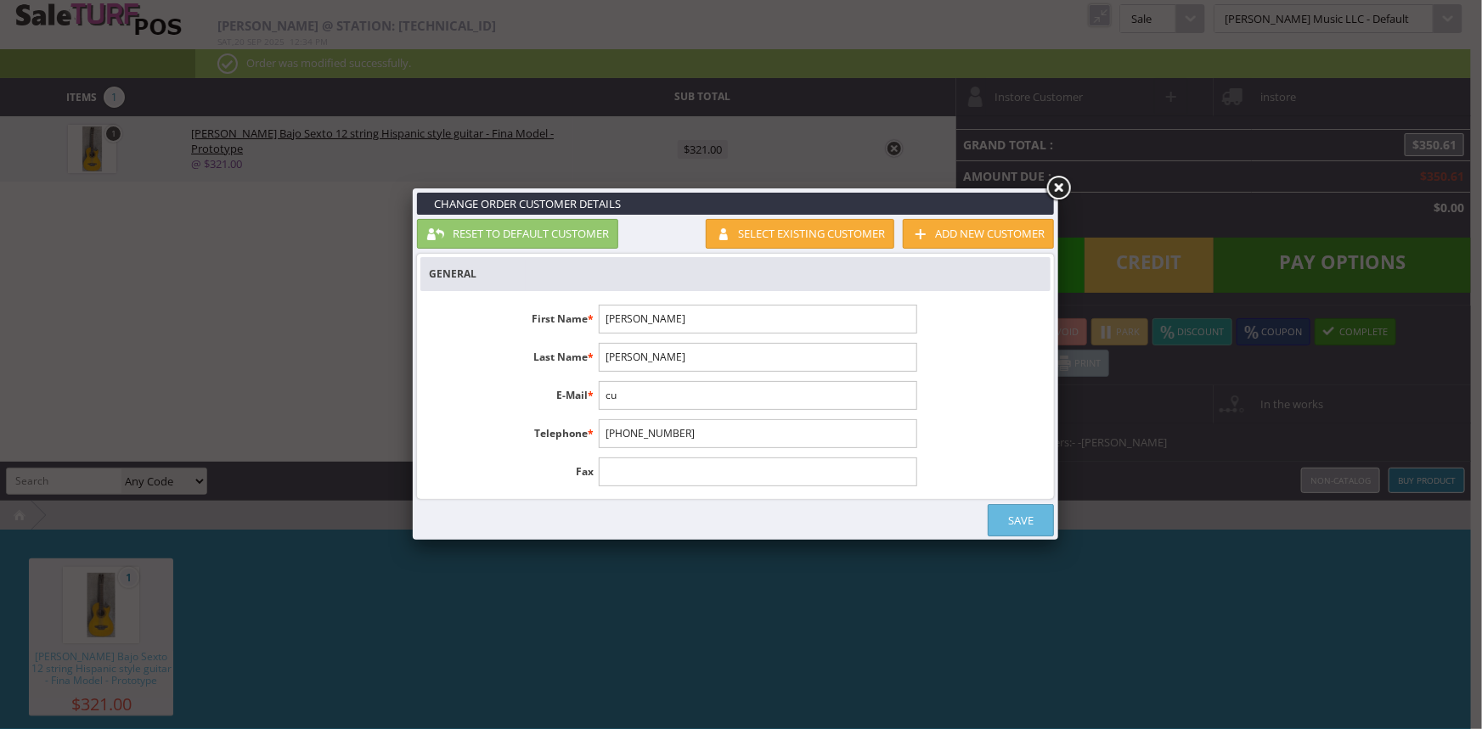
type input "c"
type input "breathe234@gmail.com"
type input "5417866101"
click at [1027, 521] on link "Save" at bounding box center [1020, 520] width 66 height 32
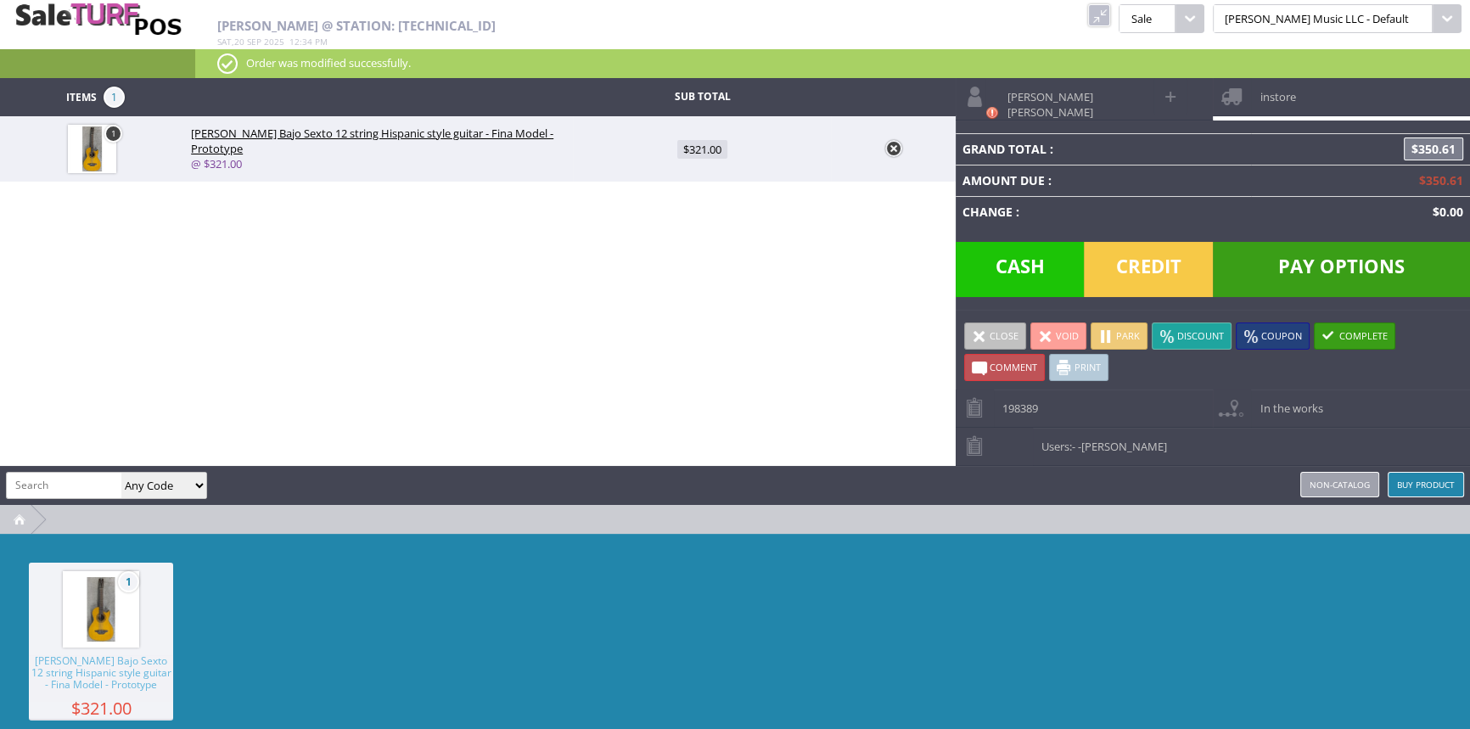
click at [1248, 98] on span at bounding box center [1231, 96] width 37 height 37
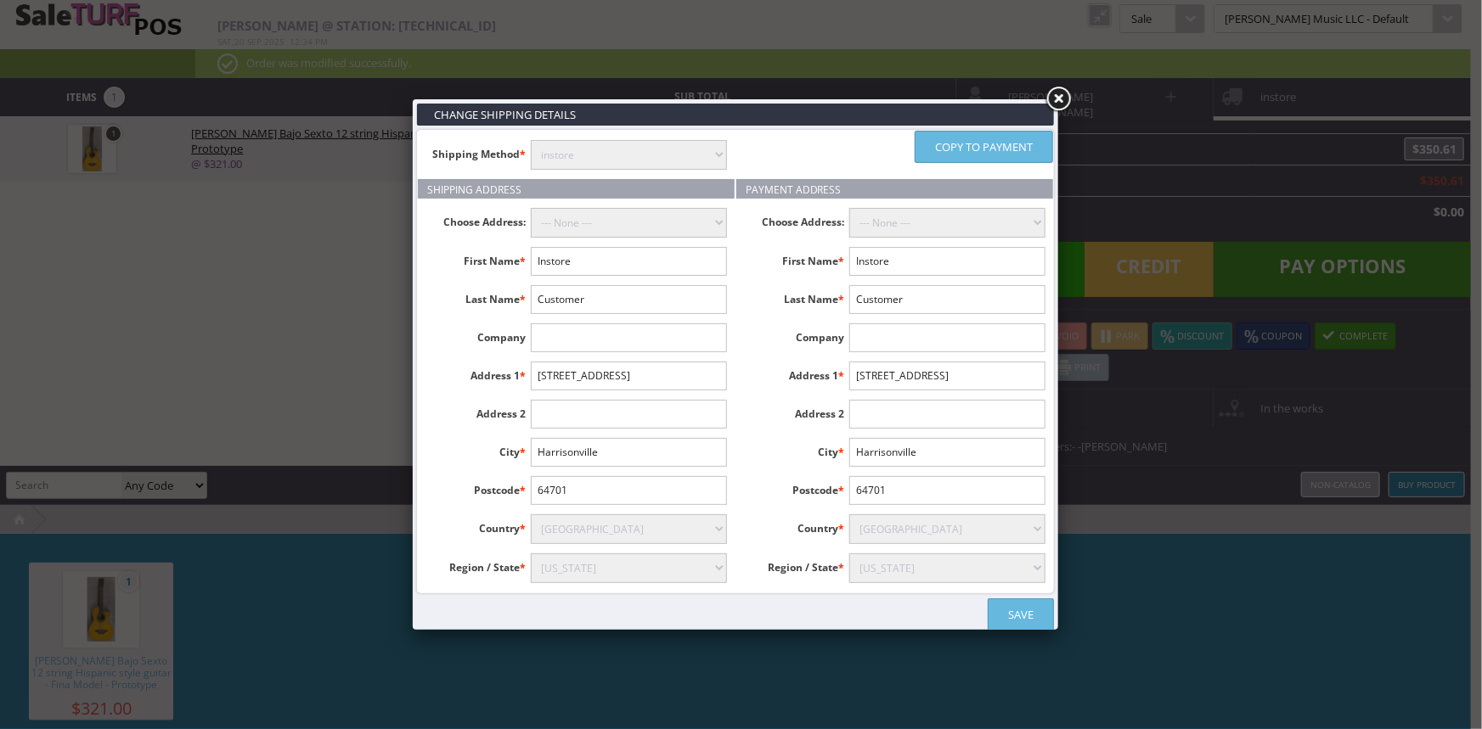
click at [592, 263] on input "Instore" at bounding box center [629, 261] width 196 height 29
drag, startPoint x: 592, startPoint y: 263, endPoint x: 509, endPoint y: 253, distance: 83.8
click at [509, 253] on li "First Name * Instore" at bounding box center [576, 261] width 317 height 29
click at [1055, 98] on link at bounding box center [1058, 99] width 31 height 31
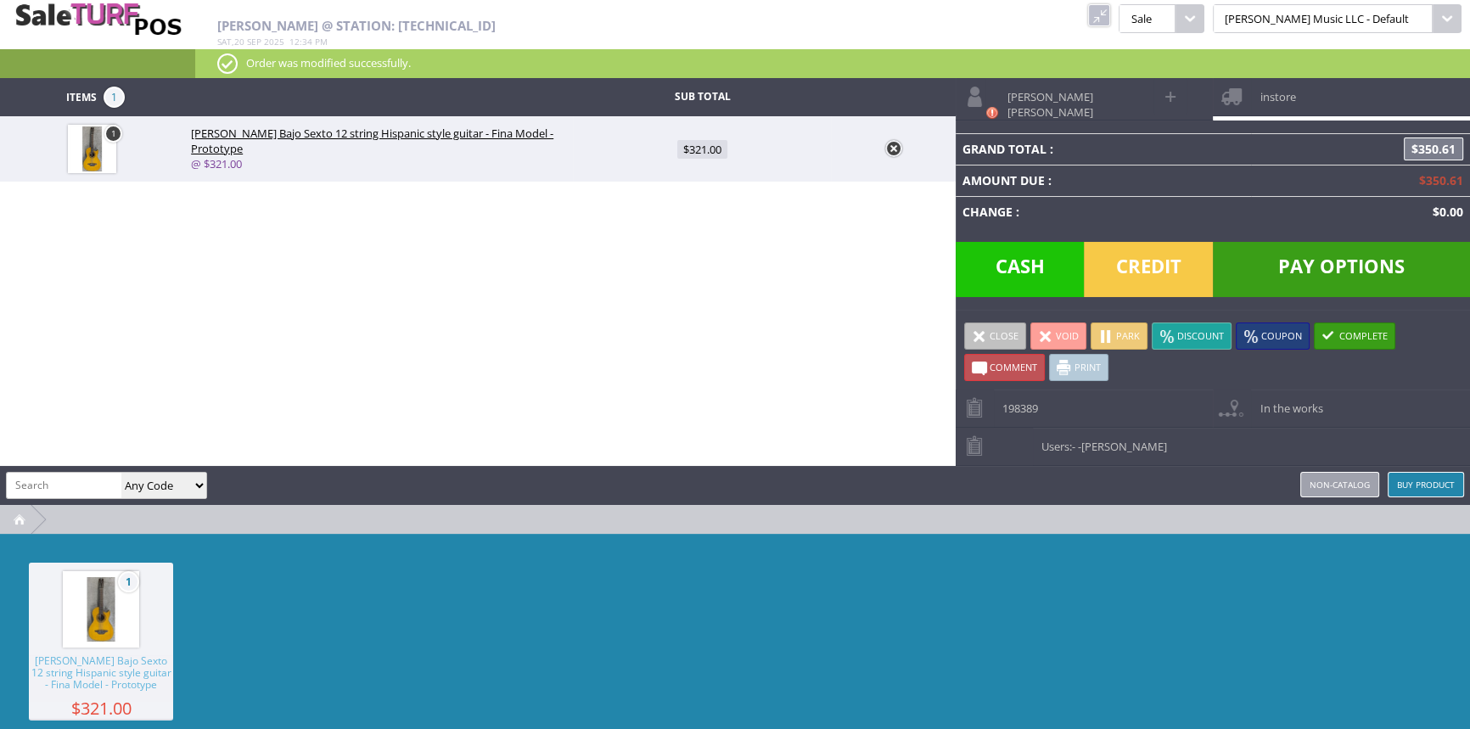
click at [1052, 106] on link "Mary Ann" at bounding box center [1055, 99] width 198 height 42
select select "6"
select select "1"
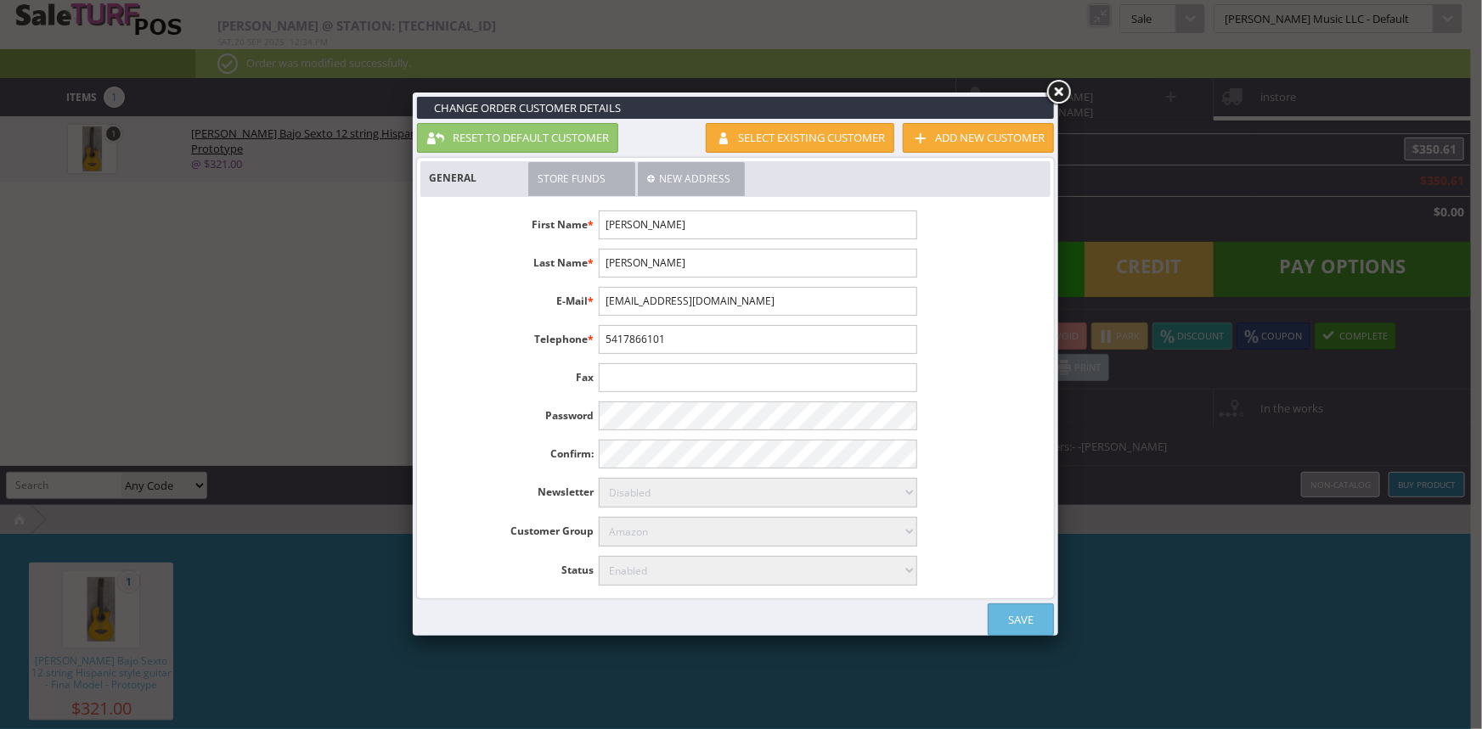
click at [1061, 94] on link at bounding box center [1058, 92] width 31 height 31
select select "6"
select select "1"
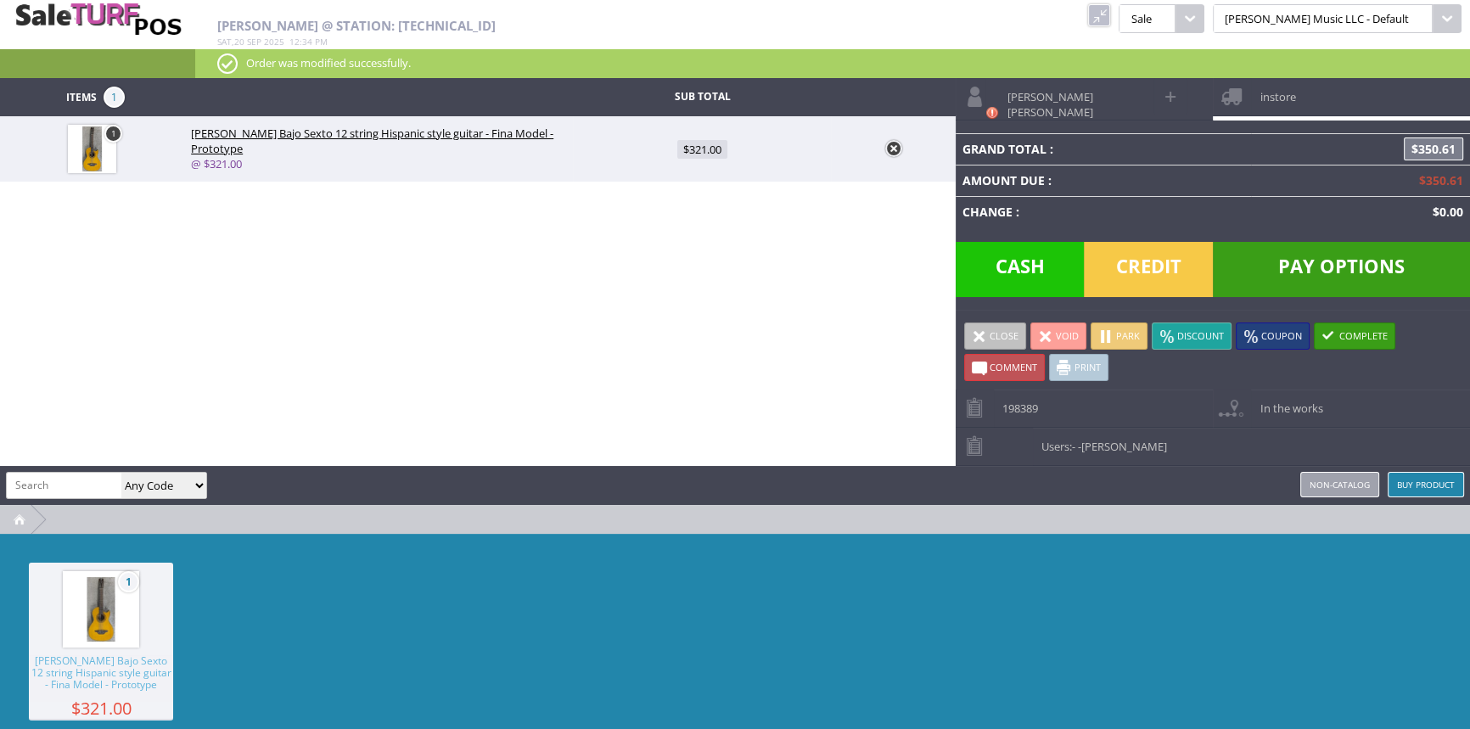
click at [1171, 98] on span at bounding box center [1172, 97] width 20 height 20
select select "6"
select select "1"
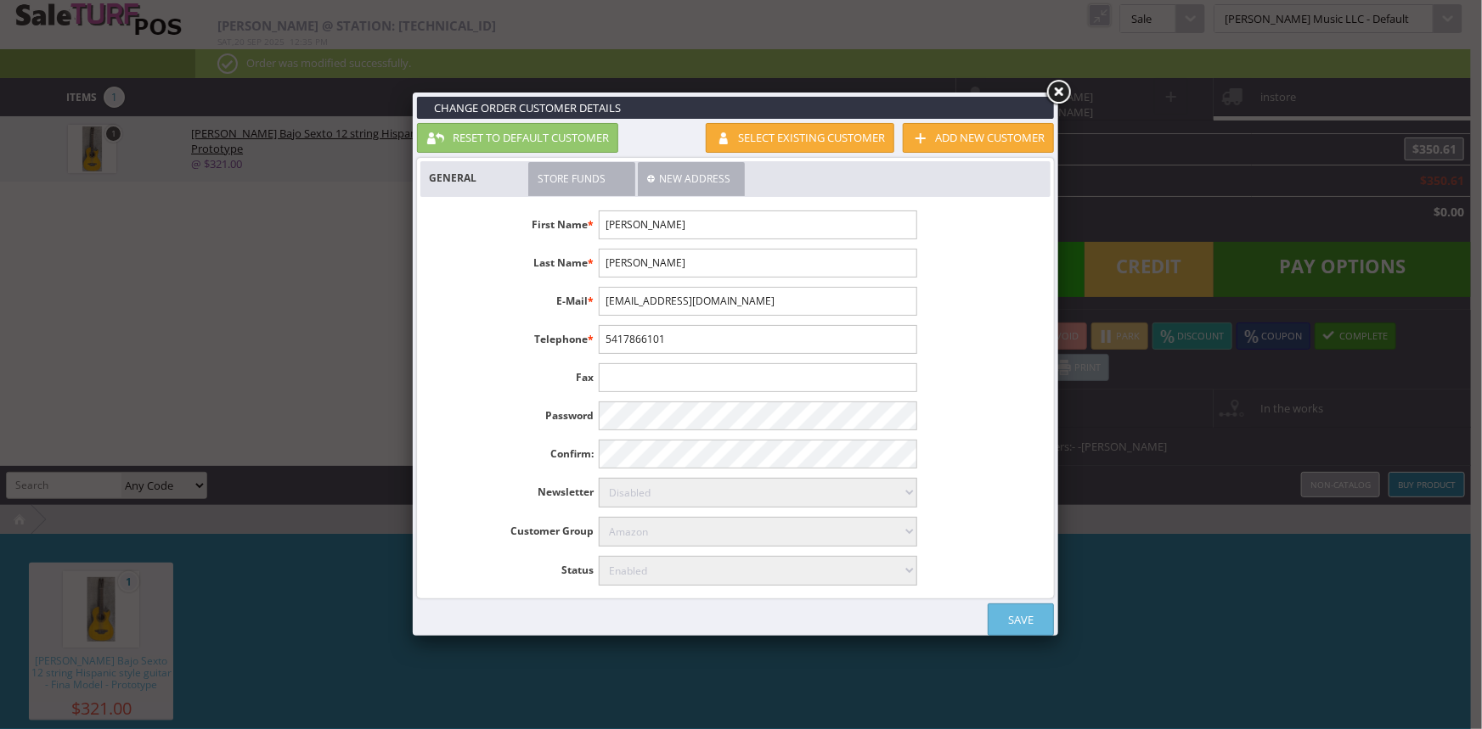
click at [1019, 623] on link "Save" at bounding box center [1020, 620] width 66 height 32
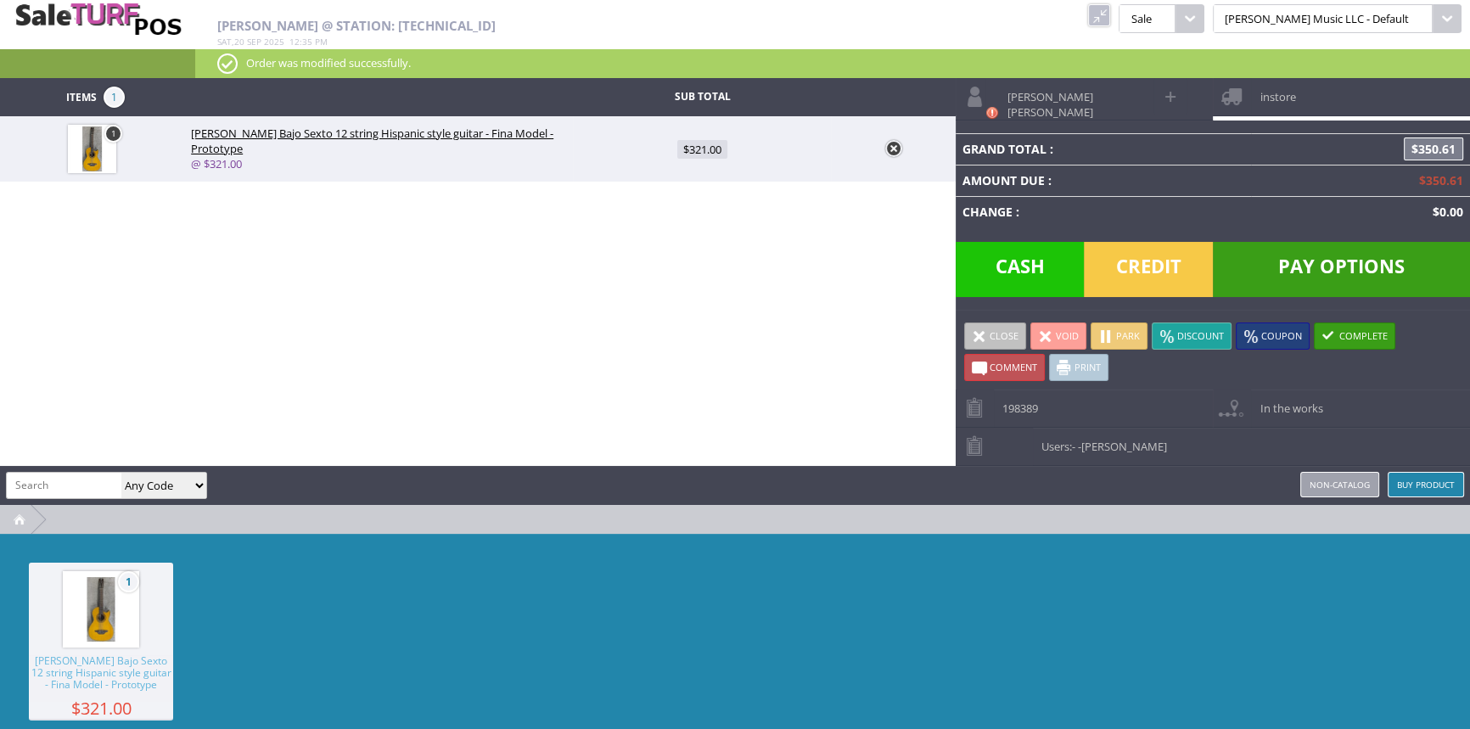
click at [1314, 97] on link "instore" at bounding box center [1341, 96] width 257 height 37
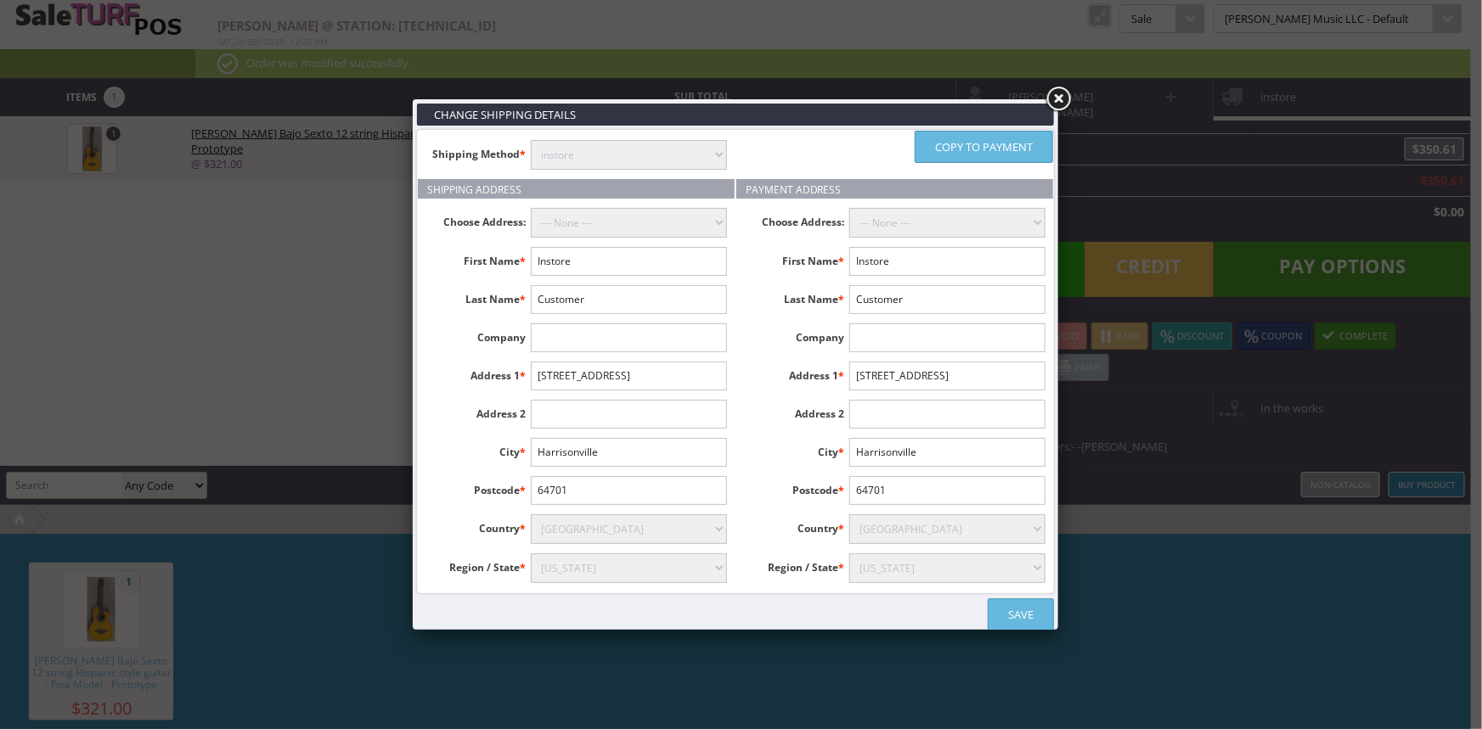
drag, startPoint x: 616, startPoint y: 260, endPoint x: 546, endPoint y: 253, distance: 70.8
click at [554, 256] on input "Instore" at bounding box center [629, 261] width 196 height 29
type input "I"
type input "Mary"
type input "Ann"
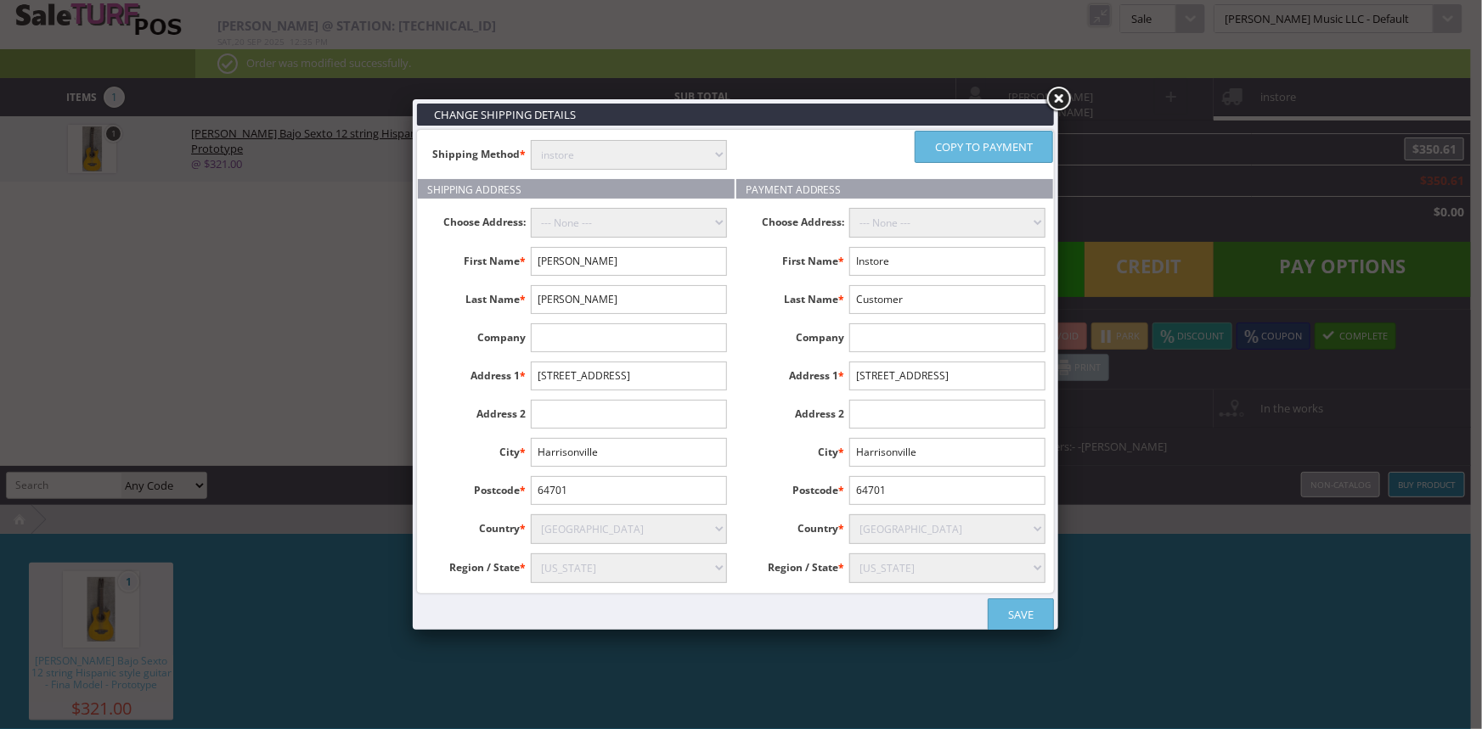
drag, startPoint x: 896, startPoint y: 263, endPoint x: 822, endPoint y: 264, distance: 73.9
click at [822, 264] on li "First Name * Instore" at bounding box center [894, 261] width 317 height 29
drag, startPoint x: 925, startPoint y: 262, endPoint x: 829, endPoint y: 255, distance: 95.4
click at [829, 255] on li "First Name * Instore" at bounding box center [894, 261] width 317 height 29
click at [927, 250] on input "Instore" at bounding box center [947, 261] width 196 height 29
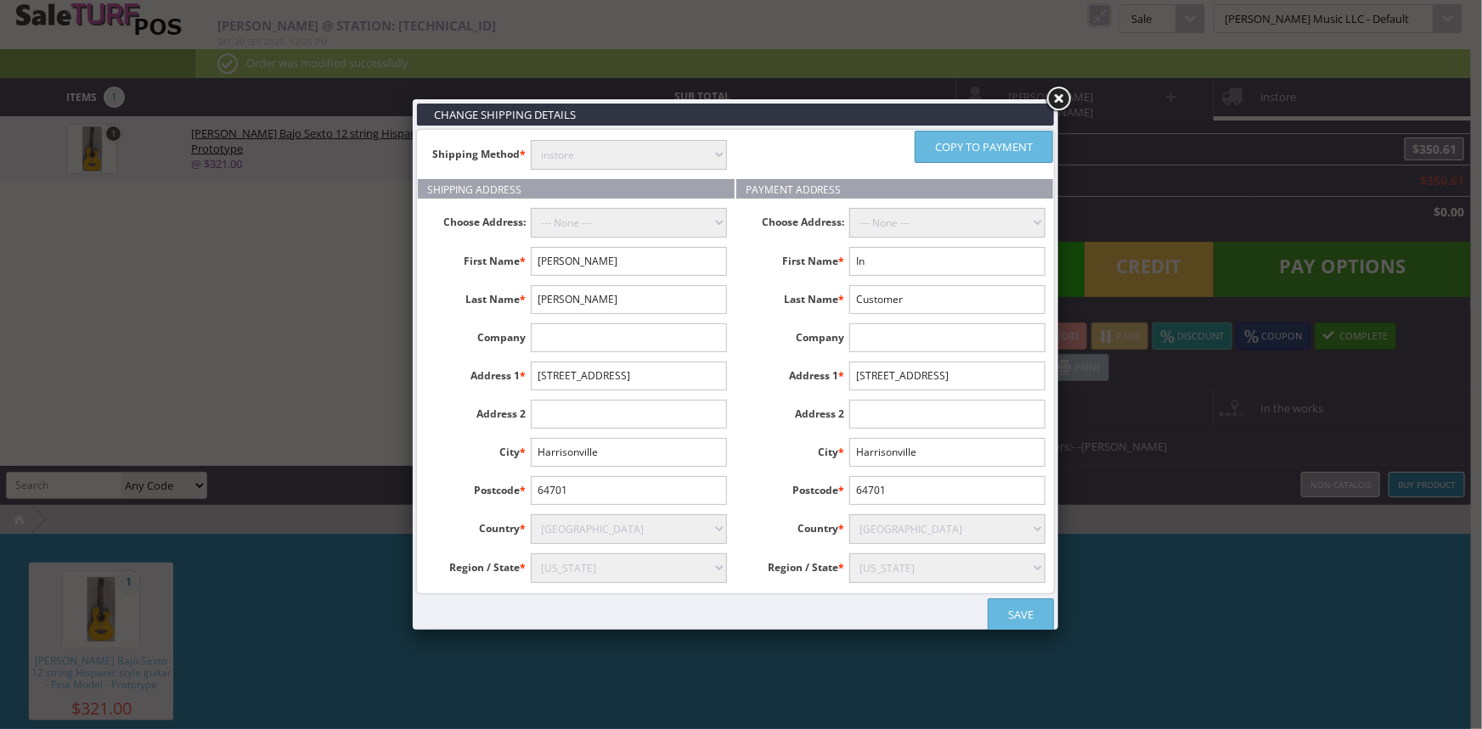
type input "I"
type input "Mary"
type input "Ann"
click at [633, 221] on select "--- None ---" at bounding box center [629, 223] width 196 height 30
drag, startPoint x: 843, startPoint y: 141, endPoint x: 834, endPoint y: 149, distance: 12.1
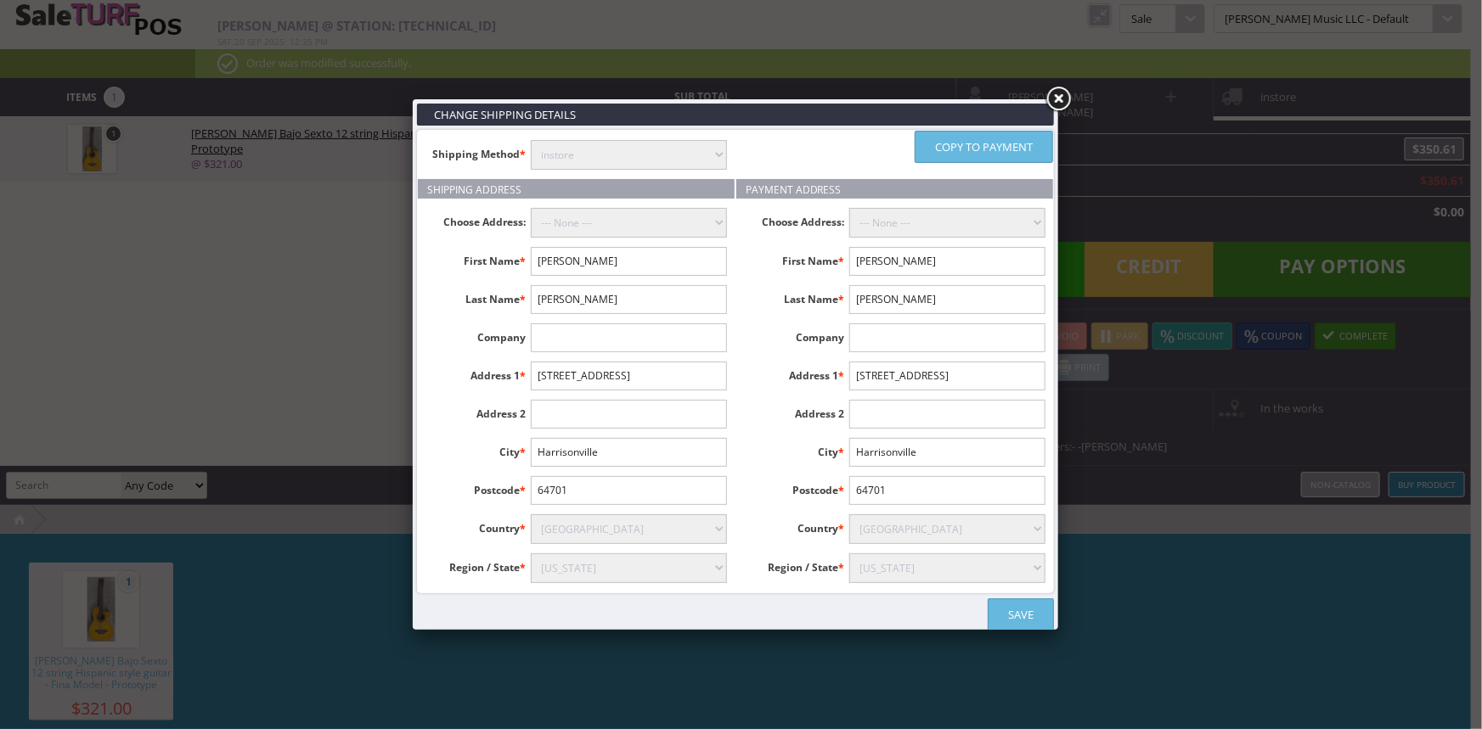
click at [846, 143] on ul "Copy to payment" at bounding box center [894, 147] width 317 height 32
click at [694, 157] on select "instore Free Shipping (2-7days) ($0) Per Item Shipping ($1) text_description ($…" at bounding box center [629, 155] width 196 height 30
select select "free.free"
click at [531, 140] on select "instore Free Shipping (2-7days) ($0) Per Item Shipping ($1) text_description ($…" at bounding box center [629, 155] width 196 height 30
click at [759, 220] on label "Choose Address:" at bounding box center [796, 219] width 105 height 22
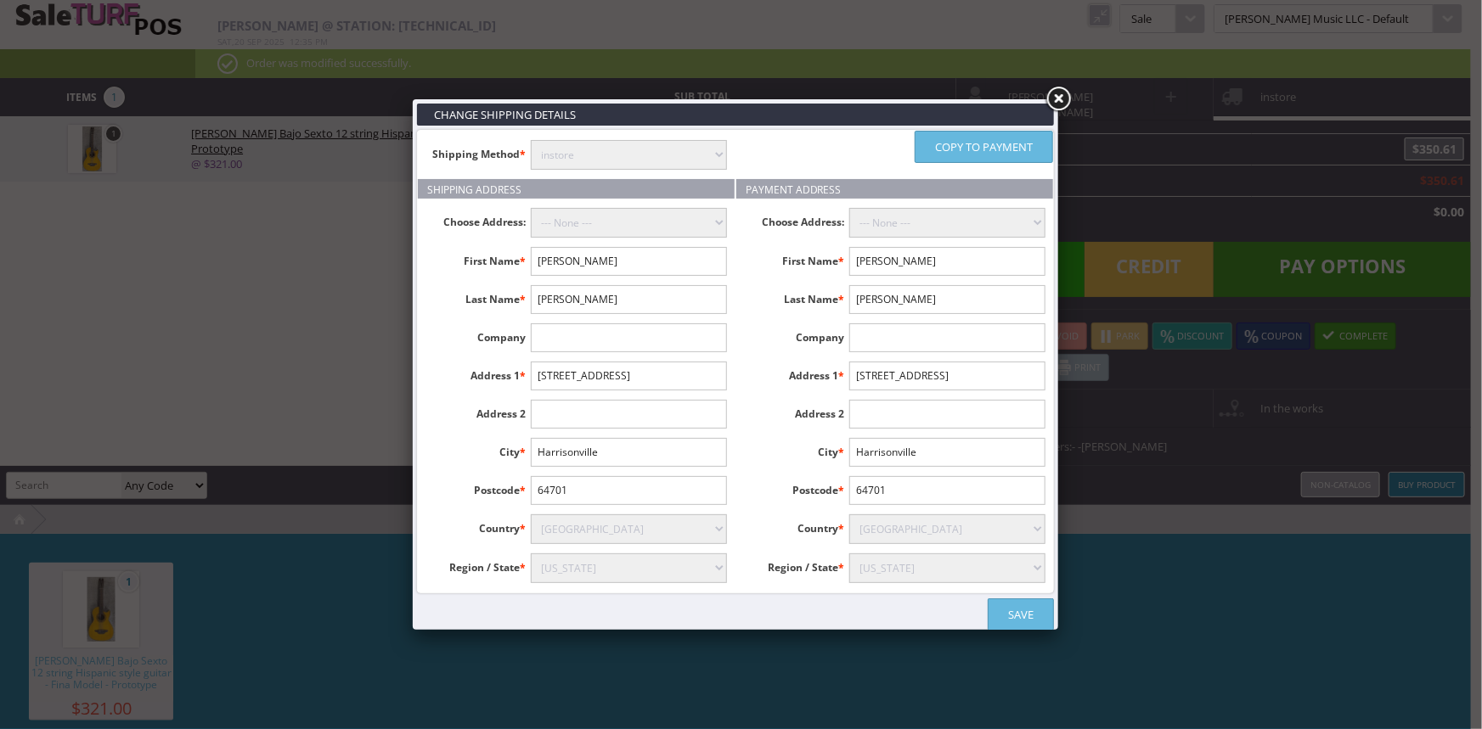
drag, startPoint x: 671, startPoint y: 375, endPoint x: 530, endPoint y: 351, distance: 143.1
click at [530, 351] on ul "Choose Address: --- None --- First Name * Mary Last Name * Ann Company Address …" at bounding box center [576, 396] width 317 height 394
click at [1024, 615] on link "Save" at bounding box center [1020, 615] width 66 height 32
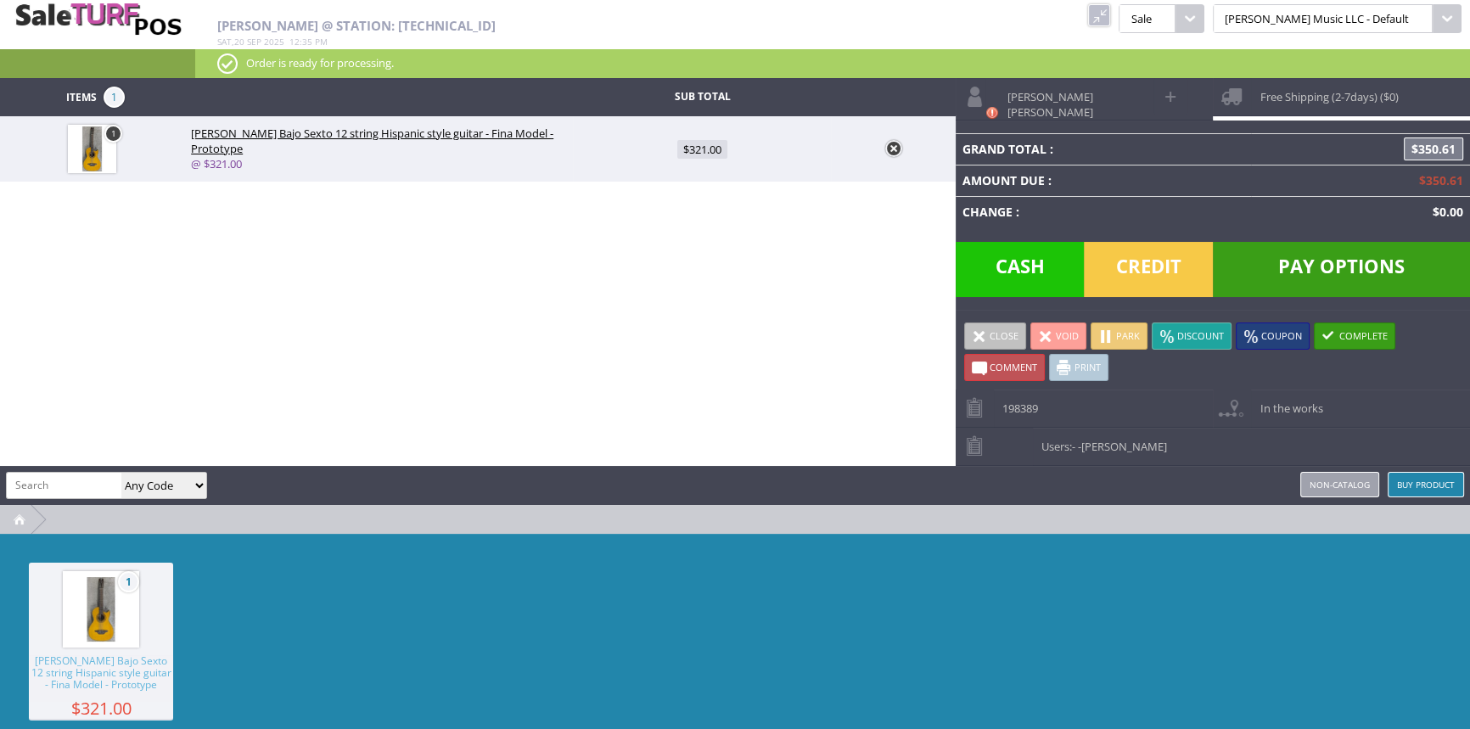
click at [1172, 88] on span at bounding box center [1172, 97] width 20 height 20
type input "Mary"
type input "Ann"
type input "breathe234@gmail.com"
type input "5417866101"
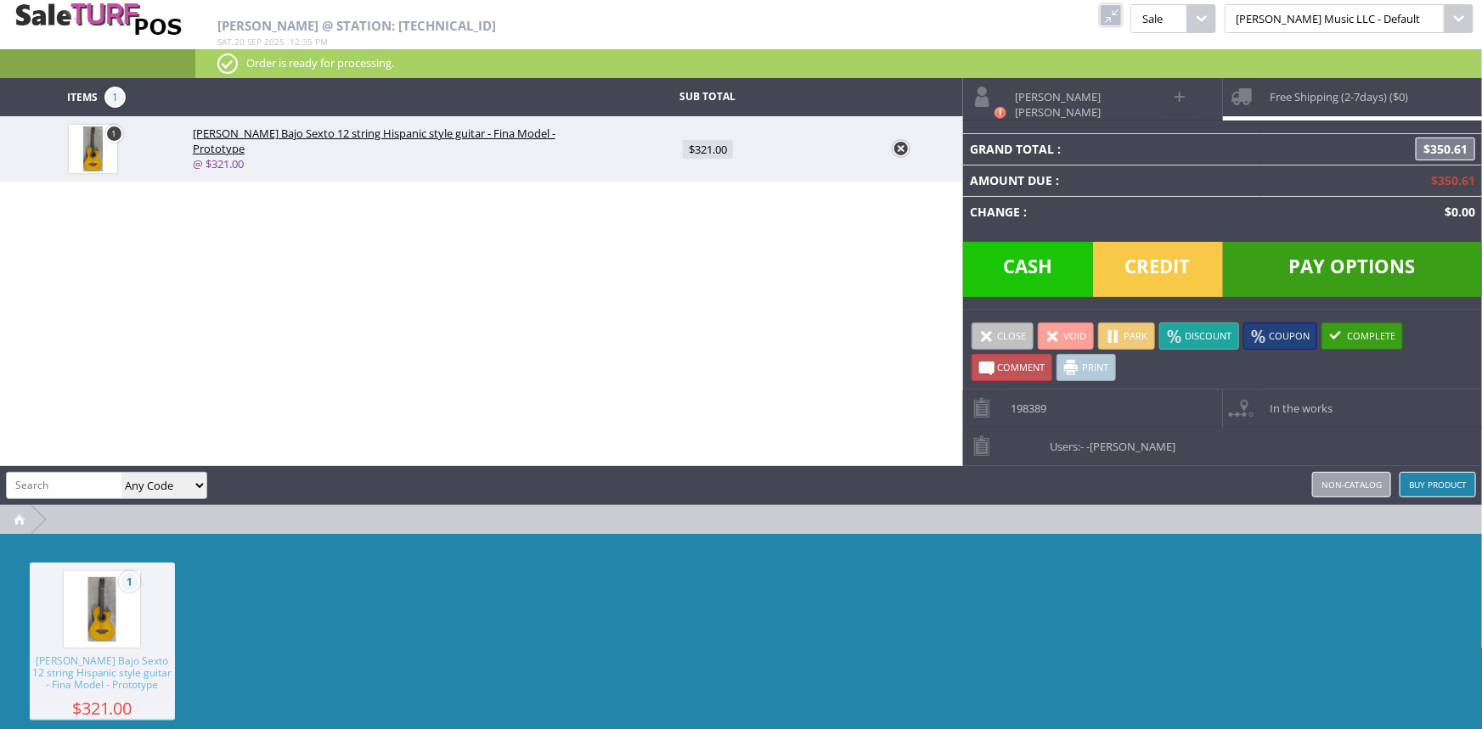
select select "6"
select select "1"
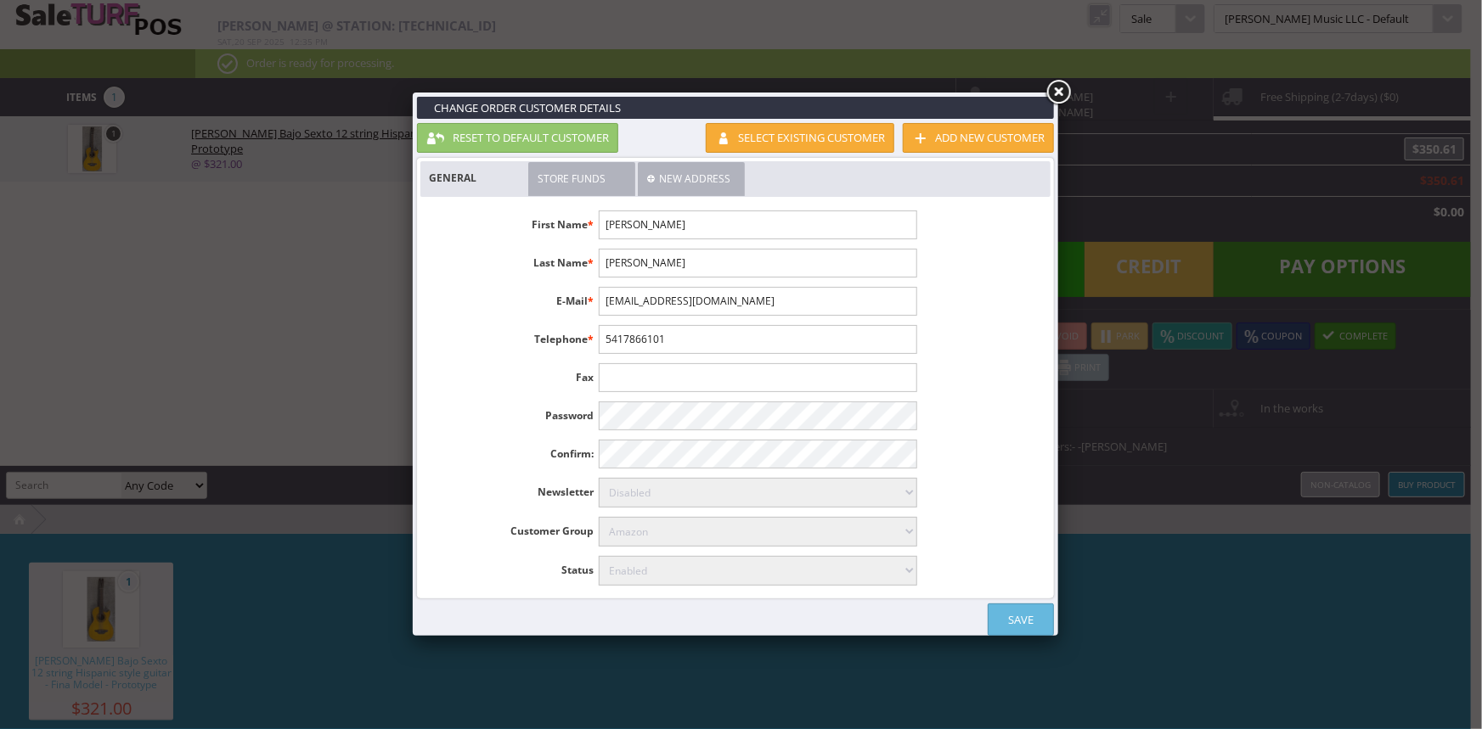
click at [704, 183] on link "New Address" at bounding box center [691, 179] width 107 height 34
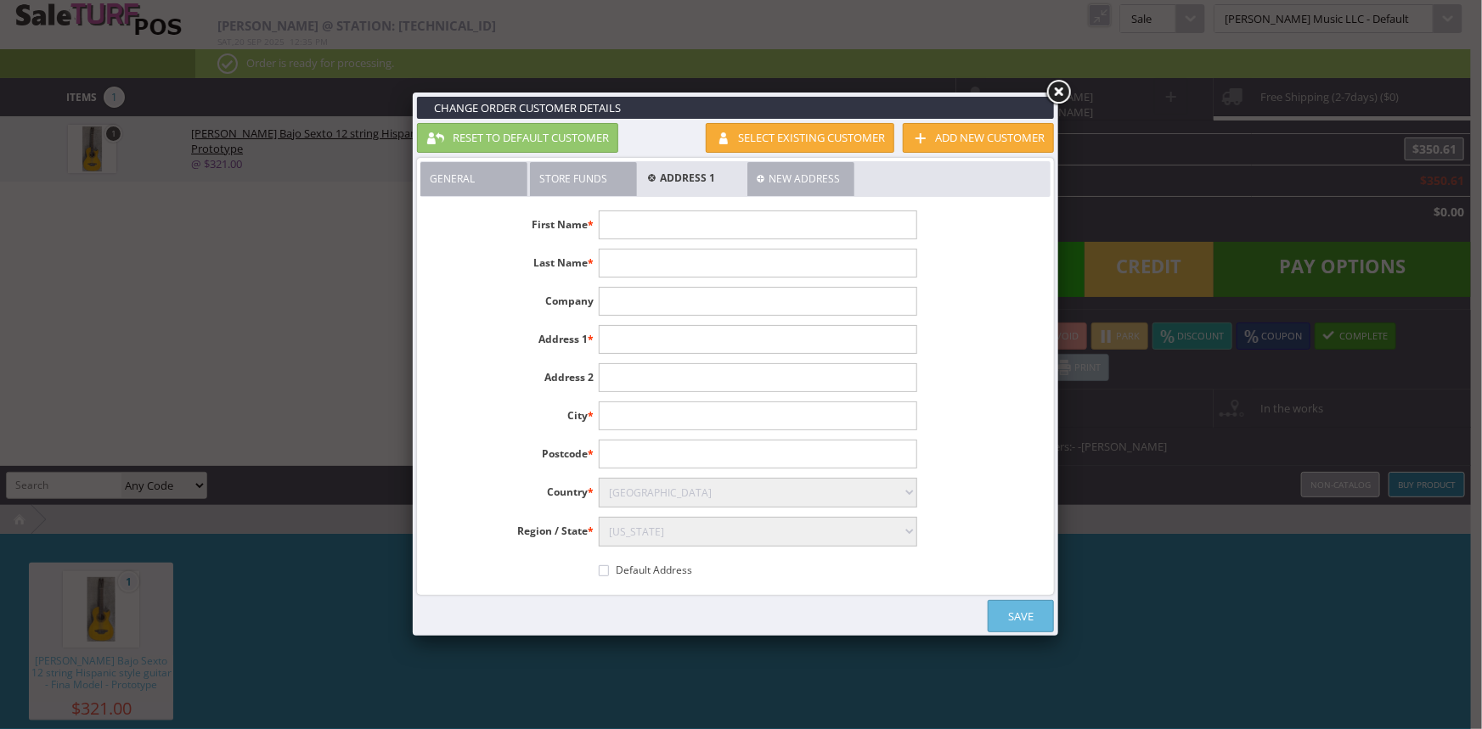
drag, startPoint x: 661, startPoint y: 228, endPoint x: 0, endPoint y: 347, distance: 671.3
click at [661, 226] on input"] "text" at bounding box center [758, 225] width 318 height 29
type input"] "Mary"
type input"] "Ann"
type input"] "2901 N Spruce"
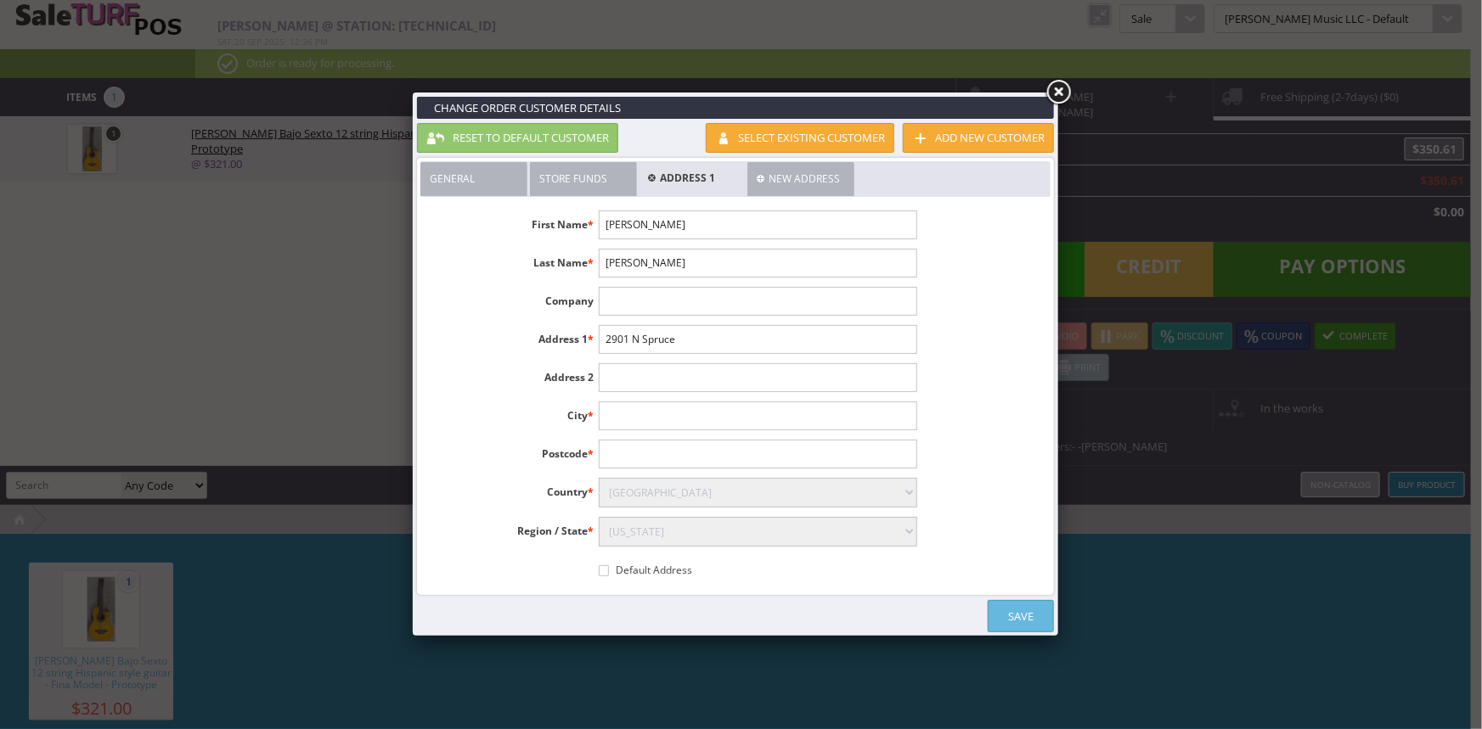
type input"] "L"
type input"] "La Grande"
click at [686, 340] on input"] "2901 N Spruce" at bounding box center [758, 339] width 318 height 29
type input"] "2901 N Spruce St"
click at [628, 454] on input"] "text" at bounding box center [758, 454] width 318 height 29
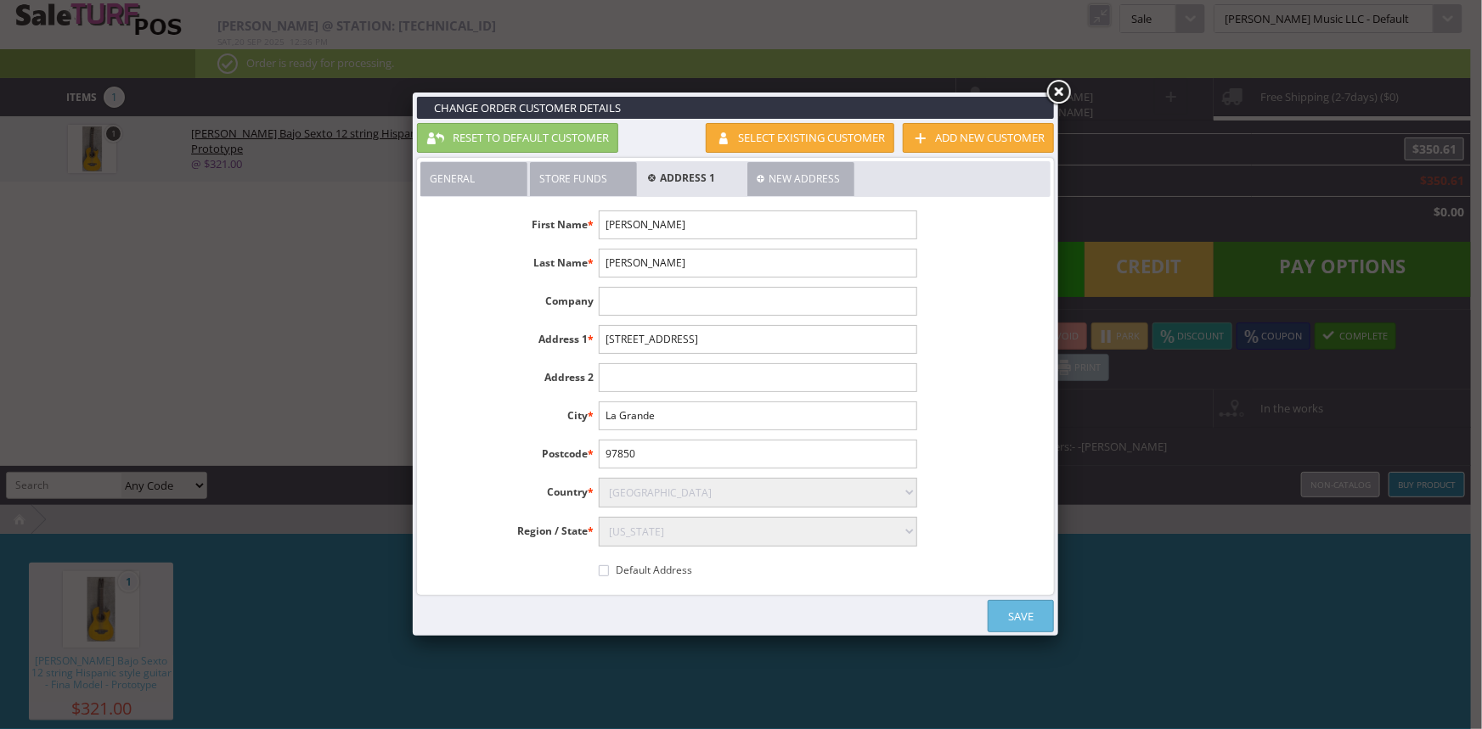
type input"] "97850"
click at [788, 527] on select"] "Select Alabama Alaska American Samoa Arizona Arkansas Armed Forces Africa Armed…" at bounding box center [758, 532] width 318 height 30
select select"] "3661"
click at [599, 517] on select"] "Select Alabama Alaska American Samoa Arizona Arkansas Armed Forces Africa Armed…" at bounding box center [758, 532] width 318 height 30
click at [989, 520] on div "First Name * Mary Last Name * Ann Company Address 1 * 2901 N Spruce St Address …" at bounding box center [735, 396] width 630 height 391
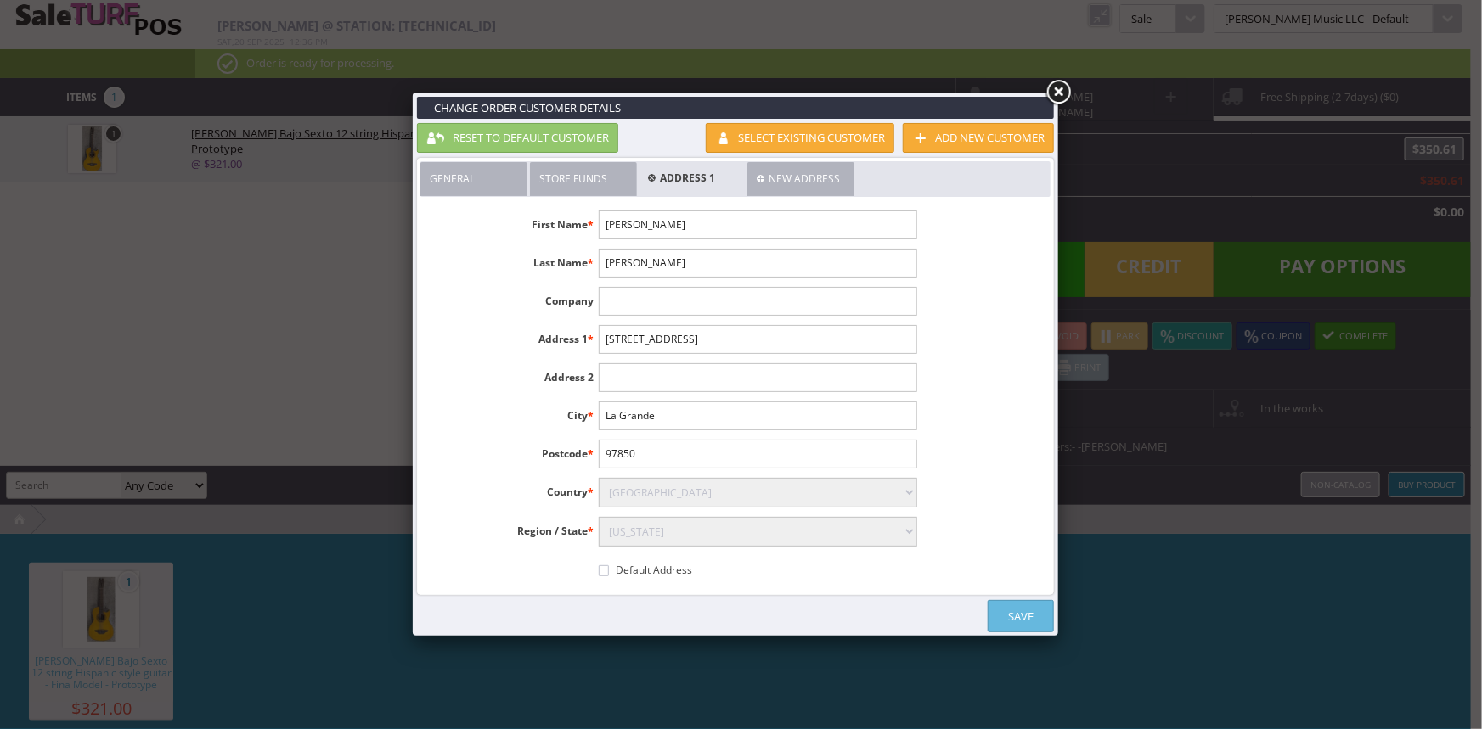
click at [609, 573] on label "Default Address" at bounding box center [648, 567] width 98 height 22
click at [609, 573] on input"] "Default Address" at bounding box center [604, 570] width 10 height 11
checkbox input"] "true"
click at [627, 338] on input"] "2901 N Spruce St" at bounding box center [758, 339] width 318 height 29
click at [1010, 610] on link "Save" at bounding box center [1020, 616] width 66 height 32
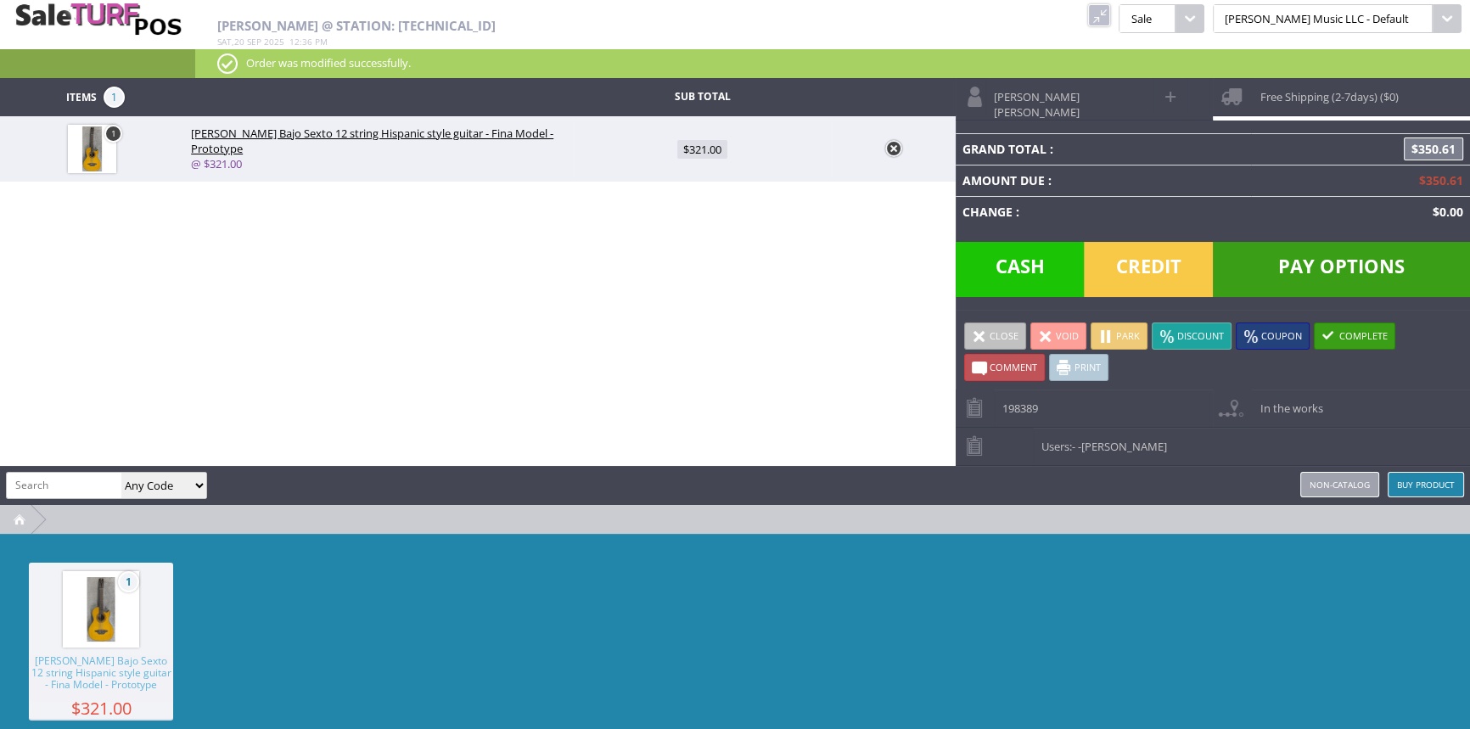
click at [1314, 105] on link "Free Shipping (2-7days) ($0)" at bounding box center [1341, 96] width 257 height 37
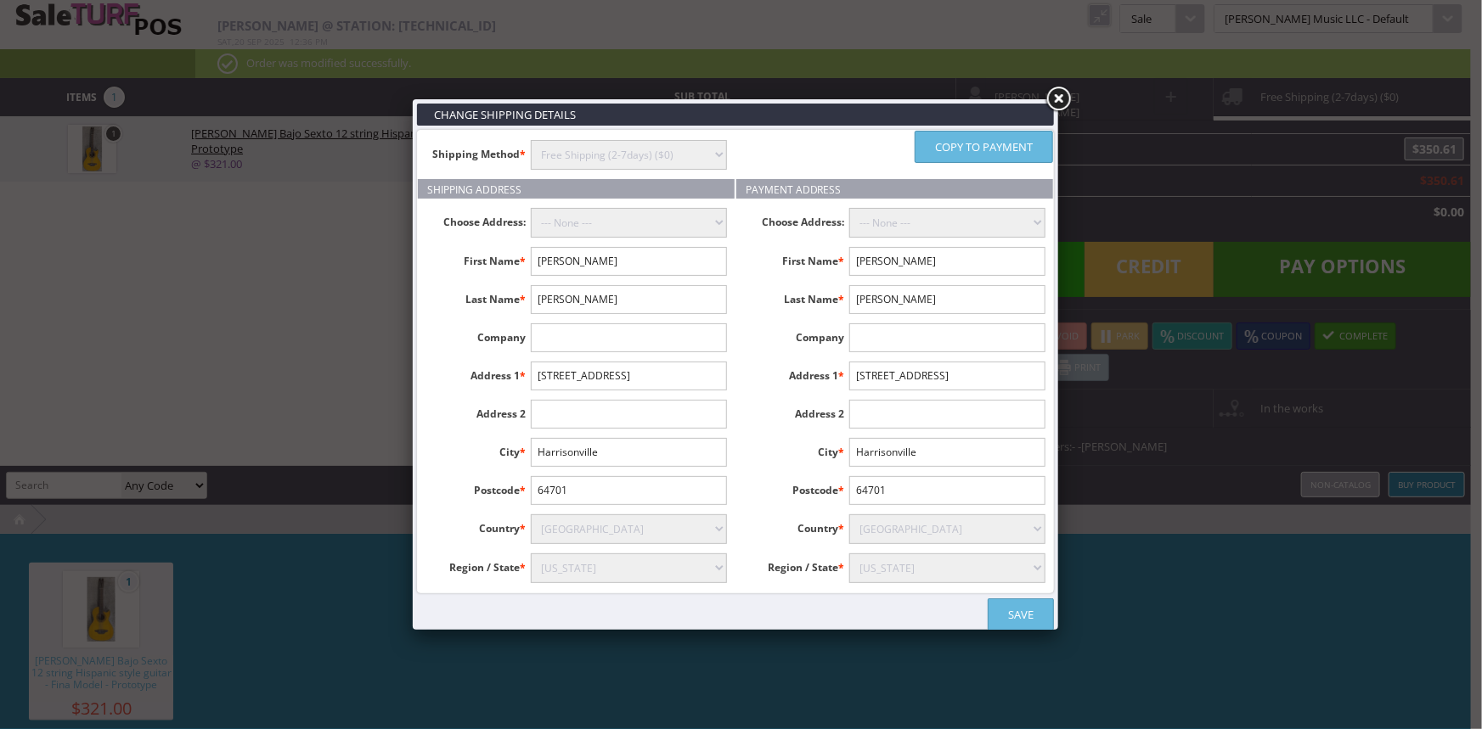
click at [629, 219] on select "--- None --- Mary Ann, 2901 N Spruce St, La Grande, United States" at bounding box center [629, 223] width 196 height 30
select select "16261"
click at [531, 208] on select "--- None --- Mary Ann, 2901 N Spruce St, La Grande, United States" at bounding box center [629, 223] width 196 height 30
type input "Mary"
type input "2901 N Spruce St"
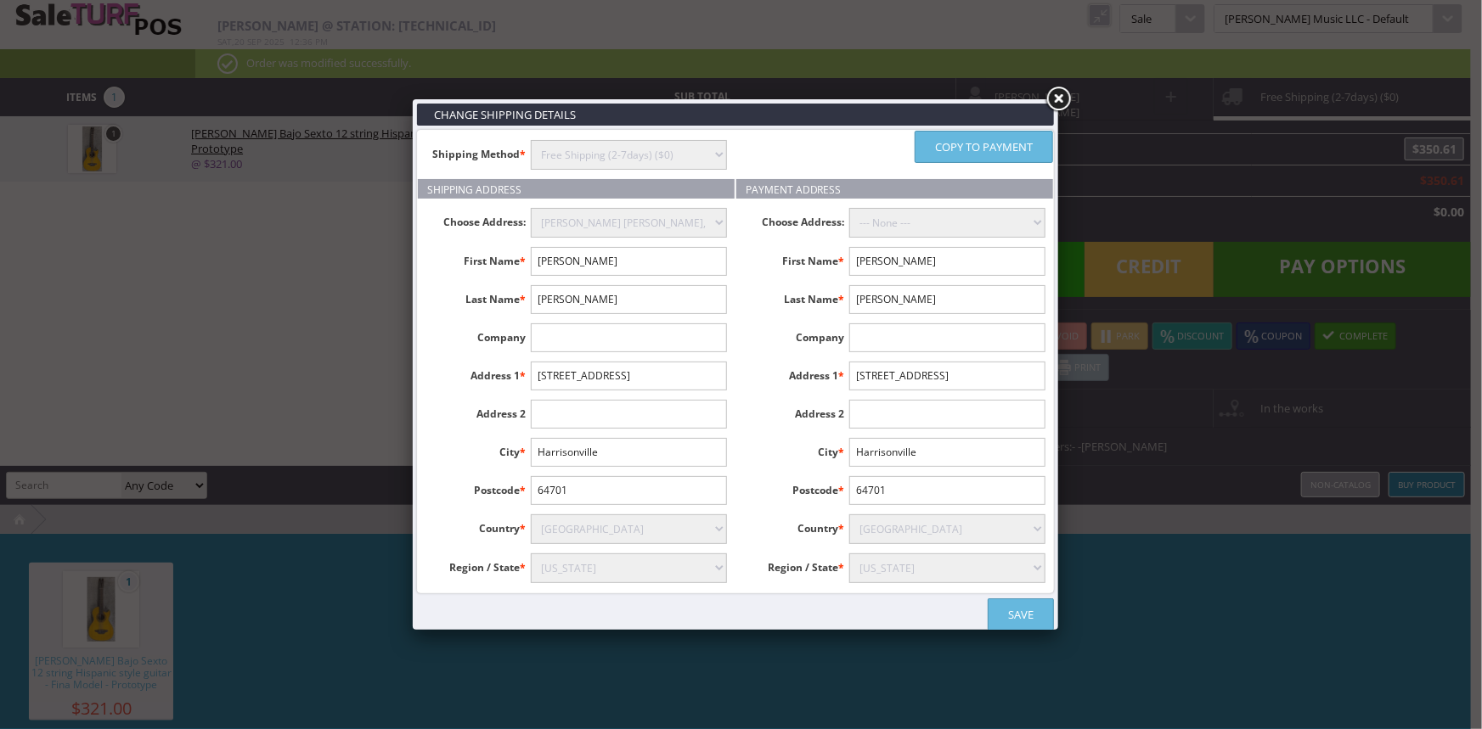
type input "La Grande"
type input "97850"
click at [874, 220] on select "--- None --- Mary Ann, 2901 N Spruce St, La Grande, United States" at bounding box center [947, 223] width 196 height 30
select select "16261"
click at [849, 208] on select "--- None --- Mary Ann, 2901 N Spruce St, La Grande, United States" at bounding box center [947, 223] width 196 height 30
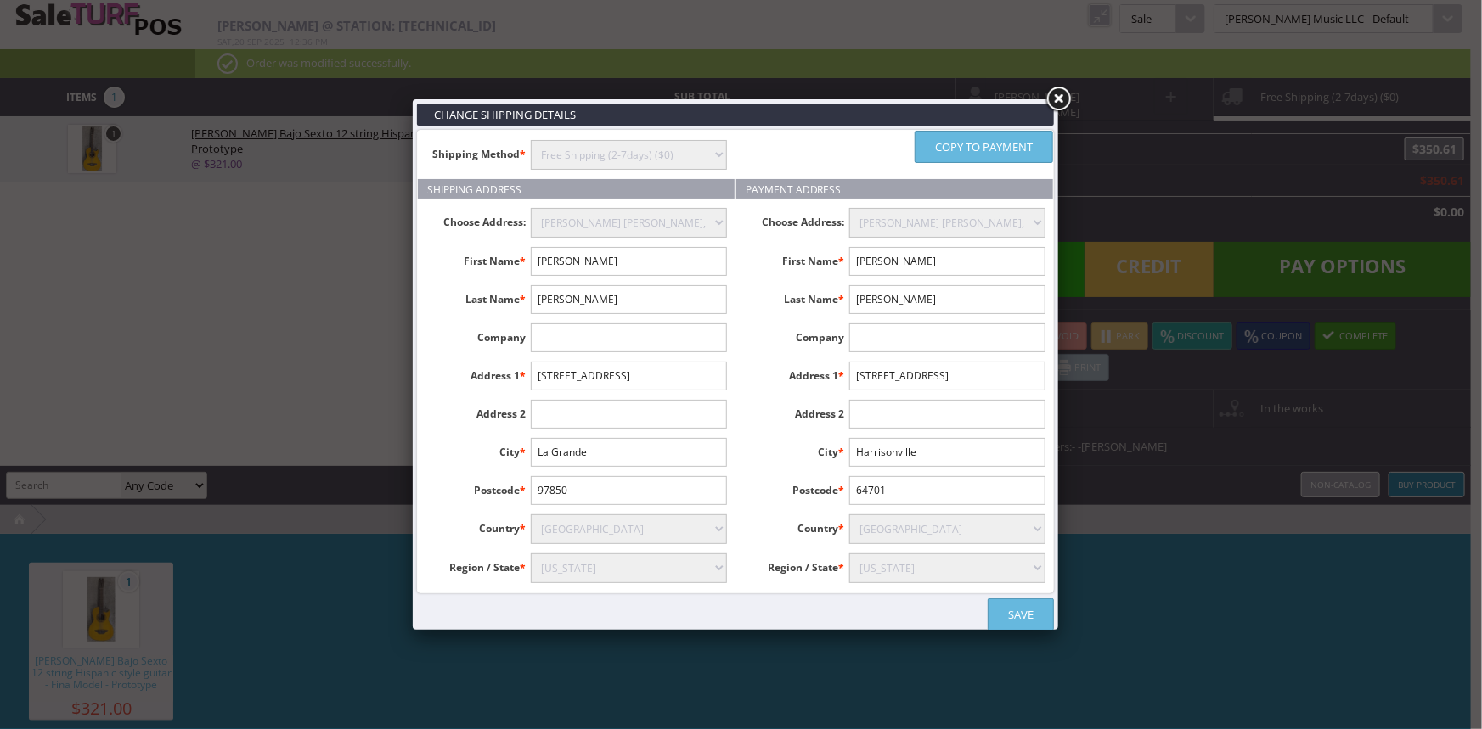
type input "Mary"
type input "2901 N Spruce St"
type input "La Grande"
type input "97850"
click at [1020, 609] on link "Save" at bounding box center [1020, 615] width 66 height 32
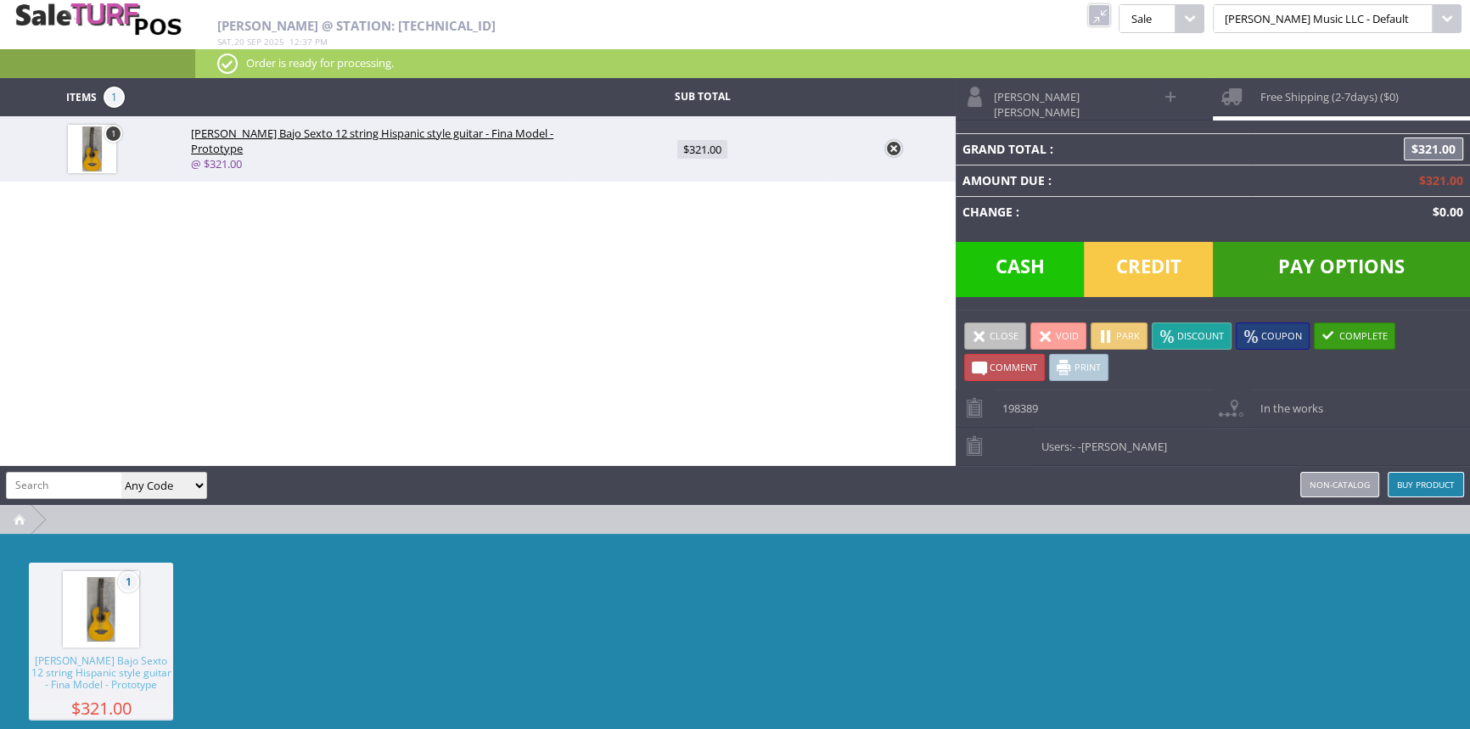
click at [1279, 271] on span "Pay Options" at bounding box center [1341, 269] width 257 height 55
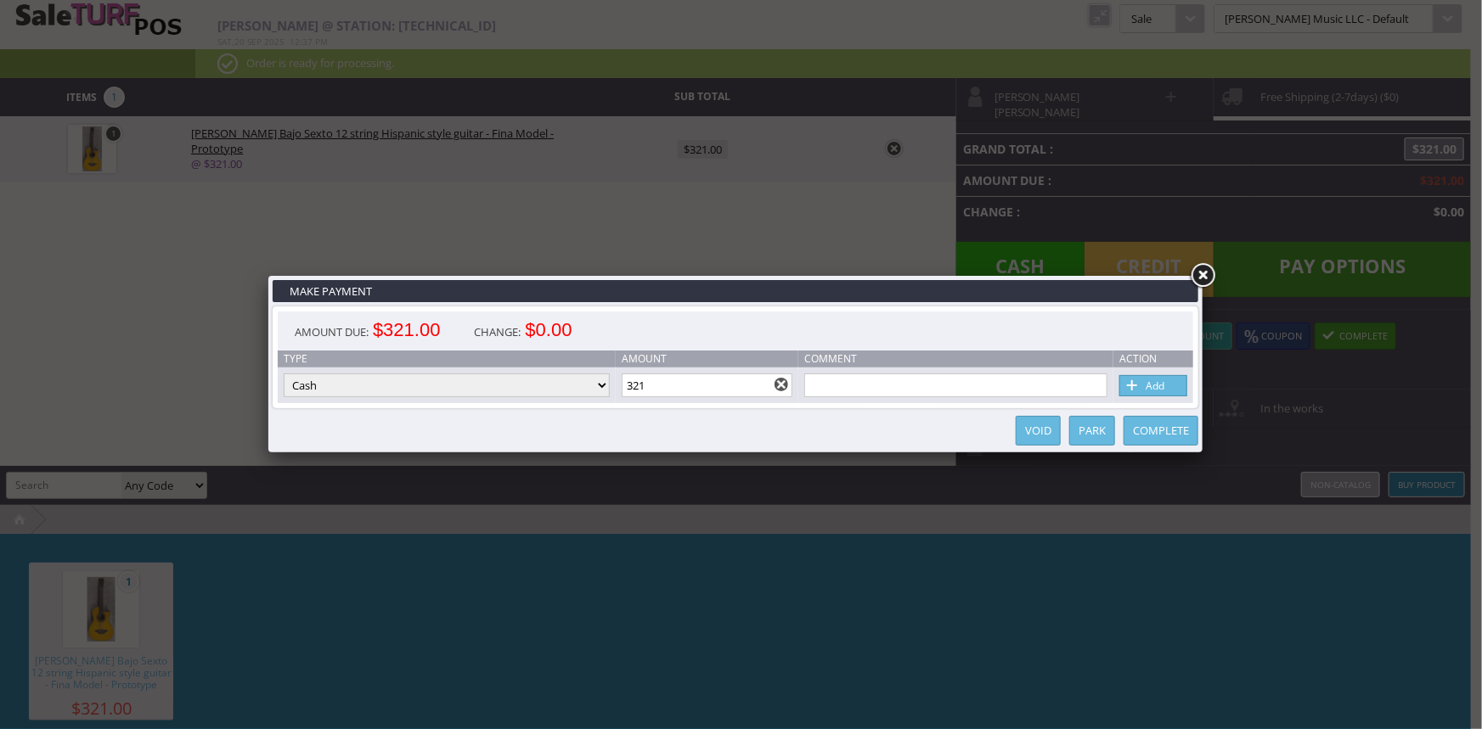
click at [391, 385] on select "Cash Credit Card Cheque or Money Order" at bounding box center [447, 386] width 326 height 24
select select "credit_card"
click at [284, 374] on select "Cash Credit Card Cheque or Money Order" at bounding box center [447, 386] width 326 height 24
click at [1149, 388] on link "Add" at bounding box center [1153, 385] width 68 height 21
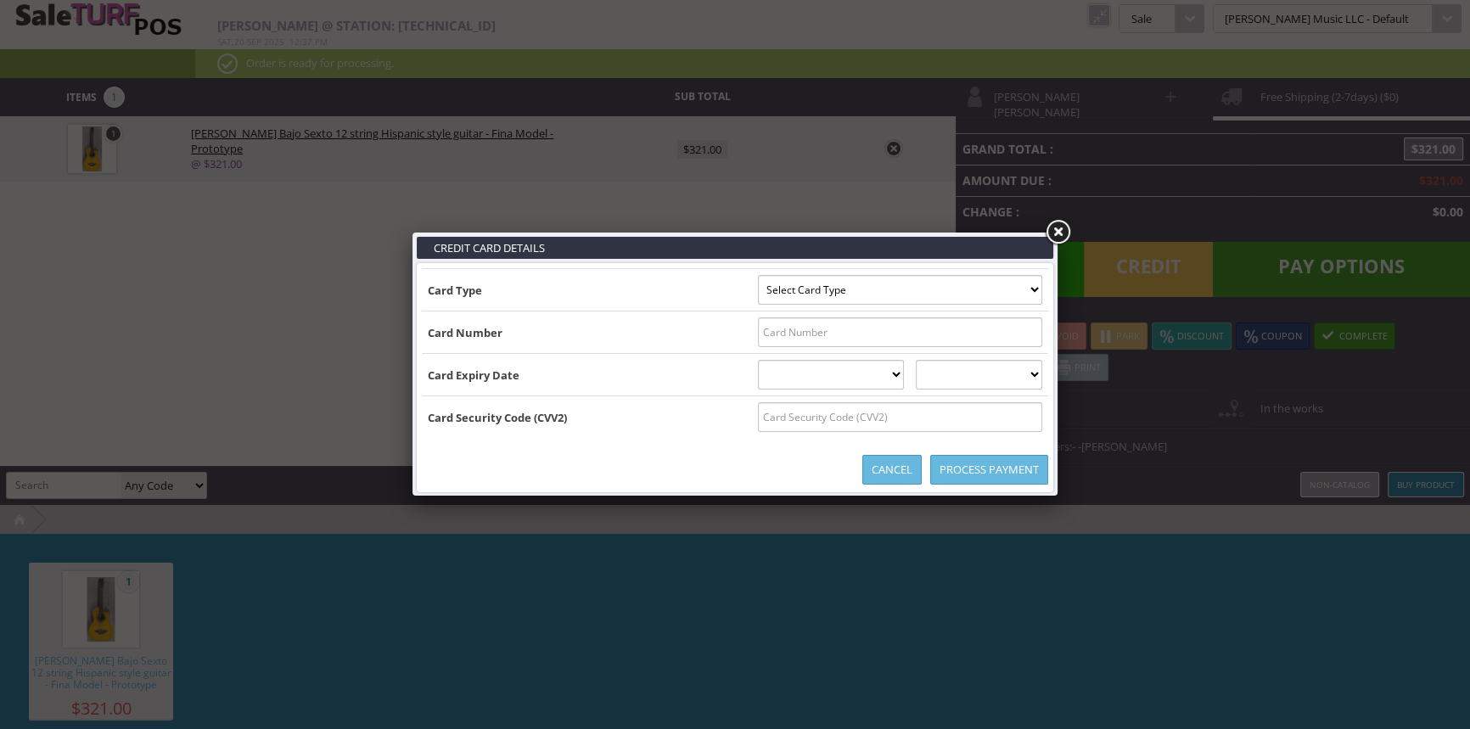
click at [814, 292] on select "Select Card Type Visa MasterCard Discover Card American Express Maestro Solo" at bounding box center [900, 290] width 284 height 30
select select "VISA"
click at [758, 275] on select "Select Card Type Visa MasterCard Discover Card American Express Maestro Solo" at bounding box center [900, 290] width 284 height 30
click at [764, 327] on input "text" at bounding box center [900, 333] width 284 height 30
type input "4640182065129904"
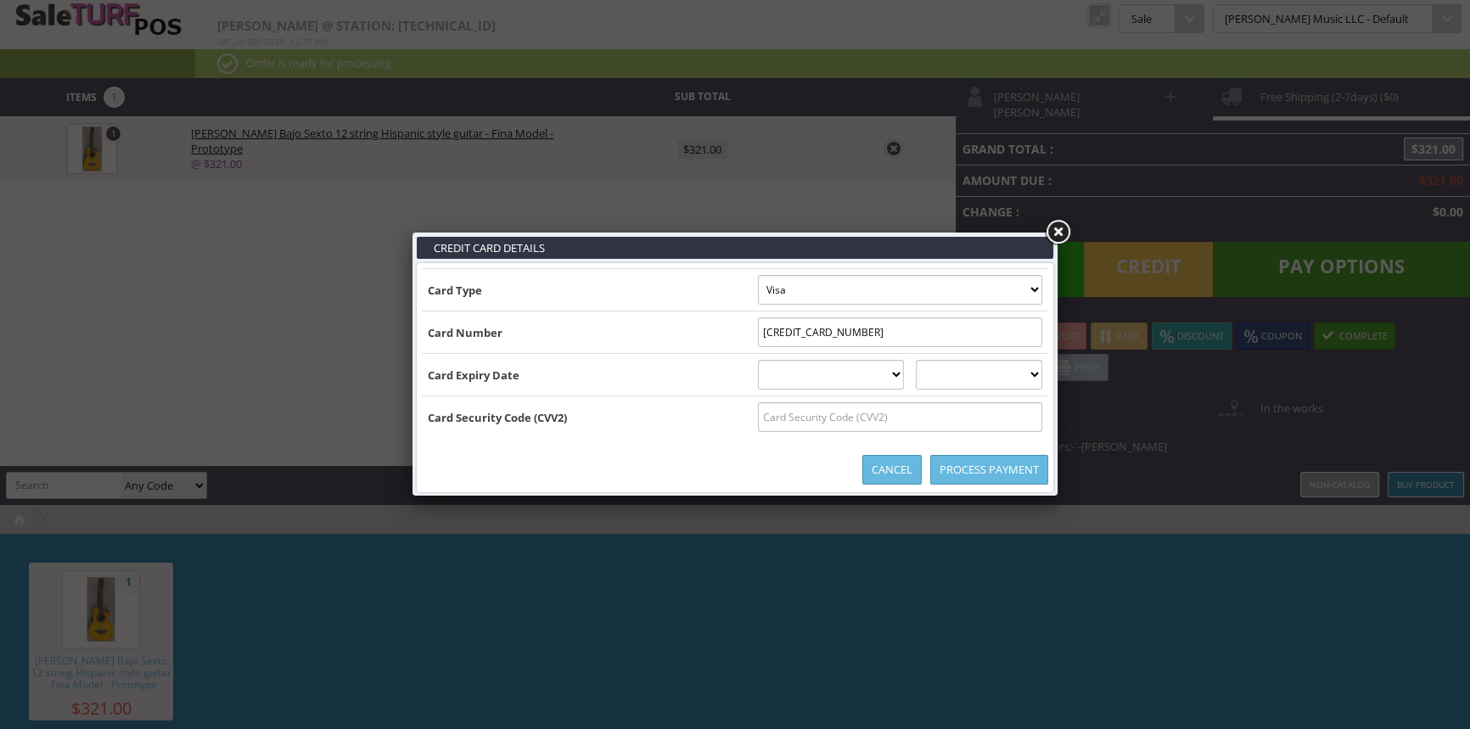
click at [770, 375] on select "01 January 02 February 03 March 04 April 05 May 06 June 07 July 08 August 09 Se…" at bounding box center [831, 375] width 147 height 30
select select "04"
click at [758, 360] on select "01 January 02 February 03 March 04 April 05 May 06 June 07 July 08 August 09 Se…" at bounding box center [831, 375] width 147 height 30
click at [979, 388] on select "2025 2026 2027 2028 2029 2030 2031 2032 2033 2034 2035" at bounding box center [979, 375] width 127 height 30
select select "2028"
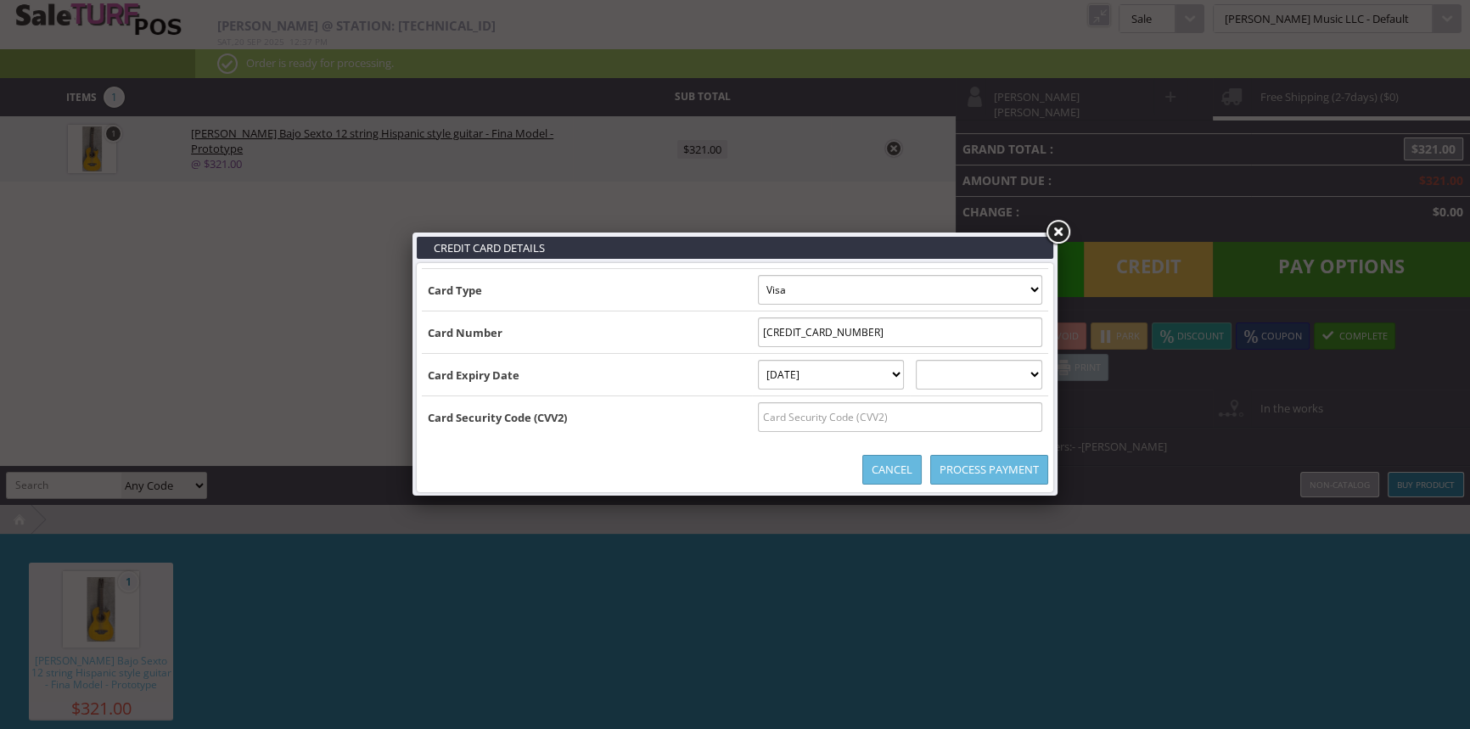
click at [933, 360] on select "2025 2026 2027 2028 2029 2030 2031 2032 2033 2034 2035" at bounding box center [979, 375] width 127 height 30
click at [758, 409] on input "text" at bounding box center [900, 417] width 284 height 30
type input "4"
type input "585"
click at [979, 467] on link "Process Payment" at bounding box center [990, 470] width 118 height 30
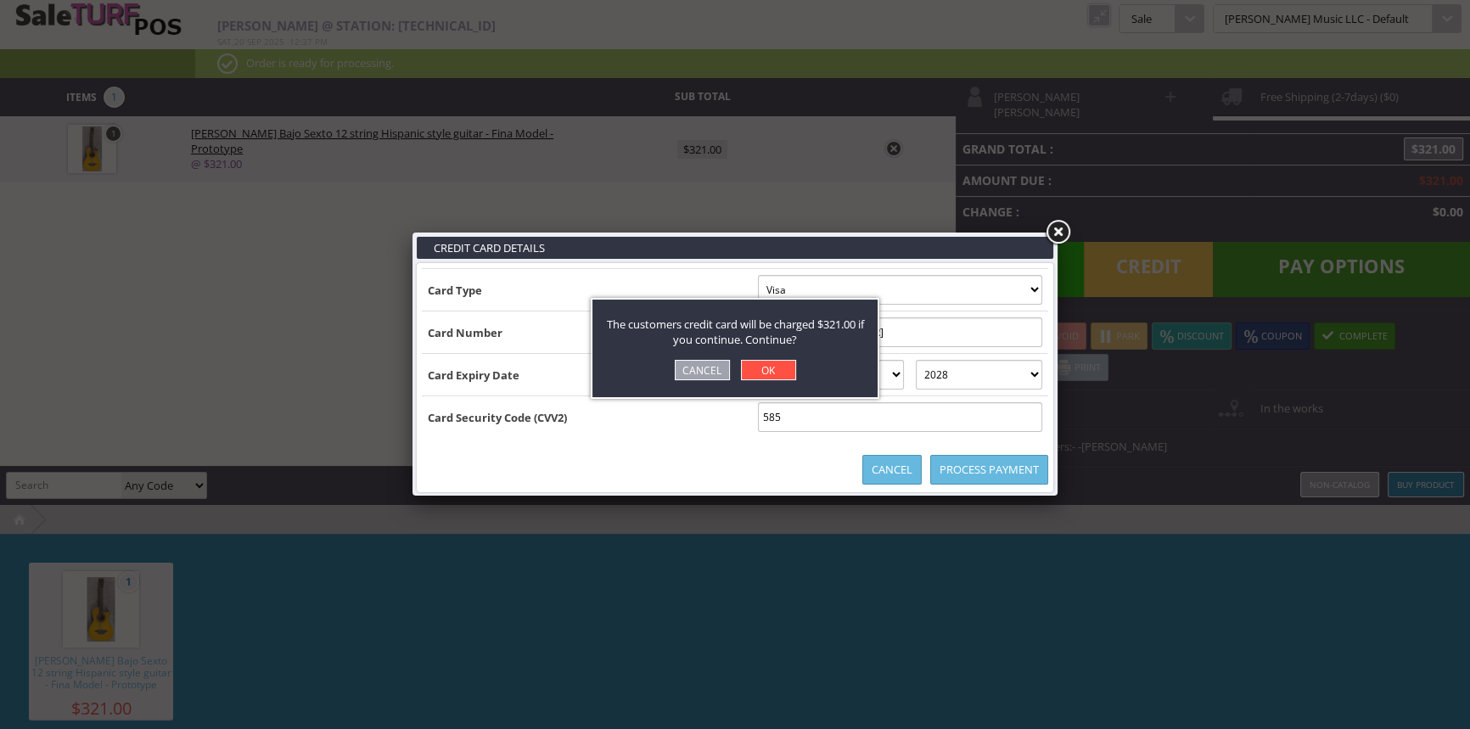
click at [762, 362] on link "OK" at bounding box center [768, 370] width 55 height 20
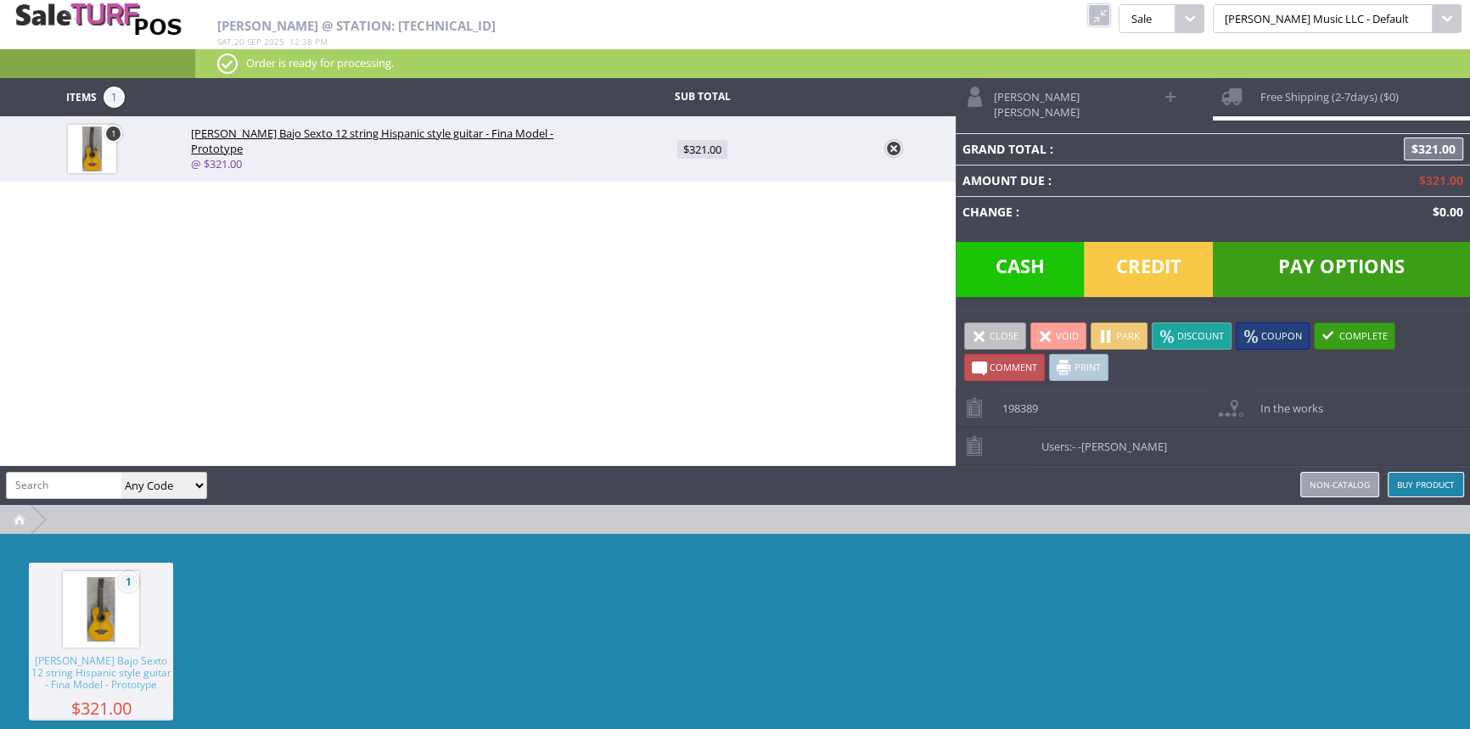
type input "0"
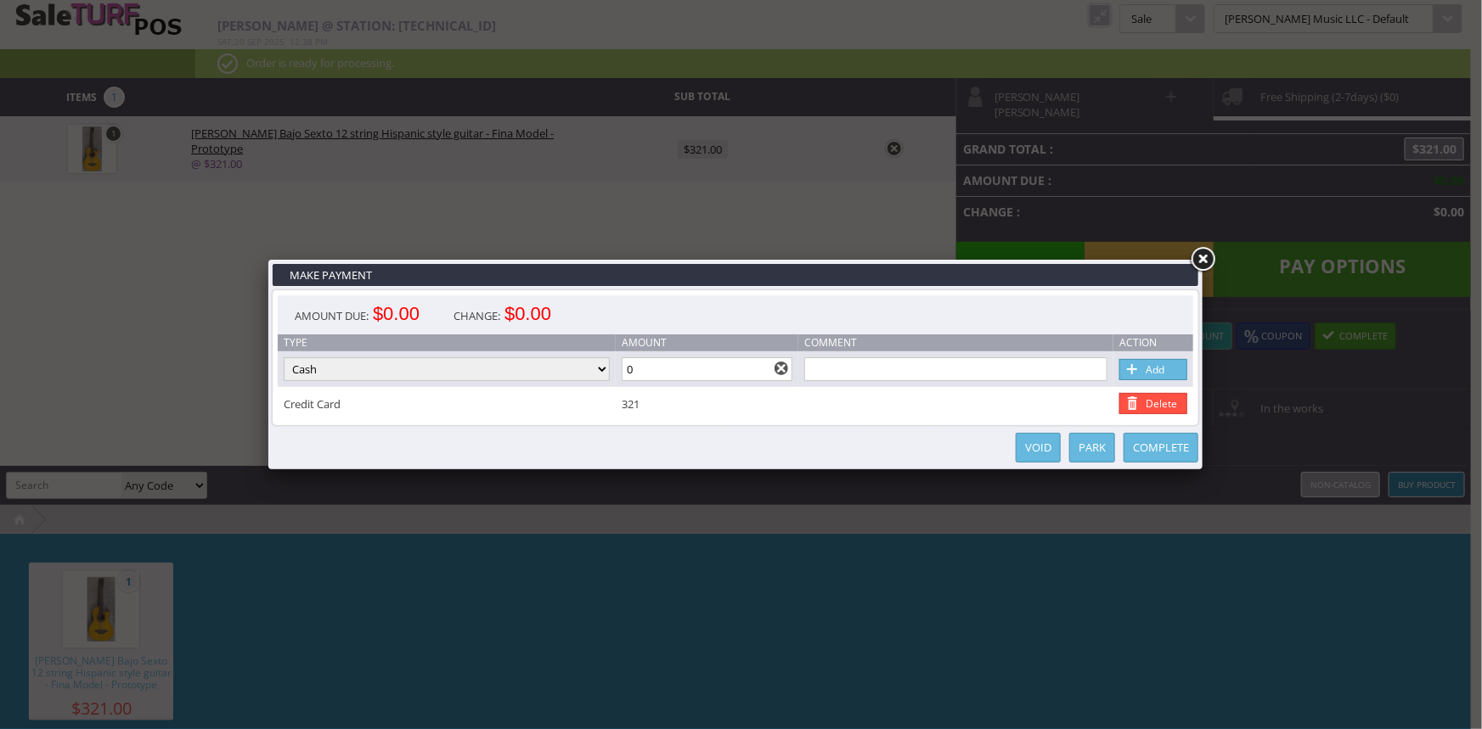
click at [1146, 443] on link "Complete" at bounding box center [1160, 448] width 75 height 30
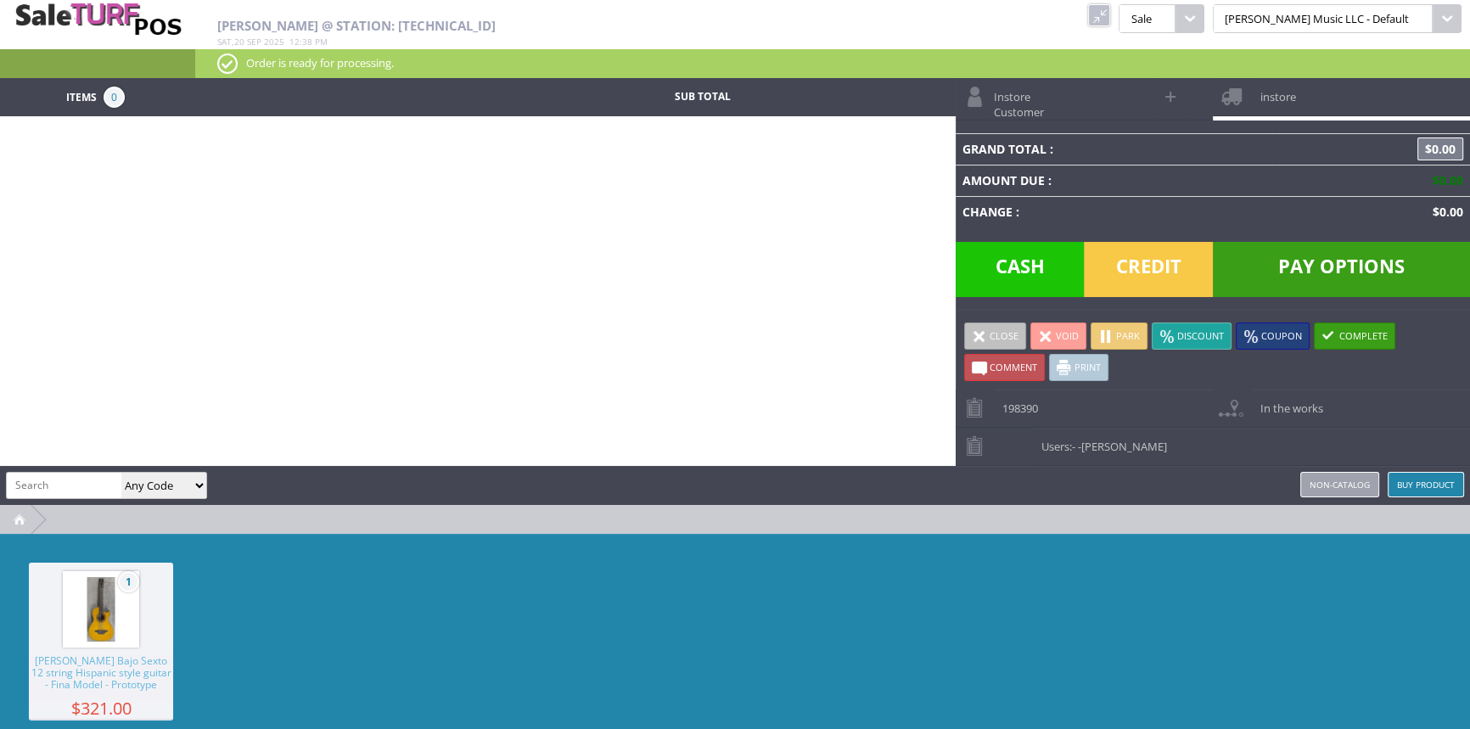
click at [1111, 4] on link at bounding box center [1099, 15] width 22 height 22
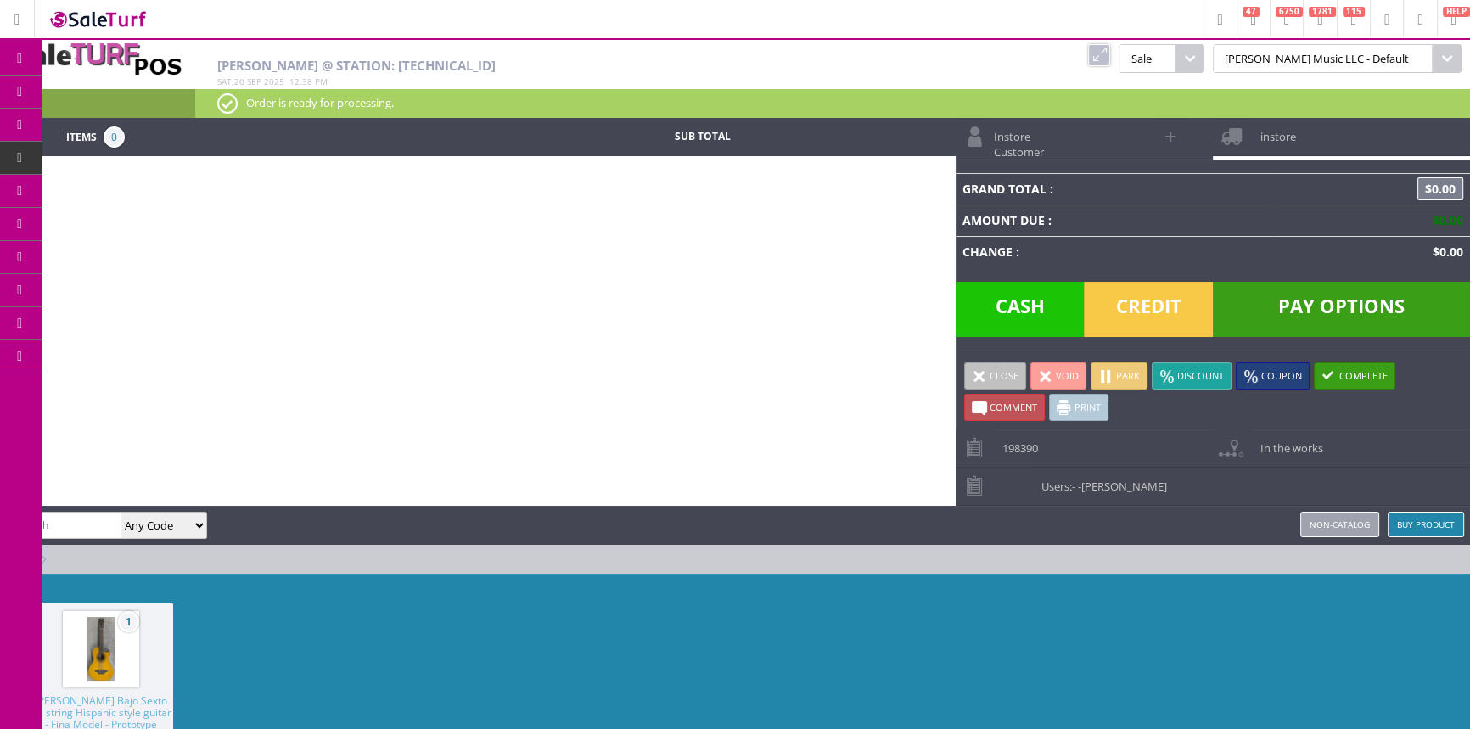
click at [121, 192] on span "Order List" at bounding box center [126, 191] width 50 height 15
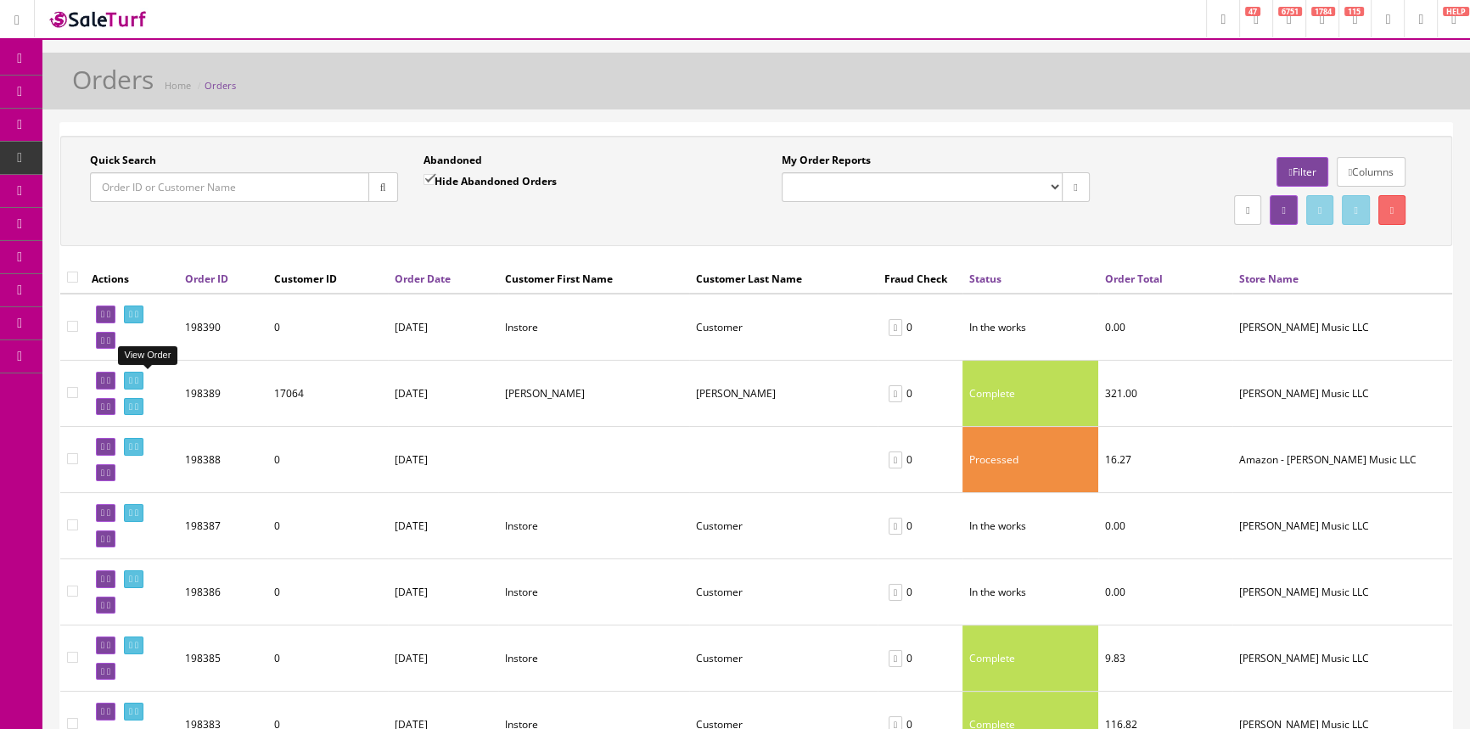
click at [138, 376] on icon at bounding box center [136, 380] width 3 height 9
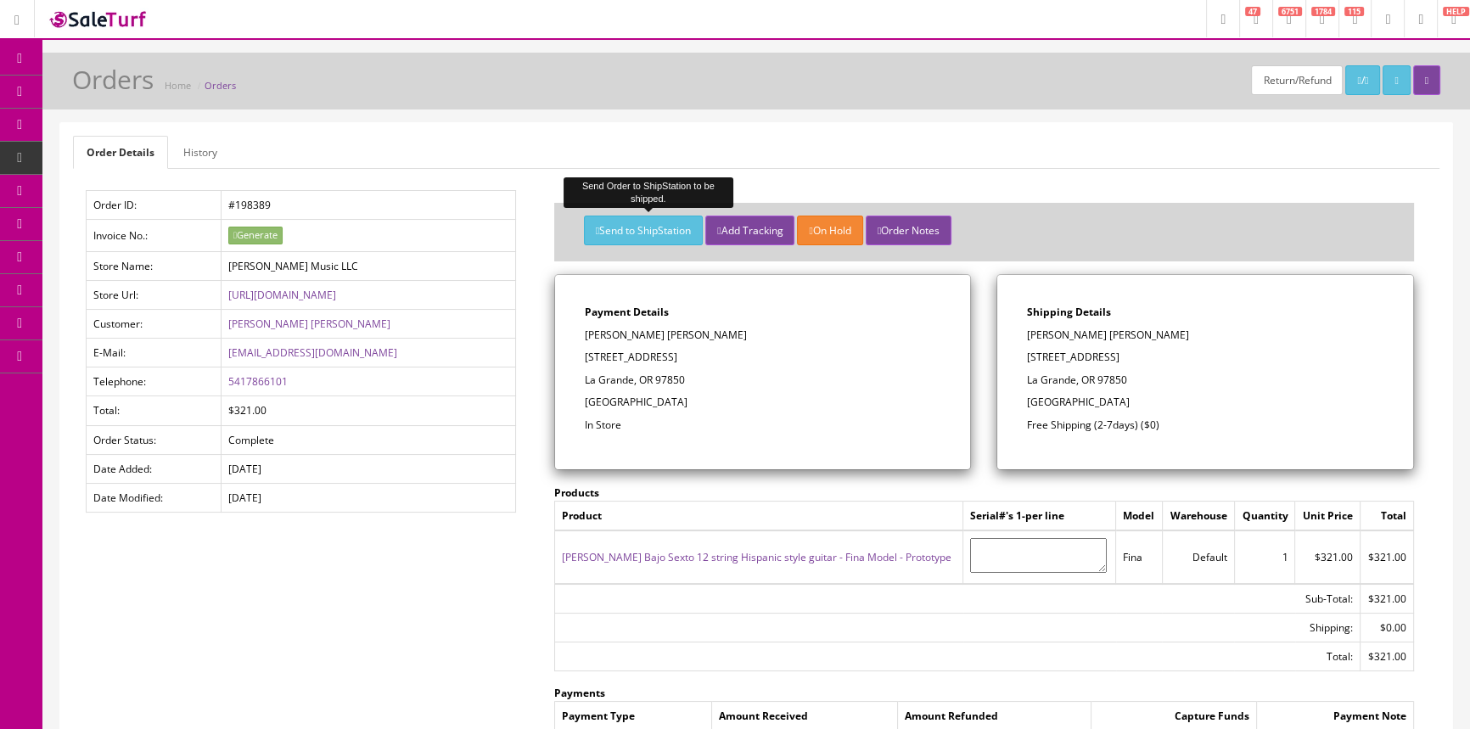
click at [667, 222] on button "Send to ShipStation" at bounding box center [643, 231] width 119 height 30
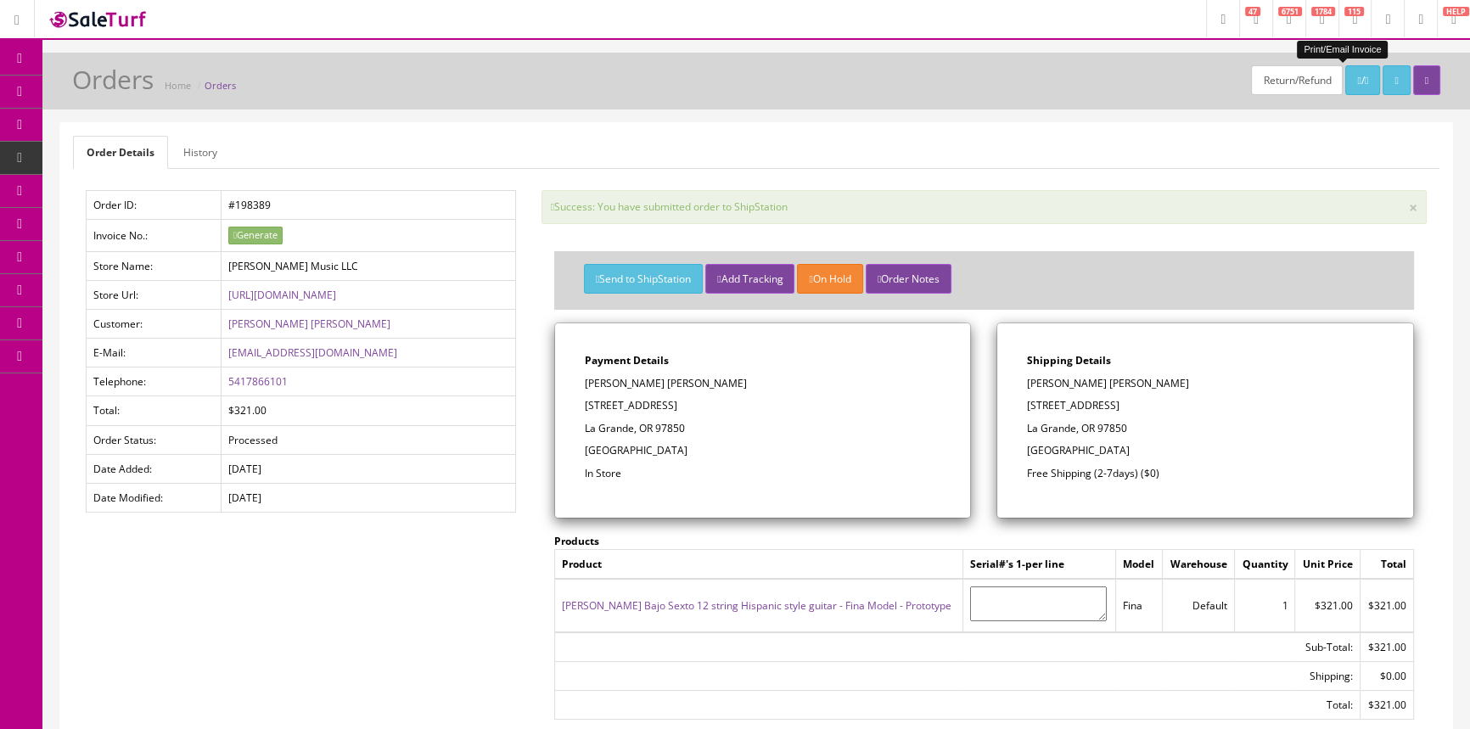
click at [1365, 79] on icon at bounding box center [1366, 81] width 3 height 10
click at [120, 159] on span "POS Console" at bounding box center [131, 157] width 60 height 14
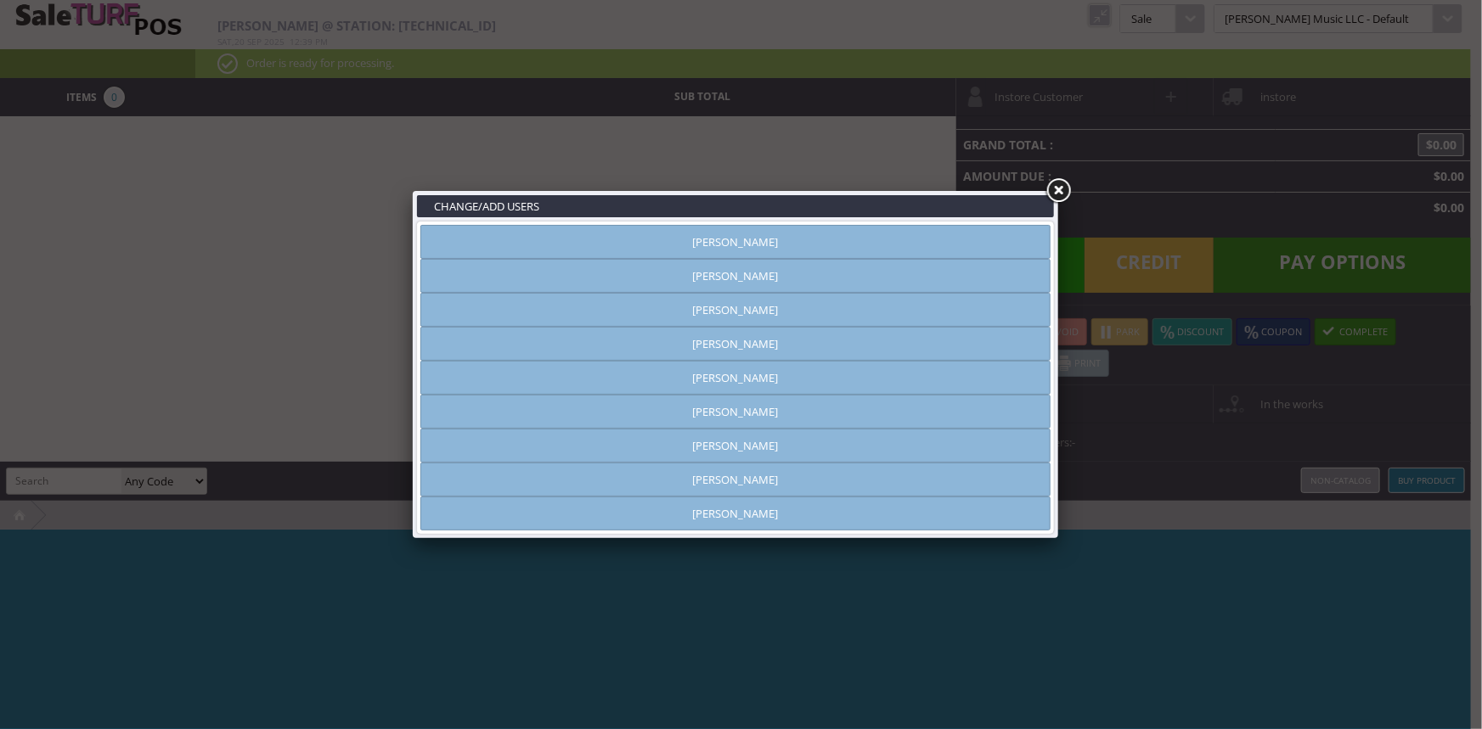
type input "[PERSON_NAME]"
click at [778, 266] on link "[PERSON_NAME]" at bounding box center [735, 276] width 630 height 34
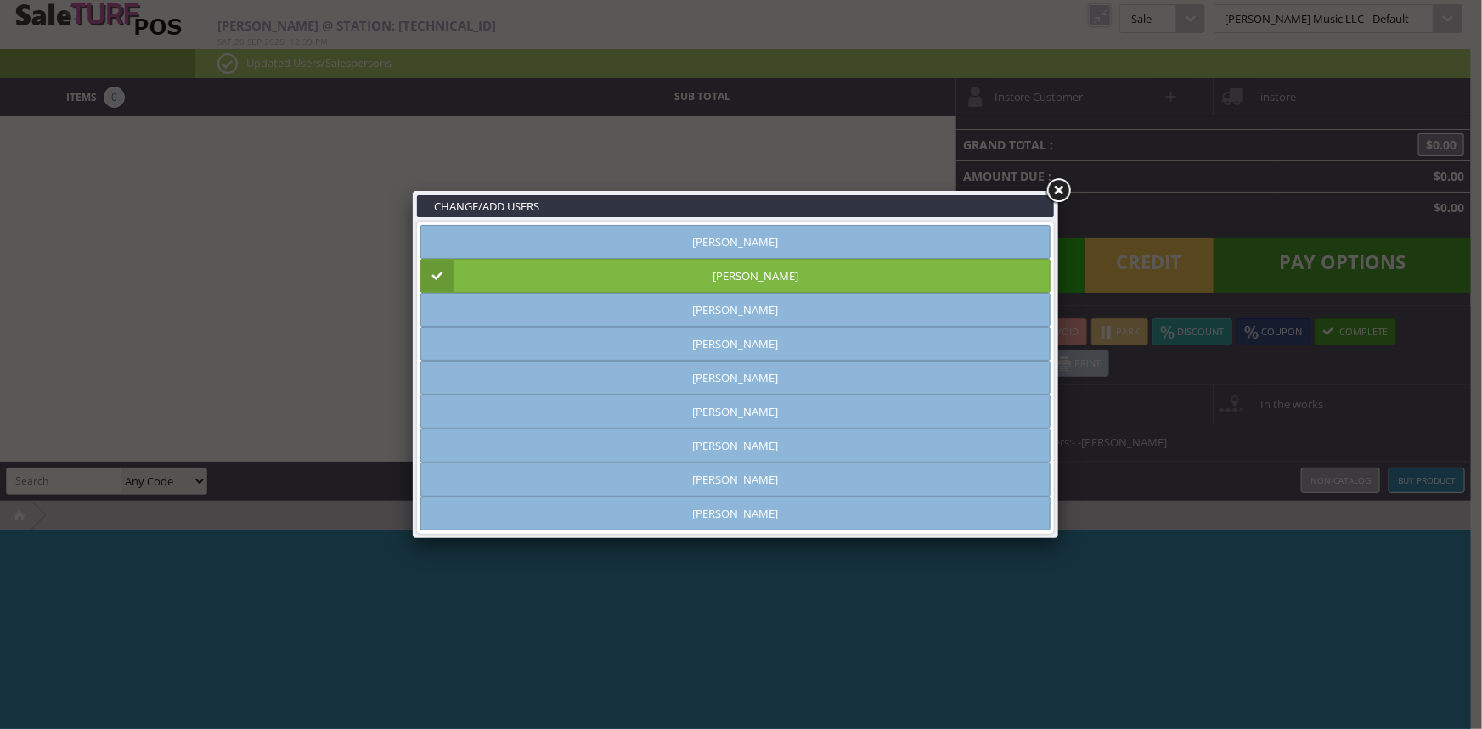
click at [1061, 190] on link at bounding box center [1058, 191] width 31 height 31
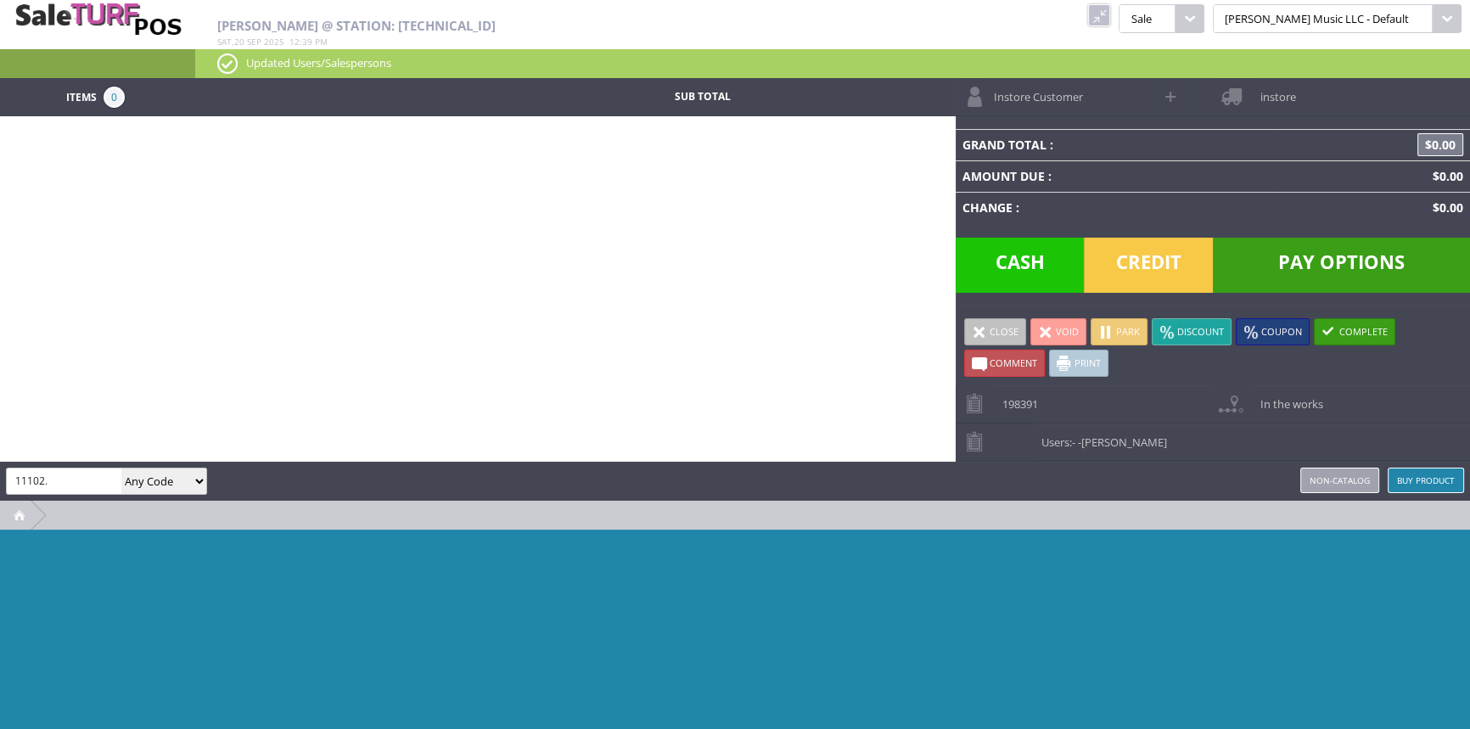
type input "11102"
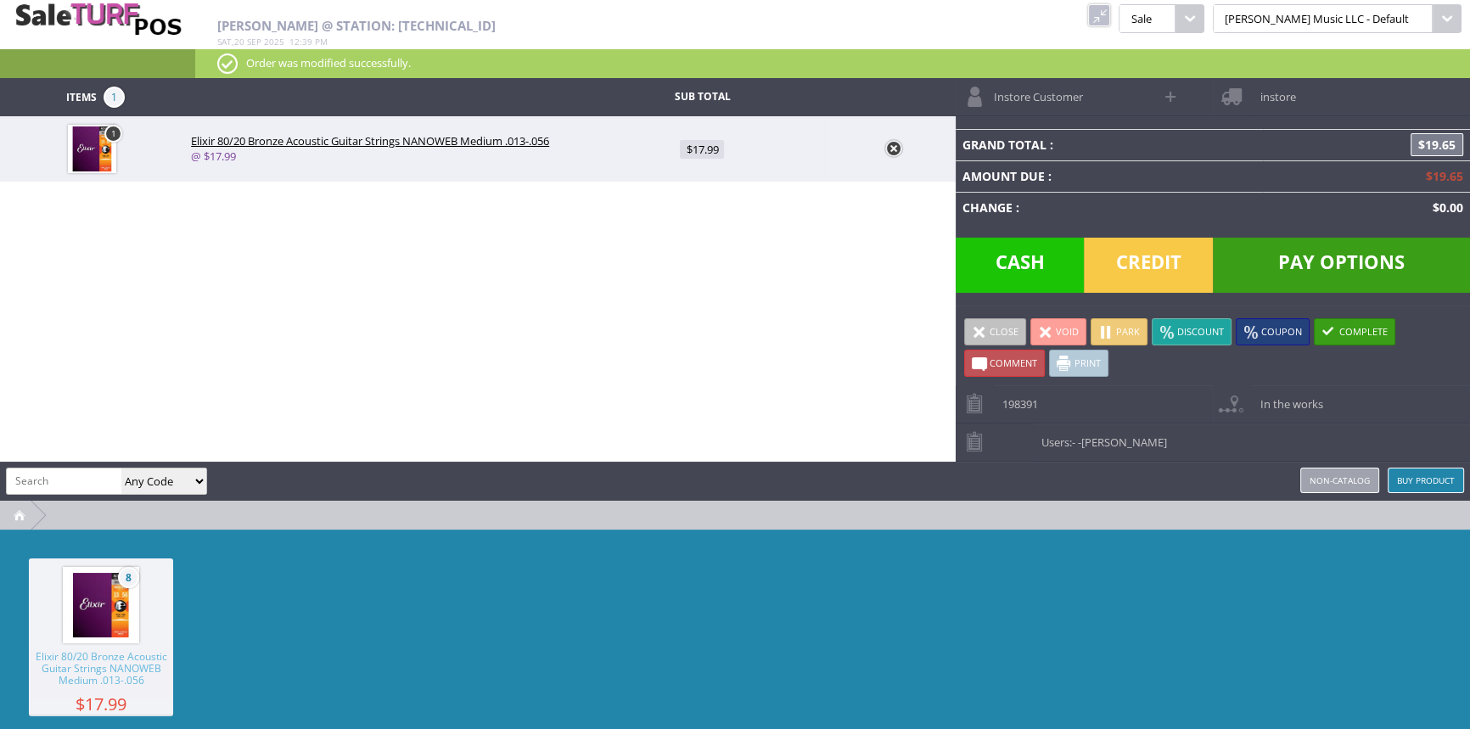
click at [1001, 273] on span "Cash" at bounding box center [1020, 265] width 129 height 55
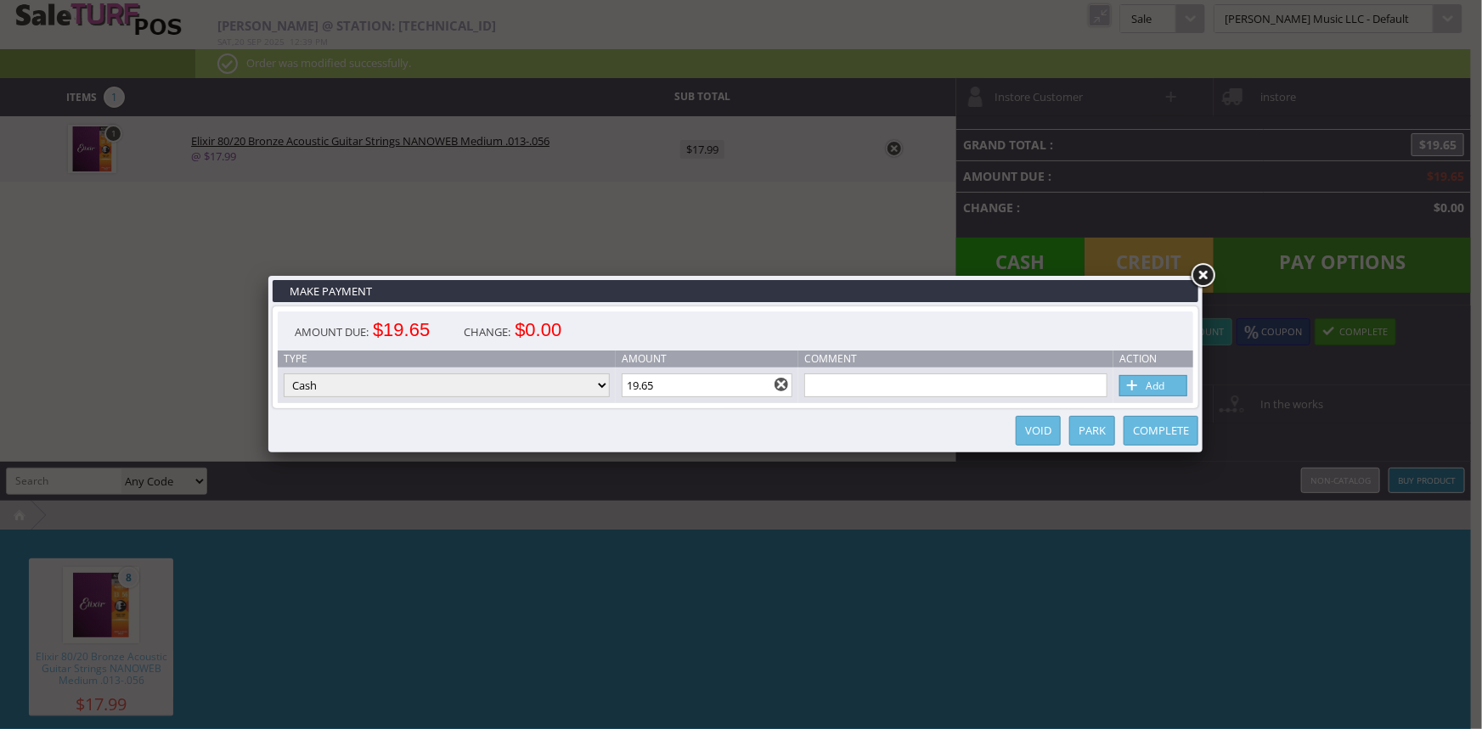
drag, startPoint x: 689, startPoint y: 383, endPoint x: 630, endPoint y: 385, distance: 59.5
click at [630, 385] on input "19.65" at bounding box center [707, 386] width 172 height 24
click at [1134, 385] on span at bounding box center [1132, 386] width 17 height 19
type input "0"
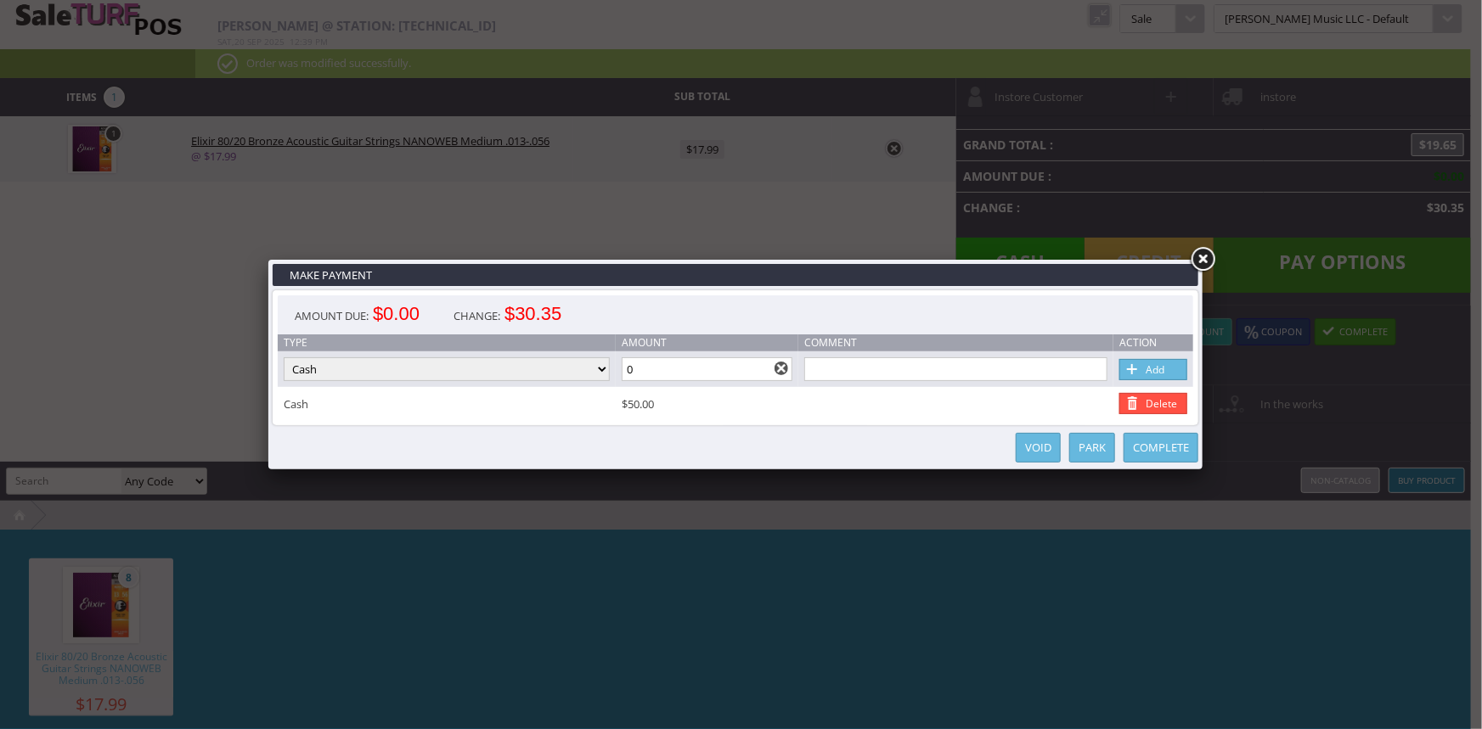
click at [1146, 454] on link "Complete" at bounding box center [1160, 448] width 75 height 30
